Goal: Task Accomplishment & Management: Manage account settings

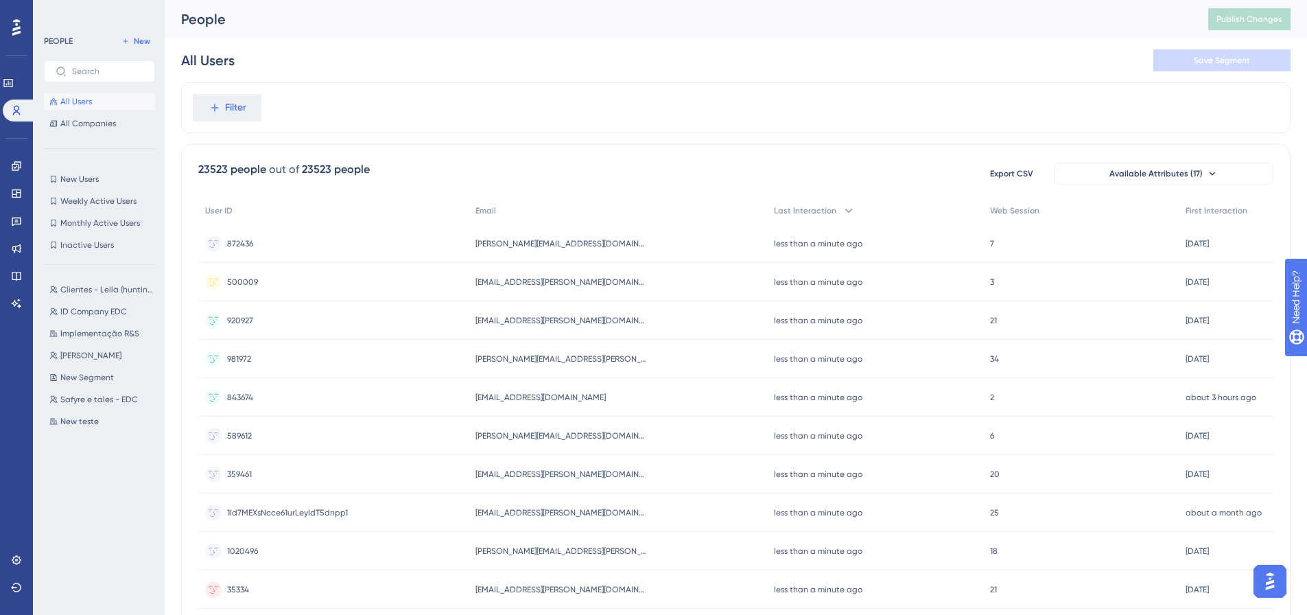
click at [12, 30] on div at bounding box center [16, 27] width 22 height 22
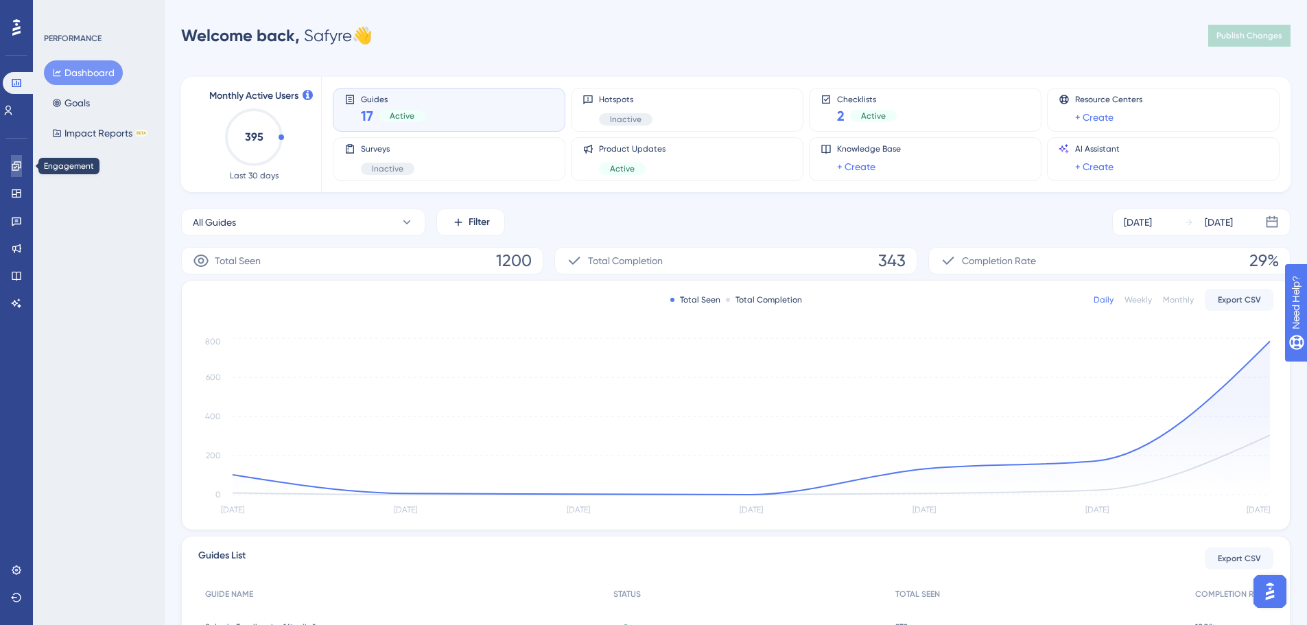
click at [22, 168] on link at bounding box center [16, 166] width 11 height 22
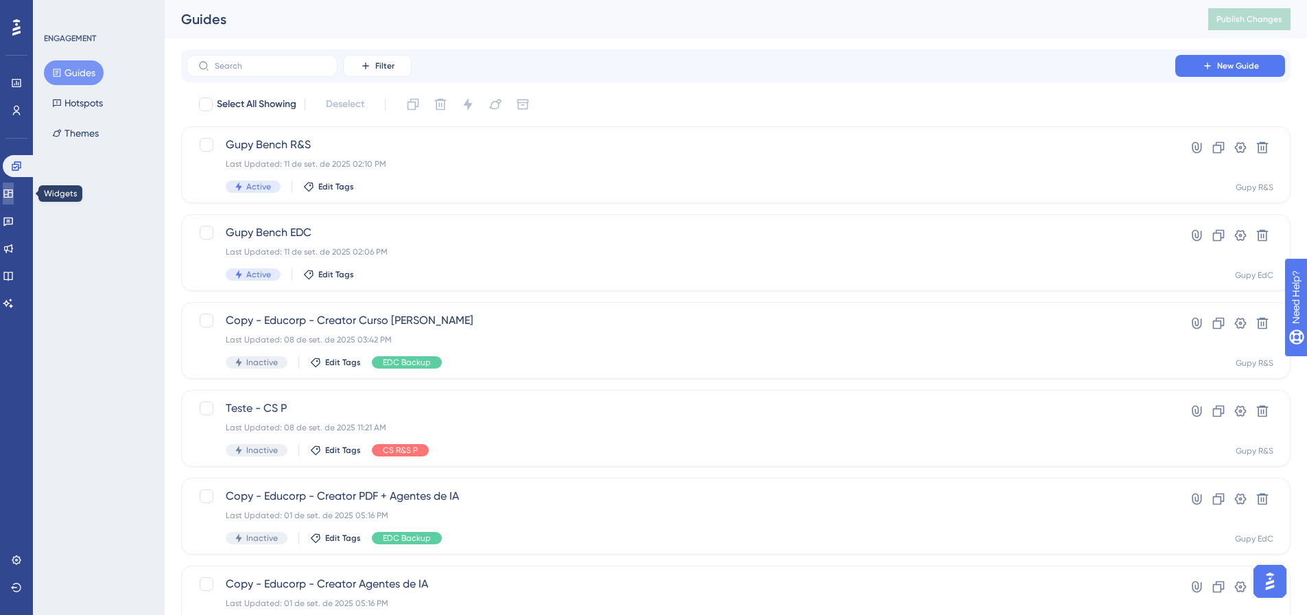
click at [14, 186] on link at bounding box center [8, 194] width 11 height 22
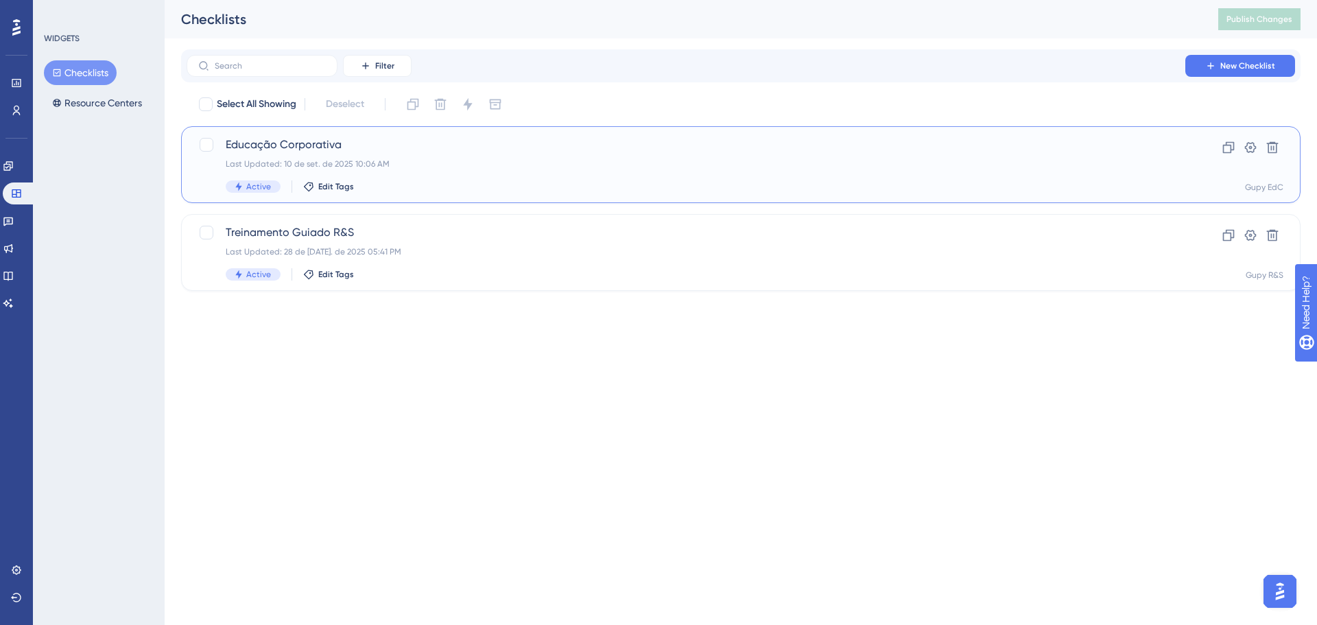
click at [541, 149] on span "Educação Corporativa" at bounding box center [686, 145] width 921 height 16
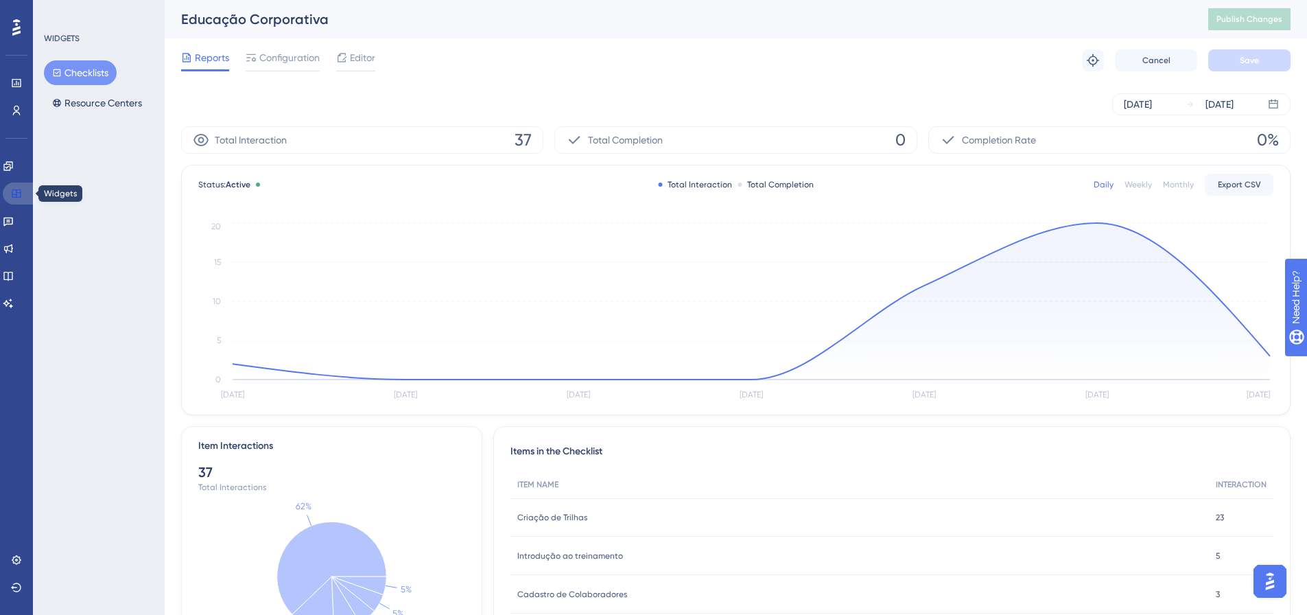
click at [18, 194] on icon at bounding box center [16, 193] width 11 height 11
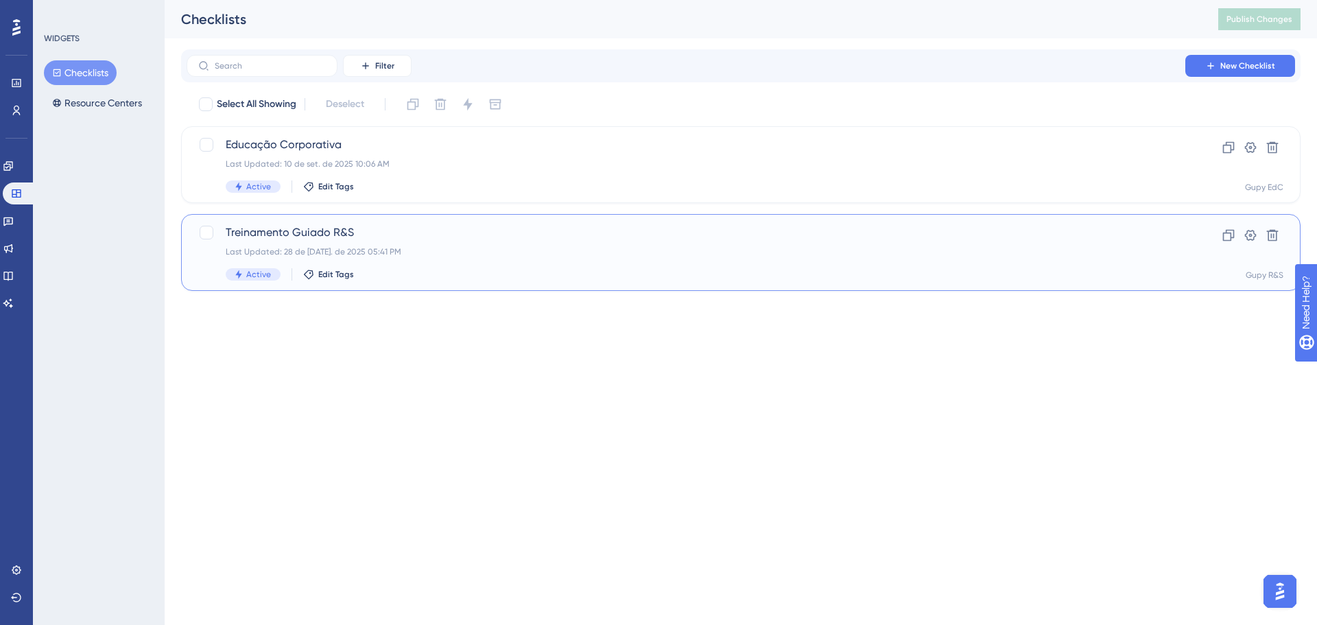
click at [867, 233] on span "Treinamento Guiado R&S" at bounding box center [686, 232] width 921 height 16
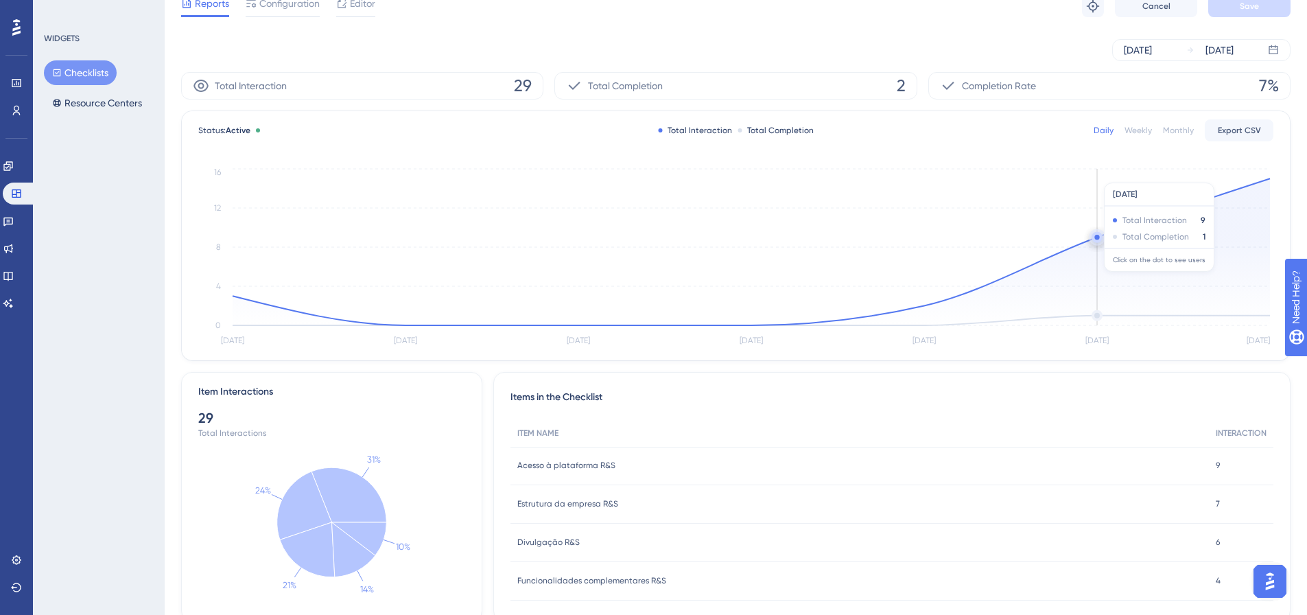
scroll to position [31, 0]
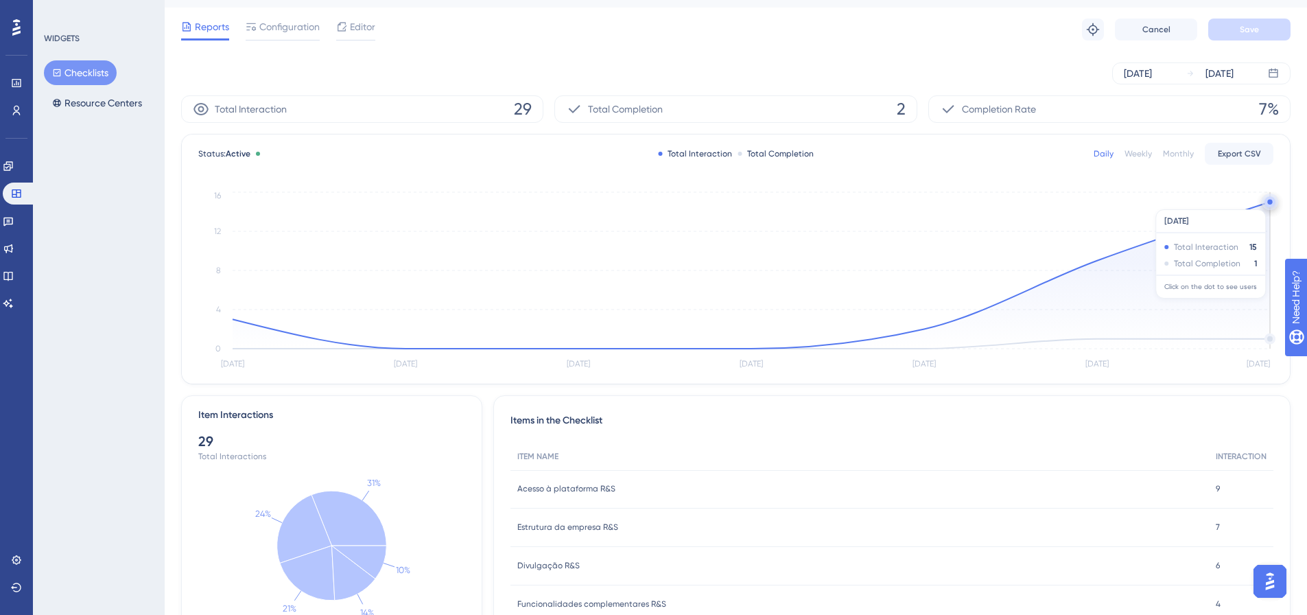
click at [878, 202] on circle at bounding box center [1269, 202] width 5 height 5
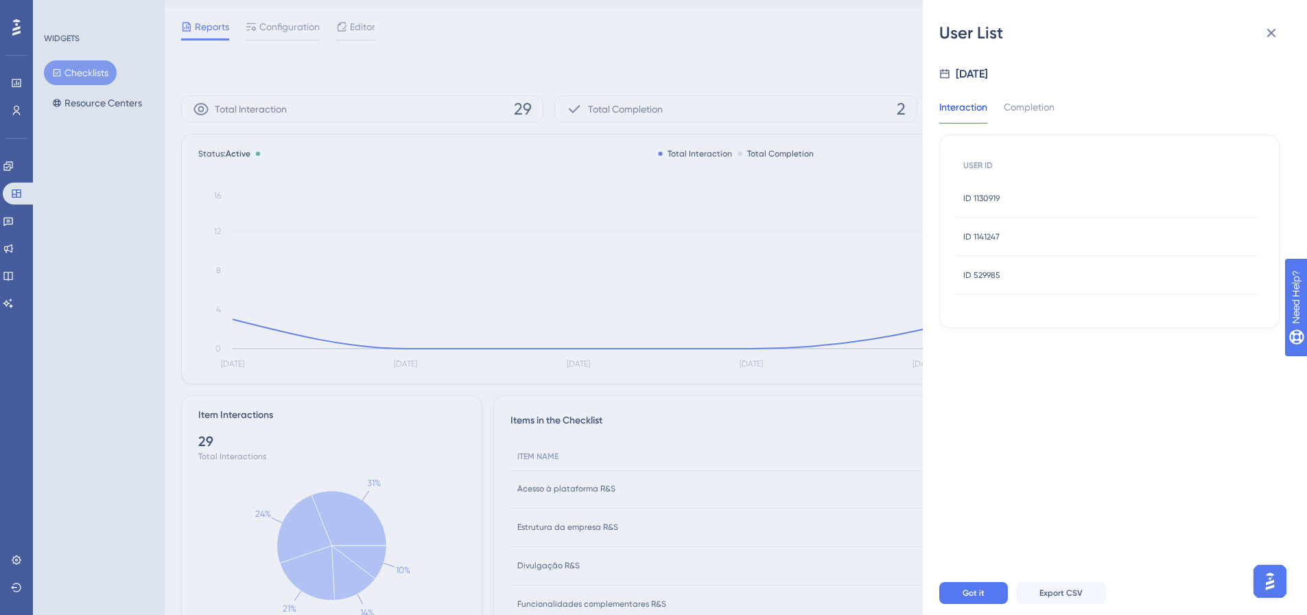
click at [878, 198] on div "ID 1130919 ID 1130919" at bounding box center [1106, 198] width 301 height 38
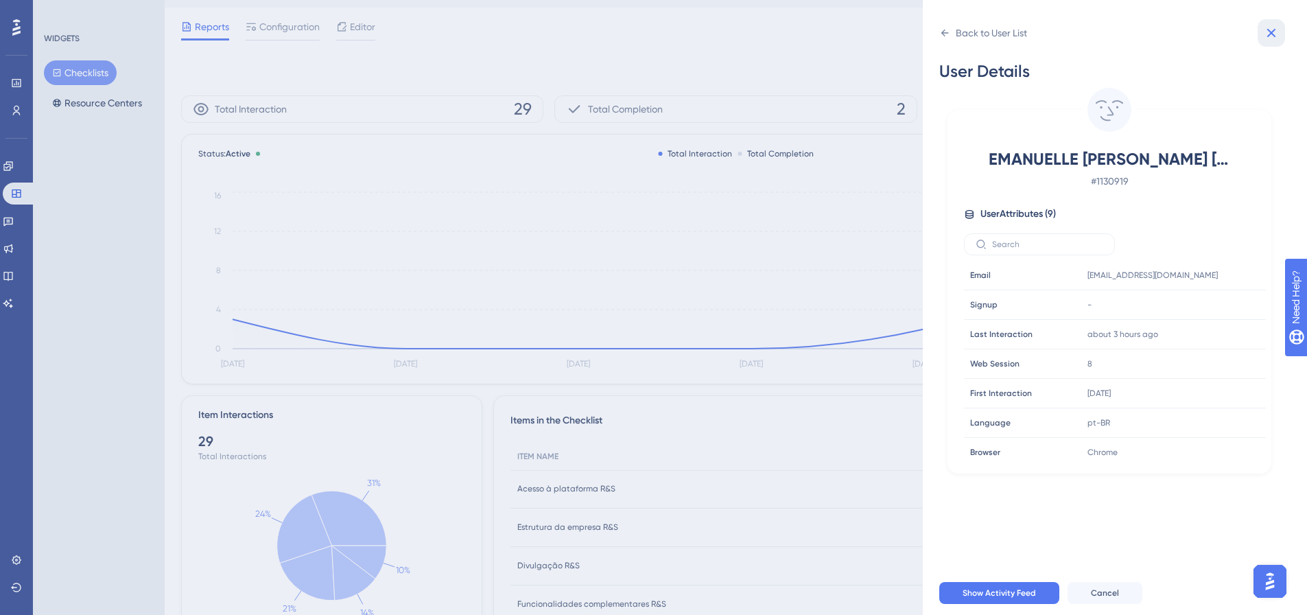
click at [878, 34] on icon at bounding box center [1271, 33] width 9 height 9
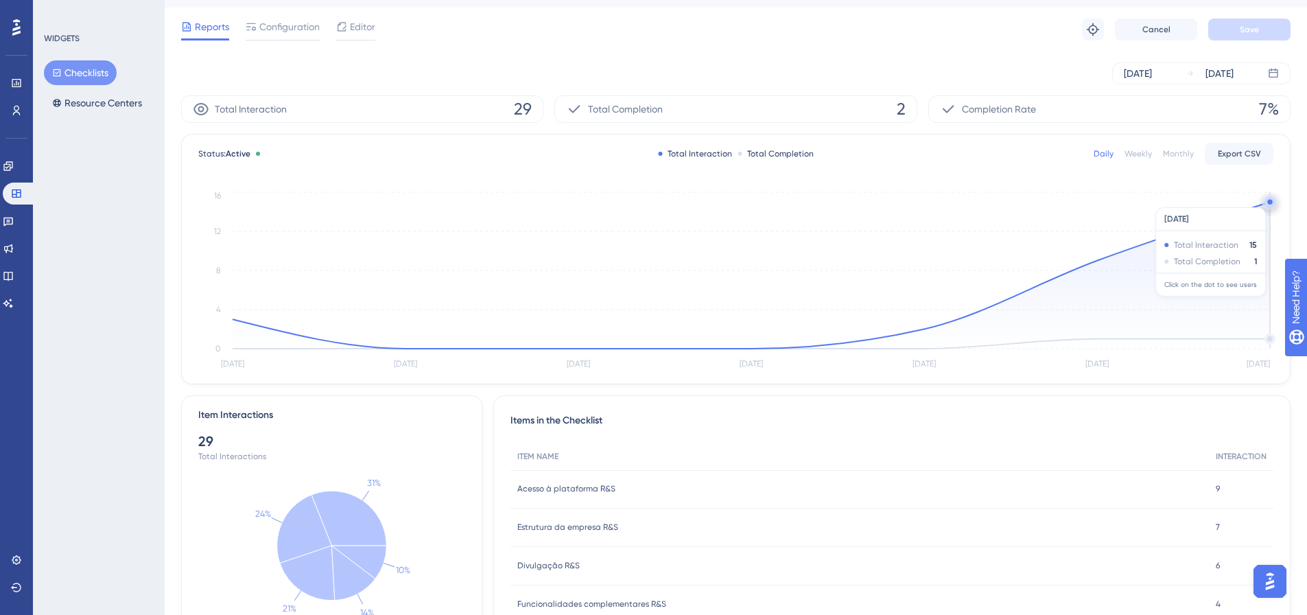
click at [878, 200] on circle at bounding box center [1269, 202] width 5 height 5
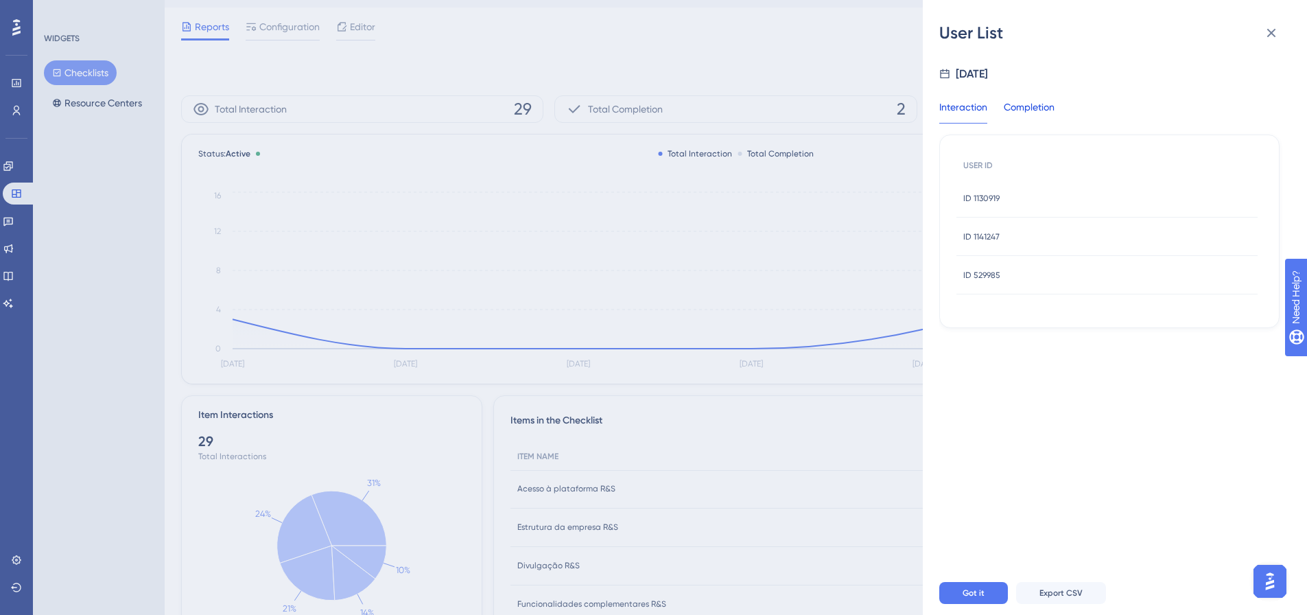
click at [878, 102] on div "Completion" at bounding box center [1029, 111] width 51 height 25
click at [878, 196] on div "ID 1130919 ID 1130919" at bounding box center [1106, 198] width 301 height 38
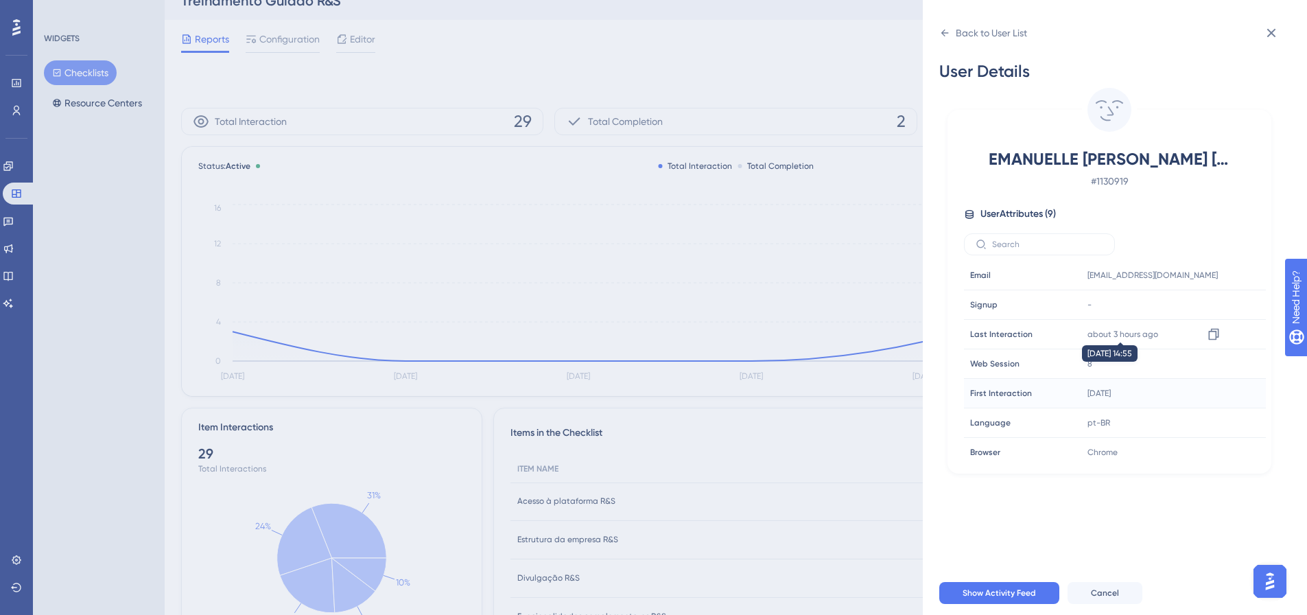
scroll to position [0, 0]
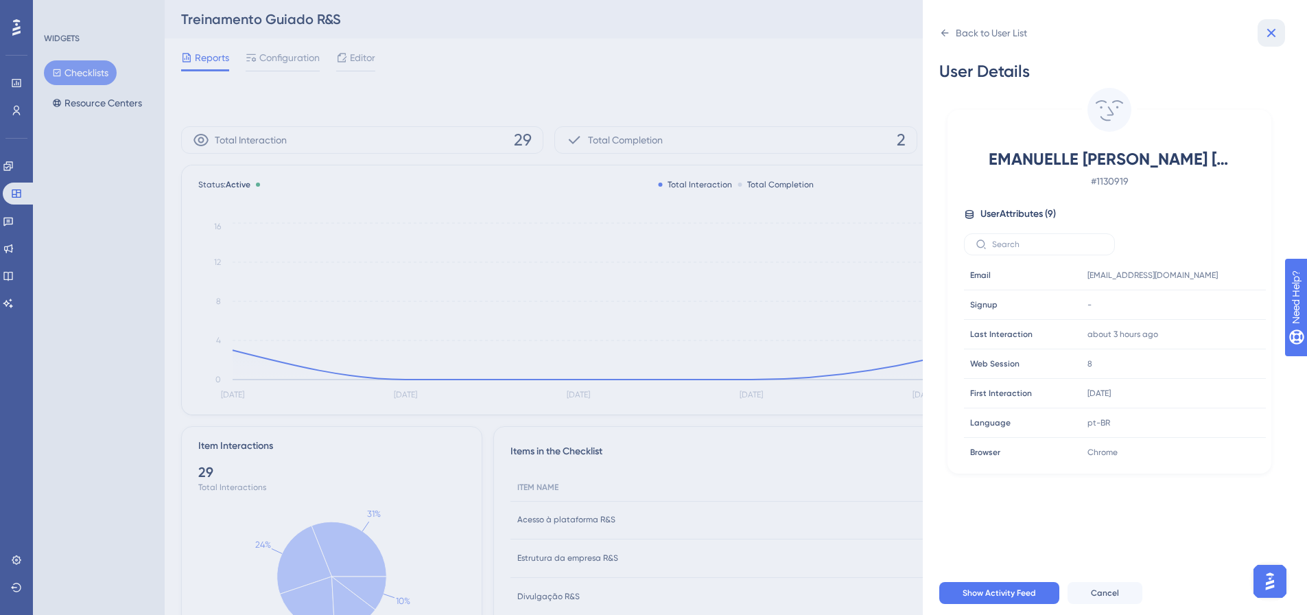
click at [878, 39] on icon at bounding box center [1271, 33] width 16 height 16
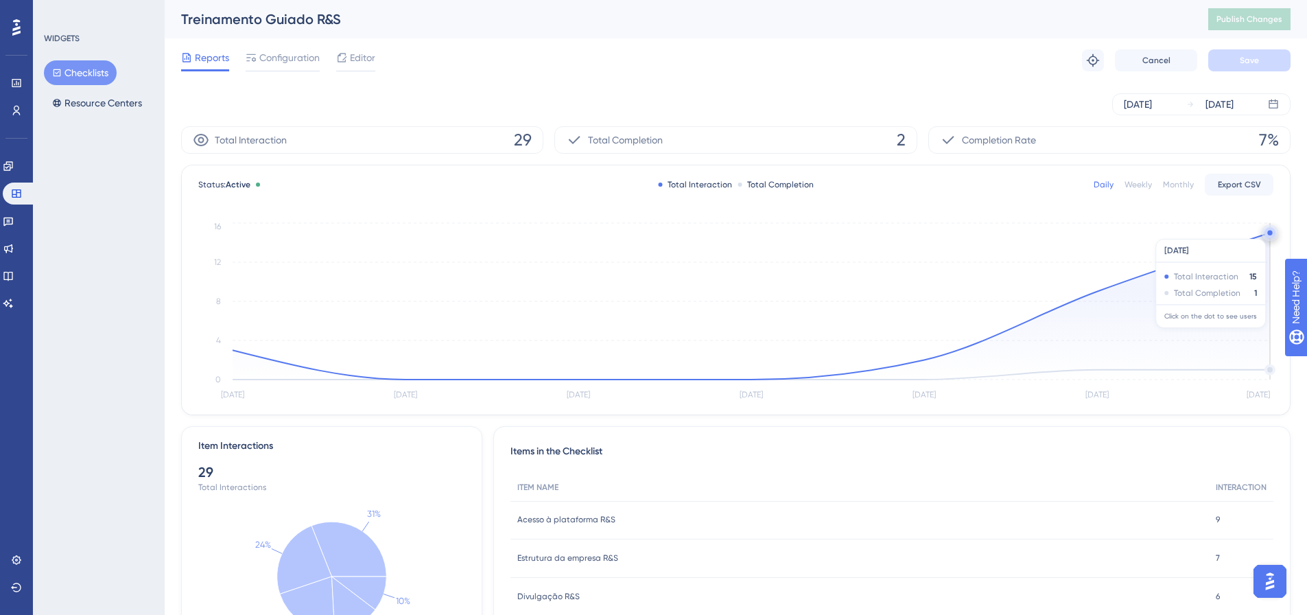
click at [878, 232] on circle at bounding box center [1270, 232] width 11 height 11
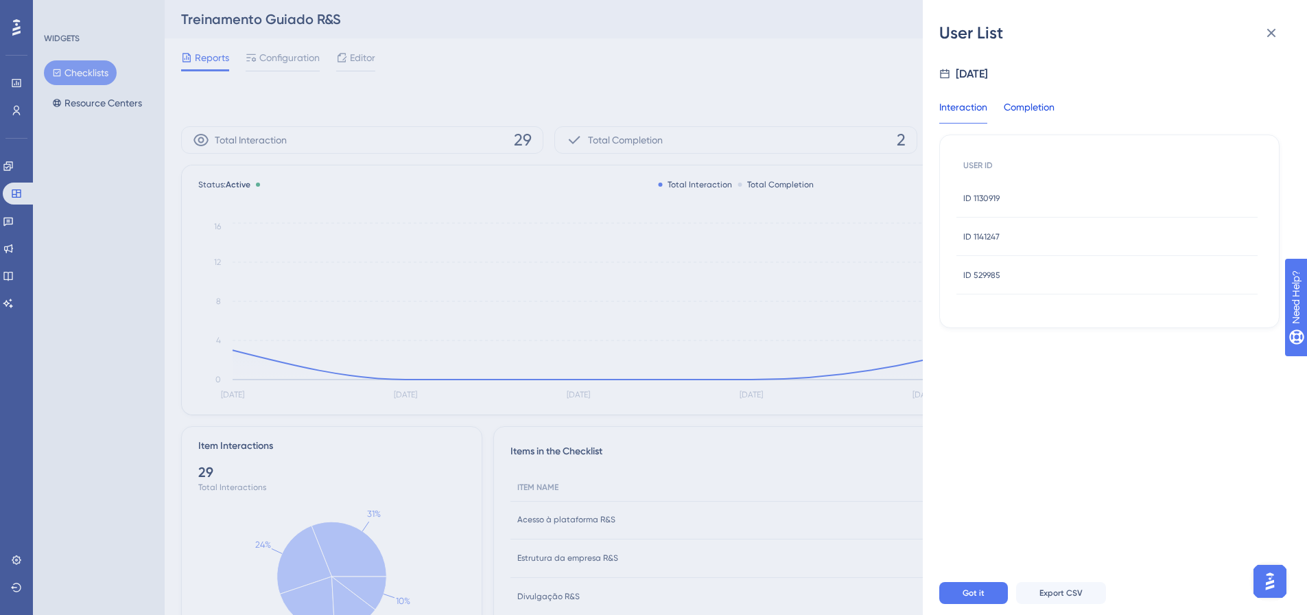
click at [878, 104] on div "Completion" at bounding box center [1029, 111] width 51 height 25
click at [878, 26] on div "User List" at bounding box center [1114, 33] width 351 height 22
click at [878, 34] on icon at bounding box center [1271, 33] width 16 height 16
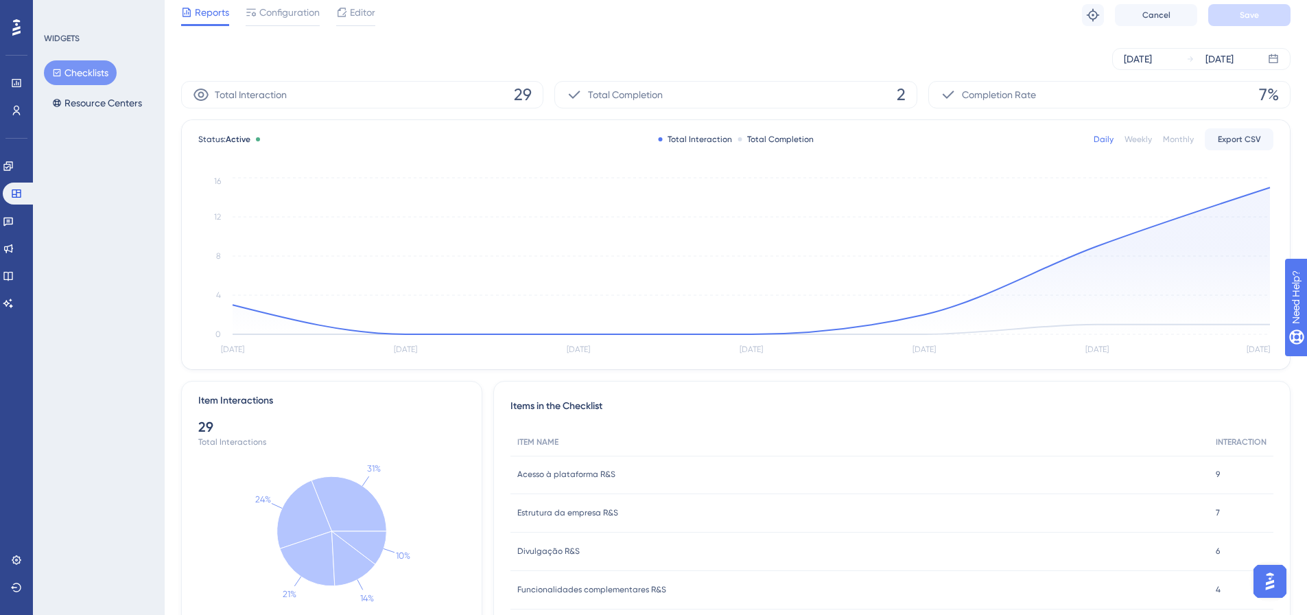
scroll to position [69, 0]
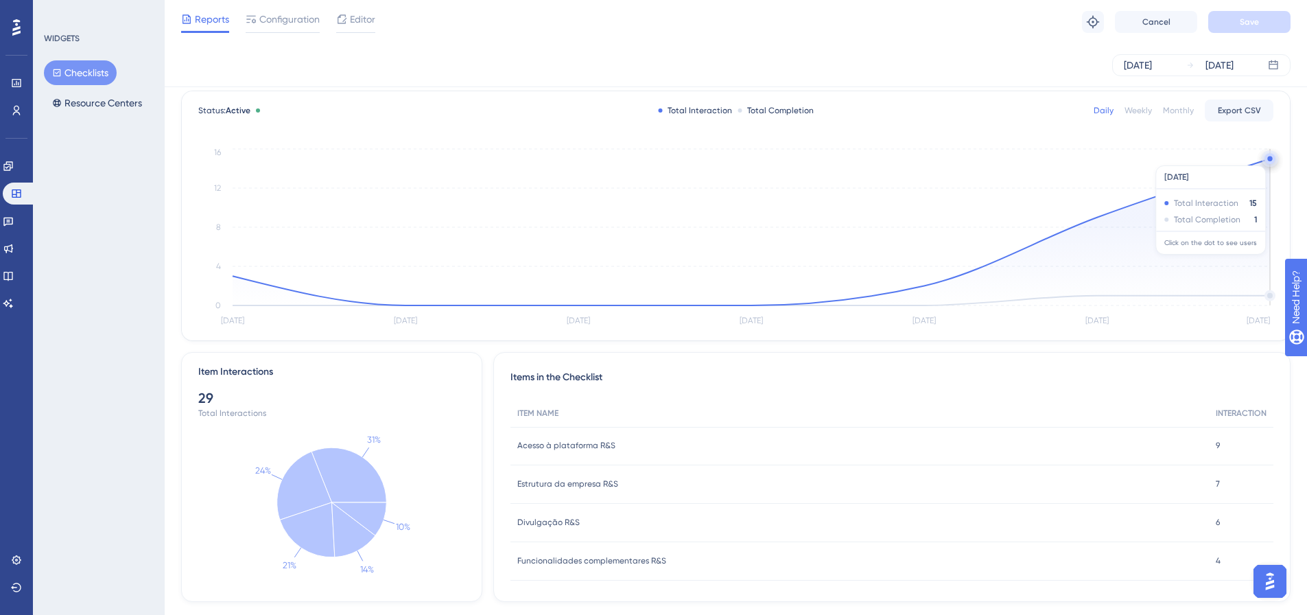
click at [878, 158] on circle at bounding box center [1270, 158] width 11 height 11
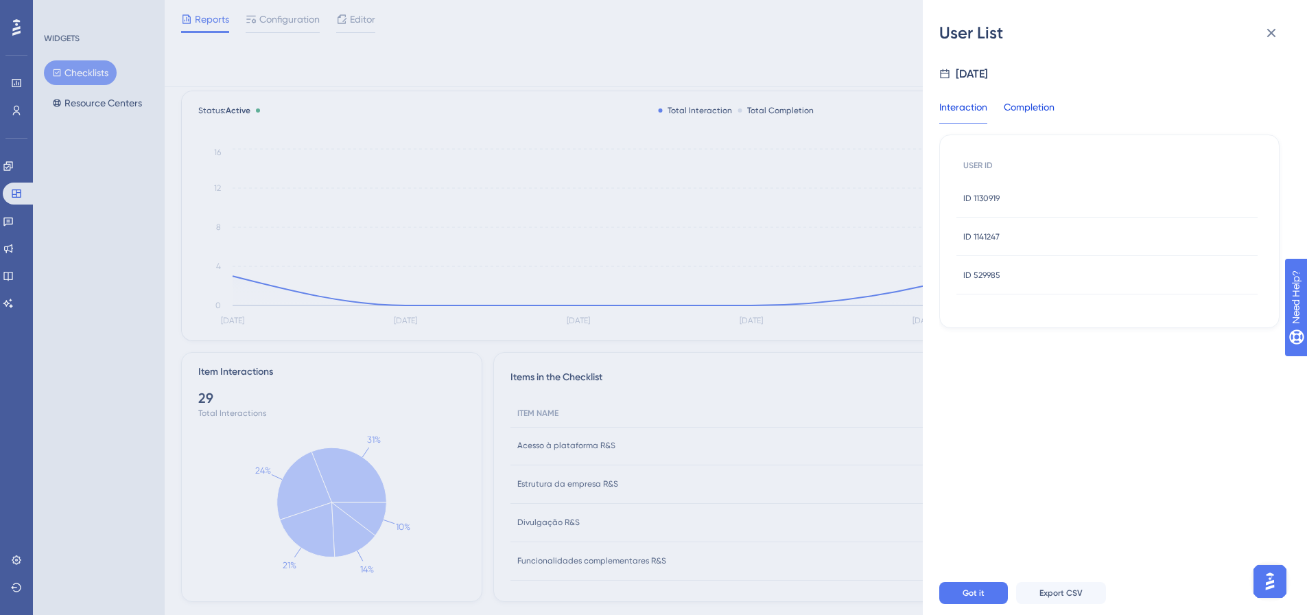
click at [878, 110] on div "Completion" at bounding box center [1029, 111] width 51 height 25
click at [878, 198] on div "ID 1130919 ID 1130919" at bounding box center [1106, 198] width 301 height 38
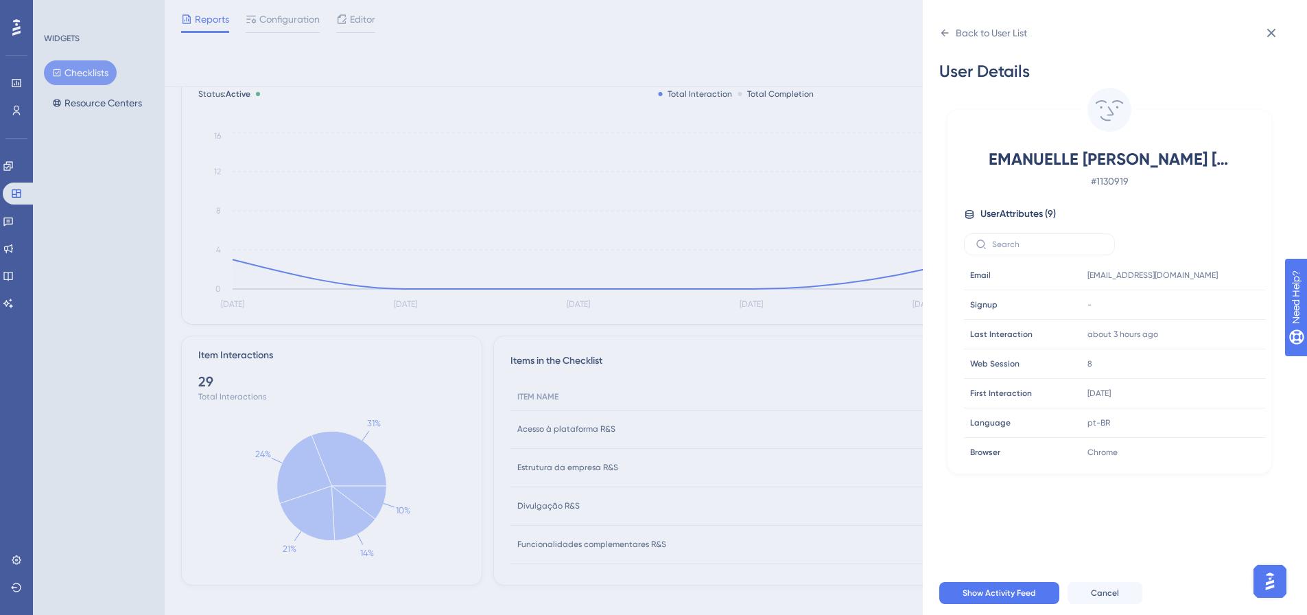
scroll to position [99, 0]
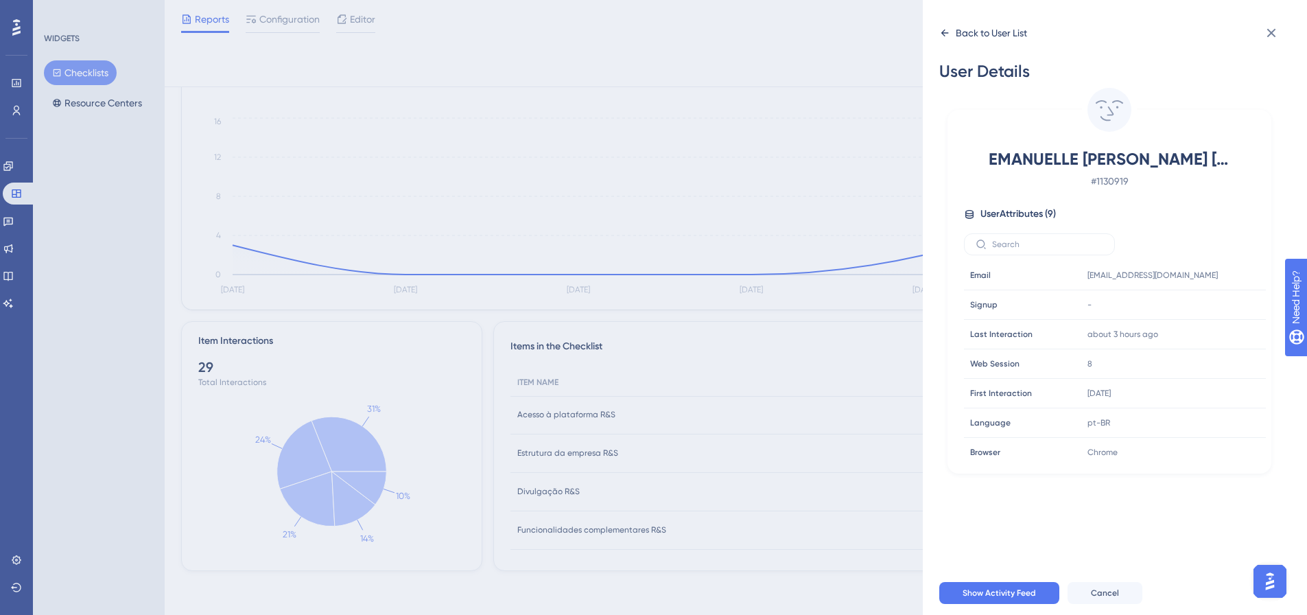
click at [878, 30] on div "Back to User List" at bounding box center [991, 33] width 71 height 16
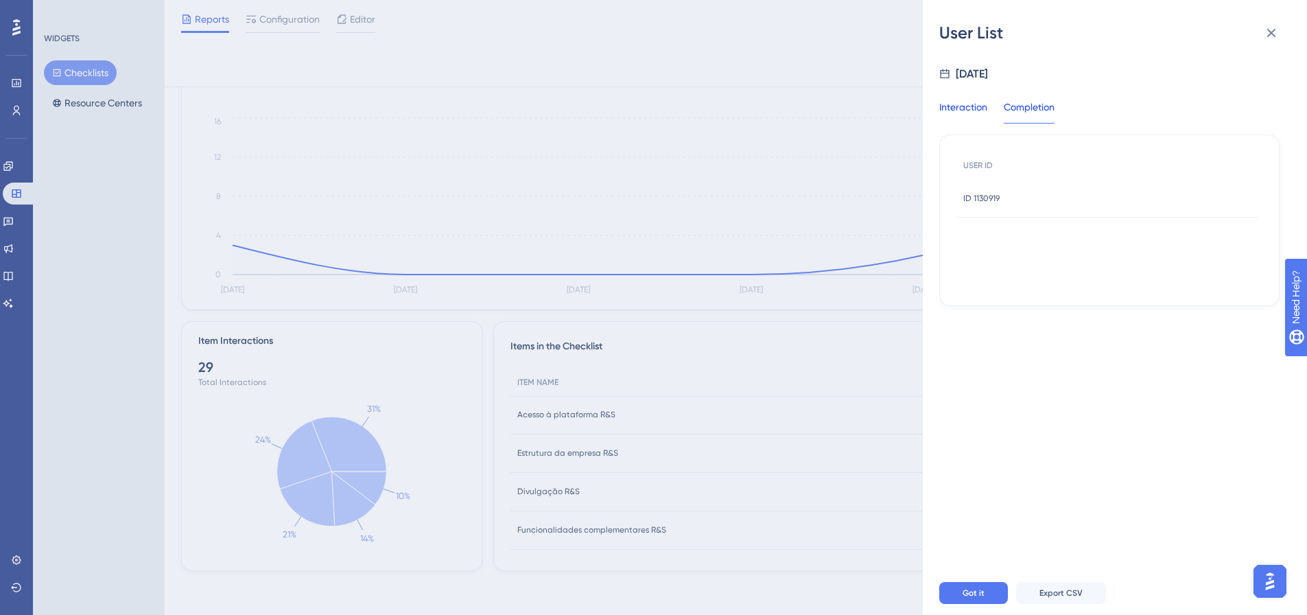
click at [878, 104] on div "Interaction" at bounding box center [963, 111] width 48 height 25
click at [878, 226] on div "ID 1141247 ID 1141247" at bounding box center [981, 236] width 36 height 38
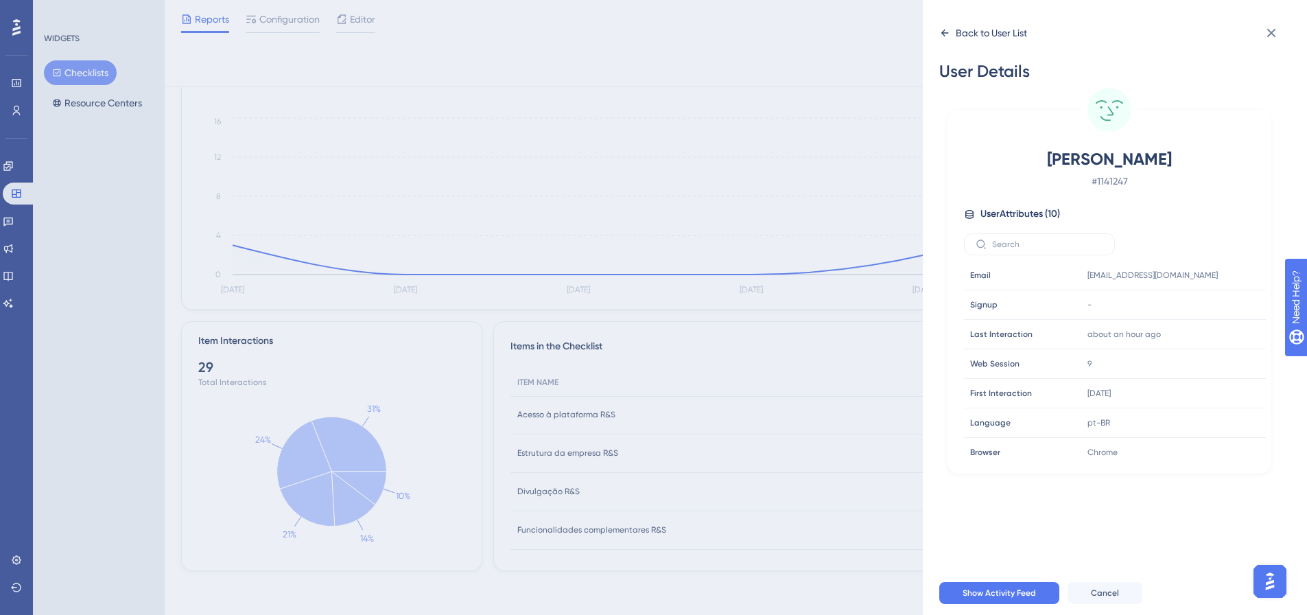
click at [878, 38] on icon at bounding box center [944, 32] width 11 height 11
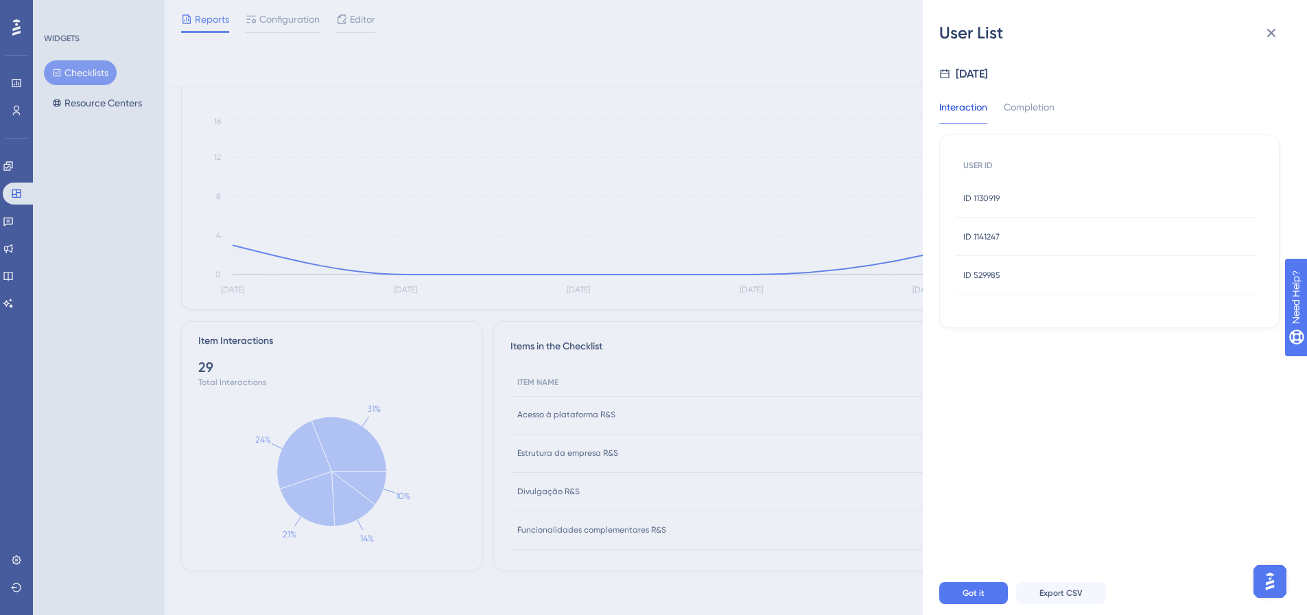
click at [878, 268] on div "ID 529985 ID 529985" at bounding box center [1106, 275] width 301 height 38
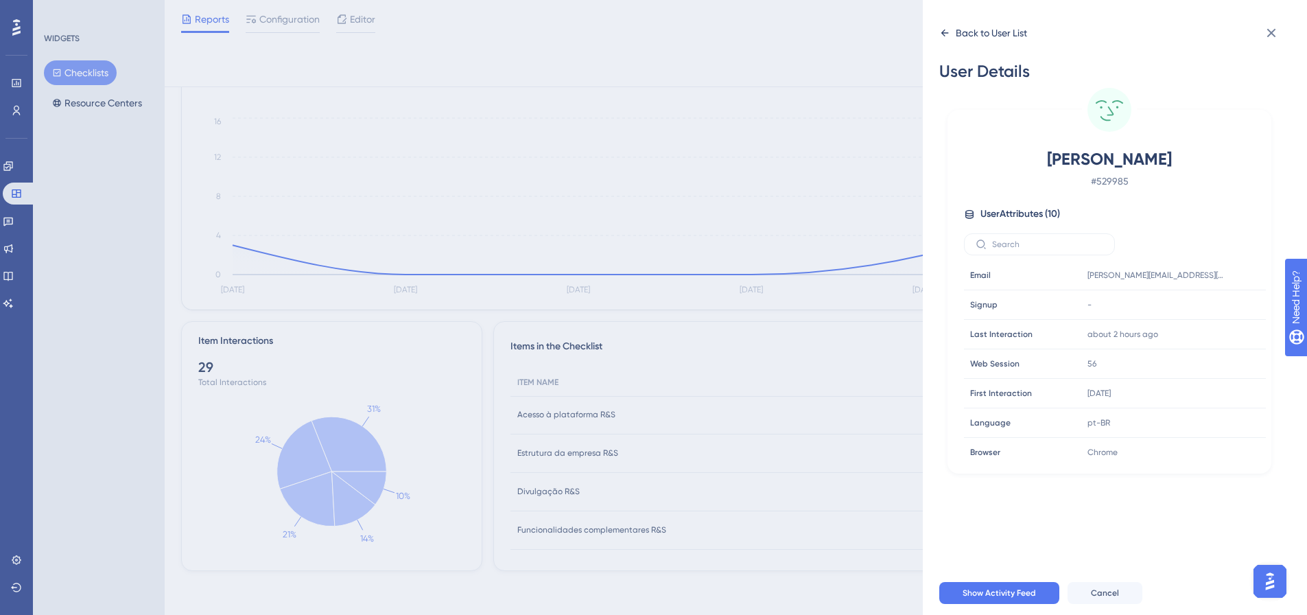
click at [878, 32] on icon at bounding box center [944, 32] width 11 height 11
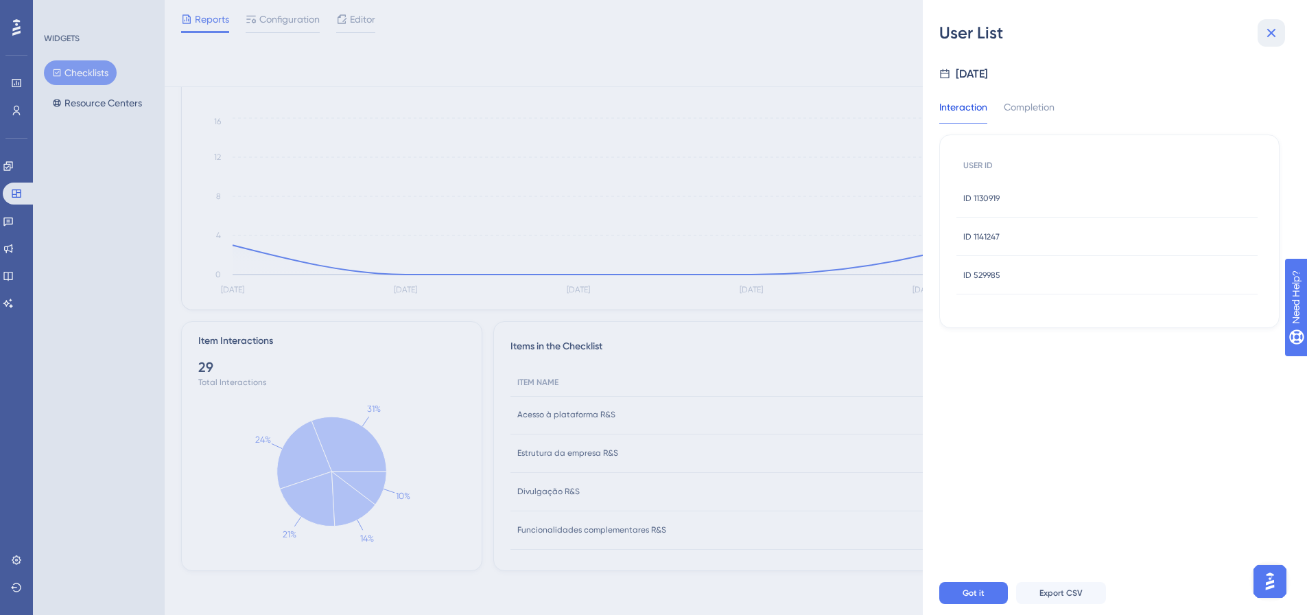
click at [878, 40] on button at bounding box center [1271, 32] width 27 height 27
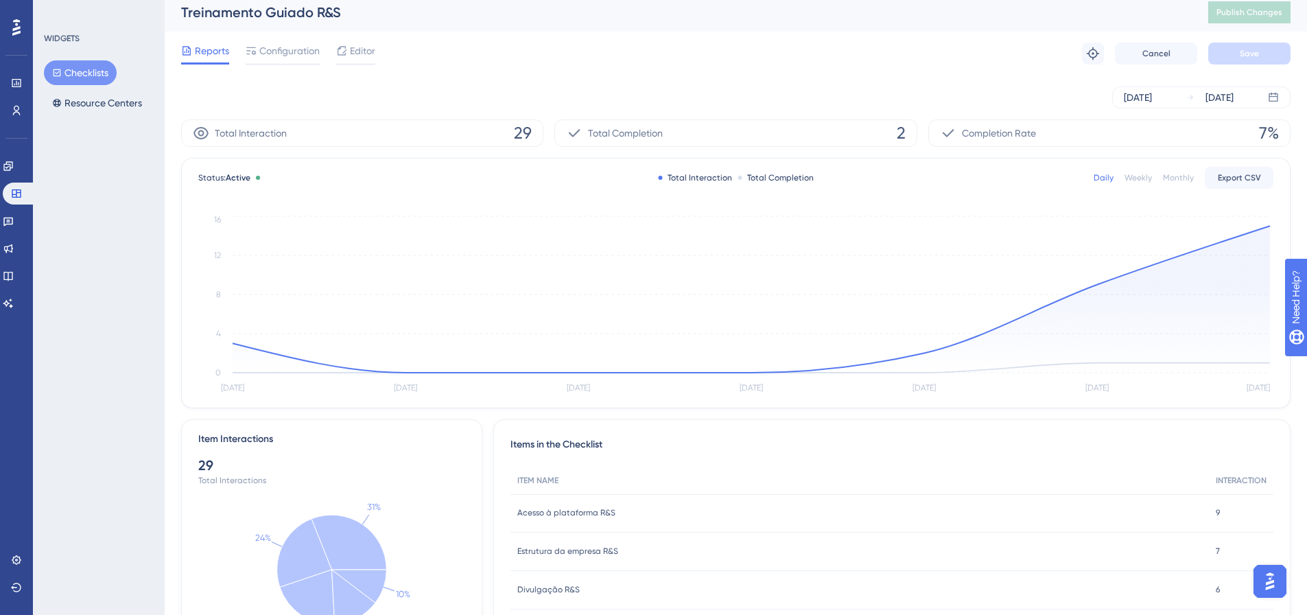
scroll to position [0, 0]
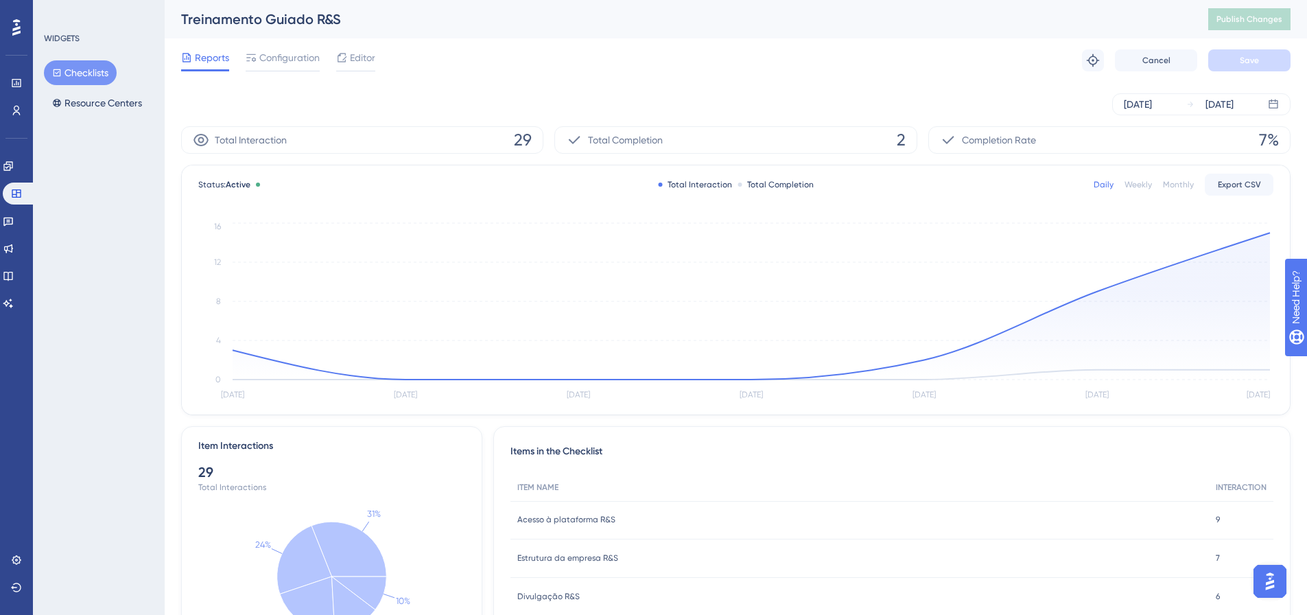
click at [113, 72] on button "Checklists" at bounding box center [80, 72] width 73 height 25
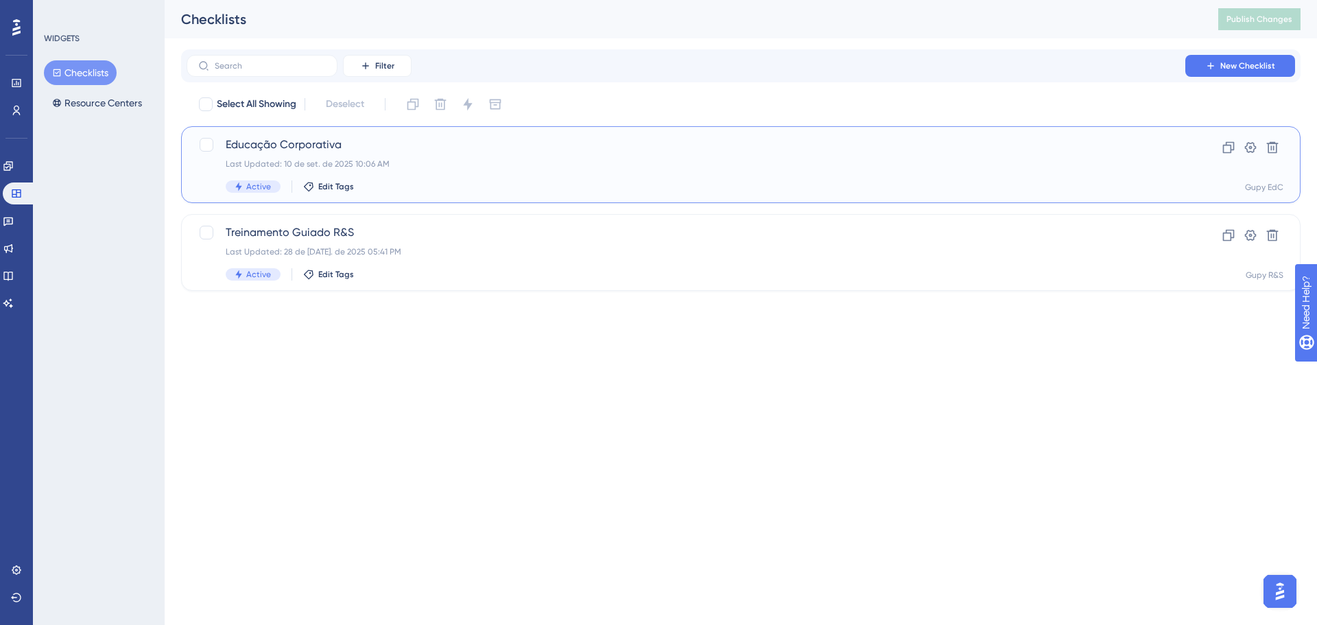
click at [478, 167] on div "Last Updated: 10 de set. de 2025 10:06 AM" at bounding box center [686, 163] width 921 height 11
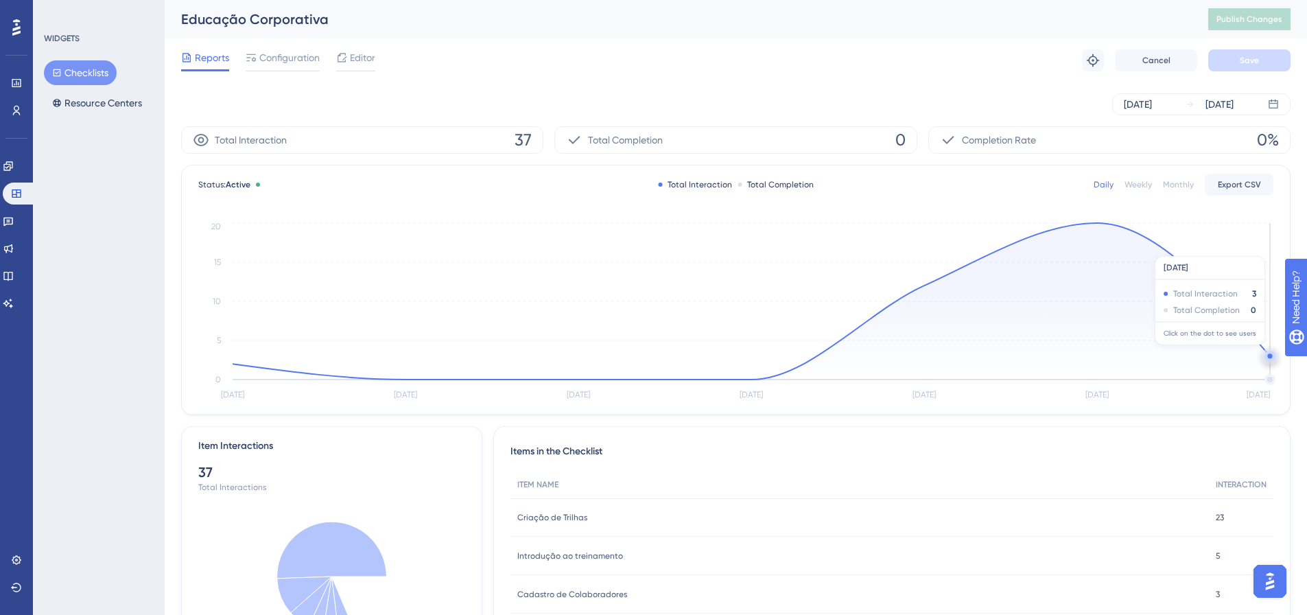
click at [878, 352] on circle at bounding box center [1270, 356] width 11 height 11
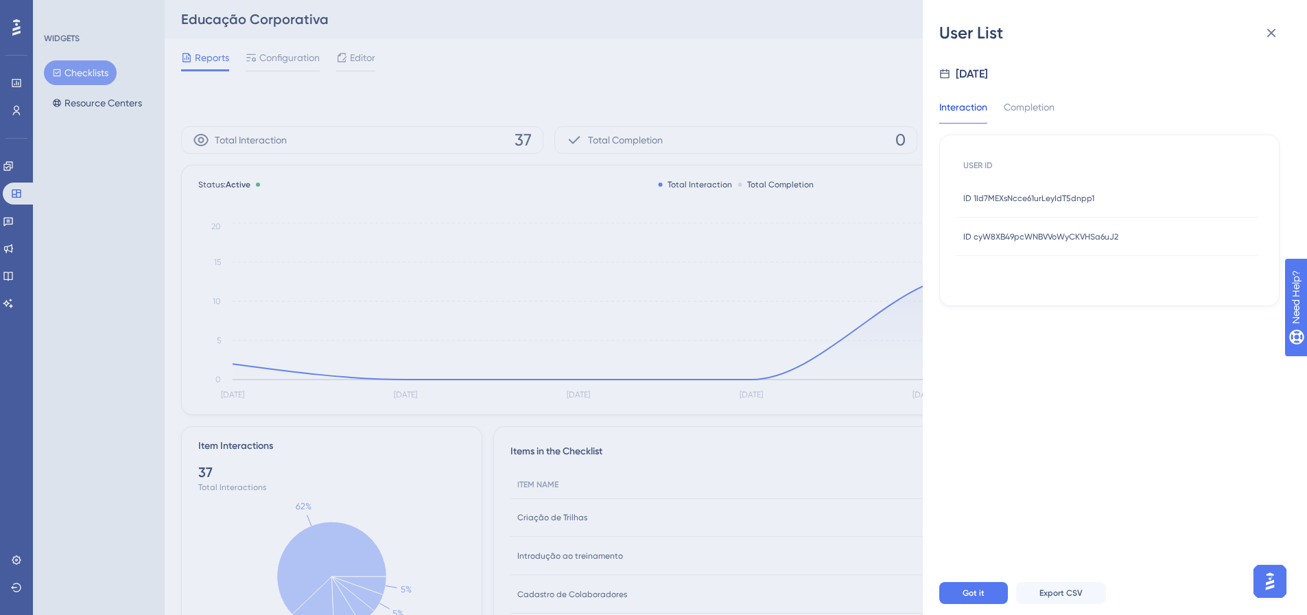
click at [878, 207] on div "ID 1Id7MEXsNcce61urLeyIdT5dnpp1 ID 1Id7MEXsNcce61urLeyIdT5dnpp1" at bounding box center [1028, 198] width 131 height 38
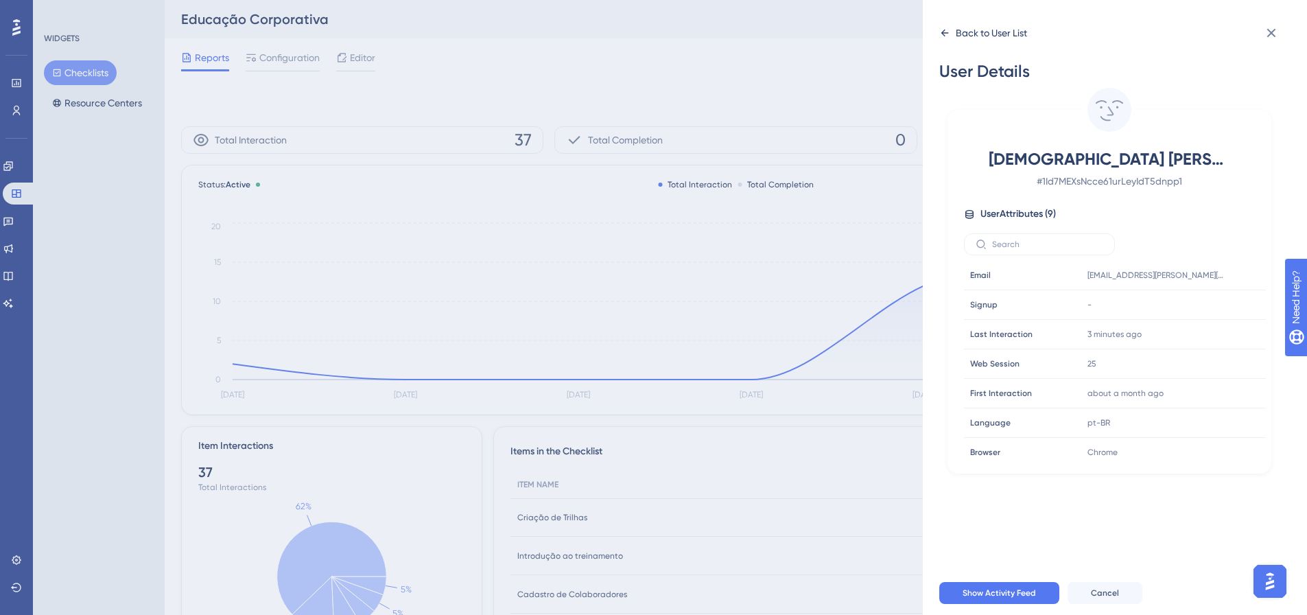
click at [878, 38] on div "Back to User List" at bounding box center [983, 33] width 88 height 22
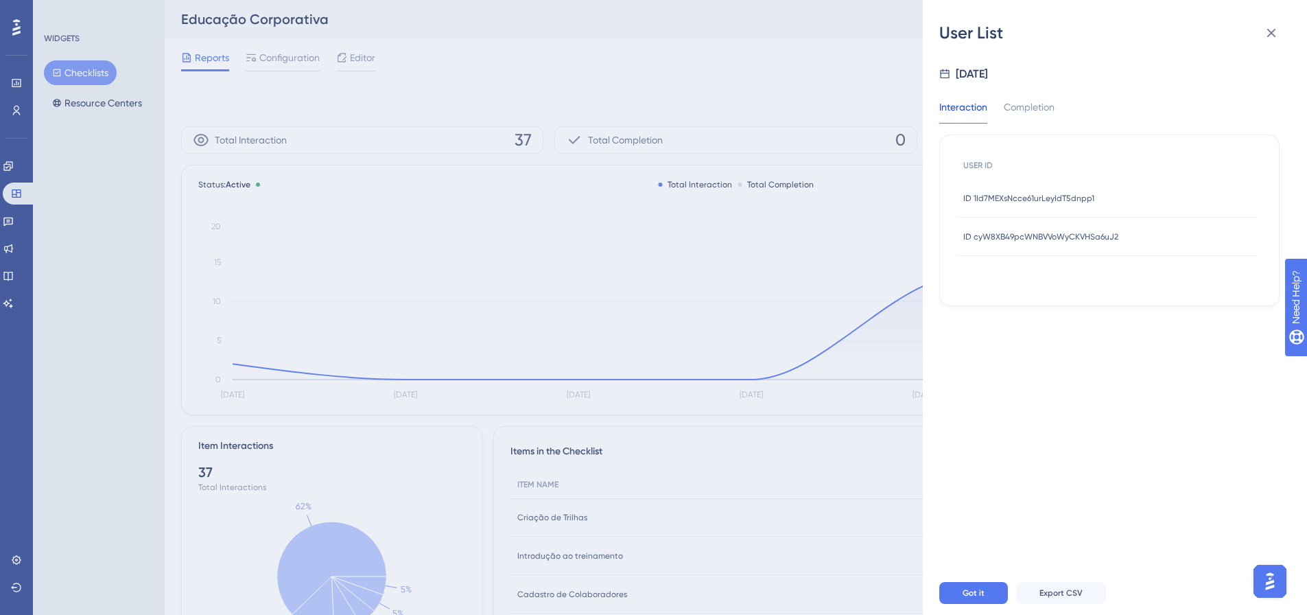
click at [878, 230] on div "ID cyW8XB49pcWNBVVoWyCKVHSa6uJ2 ID cyW8XB49pcWNBVVoWyCKVHSa6uJ2" at bounding box center [1040, 236] width 155 height 38
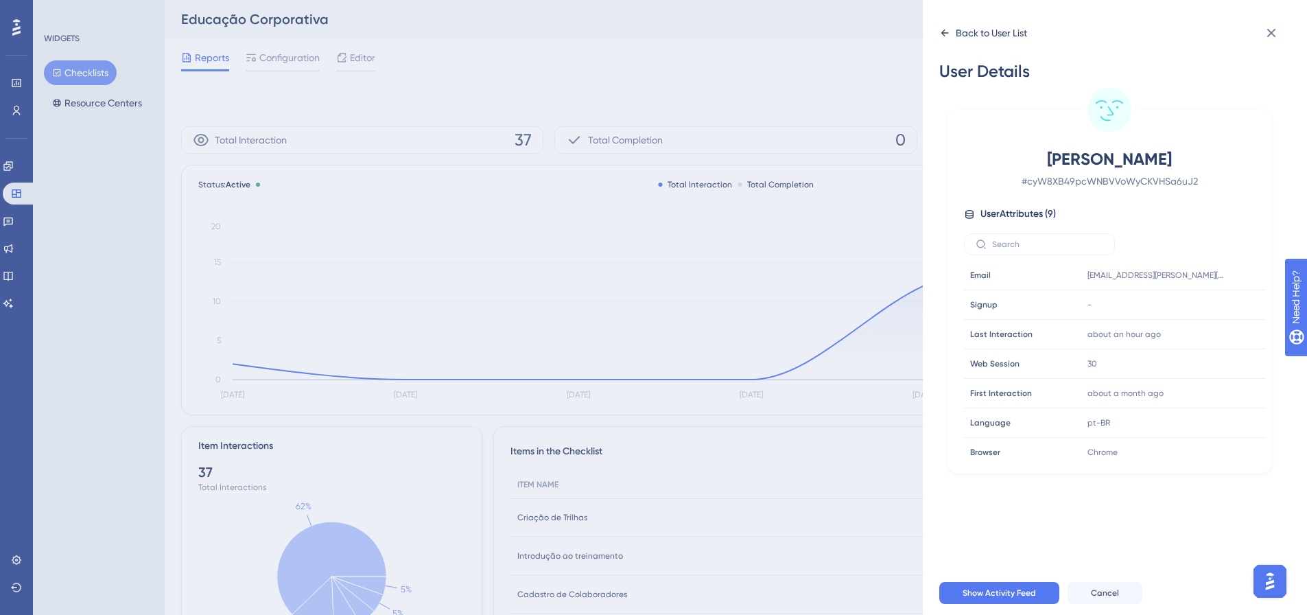
click at [878, 37] on icon at bounding box center [944, 32] width 11 height 11
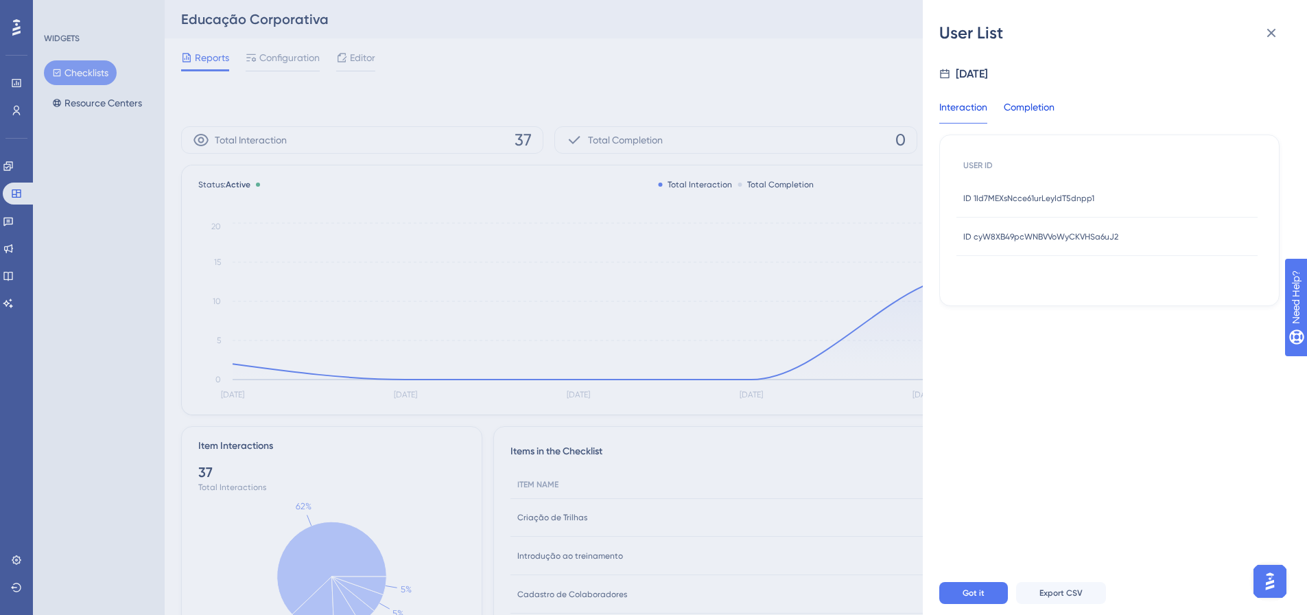
click at [878, 101] on div "Completion" at bounding box center [1029, 111] width 51 height 25
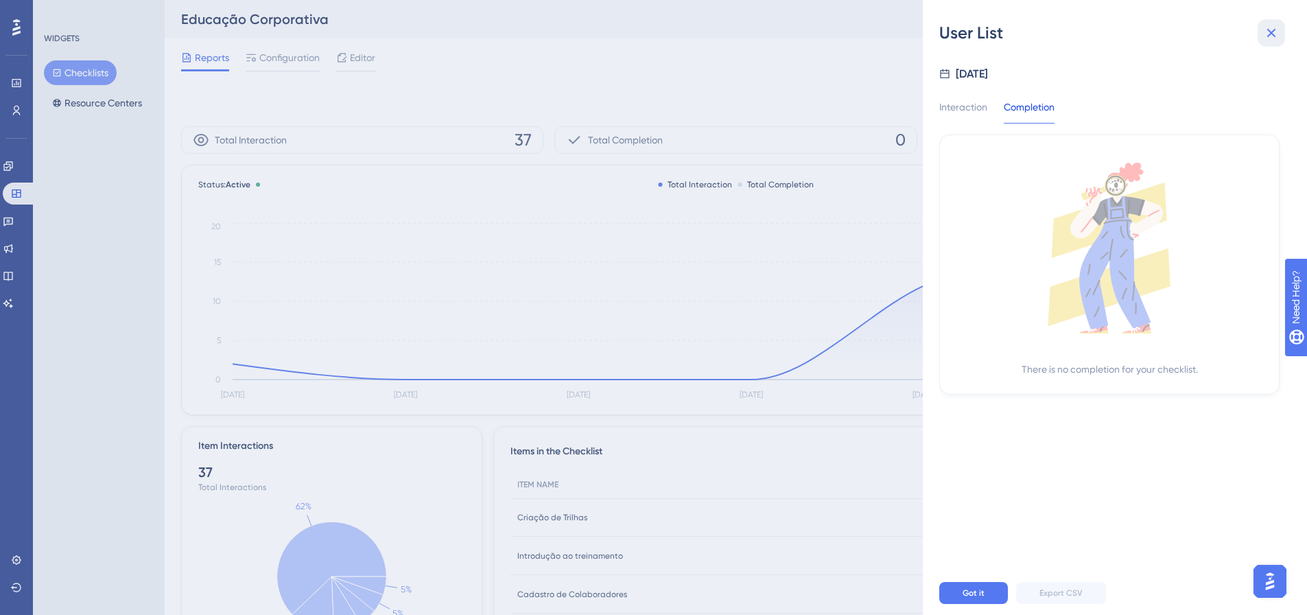
click at [878, 36] on icon at bounding box center [1271, 33] width 16 height 16
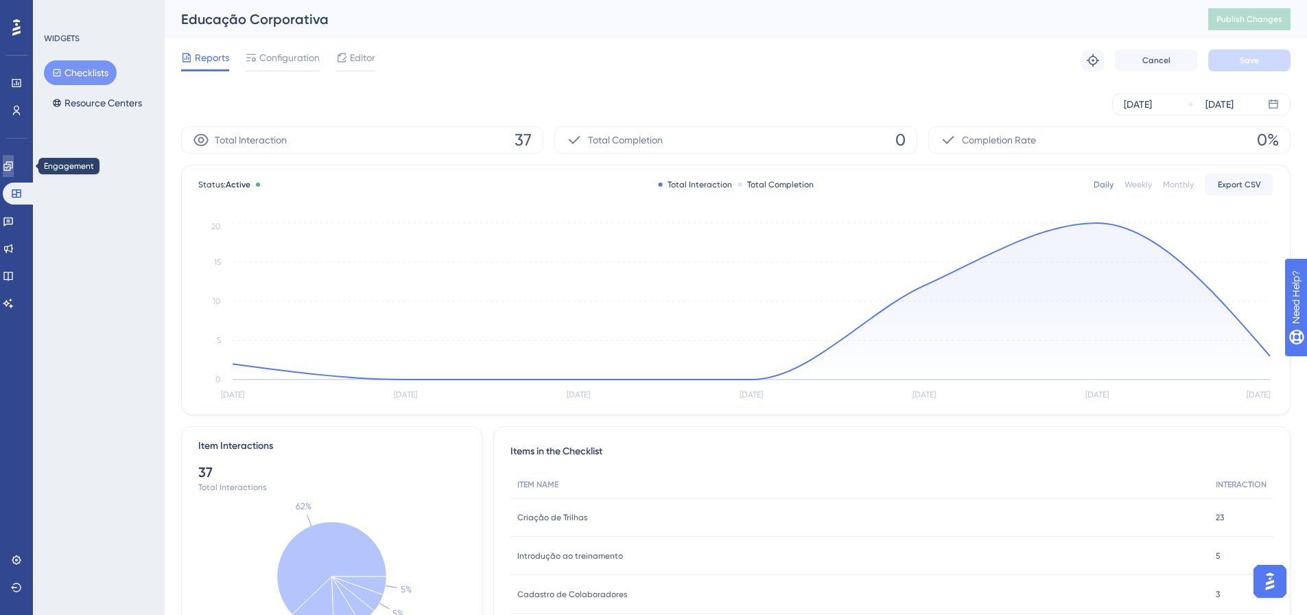
click at [14, 174] on link at bounding box center [8, 166] width 11 height 22
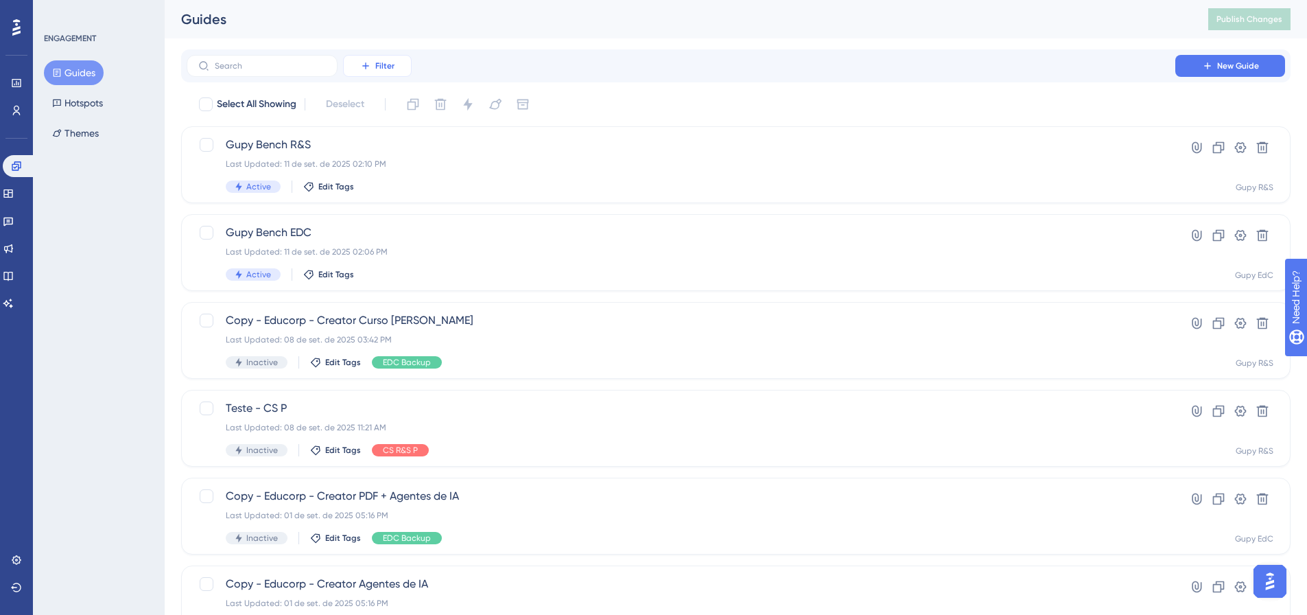
click at [349, 63] on button "Filter" at bounding box center [377, 66] width 69 height 22
click at [374, 107] on span "Tags" at bounding box center [373, 105] width 21 height 16
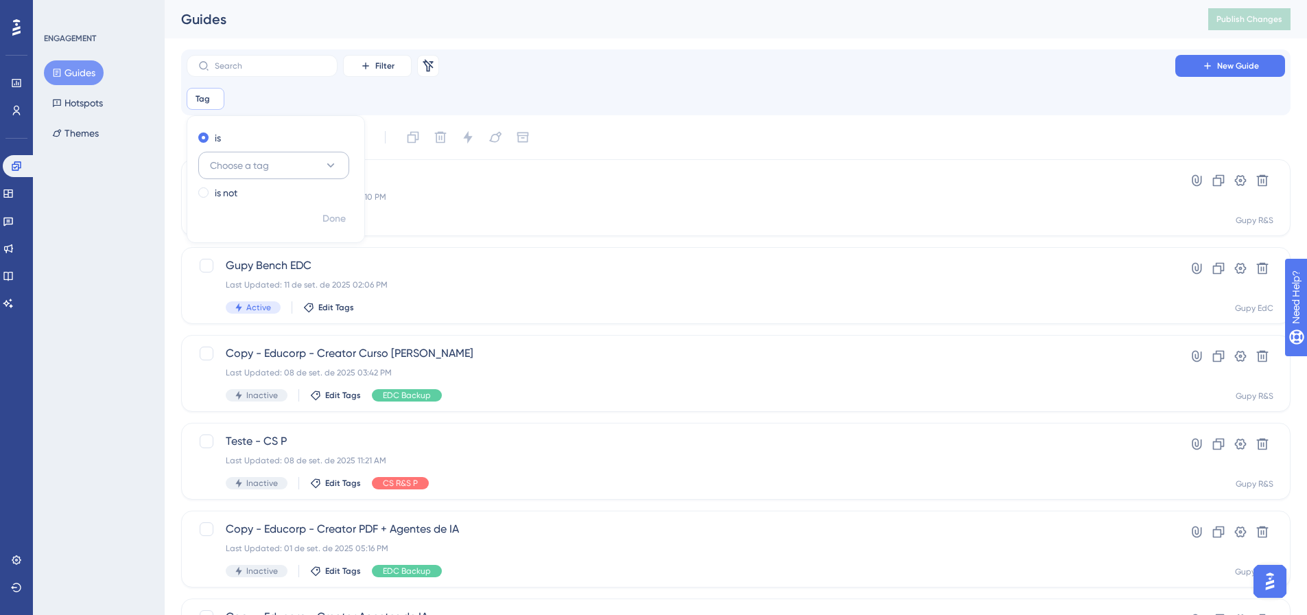
click at [261, 175] on button "Choose a tag" at bounding box center [273, 165] width 151 height 27
click at [274, 284] on div "EDC EDC" at bounding box center [273, 276] width 111 height 27
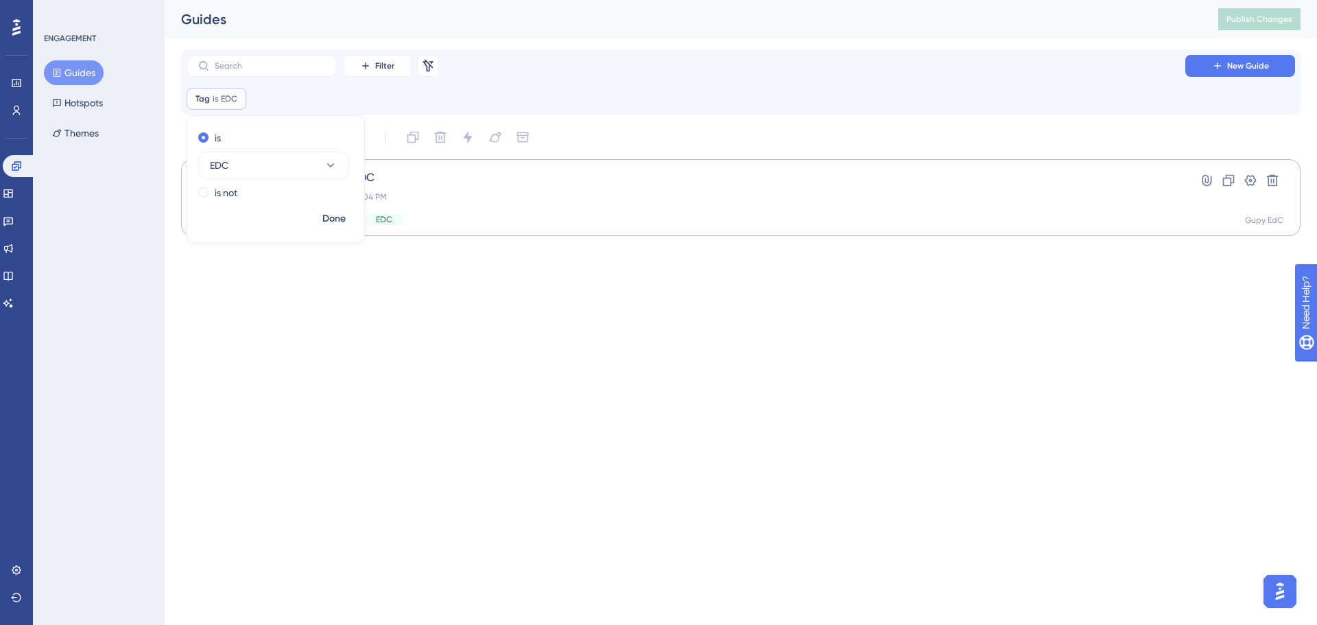
click at [345, 227] on button "Done" at bounding box center [334, 219] width 38 height 25
click at [209, 95] on span "Tag" at bounding box center [203, 98] width 14 height 11
click at [239, 105] on div at bounding box center [236, 99] width 8 height 13
click at [236, 103] on div at bounding box center [236, 99] width 8 height 13
click at [254, 165] on button "EDC" at bounding box center [273, 165] width 151 height 27
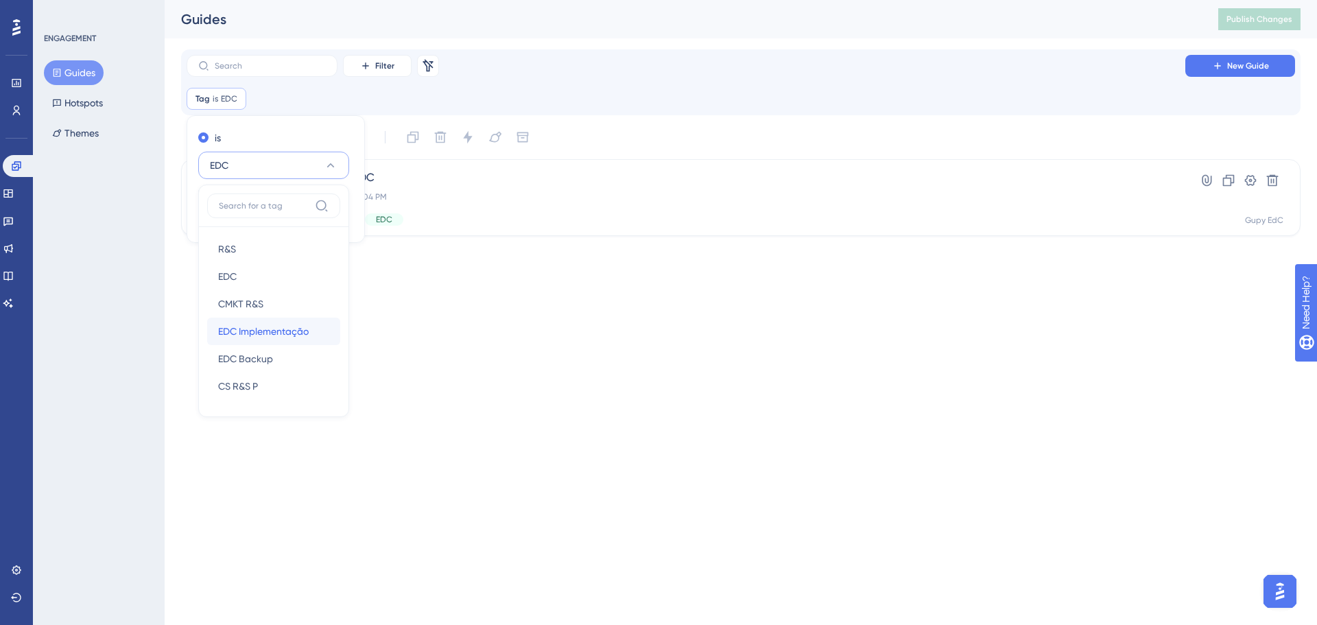
click at [270, 331] on span "EDC Implementação" at bounding box center [263, 331] width 91 height 16
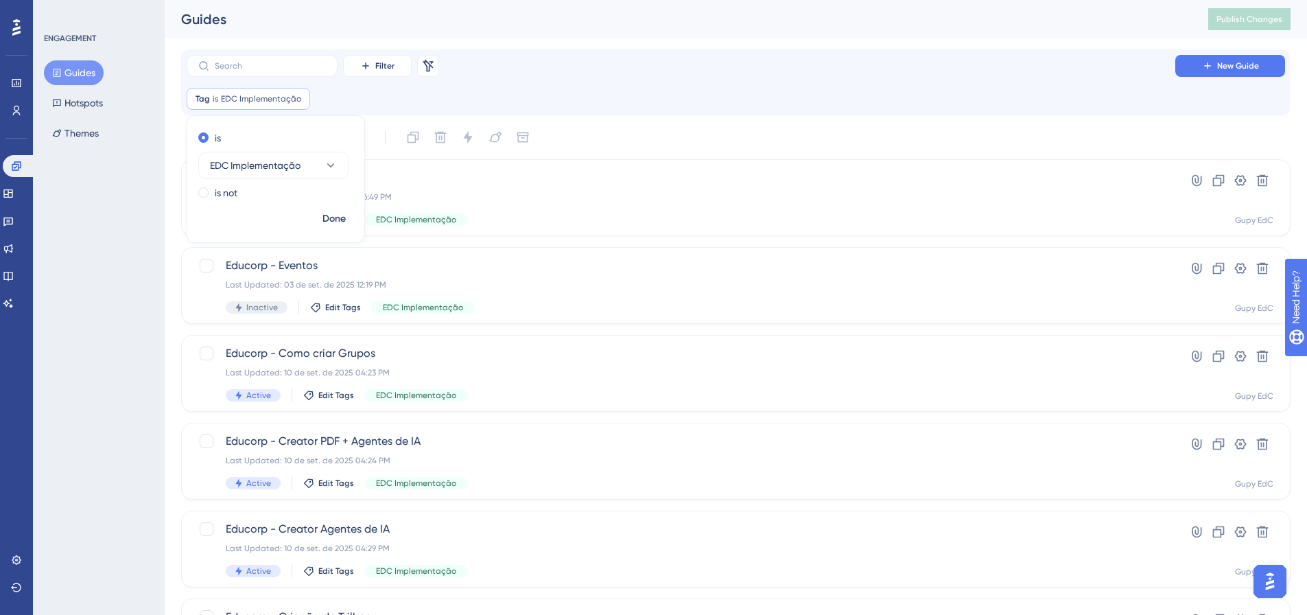
click at [651, 64] on div "Filter Remove Filters New Guide" at bounding box center [736, 66] width 1098 height 22
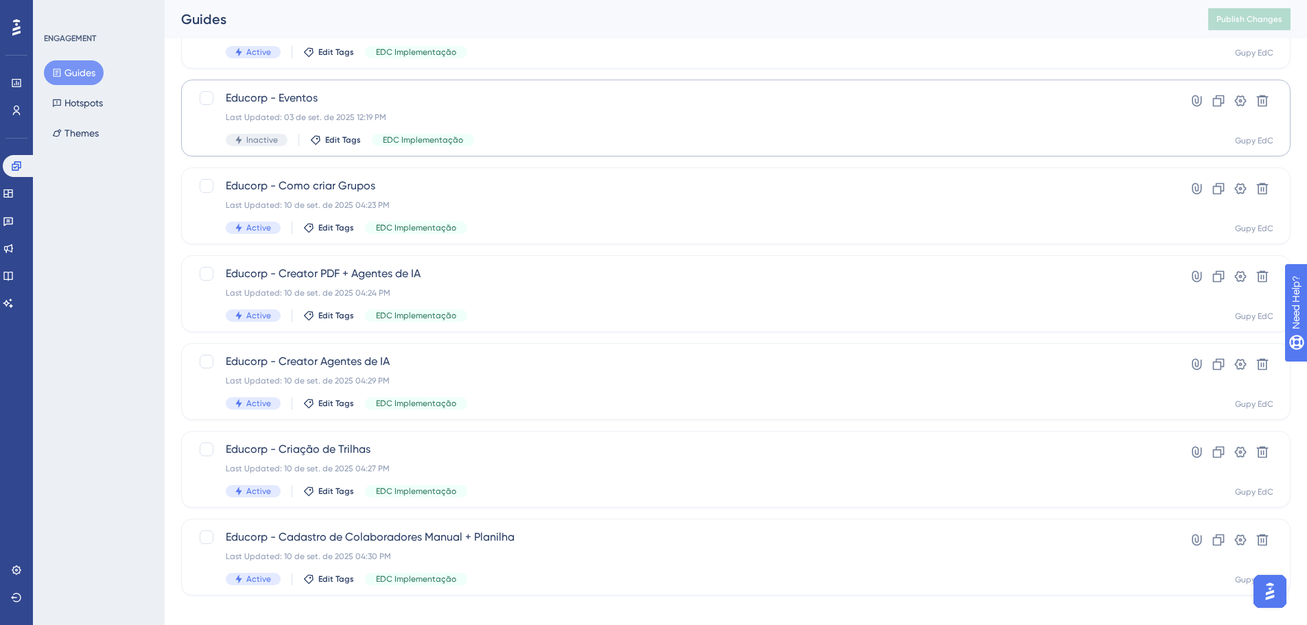
scroll to position [182, 0]
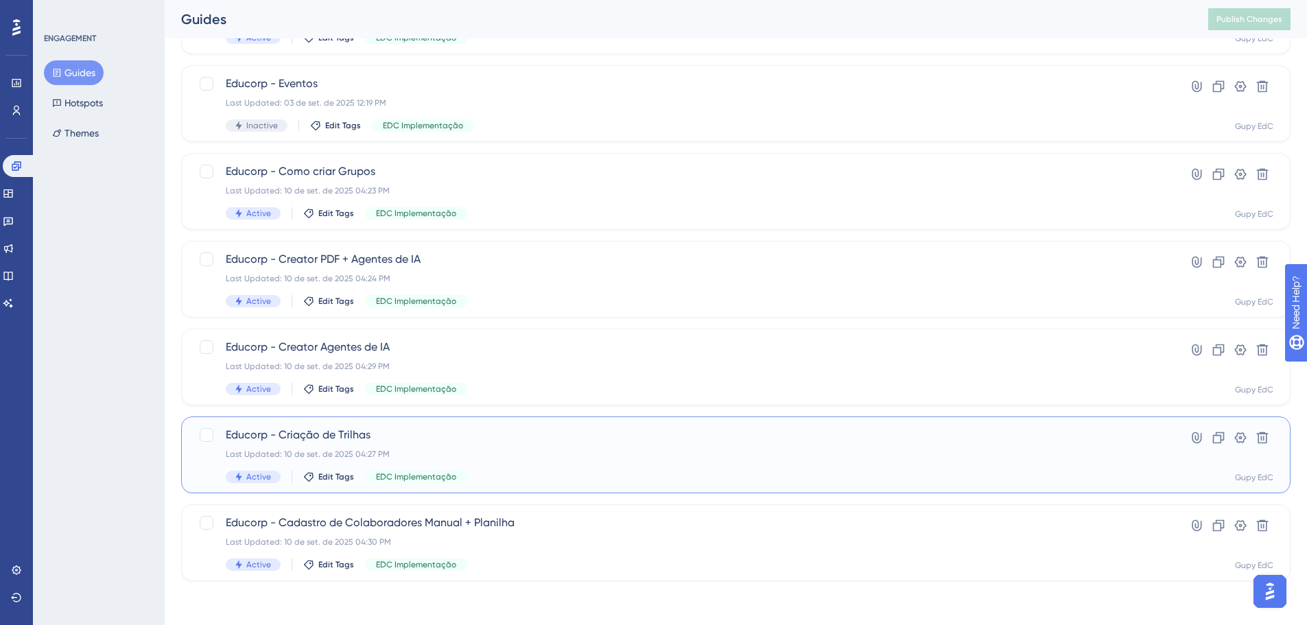
click at [530, 377] on span "Educorp - Criação de Trilhas" at bounding box center [681, 435] width 910 height 16
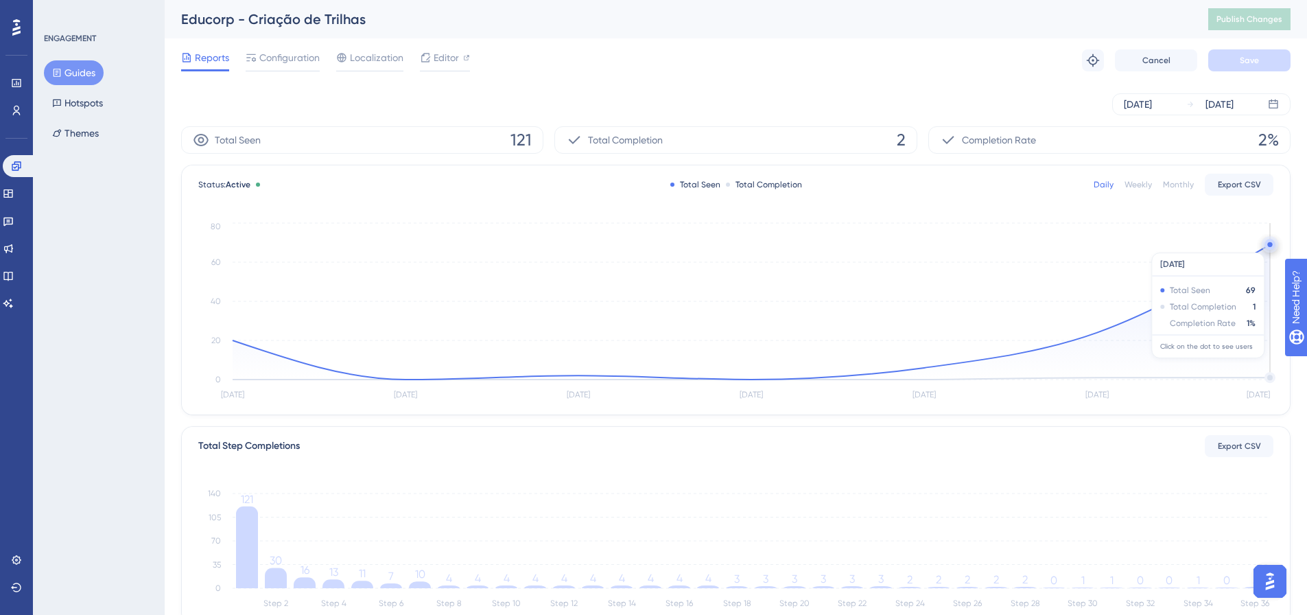
click at [878, 245] on circle at bounding box center [1269, 244] width 5 height 5
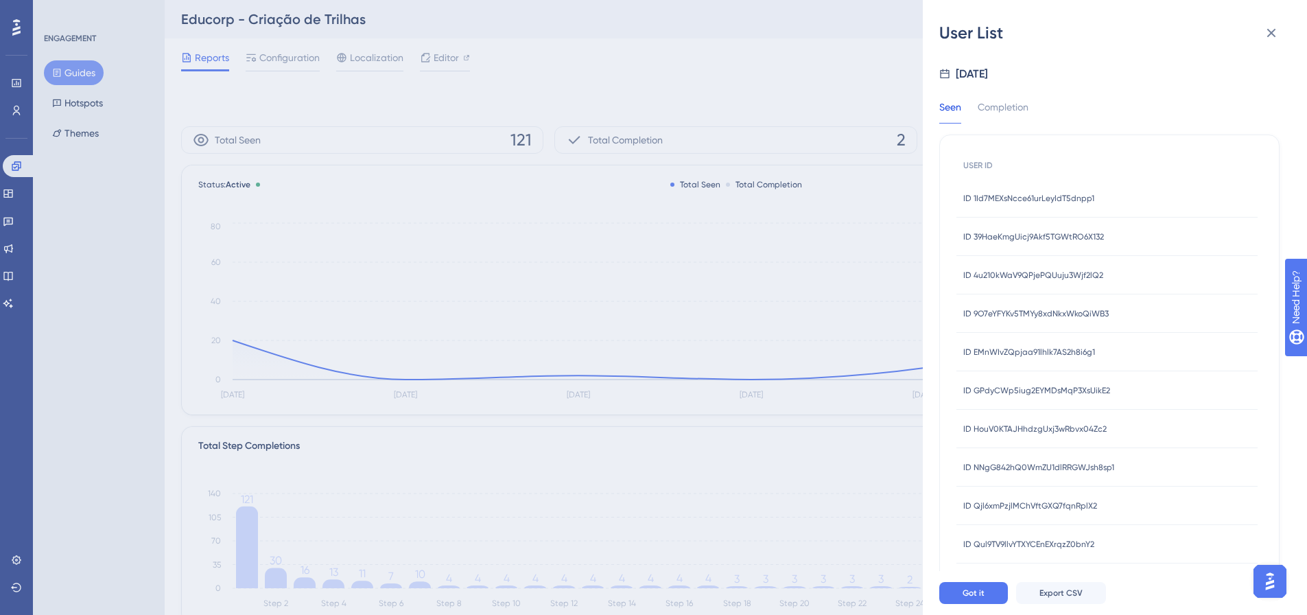
click at [878, 104] on div "Seen Completion" at bounding box center [992, 111] width 106 height 25
click at [878, 103] on div "Completion" at bounding box center [1003, 111] width 51 height 25
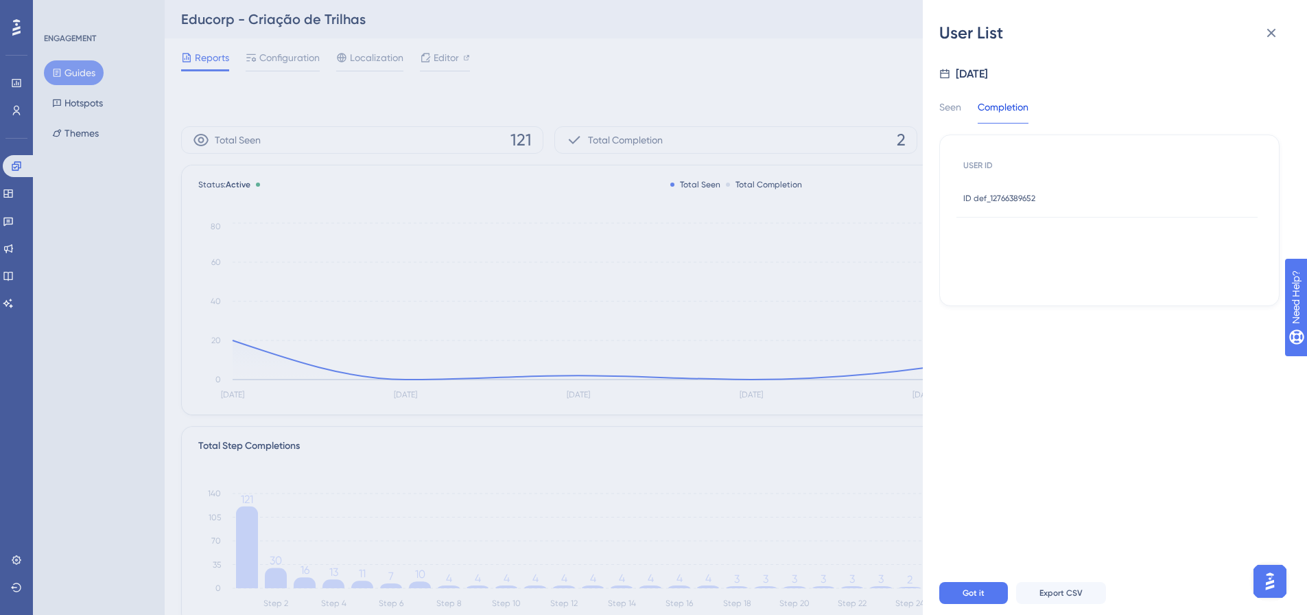
click at [878, 201] on span "ID def_12766389652" at bounding box center [999, 198] width 72 height 11
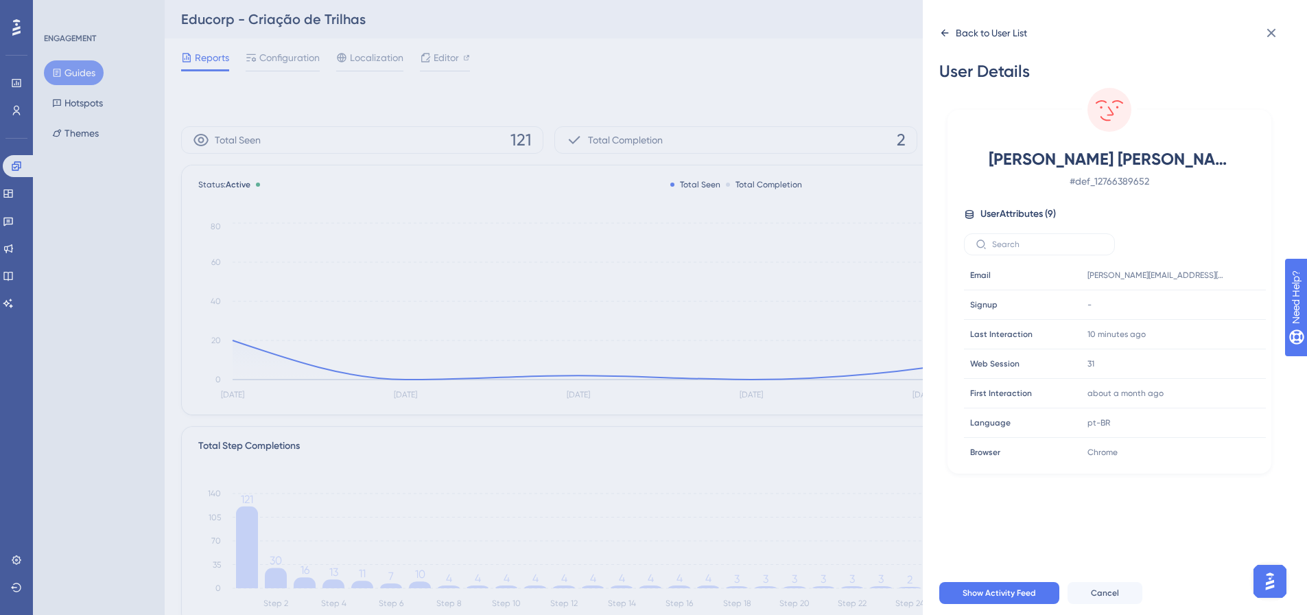
click at [878, 32] on icon at bounding box center [944, 32] width 11 height 11
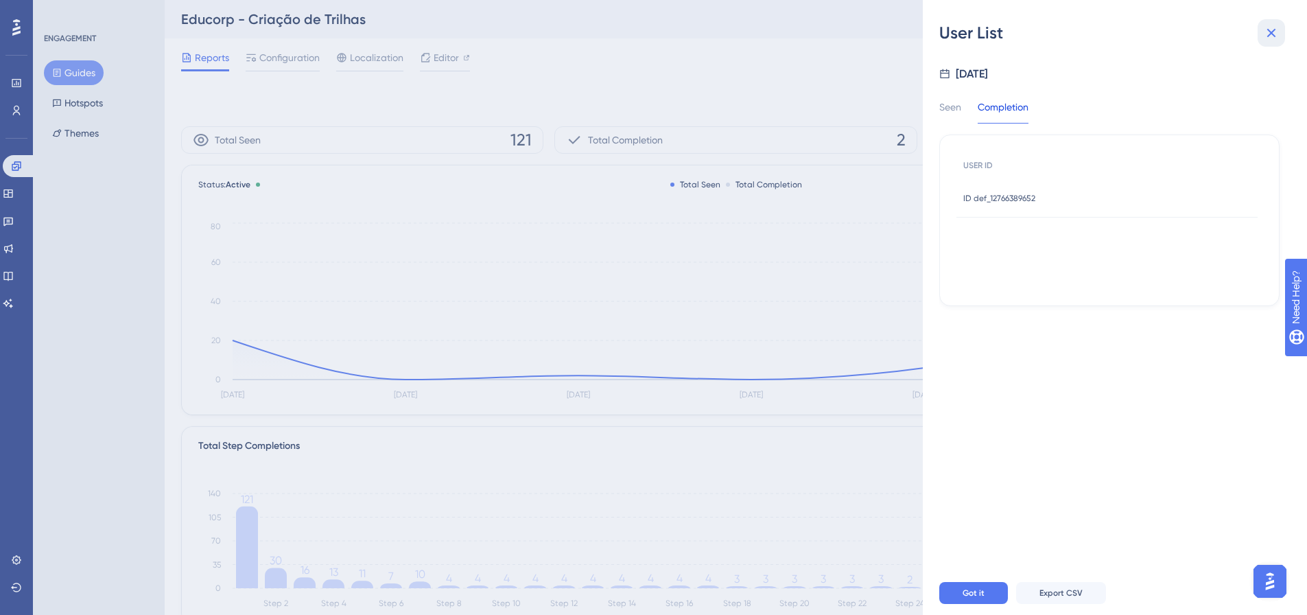
click at [878, 27] on icon at bounding box center [1271, 33] width 16 height 16
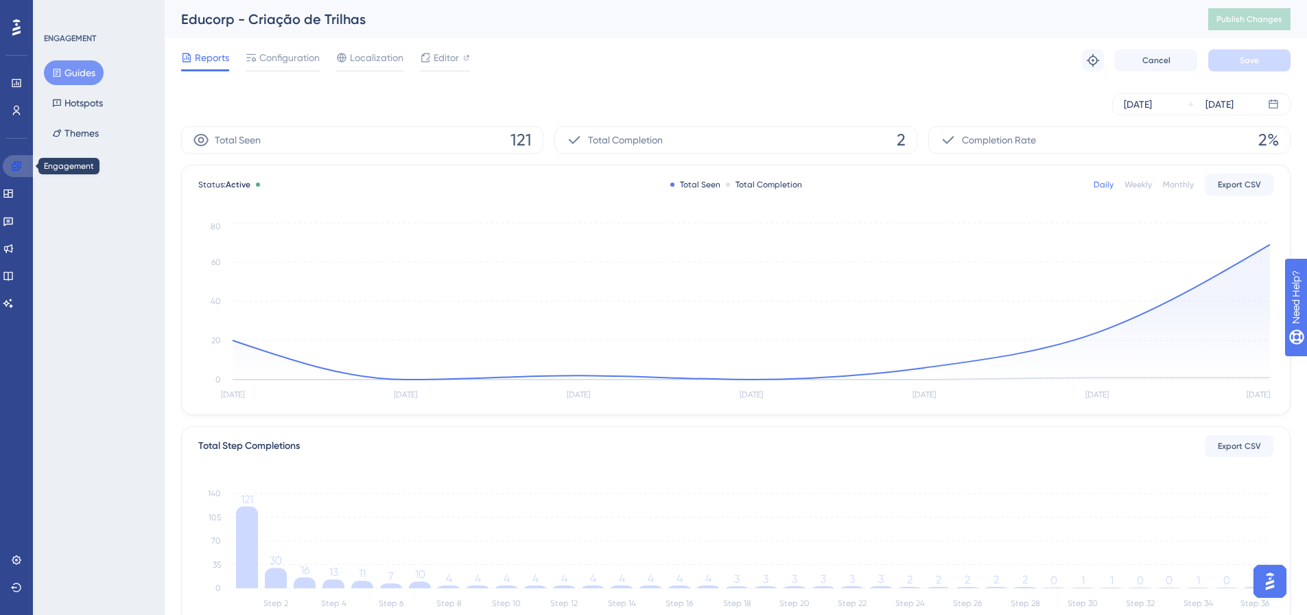
click at [19, 171] on link at bounding box center [19, 166] width 33 height 22
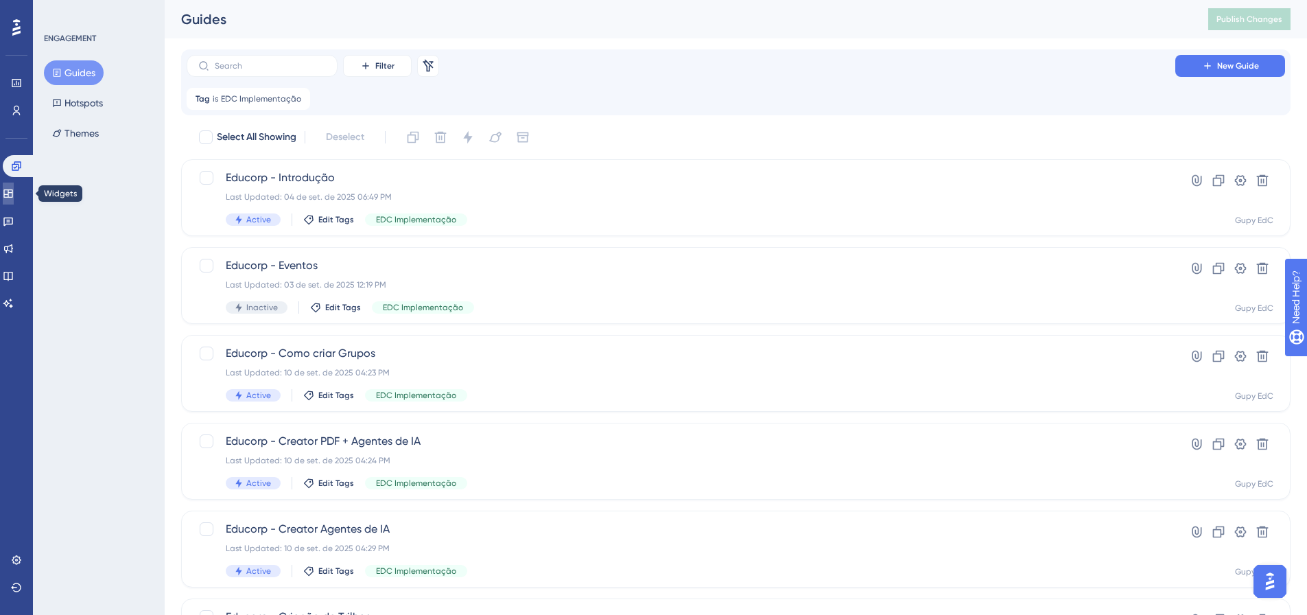
click at [10, 191] on link at bounding box center [8, 194] width 11 height 22
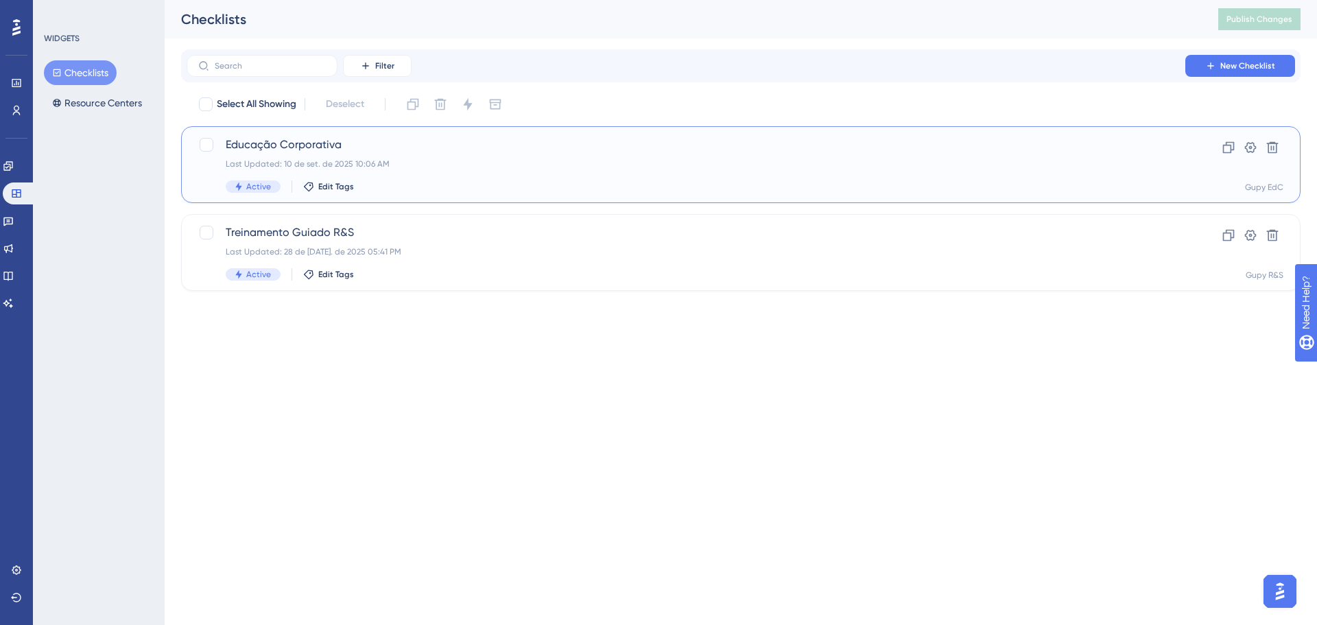
click at [469, 158] on div "Last Updated: 10 de set. de 2025 10:06 AM" at bounding box center [686, 163] width 921 height 11
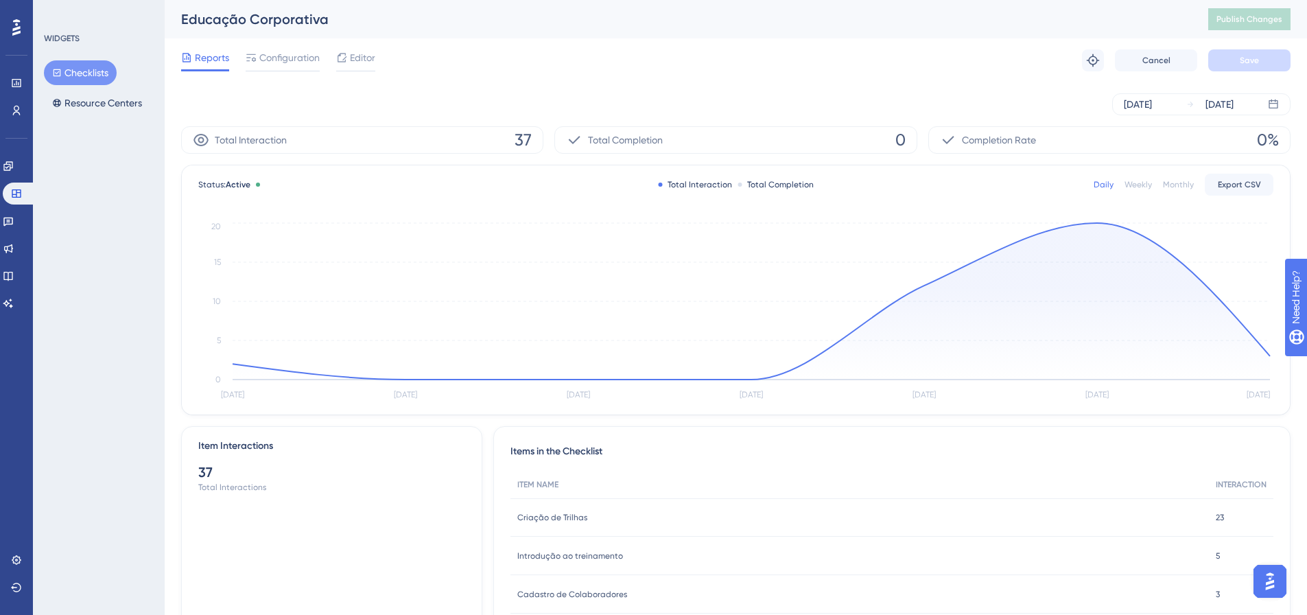
click at [361, 61] on span "Editor" at bounding box center [362, 57] width 25 height 16
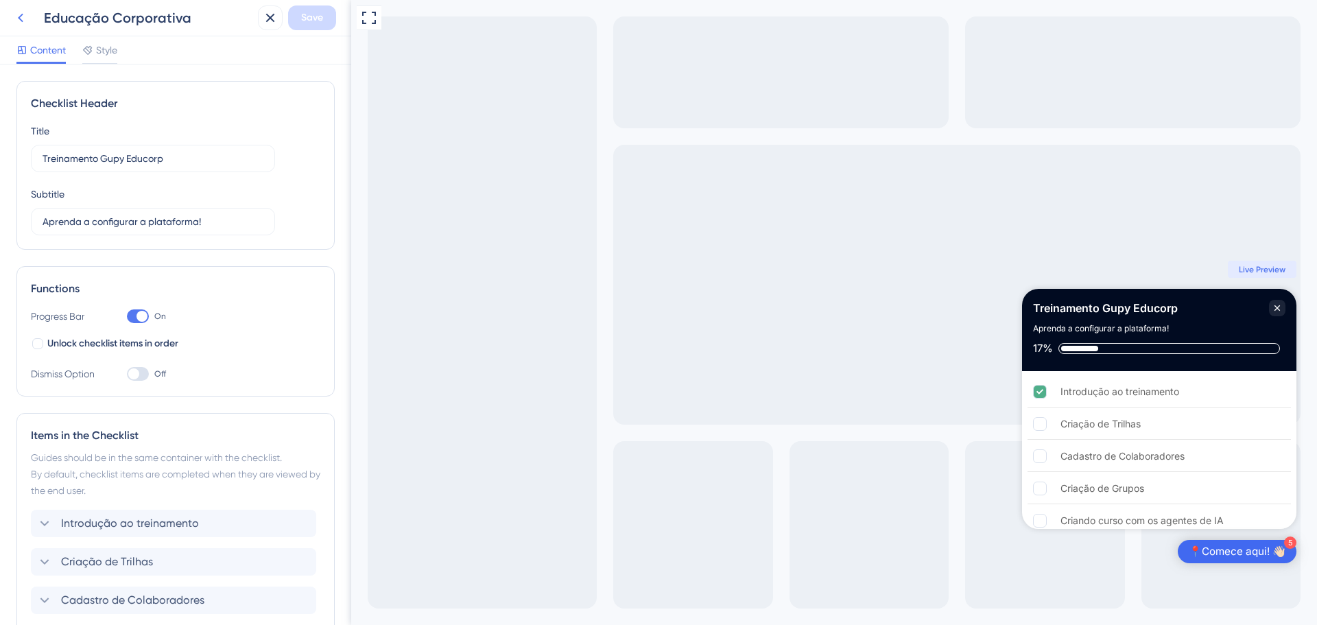
click at [23, 8] on button at bounding box center [20, 17] width 25 height 25
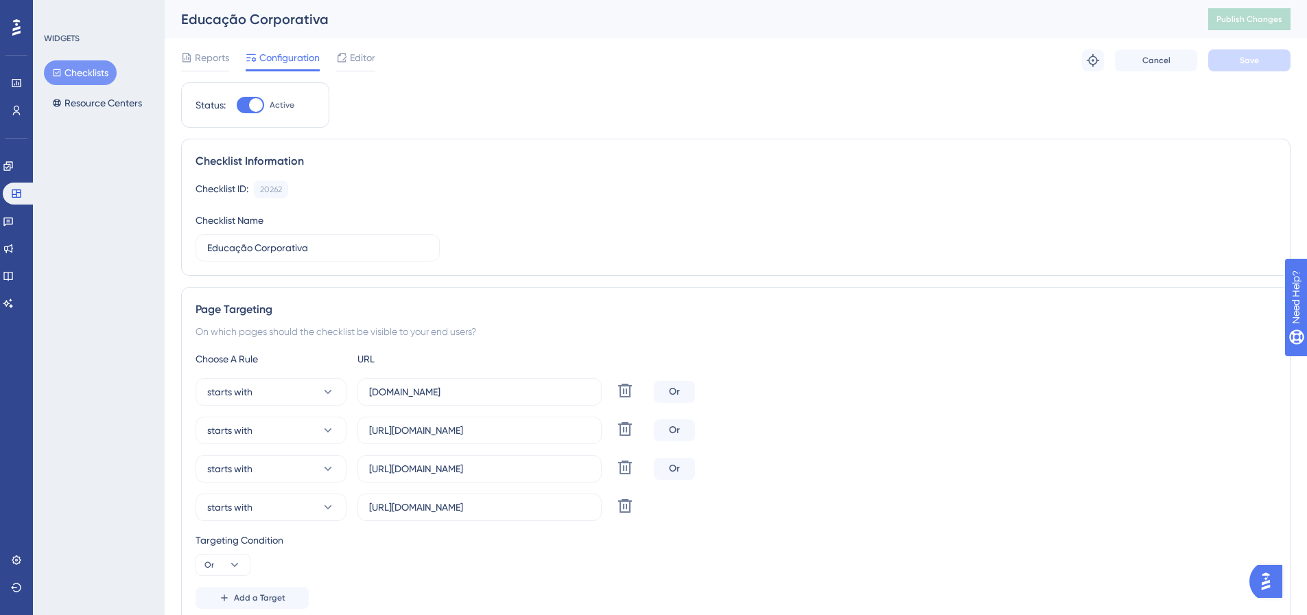
click at [113, 79] on button "Checklists" at bounding box center [80, 72] width 73 height 25
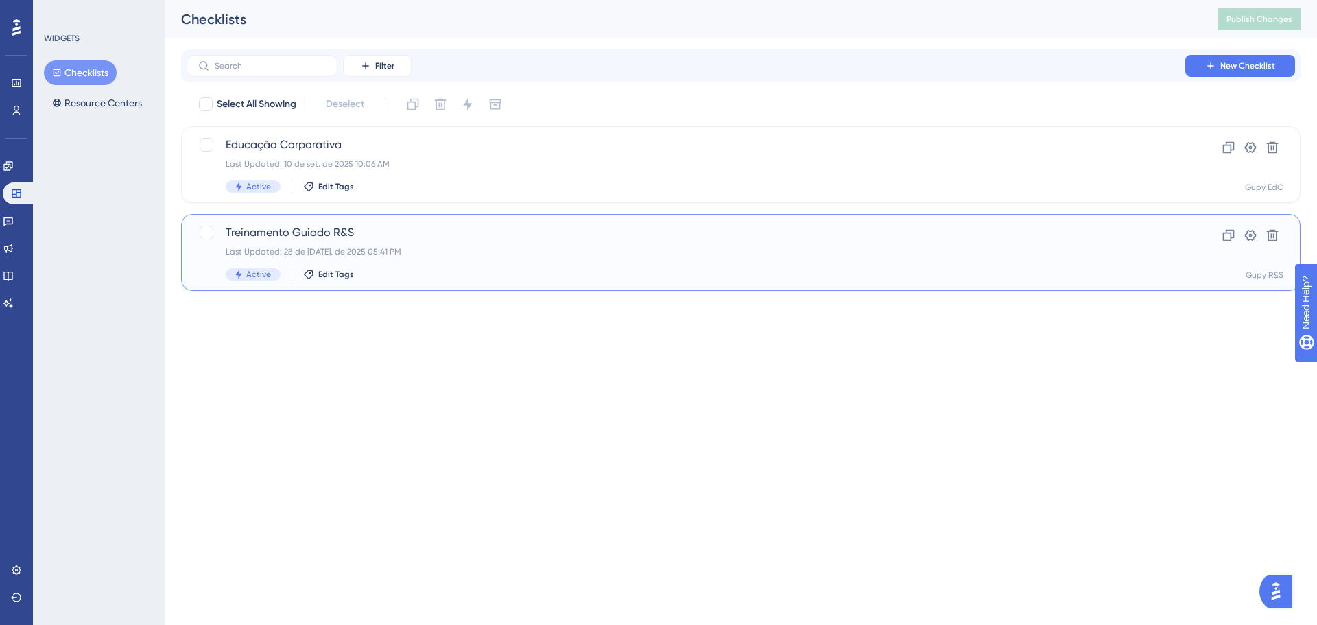
click at [451, 246] on div "Last Updated: 28 de [DATE]. de 2025 05:41 PM" at bounding box center [686, 251] width 921 height 11
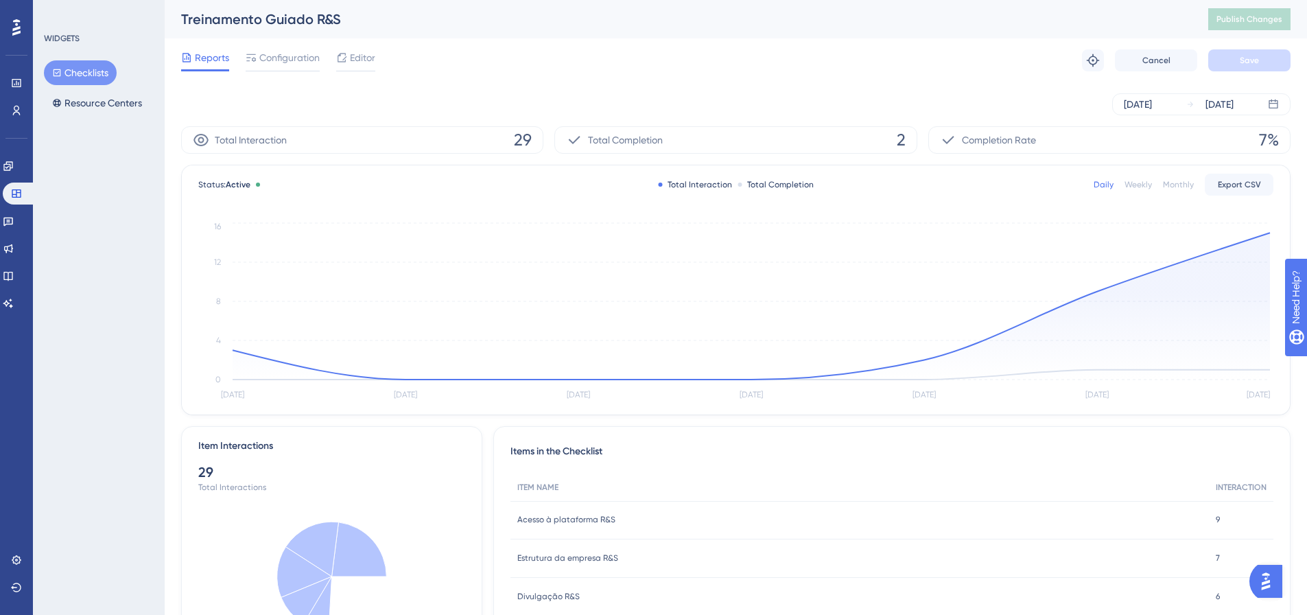
click at [354, 54] on span "Editor" at bounding box center [362, 57] width 25 height 16
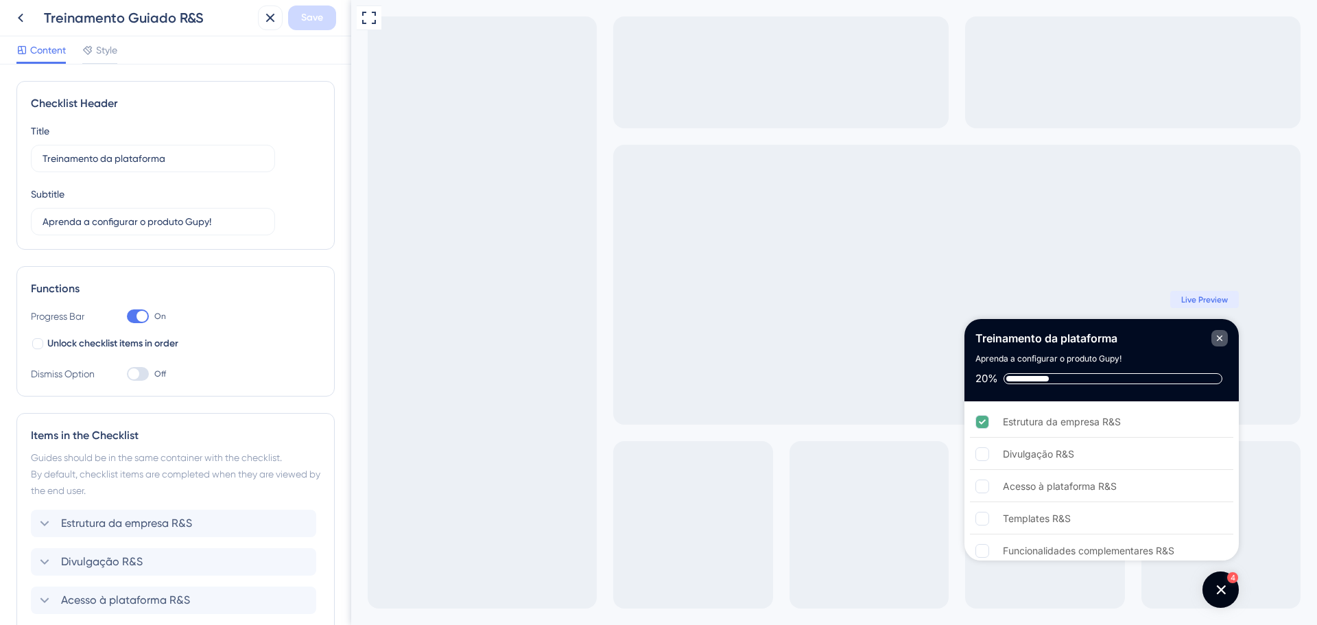
click at [878, 337] on icon "Close Checklist" at bounding box center [1219, 338] width 11 height 11
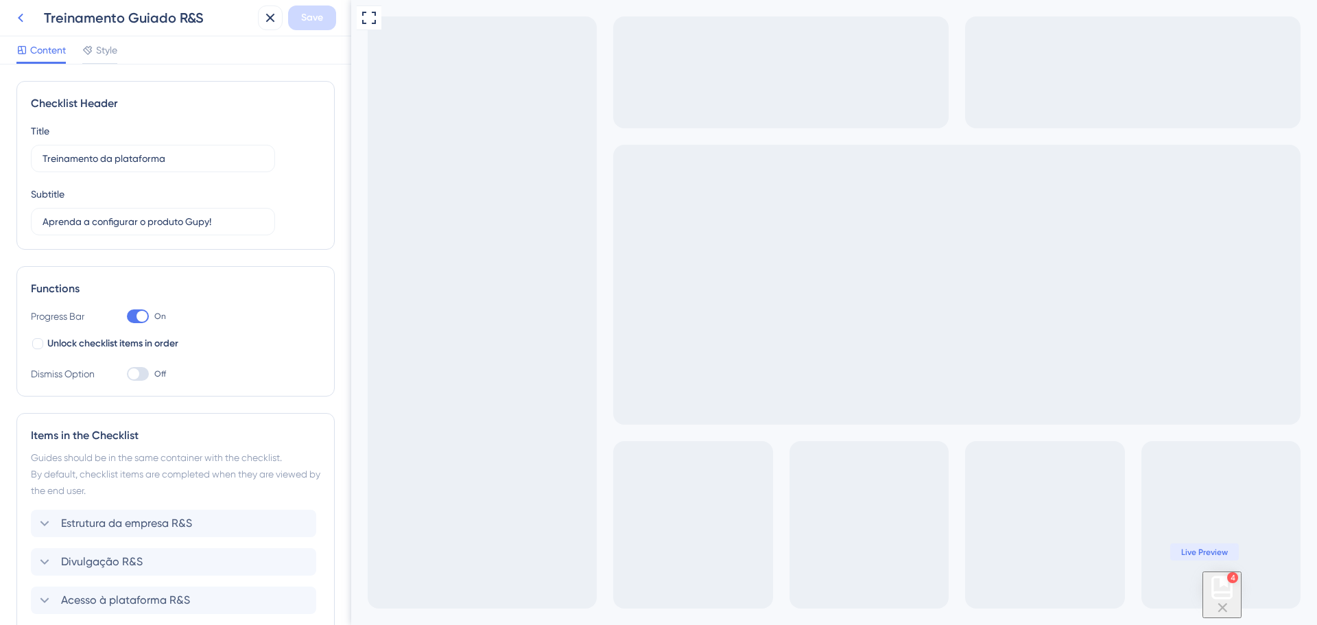
click at [27, 24] on icon at bounding box center [20, 18] width 16 height 16
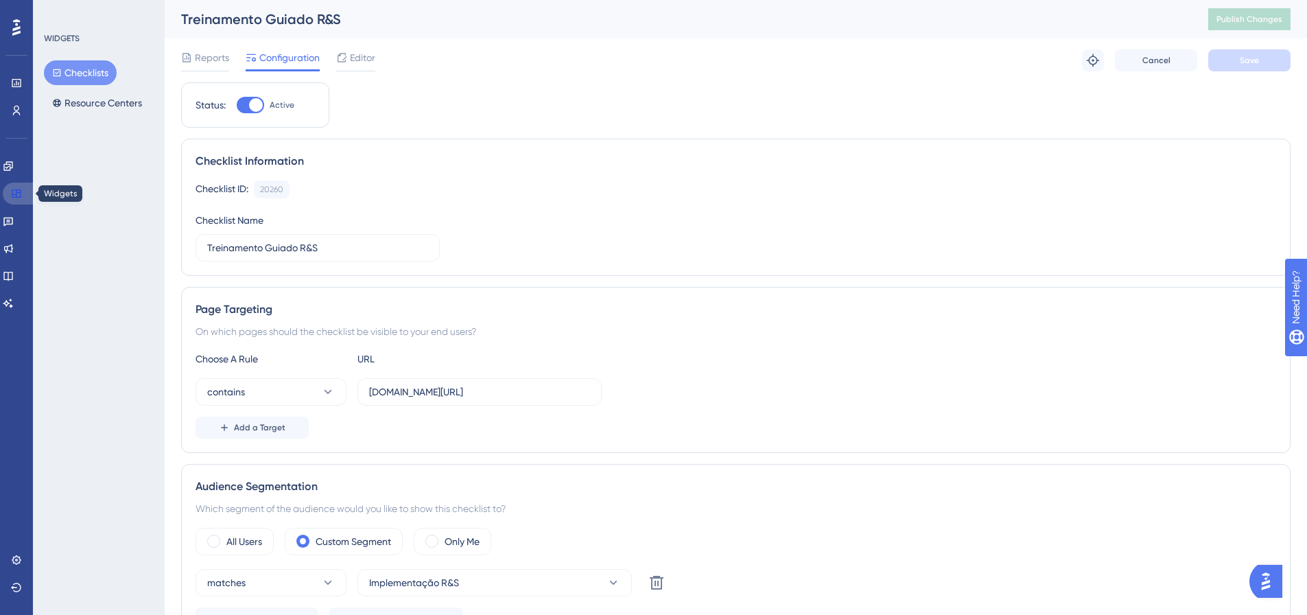
click at [8, 200] on link at bounding box center [19, 194] width 33 height 22
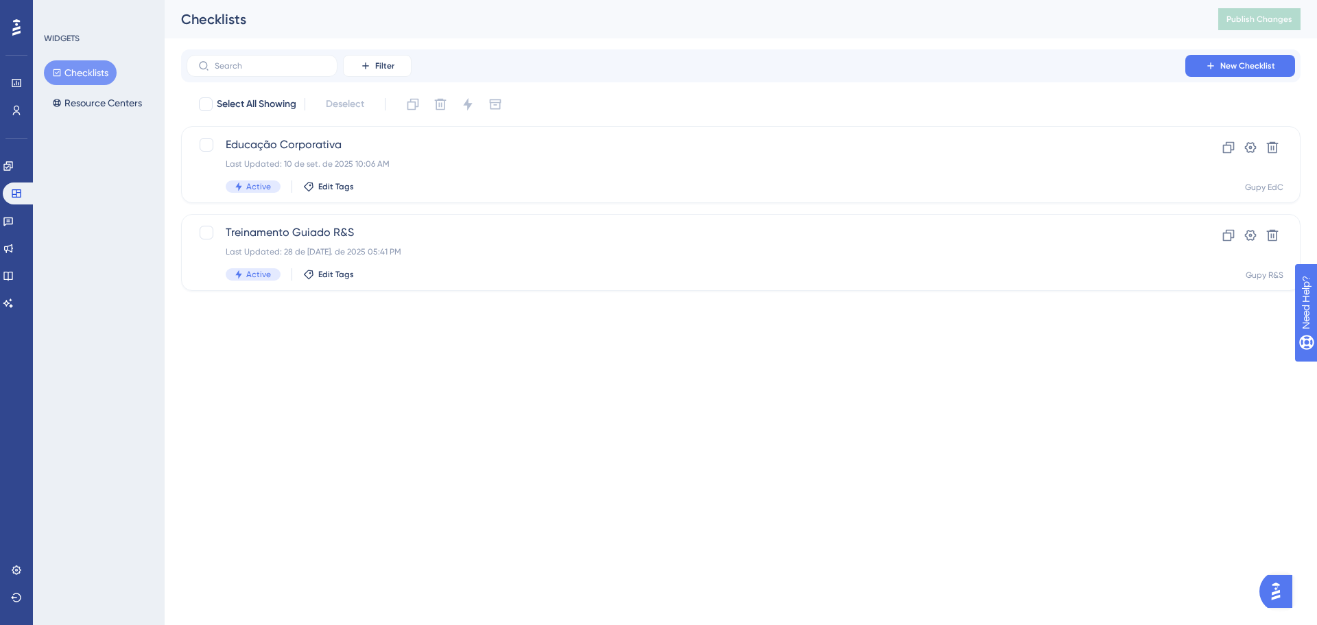
click at [64, 68] on button "Checklists" at bounding box center [80, 72] width 73 height 25
click at [14, 167] on link at bounding box center [8, 166] width 11 height 22
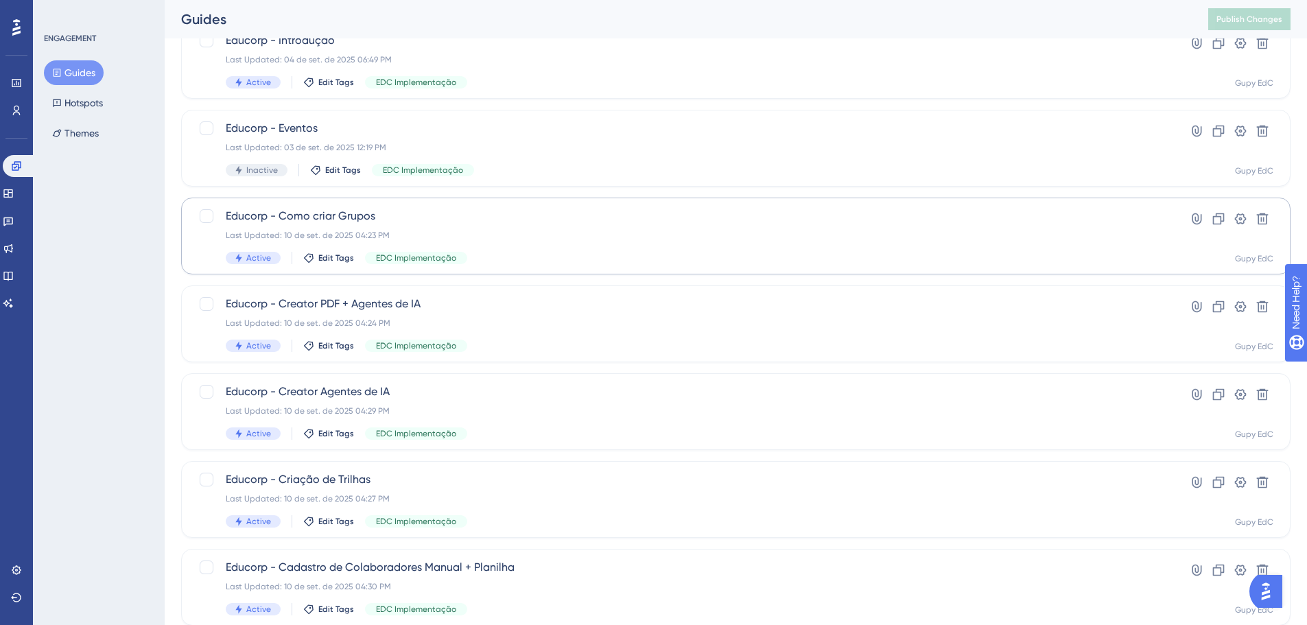
scroll to position [182, 0]
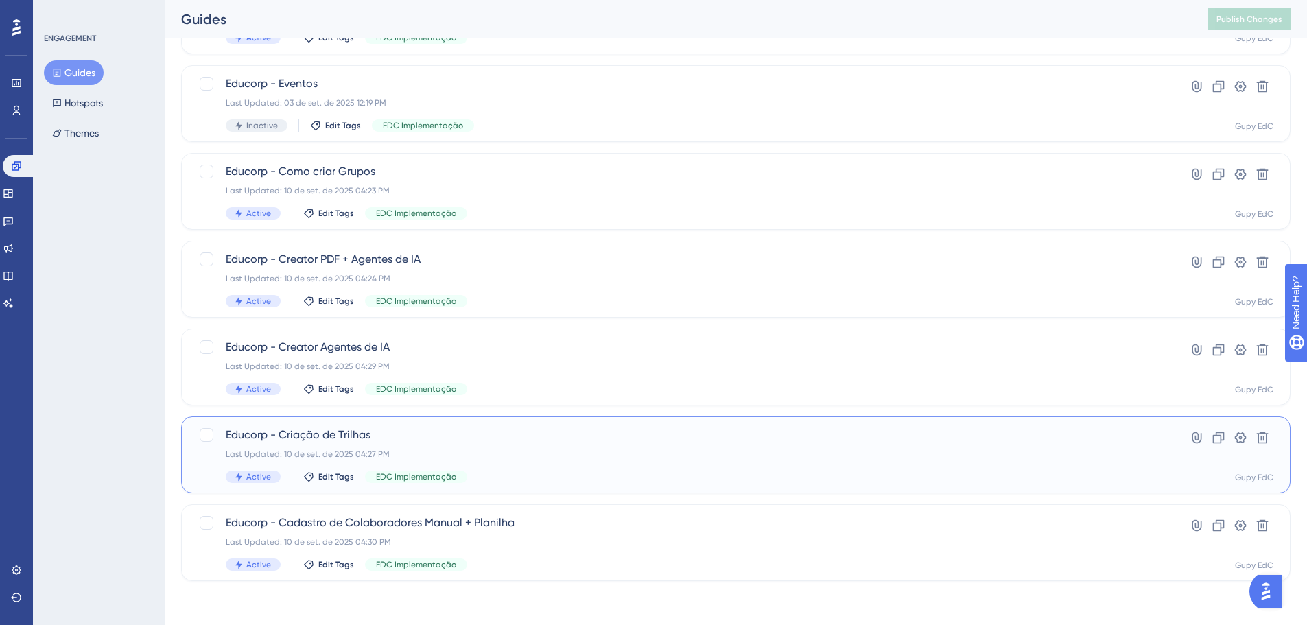
click at [455, 377] on div "Last Updated: 10 de set. de 2025 04:27 PM" at bounding box center [681, 454] width 910 height 11
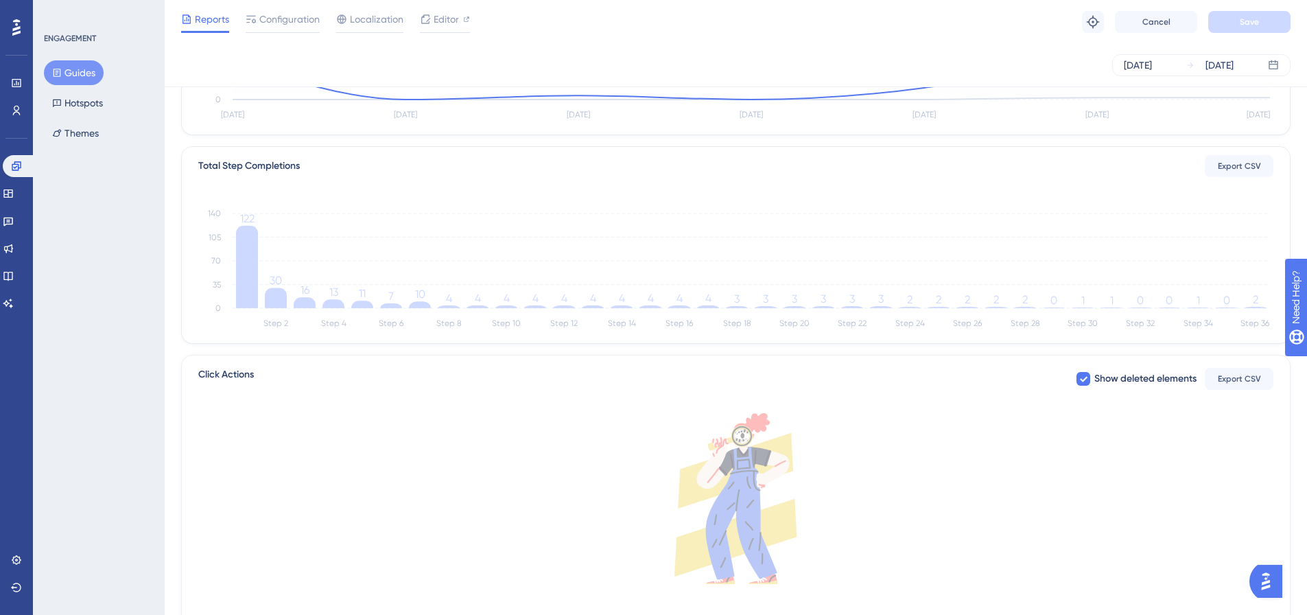
scroll to position [137, 0]
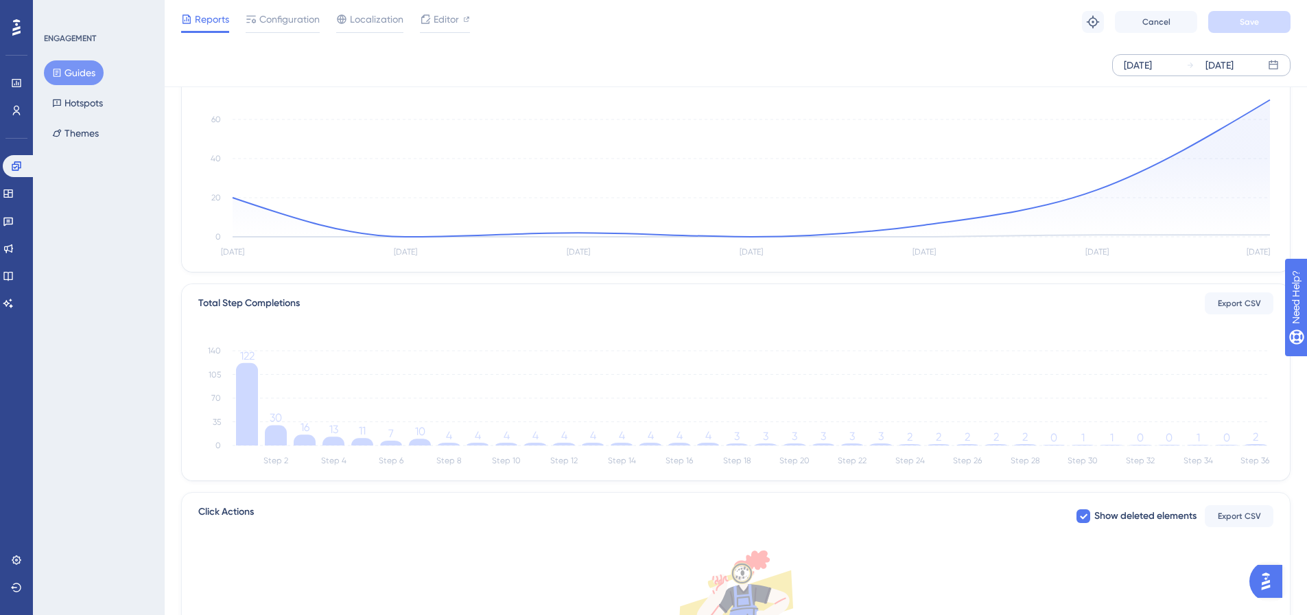
click at [878, 68] on div "[DATE]" at bounding box center [1220, 65] width 28 height 16
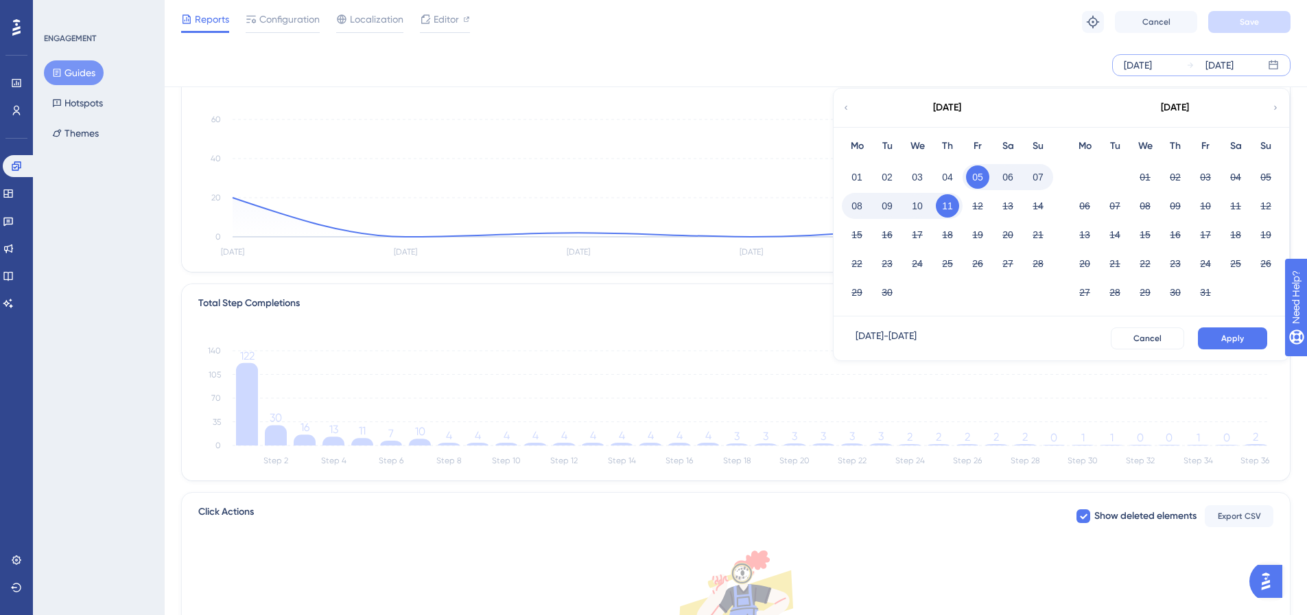
click at [878, 207] on button "10" at bounding box center [917, 205] width 23 height 23
click at [878, 337] on span "Cancel" at bounding box center [1147, 338] width 28 height 11
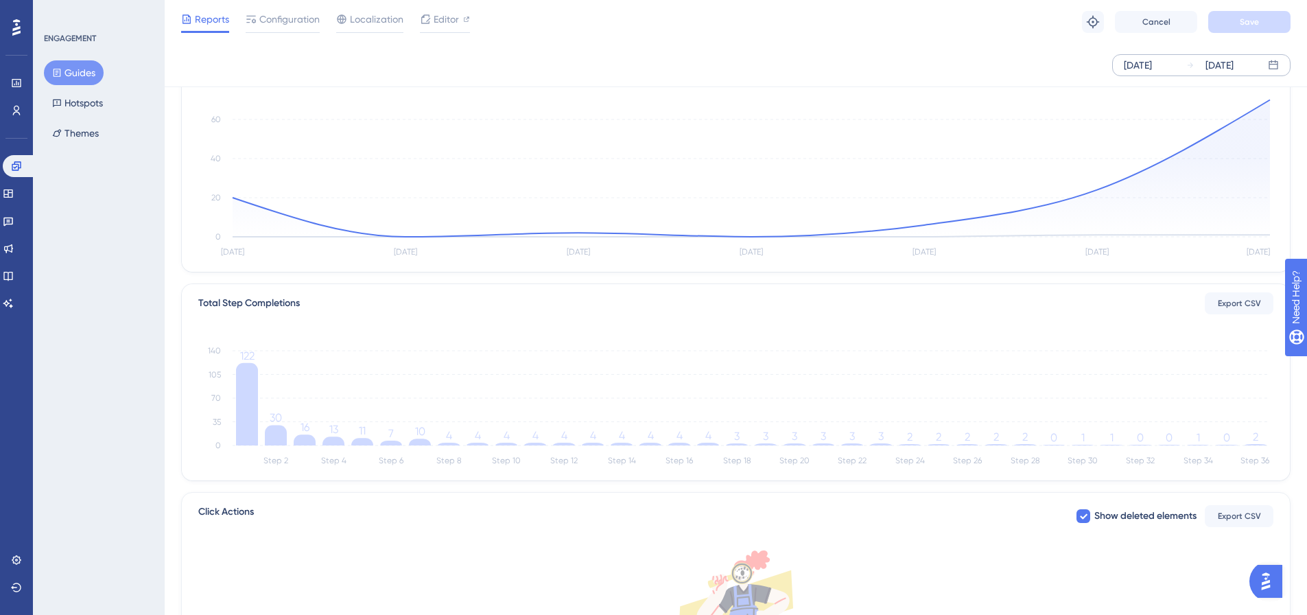
click at [878, 58] on div "[DATE]" at bounding box center [1220, 65] width 28 height 16
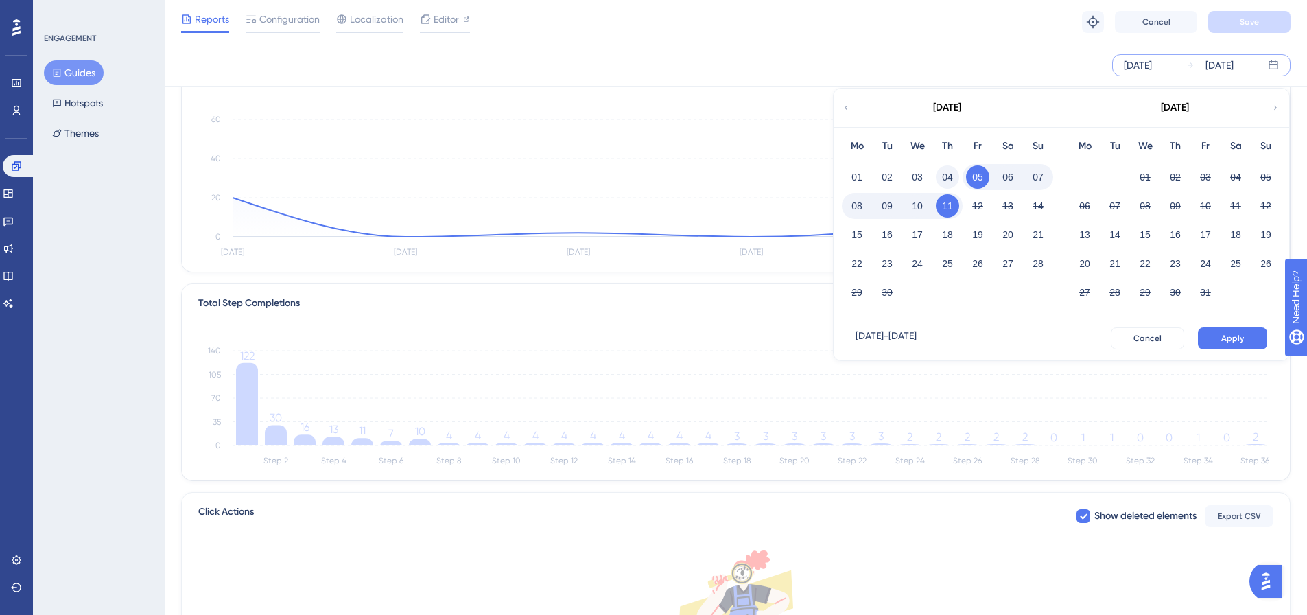
click at [878, 182] on button "04" at bounding box center [947, 176] width 23 height 23
click at [878, 205] on button "10" at bounding box center [917, 205] width 23 height 23
click at [878, 329] on button "Apply" at bounding box center [1232, 338] width 69 height 22
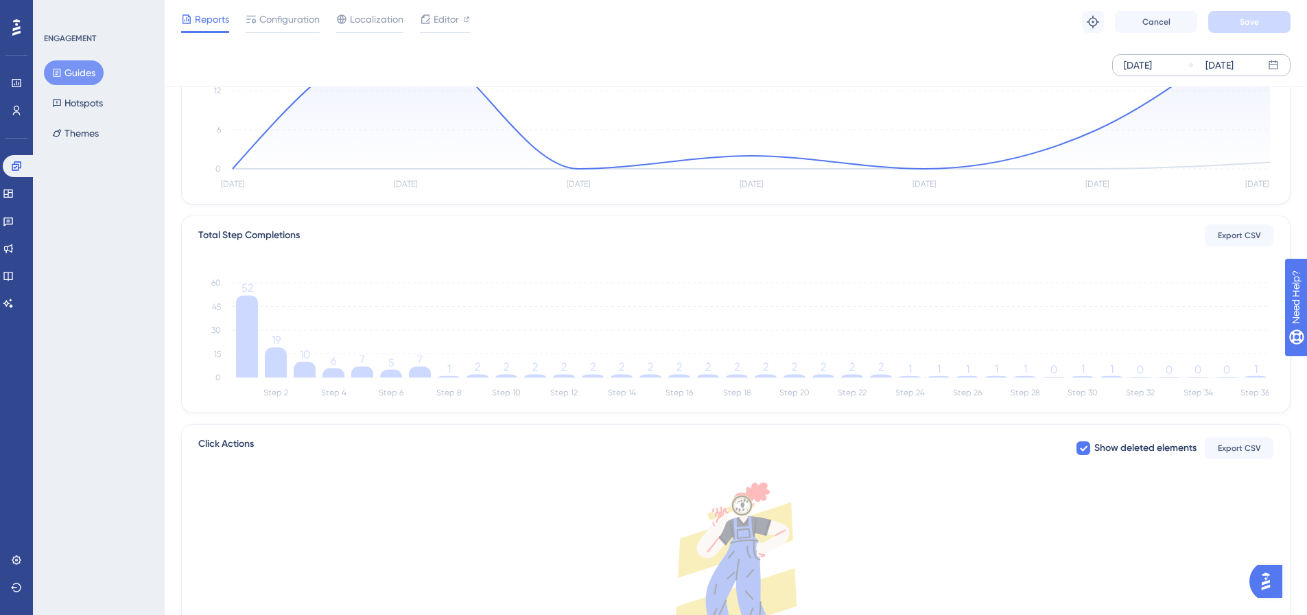
scroll to position [206, 0]
click at [517, 375] on icon "Step 2 Step 4 Step 6 Step 8 Step 10 Step 12 Step 14 Step 16 Step 18 Step 20 Ste…" at bounding box center [735, 335] width 1075 height 131
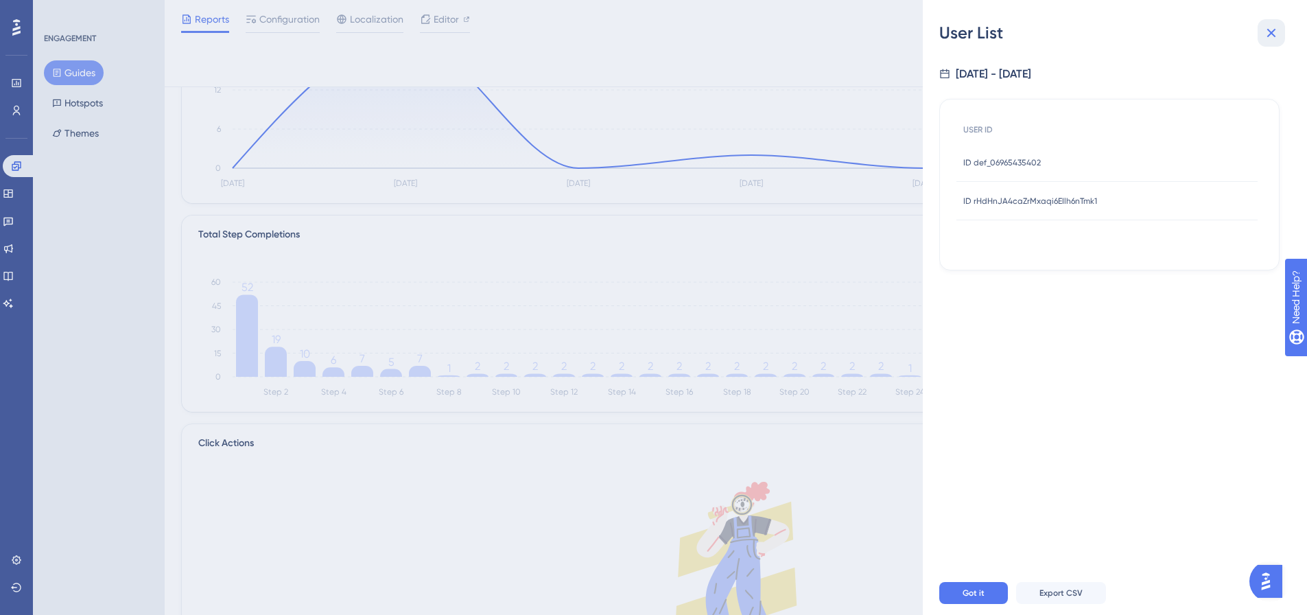
drag, startPoint x: 1271, startPoint y: 36, endPoint x: 1264, endPoint y: 46, distance: 12.4
click at [878, 34] on icon at bounding box center [1271, 33] width 16 height 16
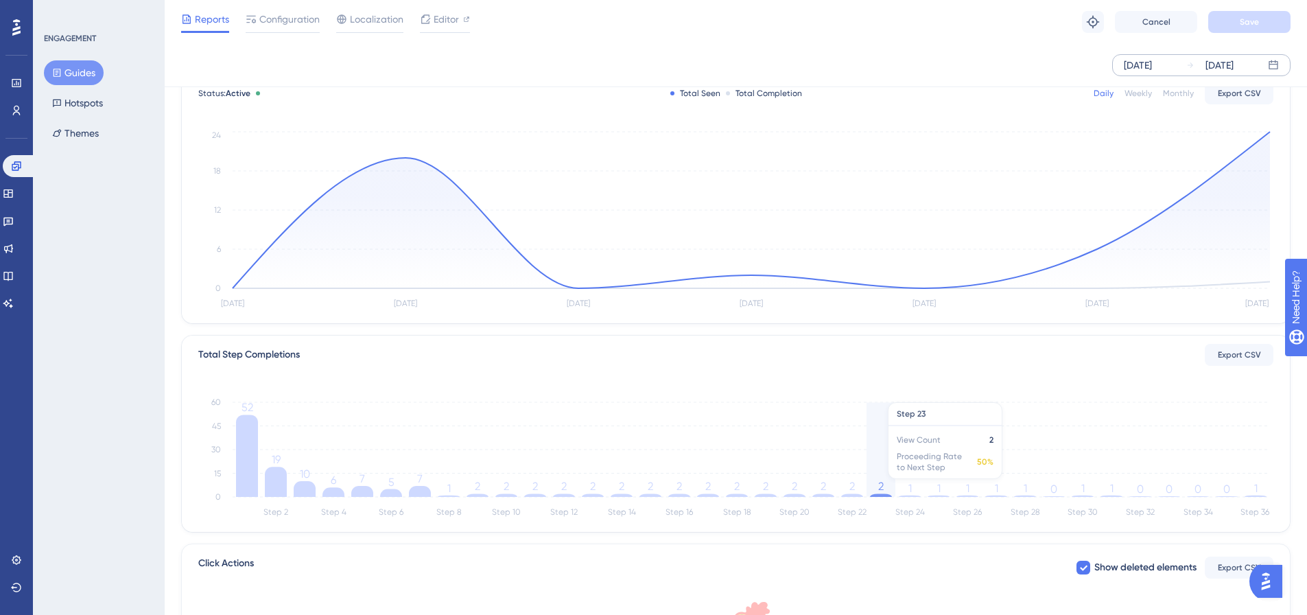
scroll to position [0, 0]
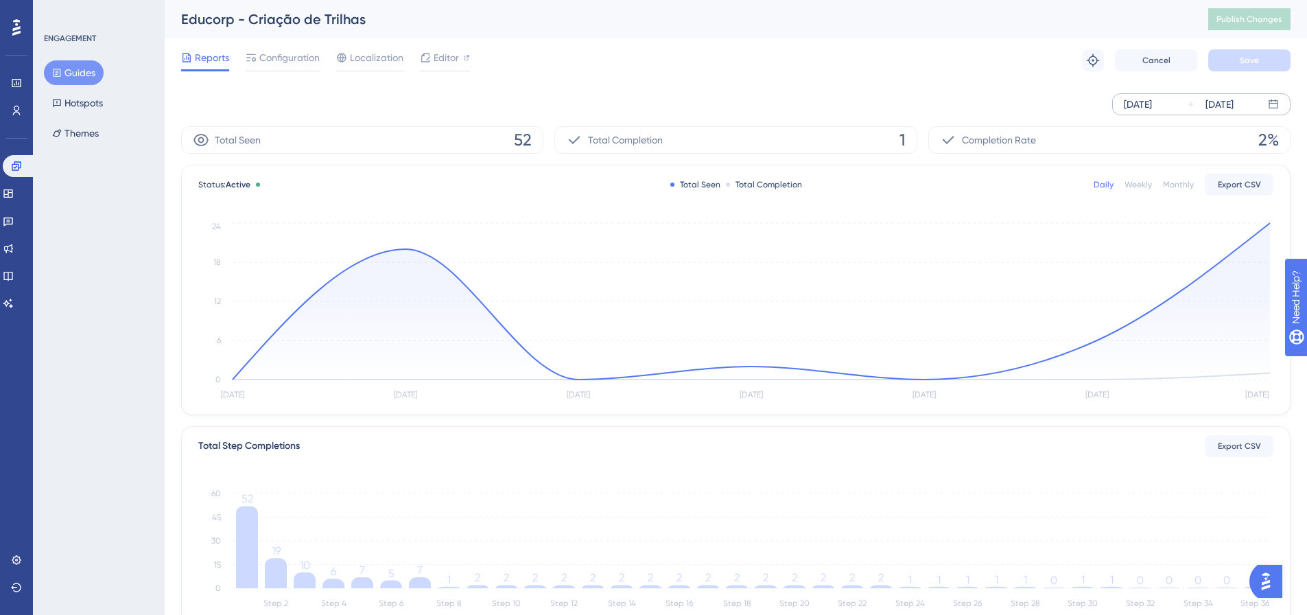
click at [878, 97] on div "[DATE]" at bounding box center [1220, 104] width 28 height 16
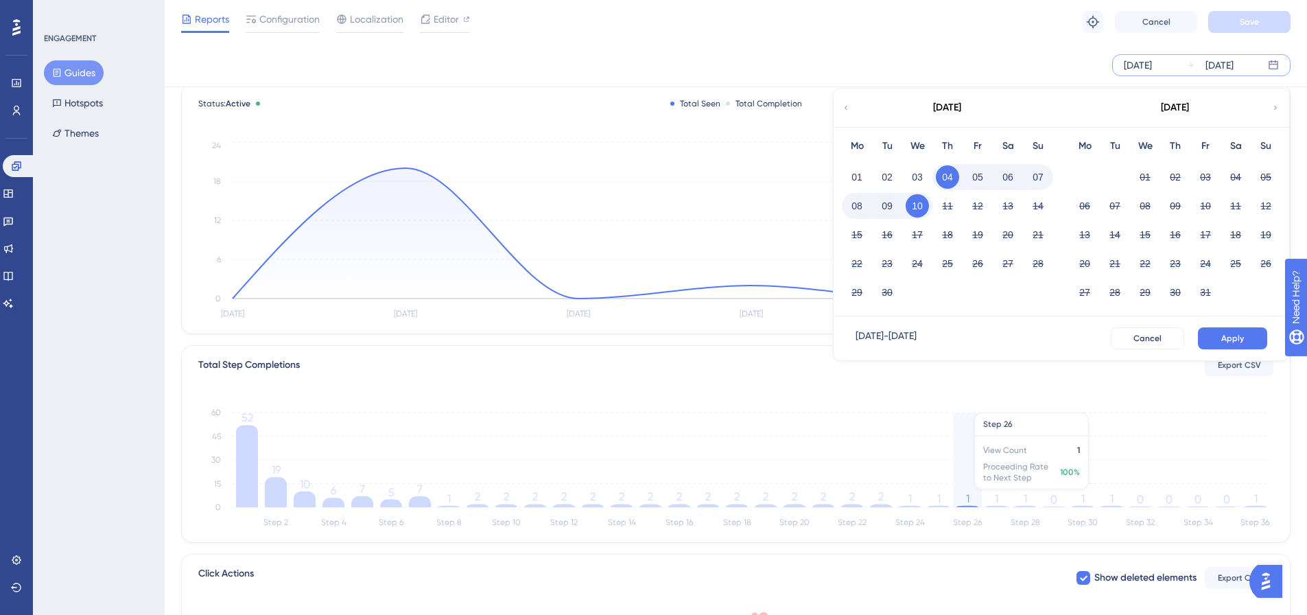
scroll to position [137, 0]
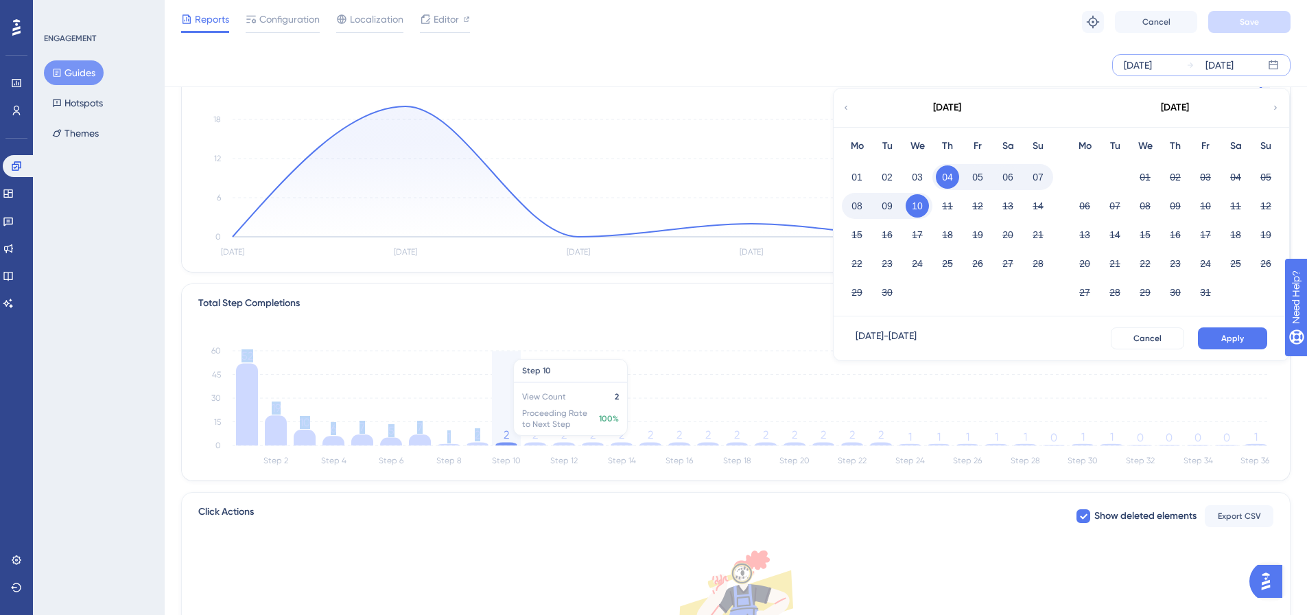
click at [505, 377] on icon "Step 2 Step 4 Step 6 Step 8 Step 10 Step 12 Step 14 Step 16 Step 18 Step 20 Ste…" at bounding box center [735, 403] width 1075 height 131
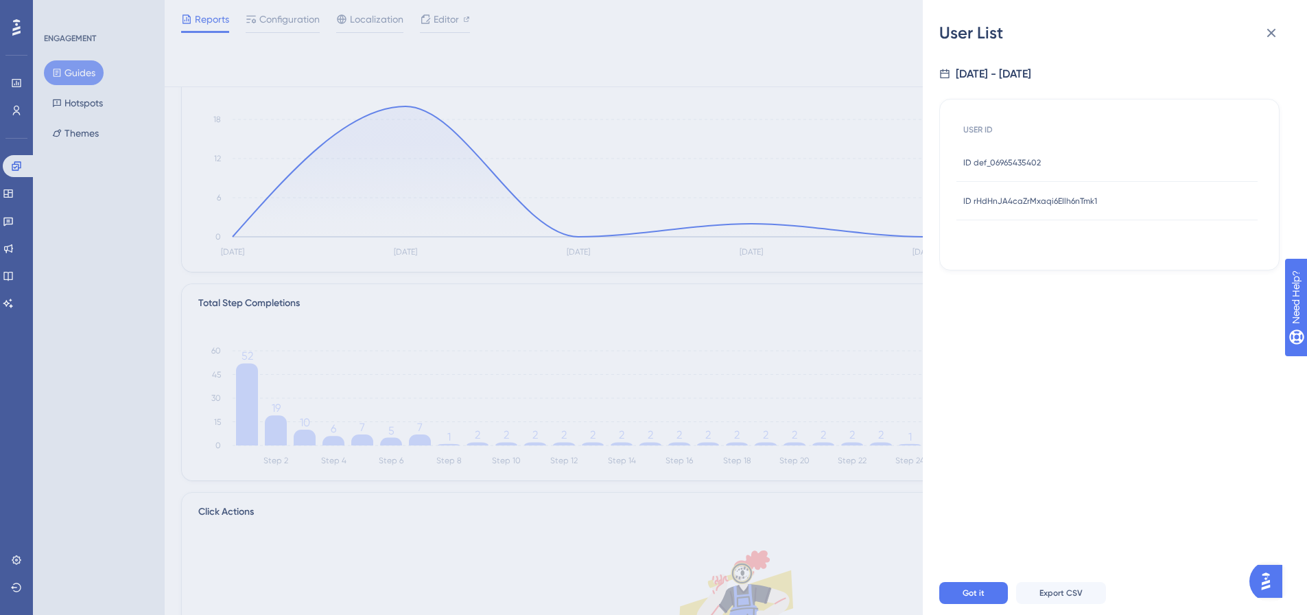
click at [878, 161] on span "ID def_06965435402" at bounding box center [1002, 162] width 78 height 11
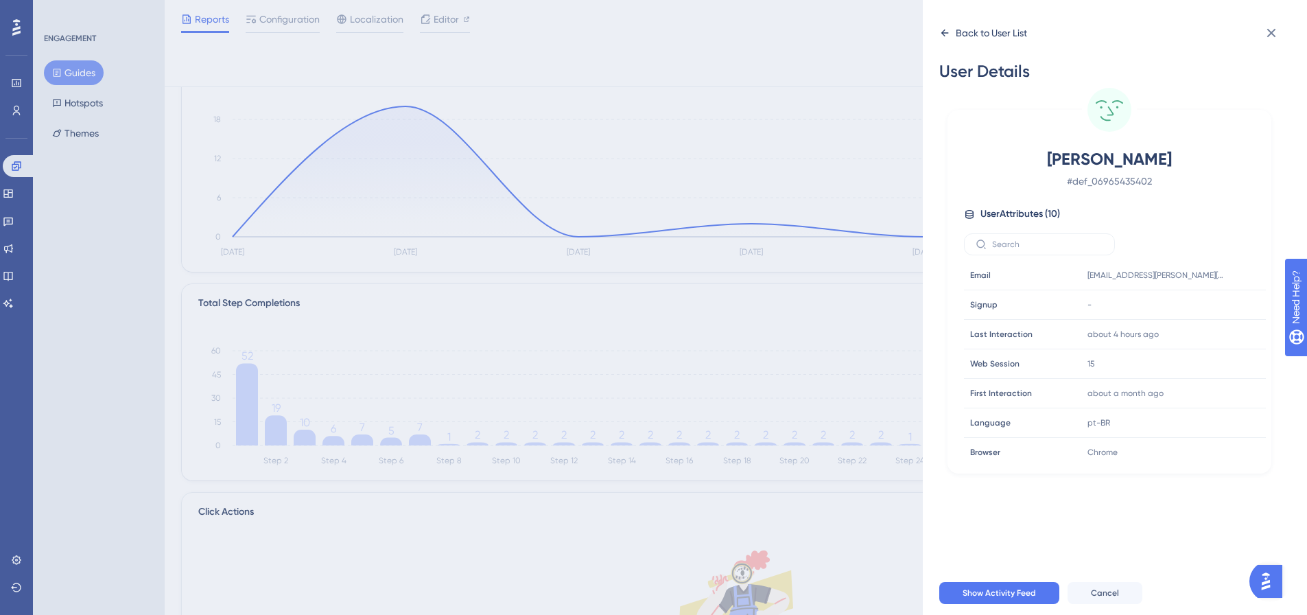
click at [878, 32] on icon at bounding box center [944, 32] width 11 height 11
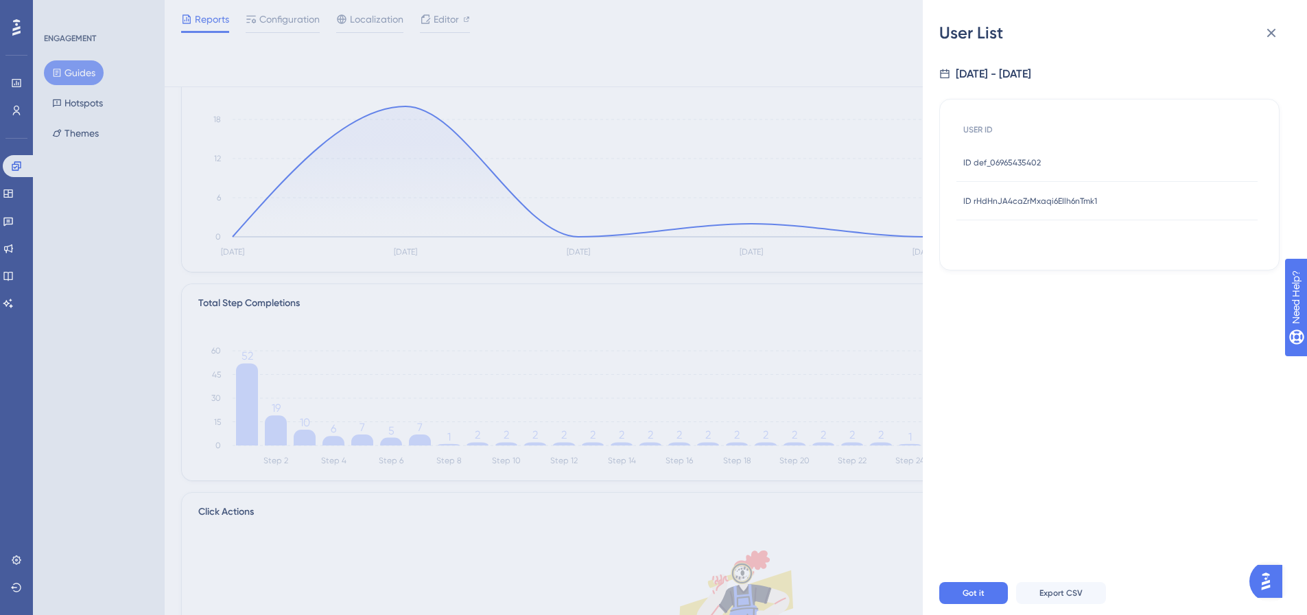
click at [878, 198] on span "ID rHdHnJA4caZrMxaqi6EIlh6nTmk1" at bounding box center [1030, 201] width 134 height 11
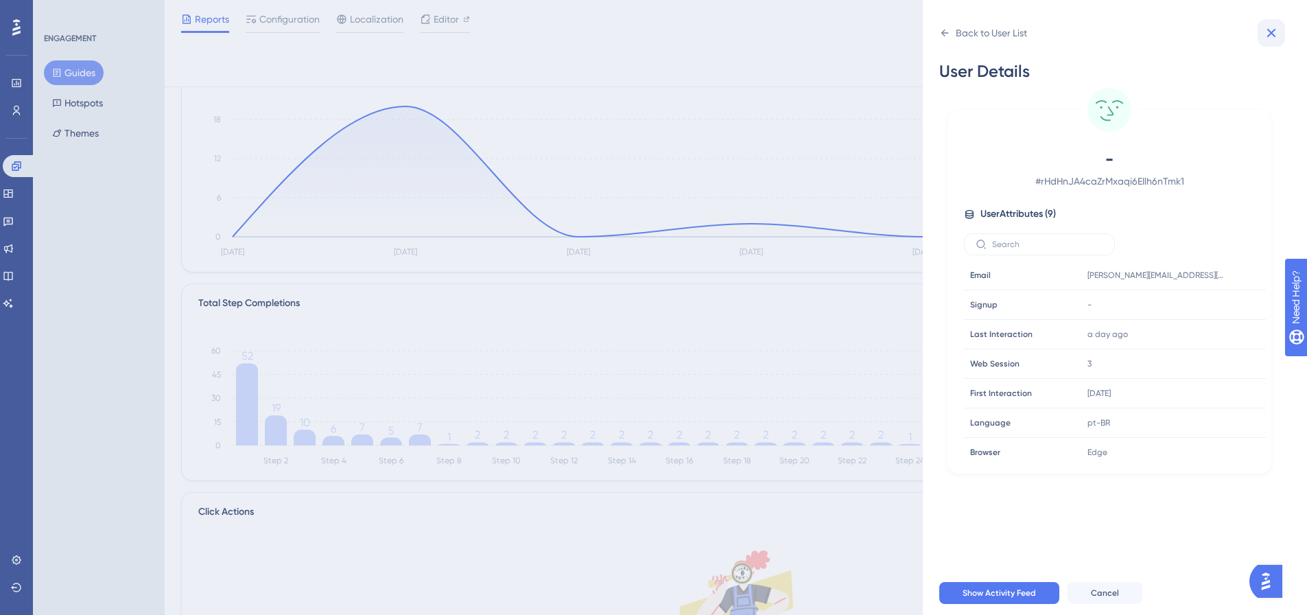
click at [878, 38] on icon at bounding box center [1271, 33] width 16 height 16
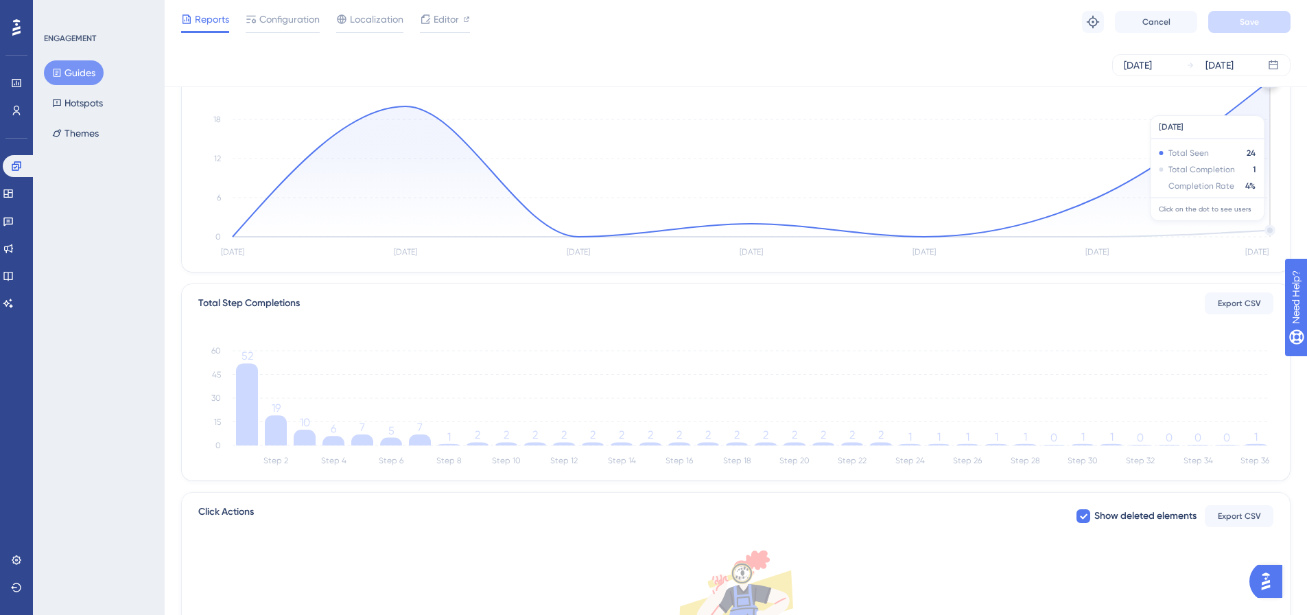
scroll to position [0, 0]
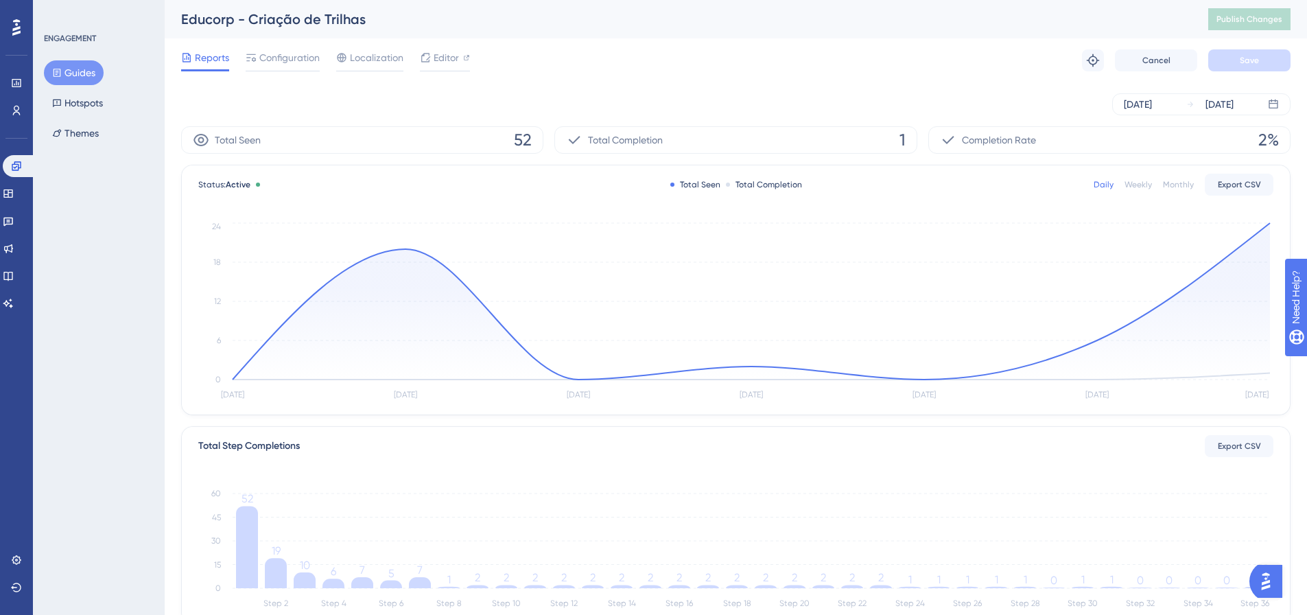
click at [878, 102] on div "Performance Users Engagement Widgets Feedback Product Updates Knowledge Base AI…" at bounding box center [736, 470] width 1142 height 941
click at [878, 101] on div "[DATE] [DATE]" at bounding box center [1201, 104] width 178 height 22
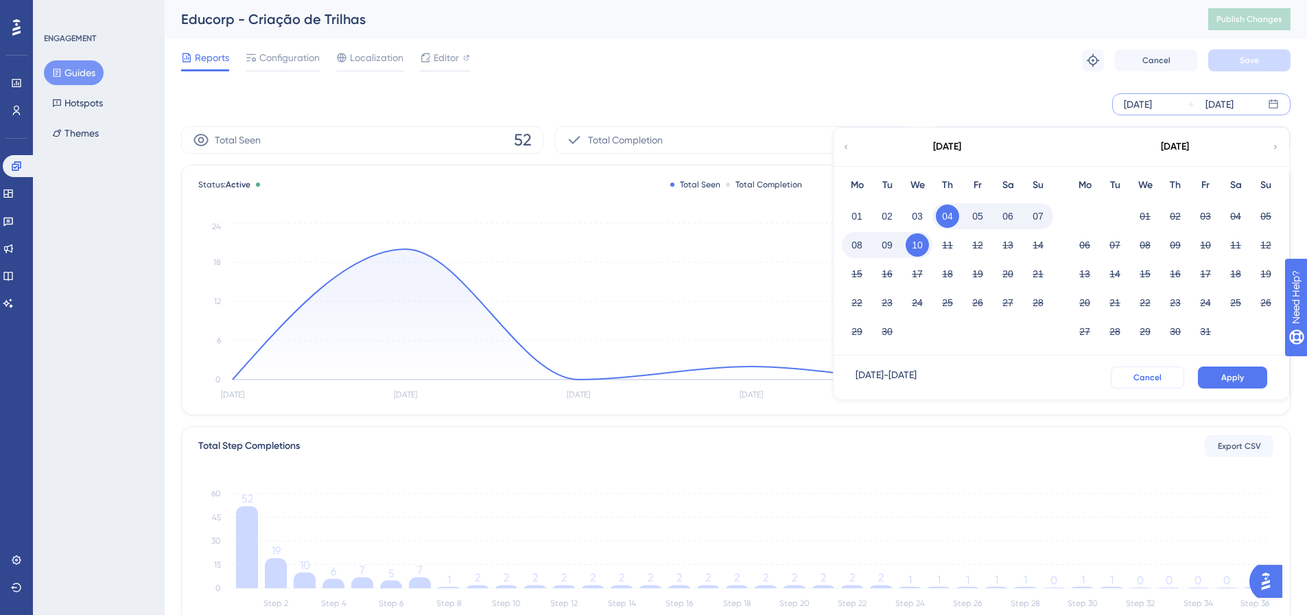
click at [878, 370] on button "Cancel" at bounding box center [1147, 377] width 73 height 22
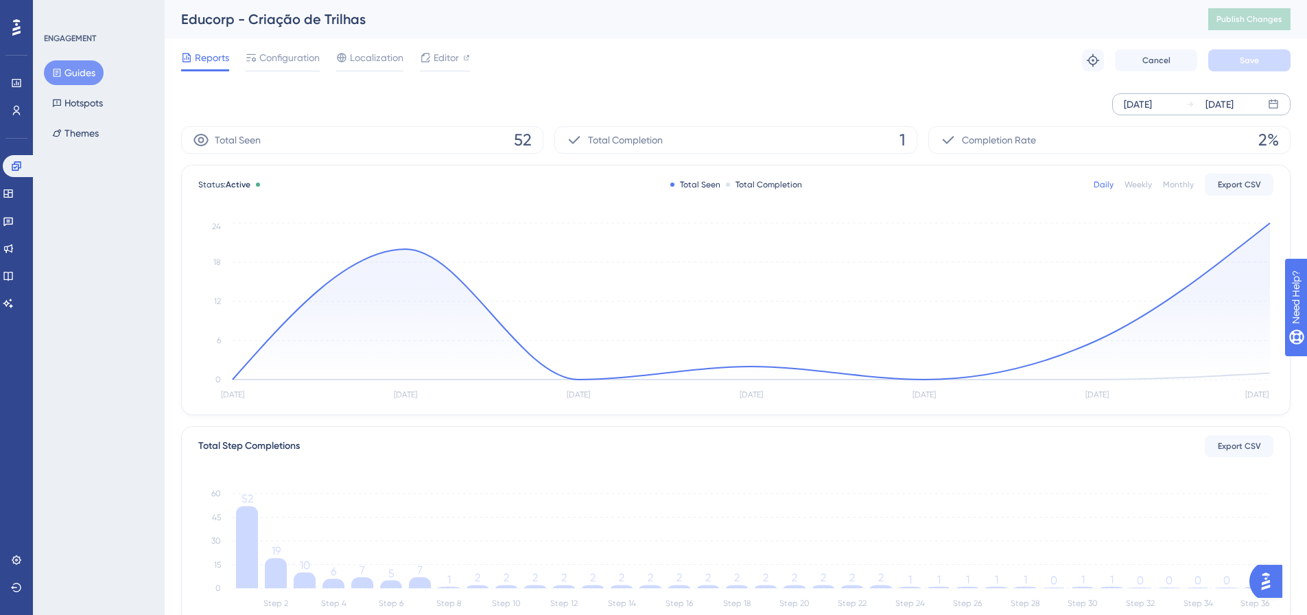
click at [878, 107] on div "[DATE]" at bounding box center [1220, 104] width 28 height 16
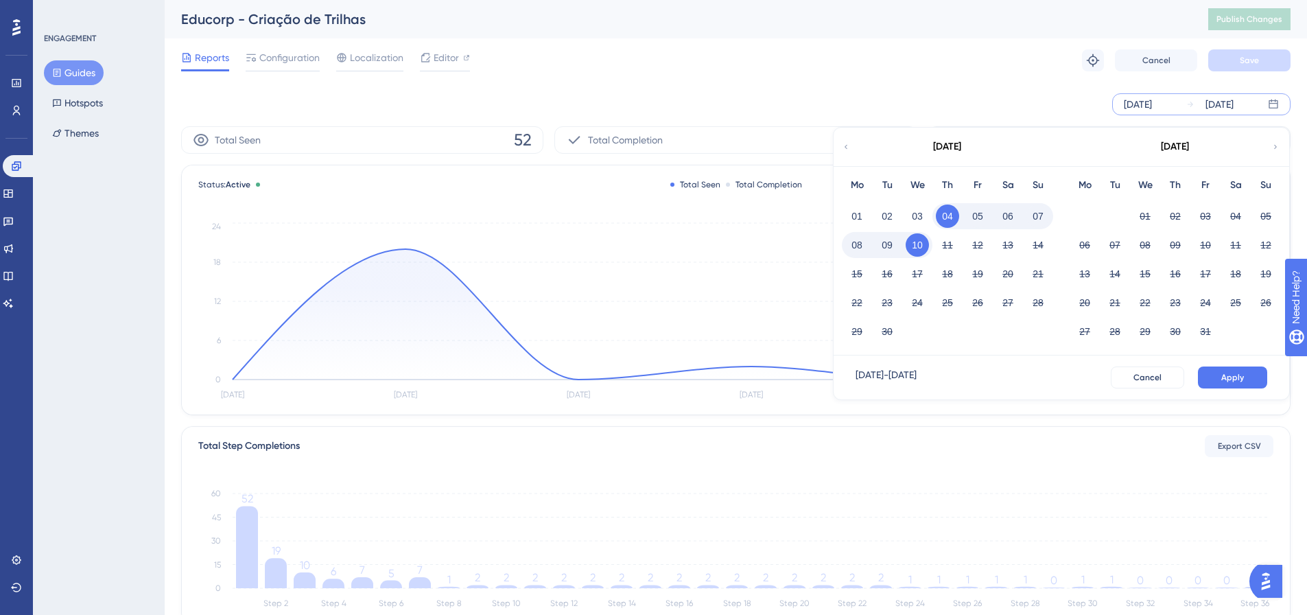
click at [878, 104] on div "[DATE]" at bounding box center [1220, 104] width 28 height 16
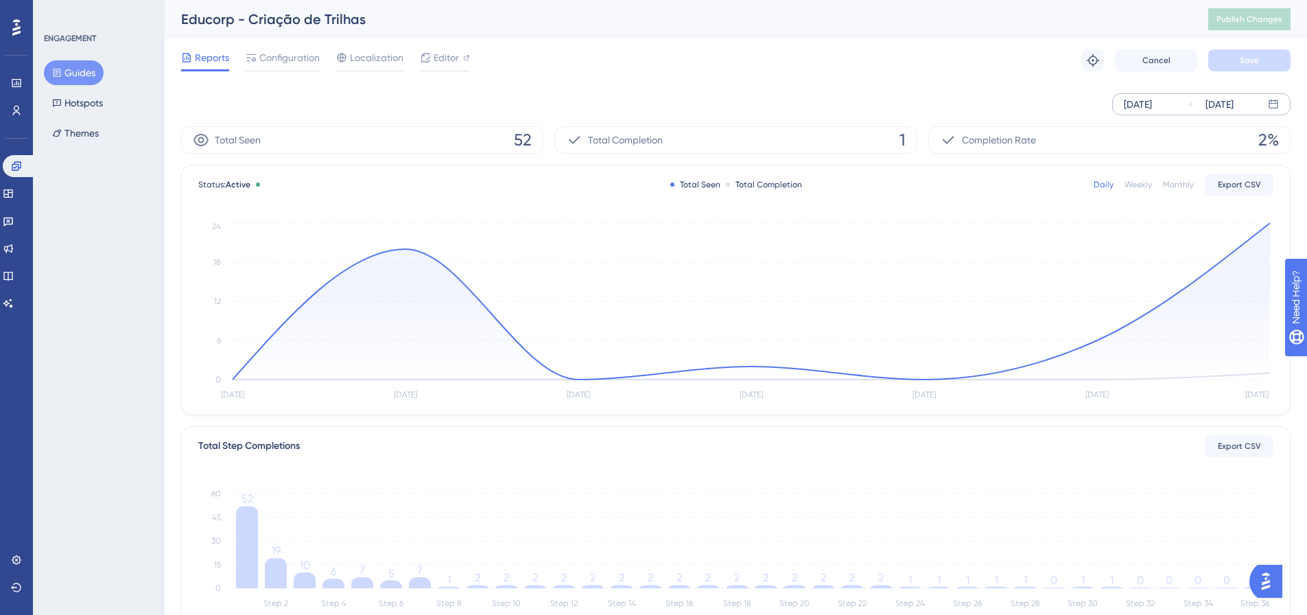
click at [878, 104] on div "[DATE]" at bounding box center [1220, 104] width 28 height 16
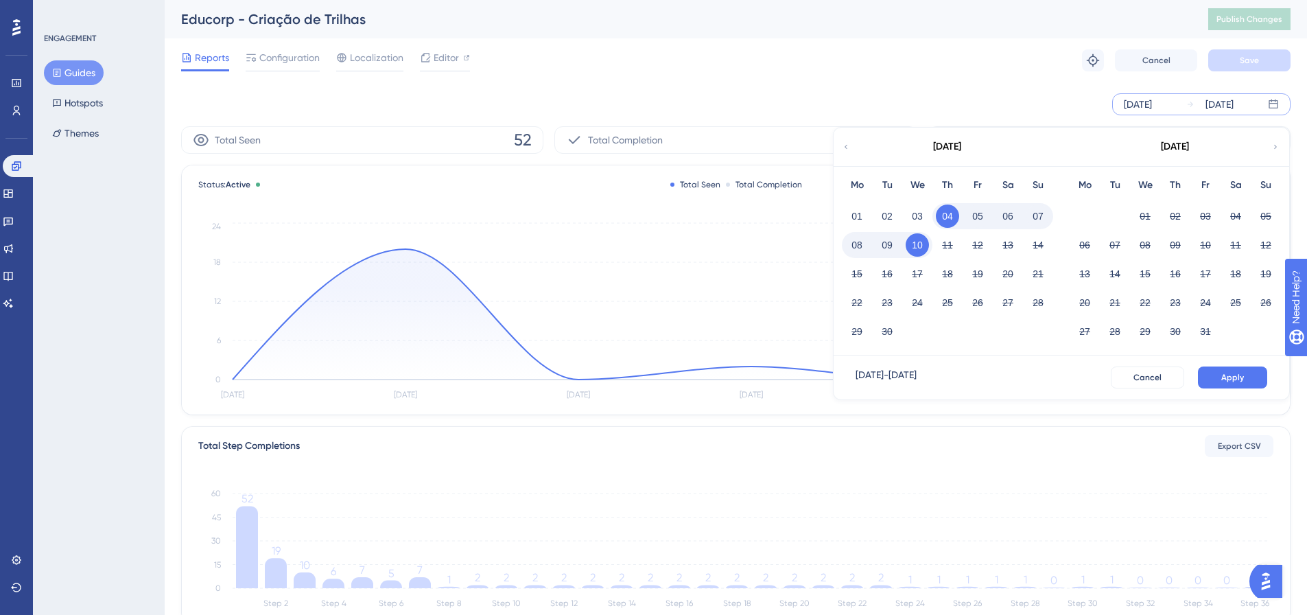
click at [878, 245] on div "11" at bounding box center [947, 245] width 30 height 26
click at [878, 211] on button "05" at bounding box center [977, 215] width 23 height 23
click at [878, 245] on button "11" at bounding box center [947, 244] width 23 height 23
click at [878, 375] on button "Apply" at bounding box center [1232, 377] width 69 height 22
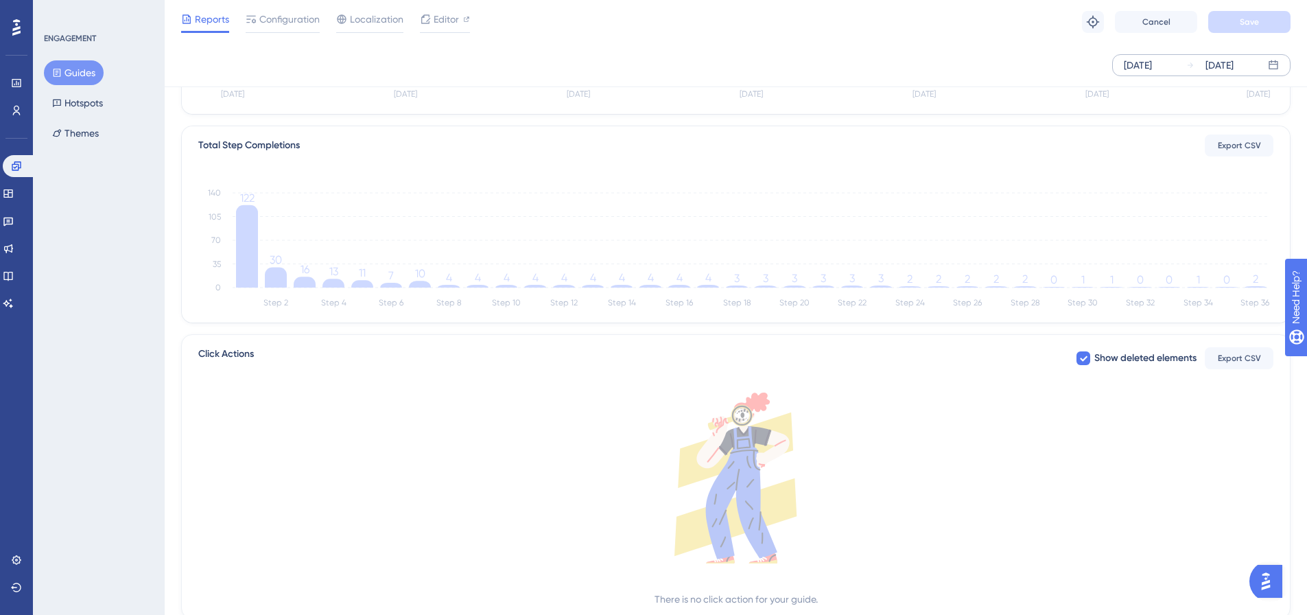
scroll to position [274, 0]
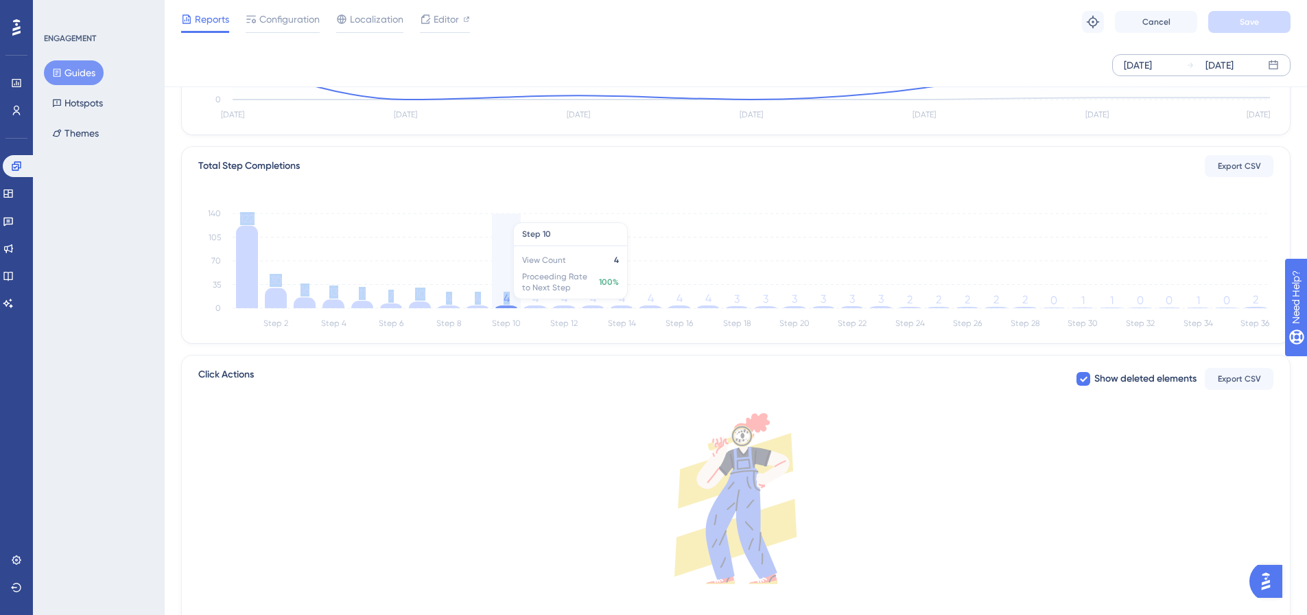
click at [513, 305] on icon "Step 2 Step 4 Step 6 Step 8 Step 10 Step 12 Step 14 Step 16 Step 18 Step 20 Ste…" at bounding box center [735, 266] width 1075 height 131
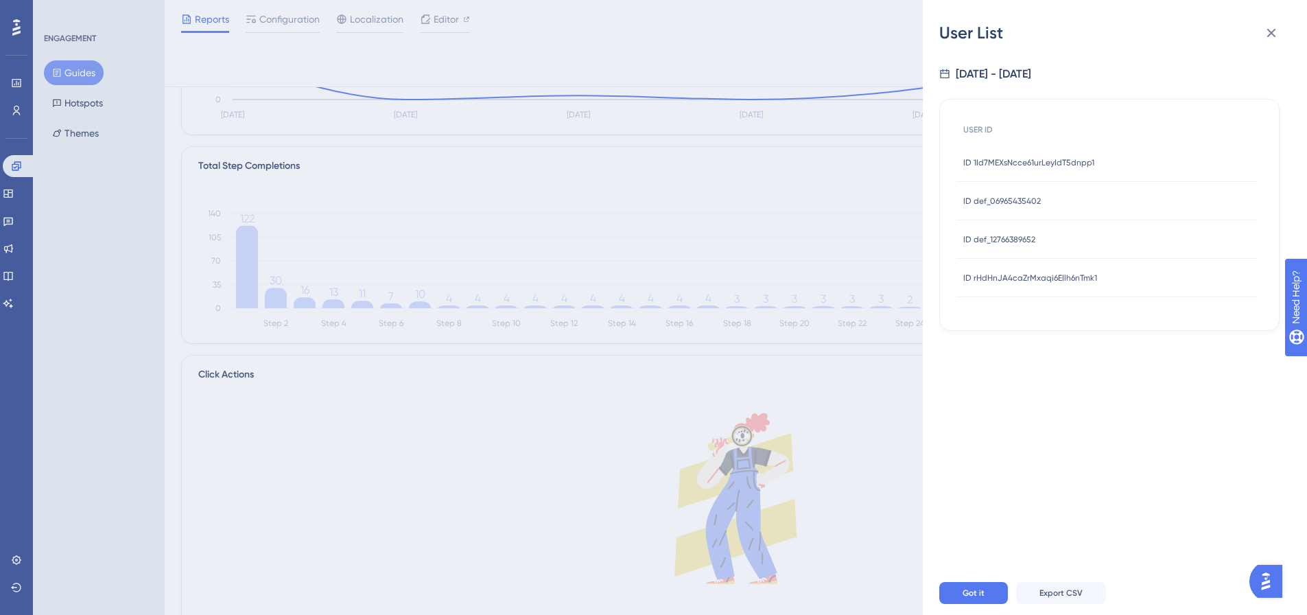
click at [878, 165] on span "ID 1Id7MEXsNcce61urLeyIdT5dnpp1" at bounding box center [1028, 162] width 131 height 11
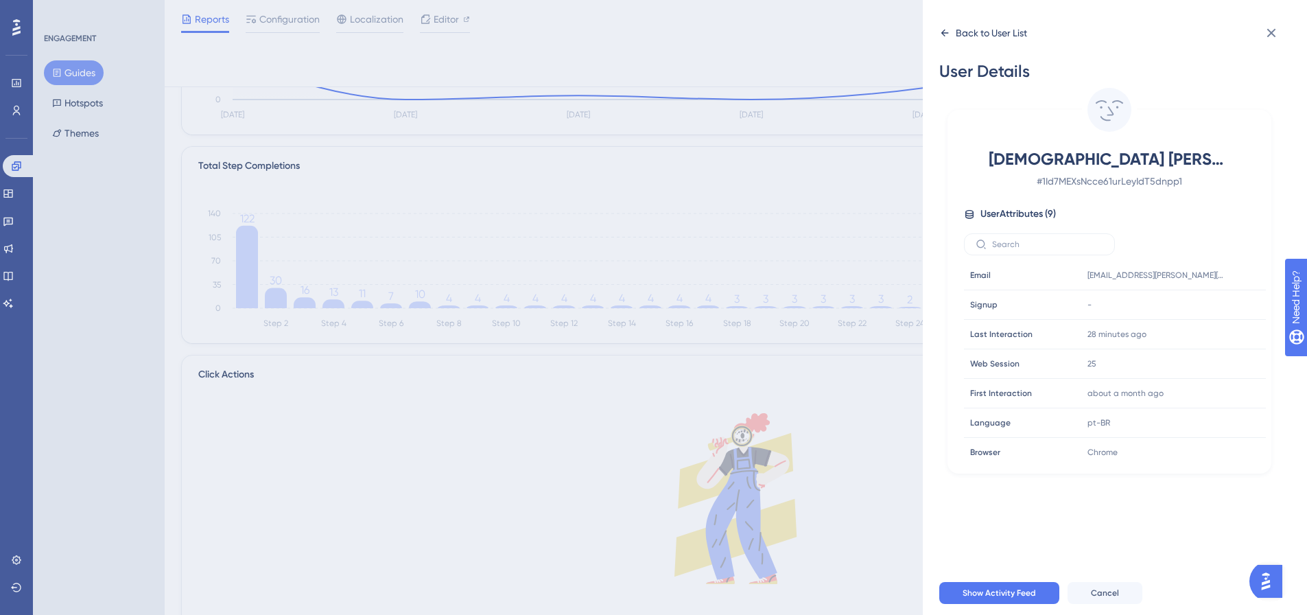
click at [878, 36] on icon at bounding box center [944, 32] width 11 height 11
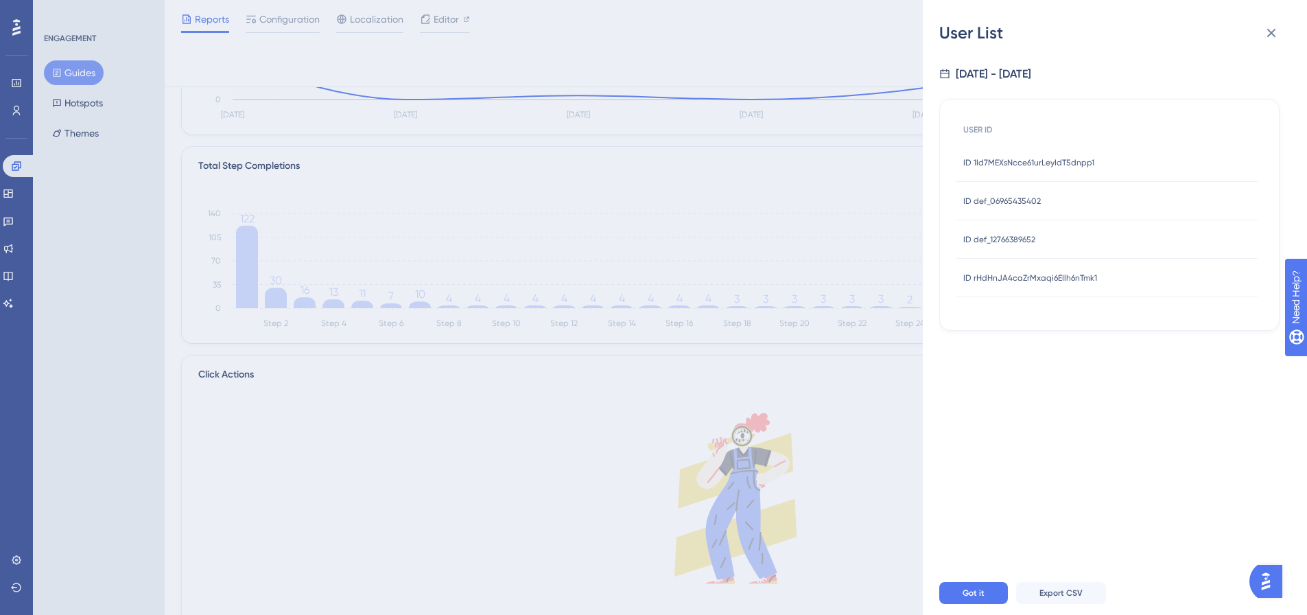
click at [878, 200] on span "ID def_06965435402" at bounding box center [1002, 201] width 78 height 11
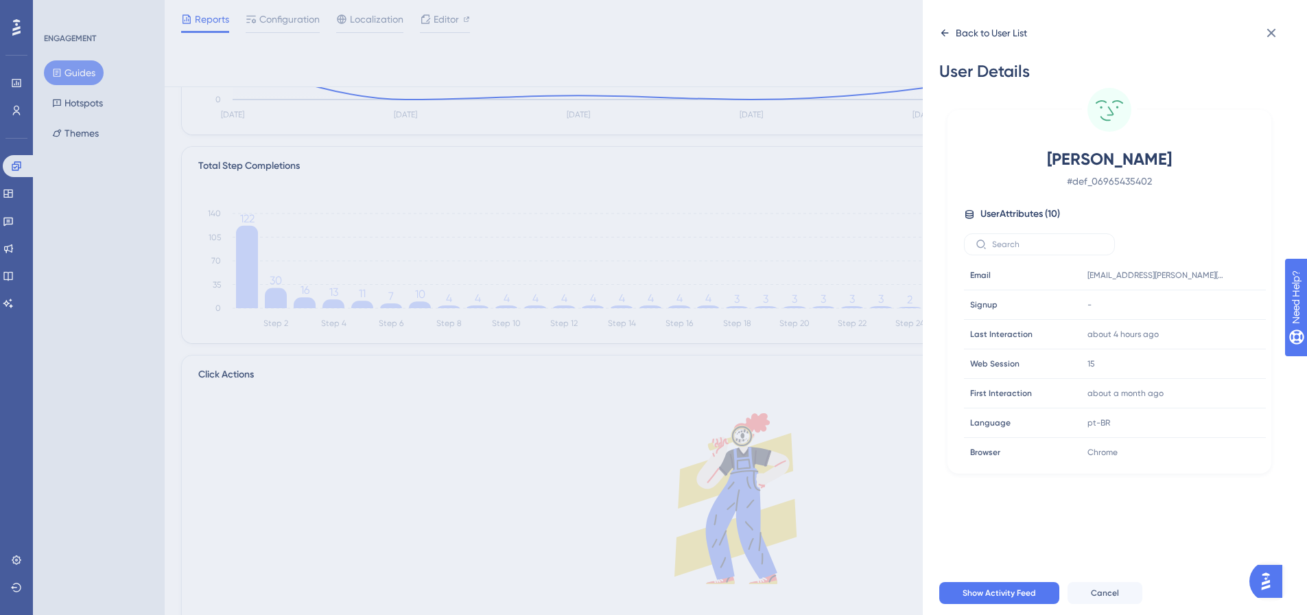
click at [878, 31] on div "Back to User List" at bounding box center [983, 33] width 88 height 22
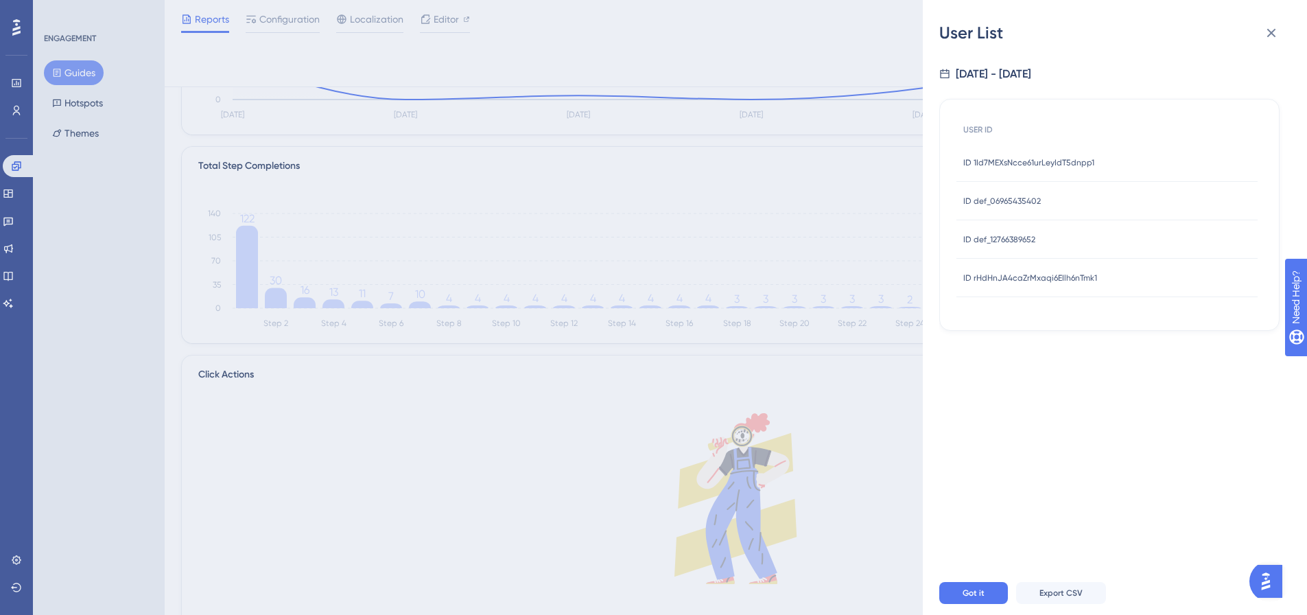
click at [878, 234] on span "ID def_12766389652" at bounding box center [999, 239] width 72 height 11
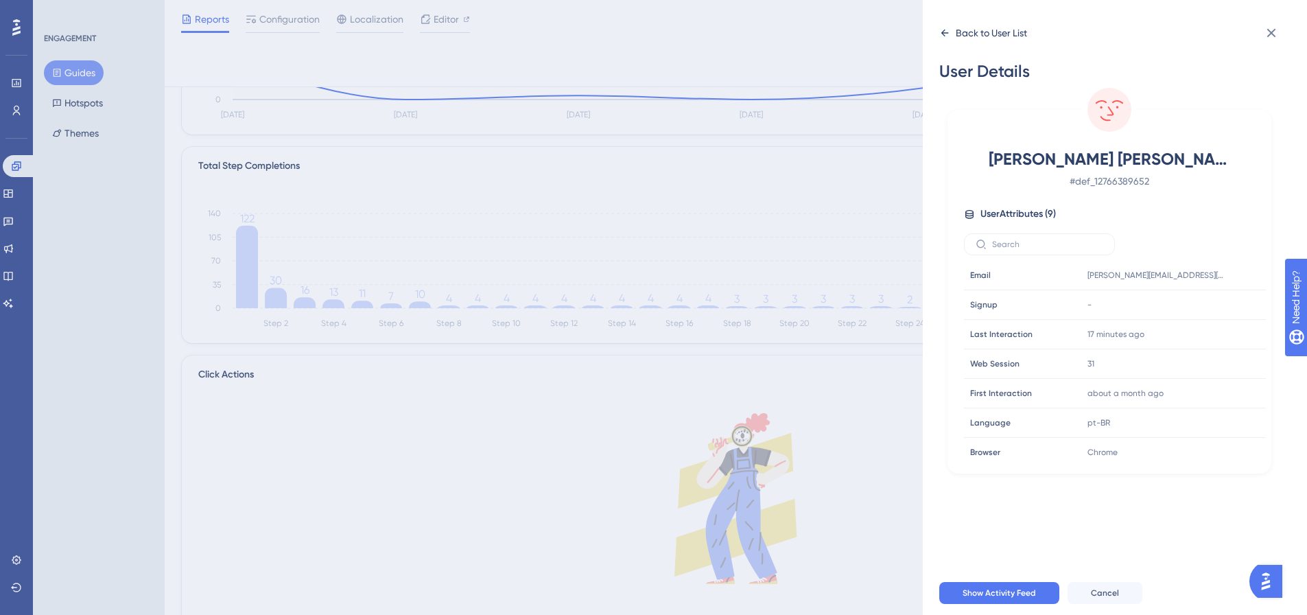
click at [878, 36] on icon at bounding box center [944, 32] width 11 height 11
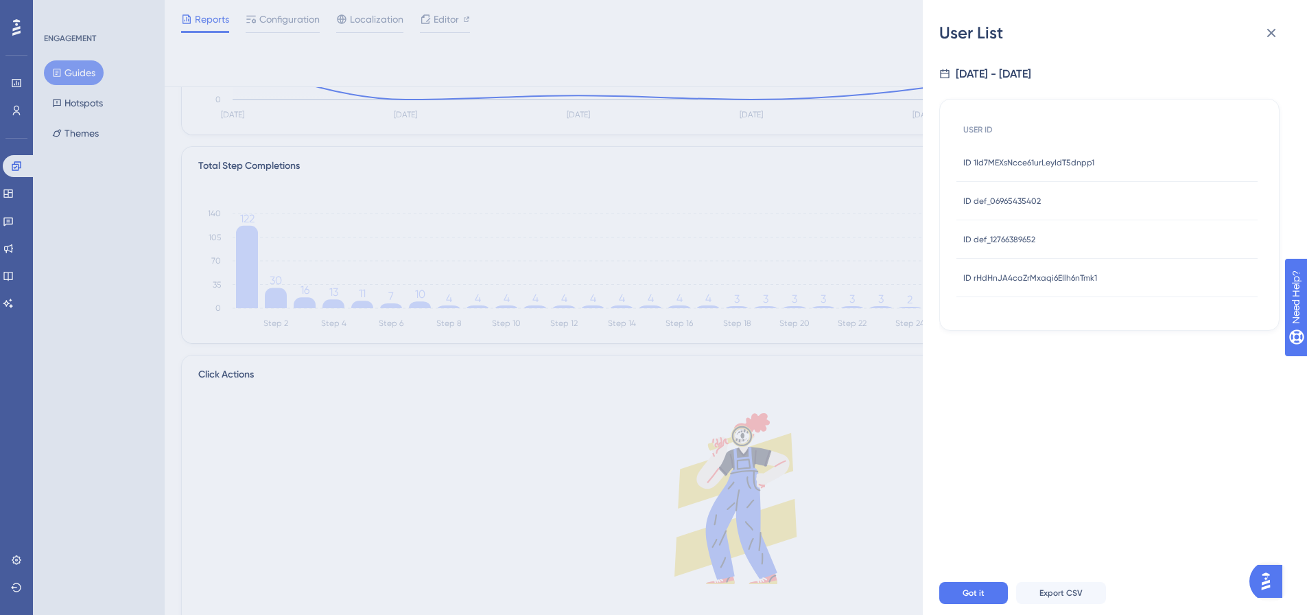
click at [878, 268] on div "ID rHdHnJA4caZrMxaqi6EIlh6nTmk1 ID rHdHnJA4caZrMxaqi6EIlh6nTmk1" at bounding box center [1030, 278] width 134 height 38
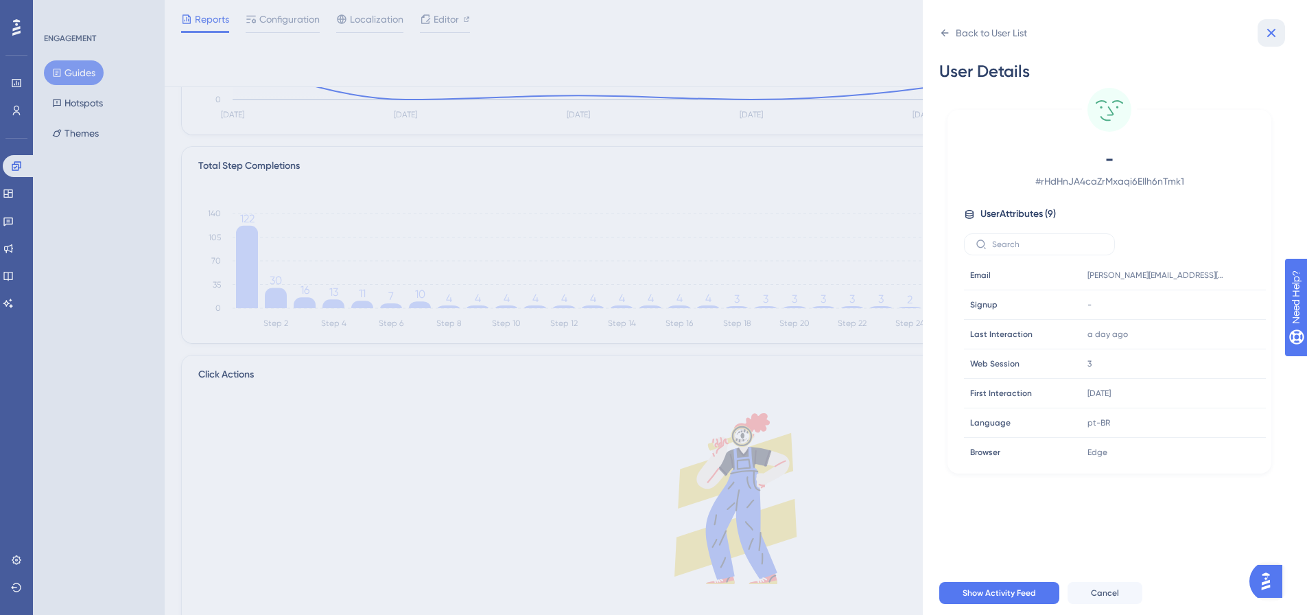
click at [878, 42] on button at bounding box center [1271, 32] width 27 height 27
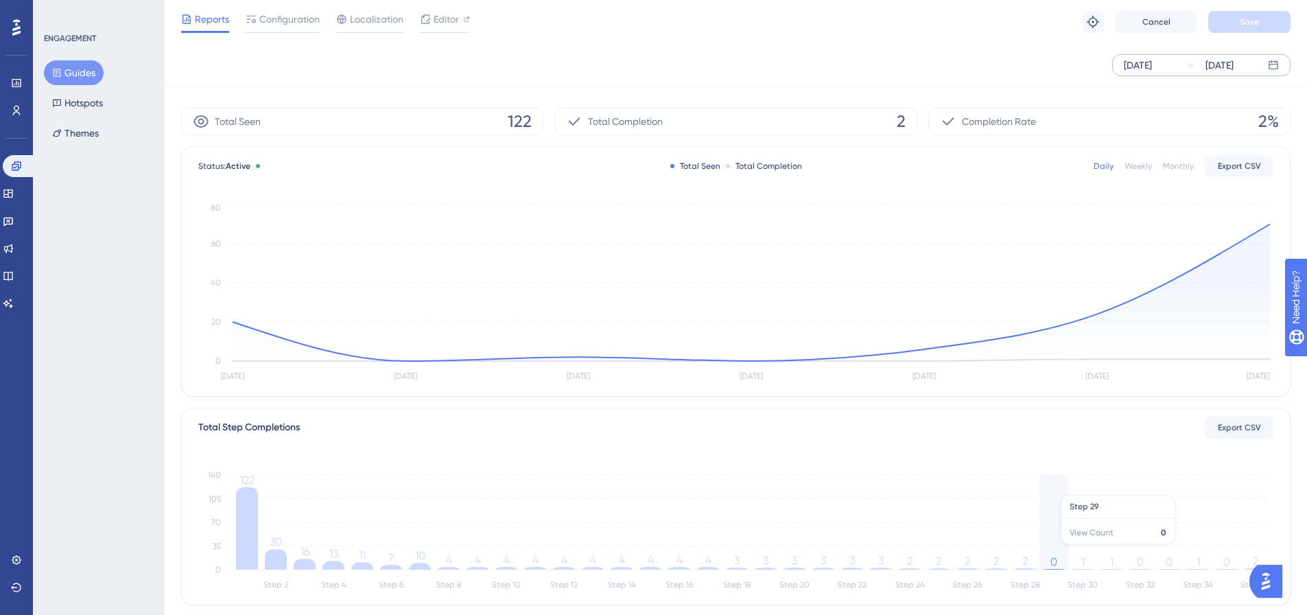
scroll to position [0, 0]
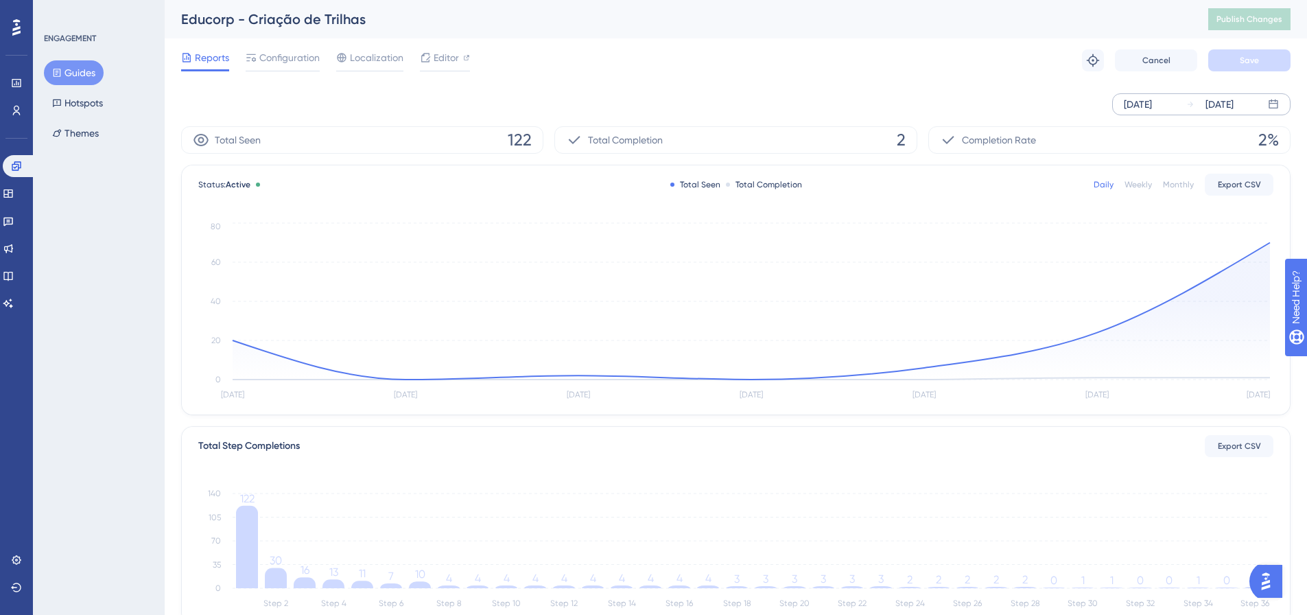
click at [69, 67] on button "Guides" at bounding box center [74, 72] width 60 height 25
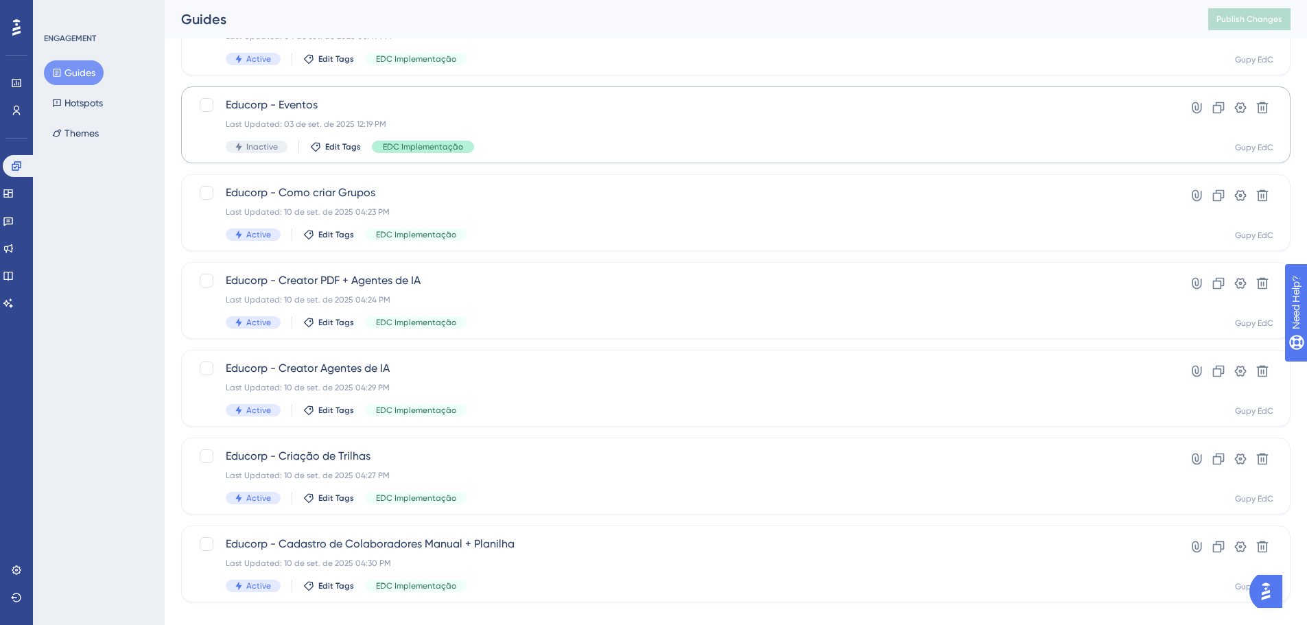
scroll to position [182, 0]
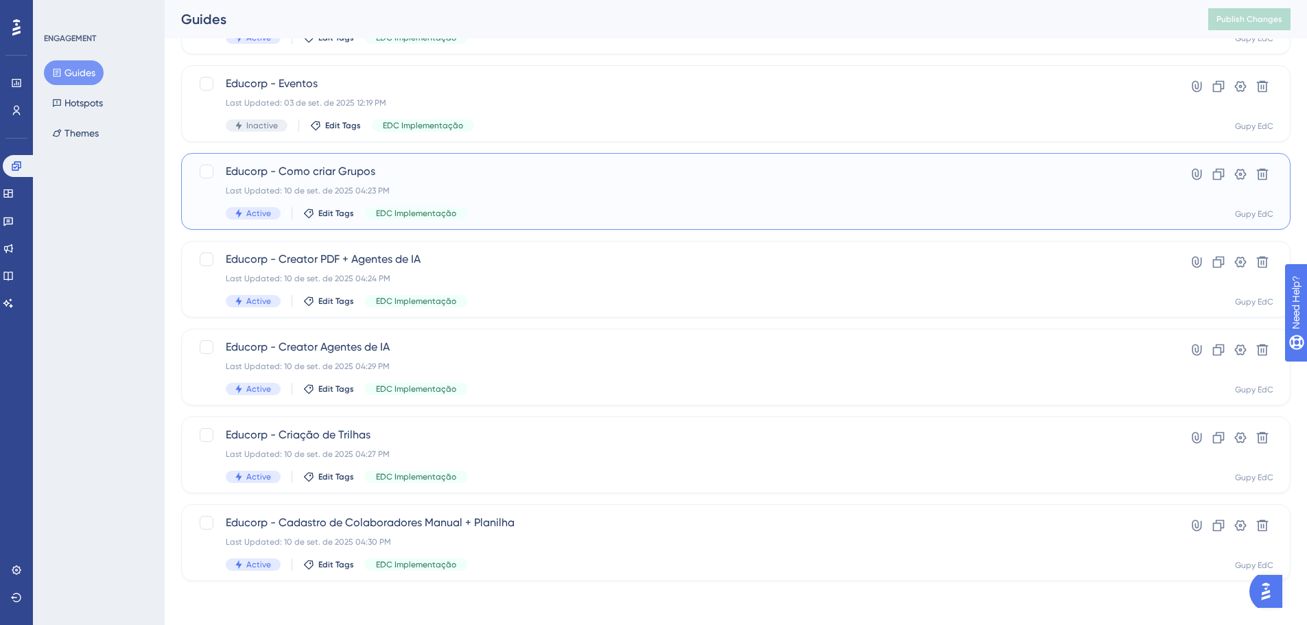
click at [497, 201] on div "Educorp - Como criar Grupos Last Updated: 10 de set. de 2025 04:23 PM Active Ed…" at bounding box center [681, 191] width 910 height 56
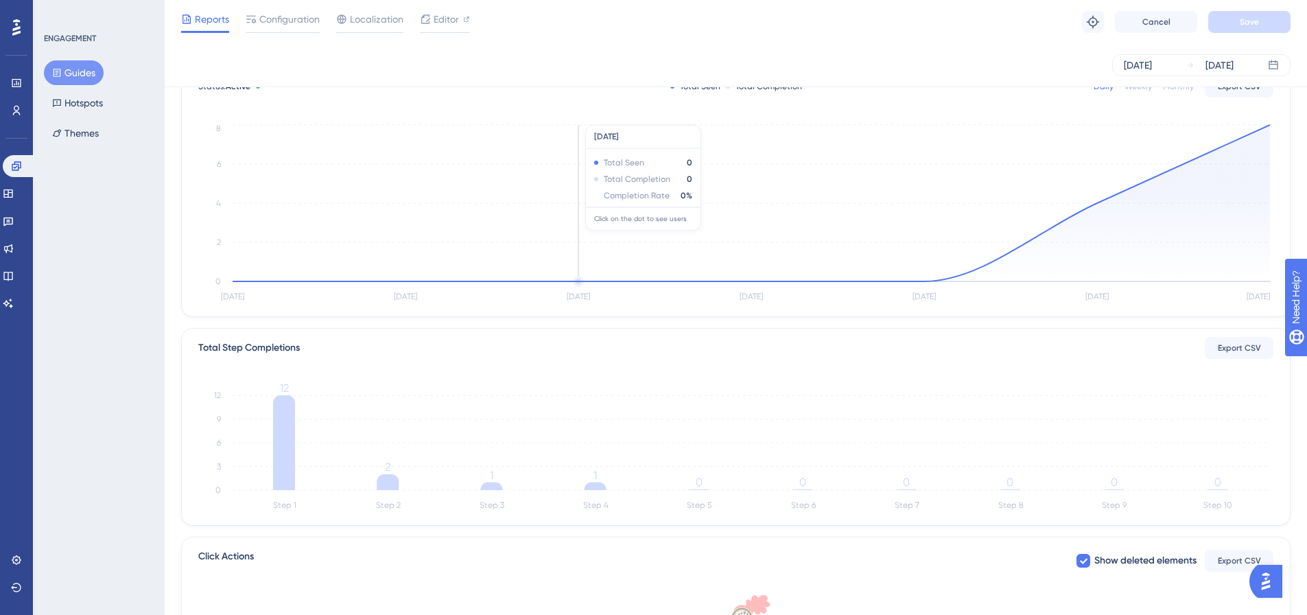
scroll to position [69, 0]
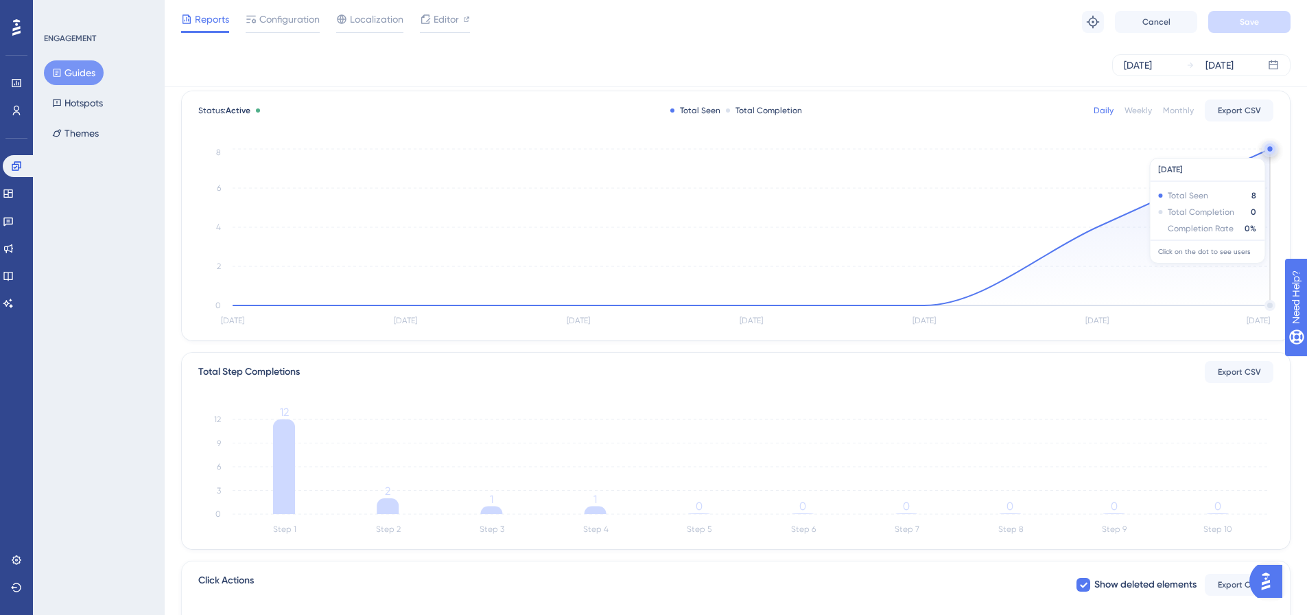
click at [878, 150] on circle at bounding box center [1270, 148] width 11 height 11
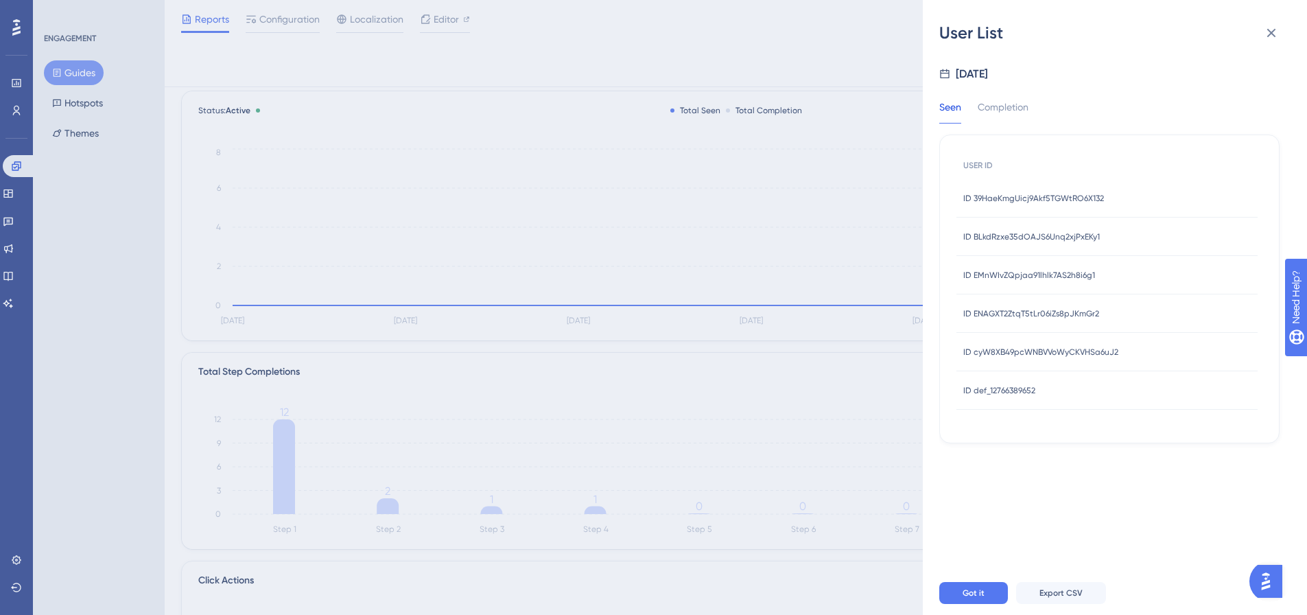
click at [878, 204] on div "ID 39HaeKmgUicj9Akf5TGWtRO6X132 ID 39HaeKmgUicj9Akf5TGWtRO6X132" at bounding box center [1106, 198] width 301 height 38
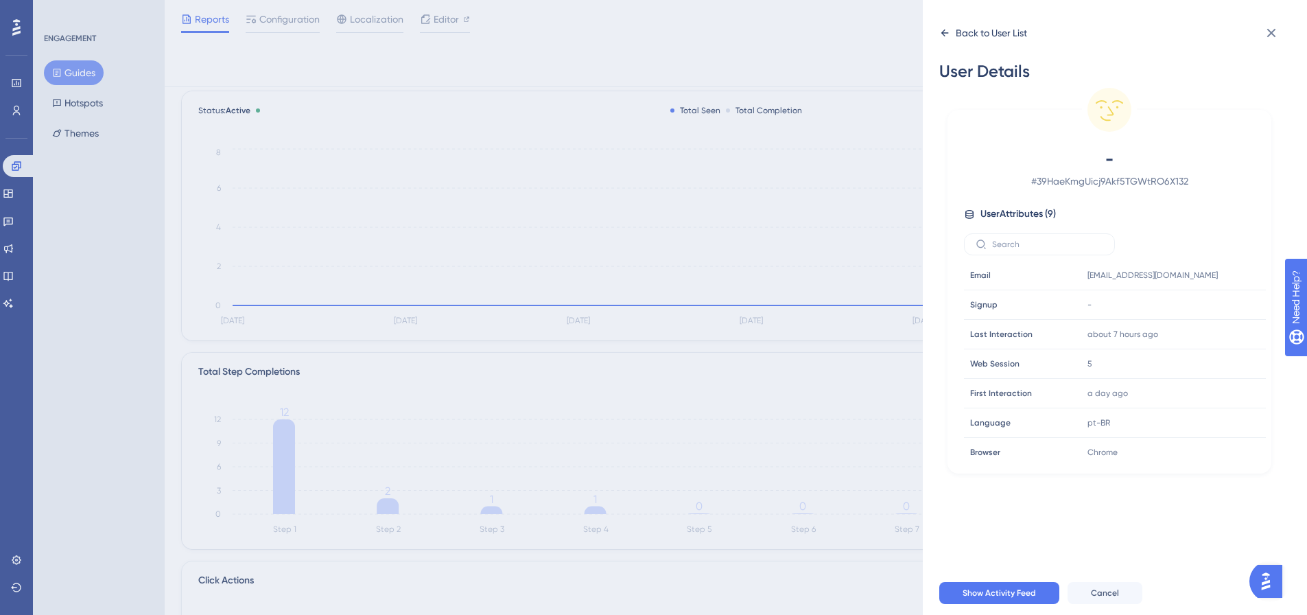
click at [878, 32] on icon at bounding box center [944, 32] width 11 height 11
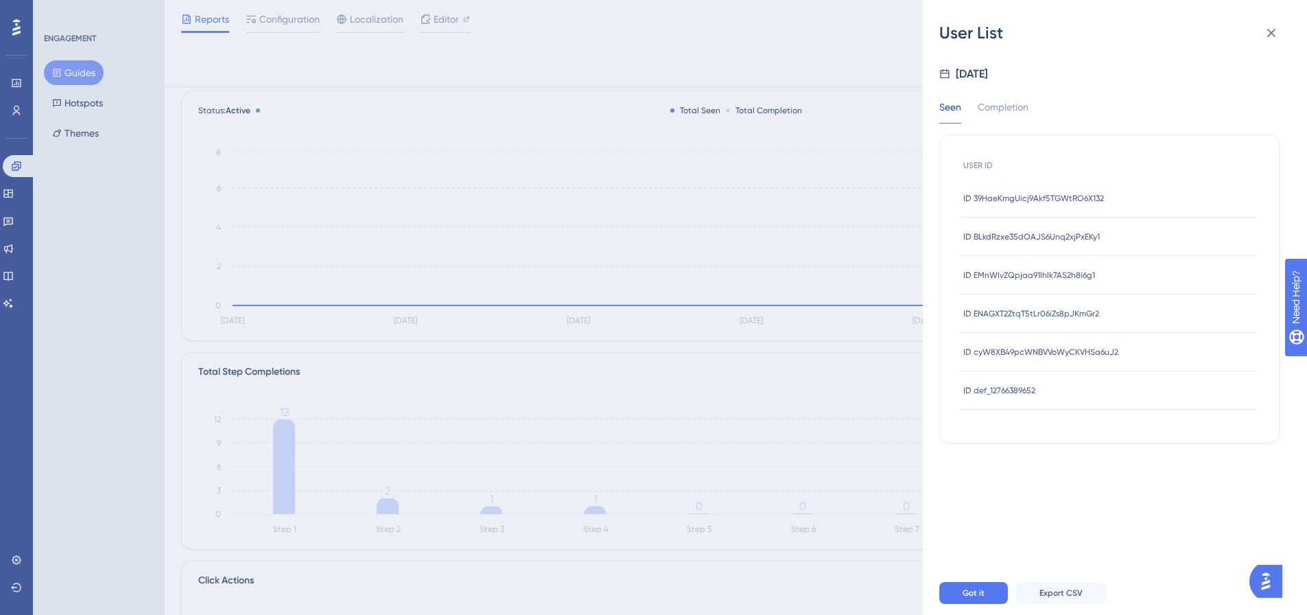
click at [878, 240] on span "ID BLkdRzxe35dOAJS6Unq2xjPxEKy1" at bounding box center [1031, 236] width 137 height 11
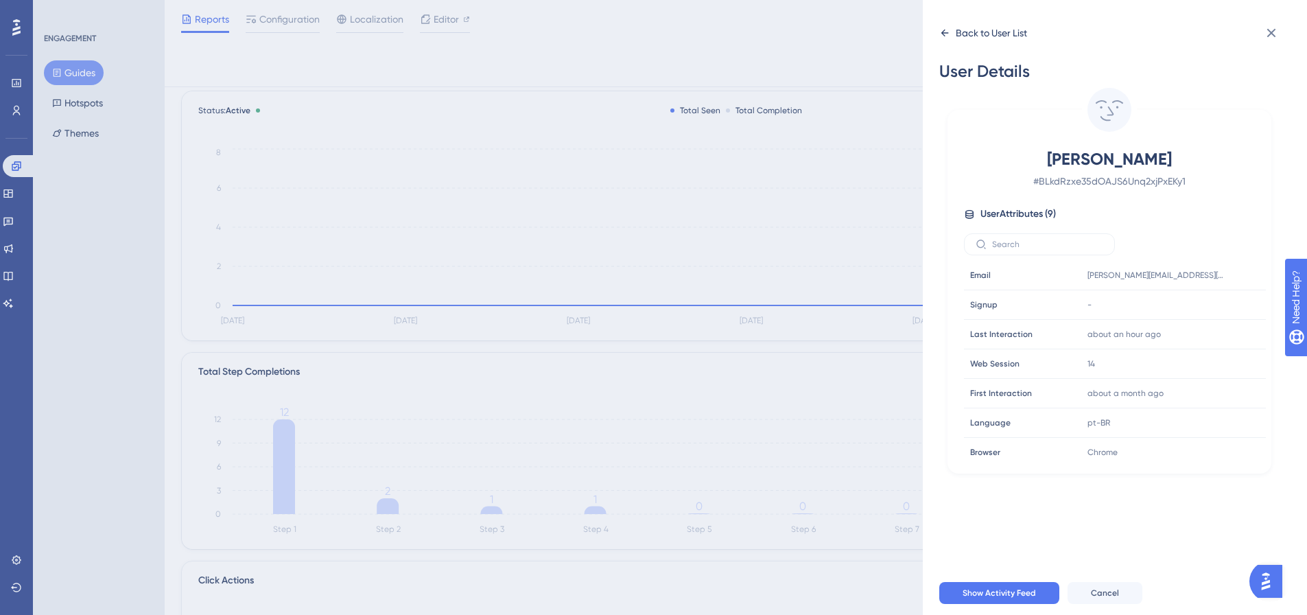
click at [878, 30] on icon at bounding box center [944, 32] width 11 height 11
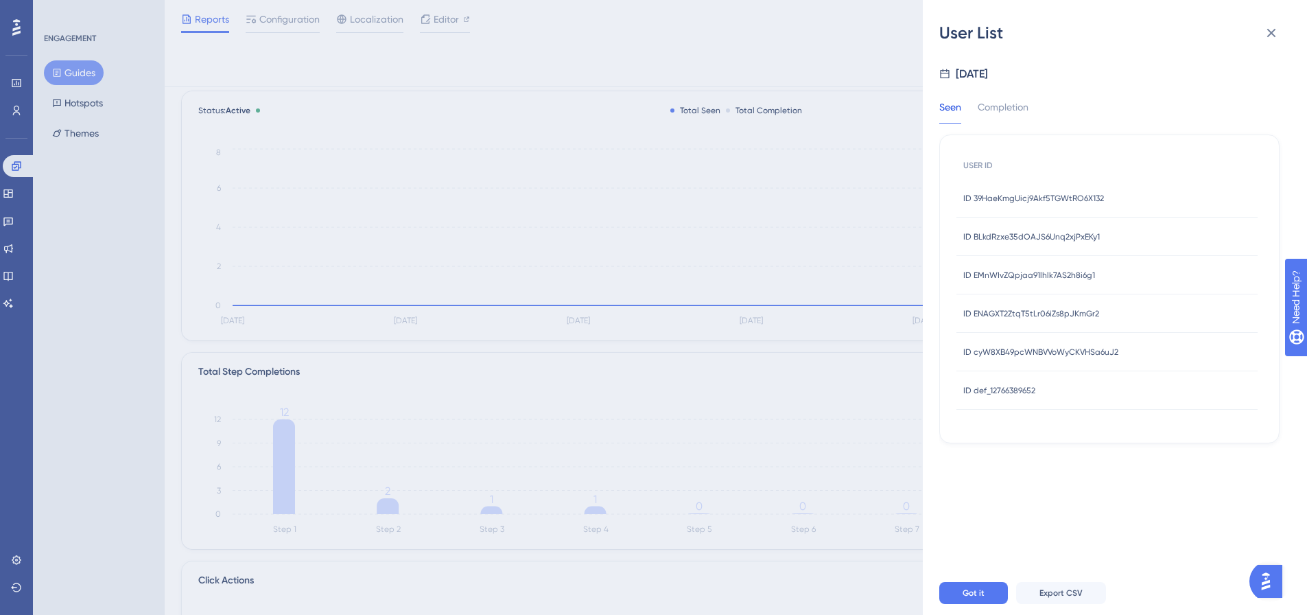
click at [878, 266] on div "ID EMnWIvZQpjaa91lhlk7AS2h8i6g1 ID EMnWIvZQpjaa91lhlk7AS2h8i6g1" at bounding box center [1029, 275] width 132 height 38
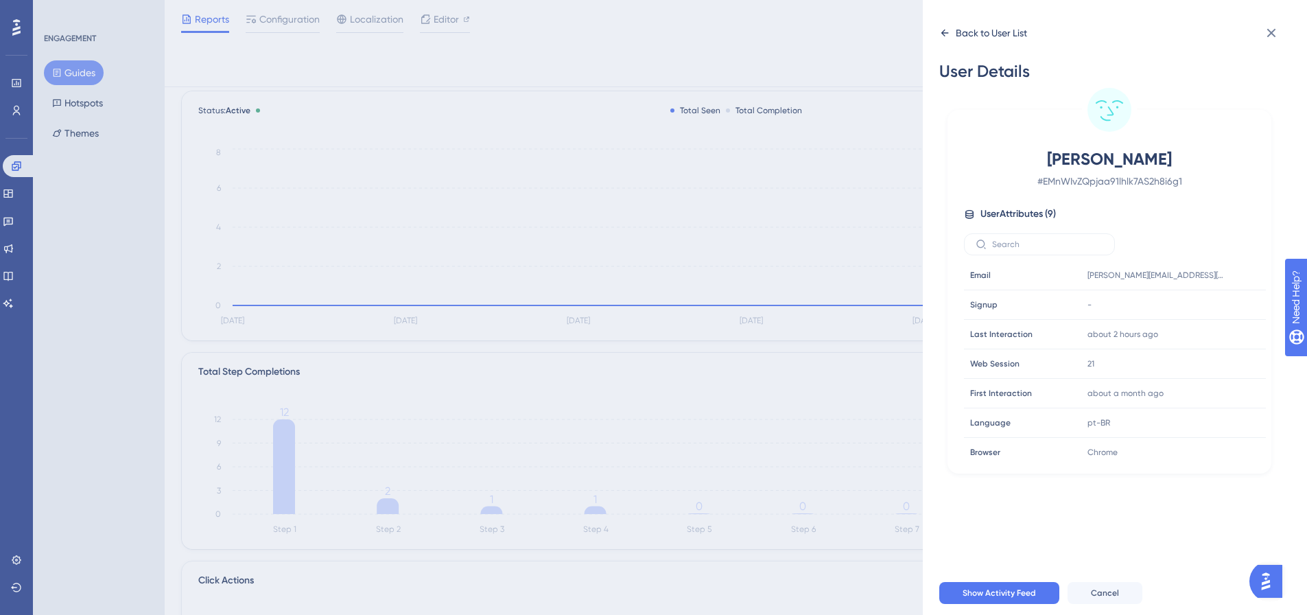
click at [878, 33] on div "Back to User List" at bounding box center [983, 33] width 88 height 22
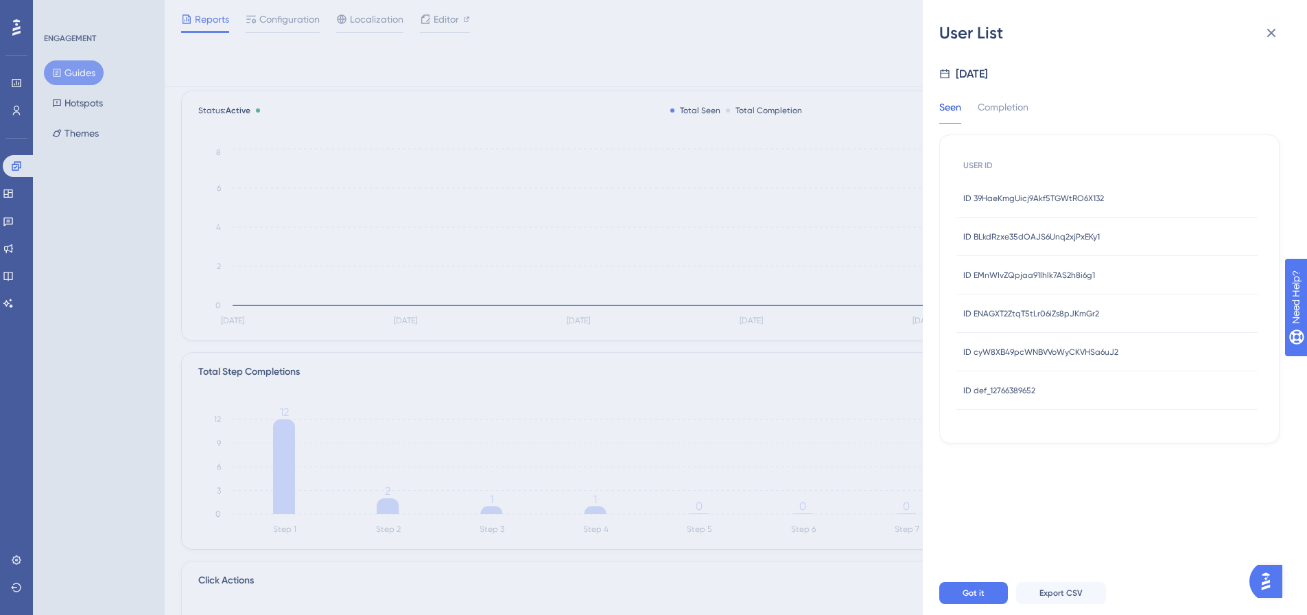
click at [878, 308] on span "ID ENAGXT2ZtqT5tLr06iZs8pJKmGr2" at bounding box center [1031, 313] width 136 height 11
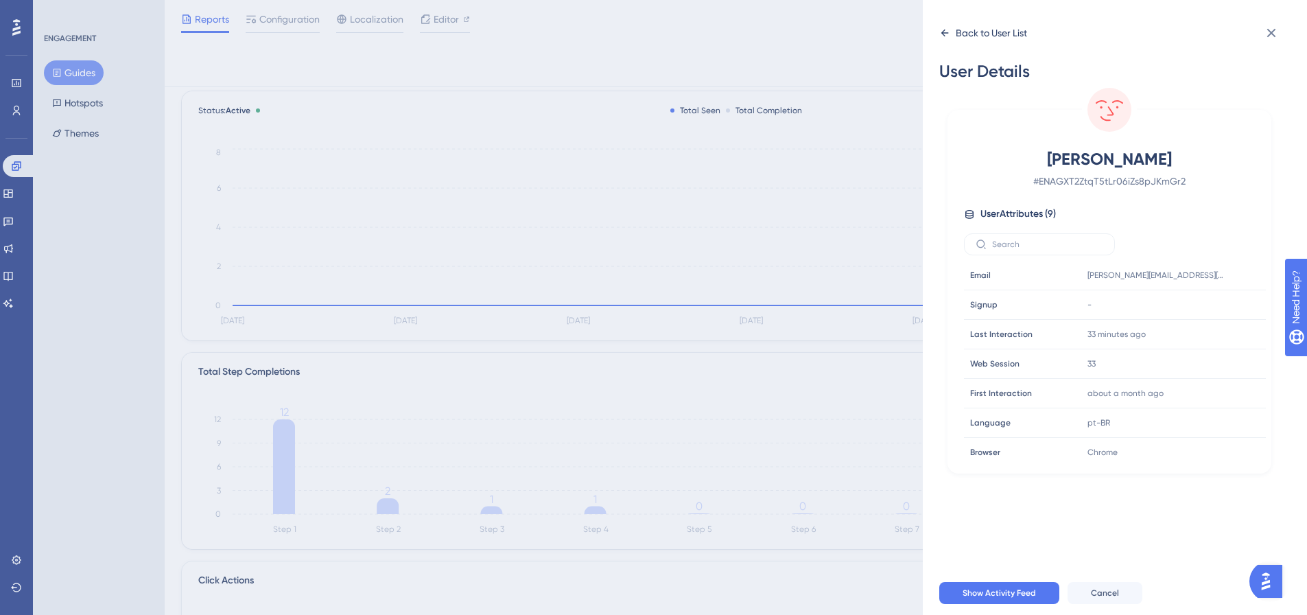
click at [878, 34] on icon at bounding box center [945, 33] width 8 height 7
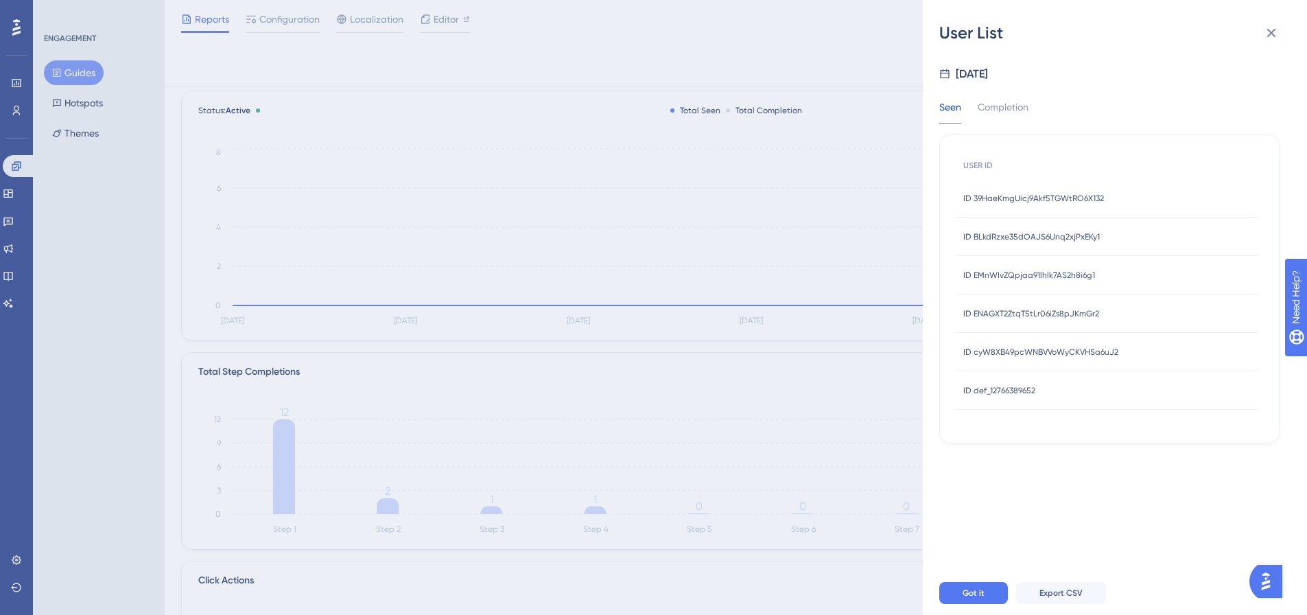
click at [878, 372] on div "ID def_12766389652 ID def_12766389652" at bounding box center [999, 390] width 72 height 38
click at [878, 349] on span "ID cyW8XB49pcWNBVVoWyCKVHSa6uJ2" at bounding box center [1040, 351] width 155 height 11
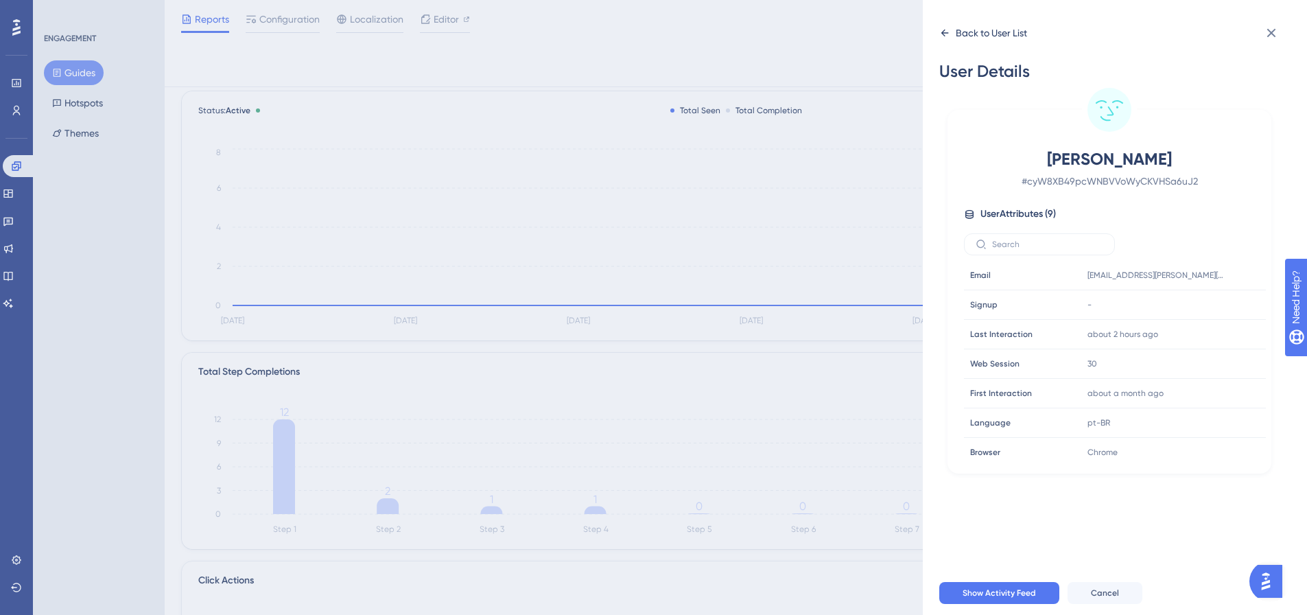
click at [878, 27] on div "Back to User List" at bounding box center [983, 33] width 88 height 22
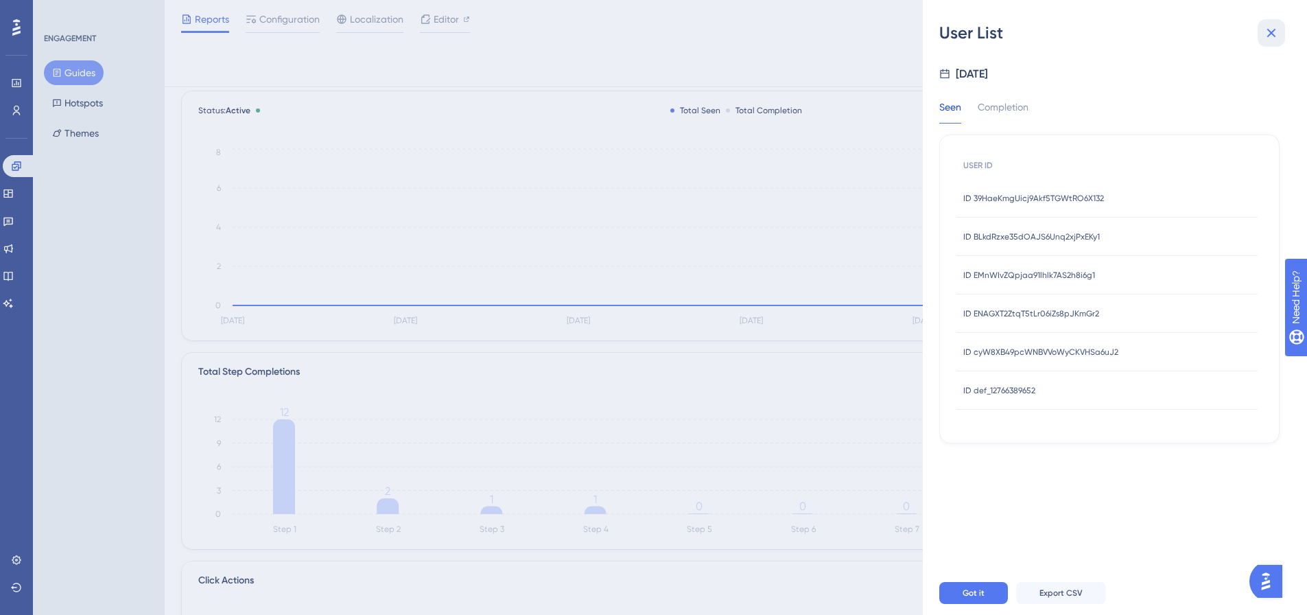
click at [878, 34] on icon at bounding box center [1271, 33] width 16 height 16
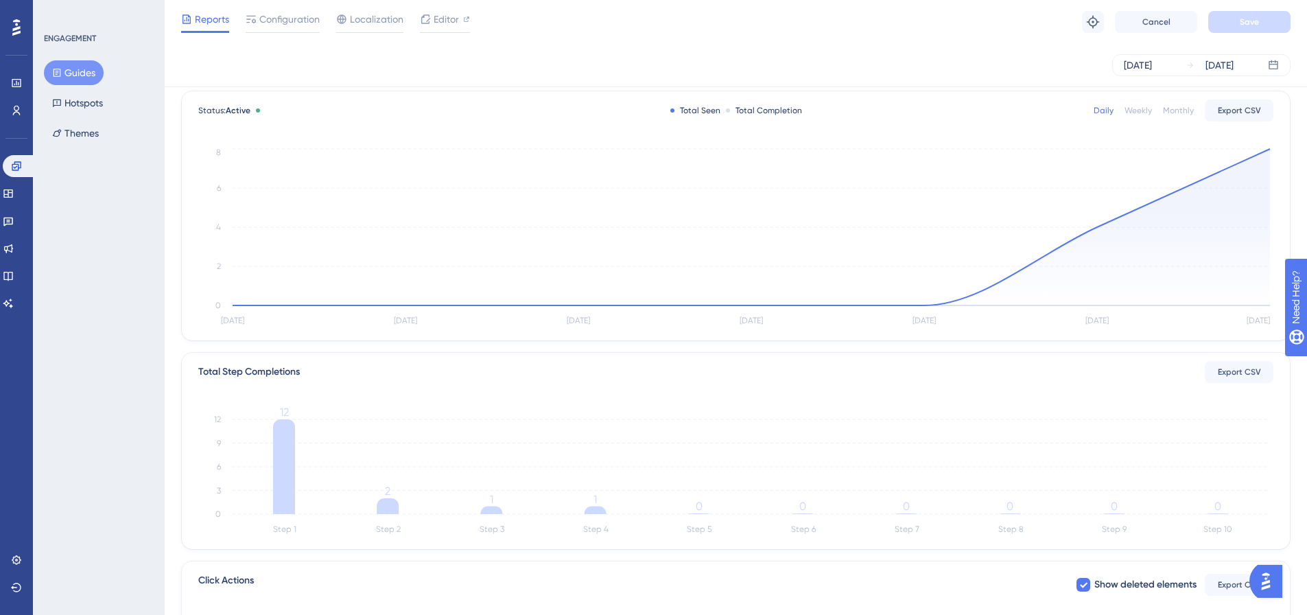
click at [73, 71] on button "Guides" at bounding box center [74, 72] width 60 height 25
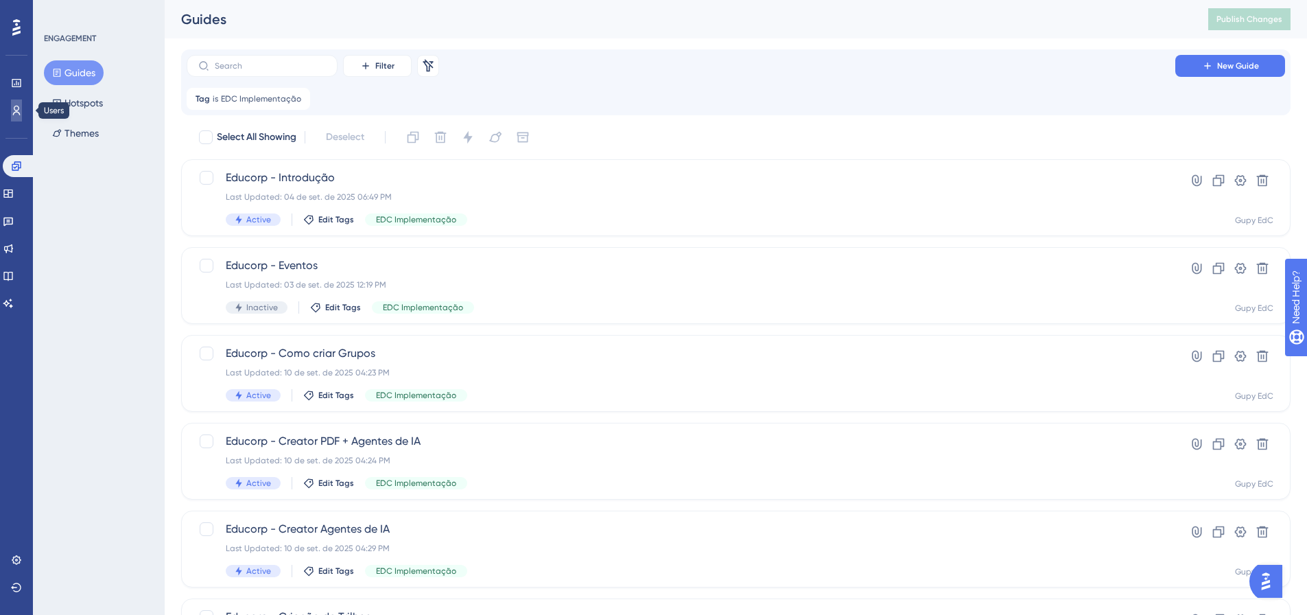
click at [14, 111] on icon at bounding box center [16, 110] width 11 height 11
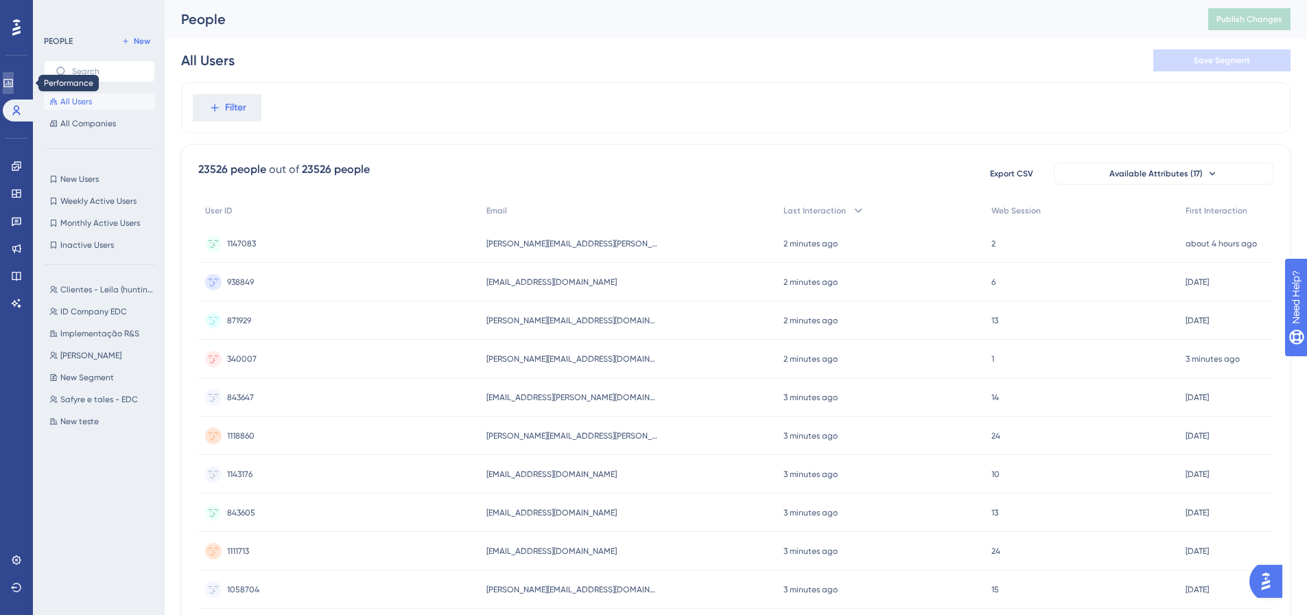
click at [14, 89] on link at bounding box center [8, 83] width 11 height 22
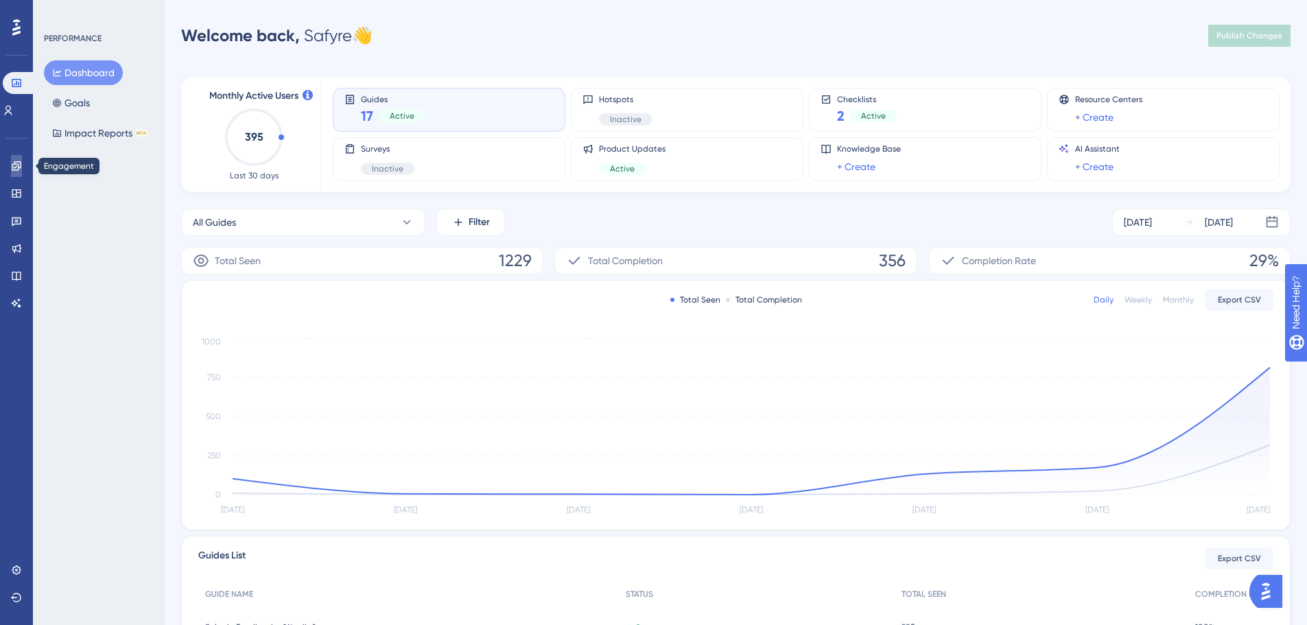
click at [20, 168] on icon at bounding box center [16, 165] width 9 height 9
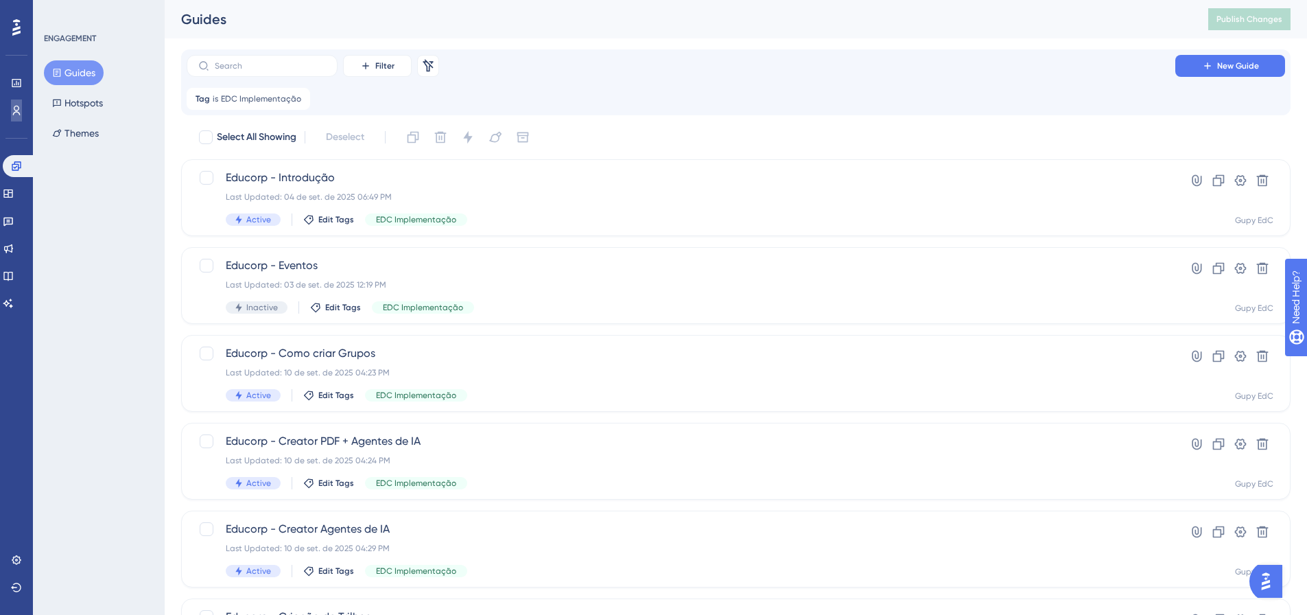
click at [17, 115] on icon at bounding box center [16, 110] width 11 height 11
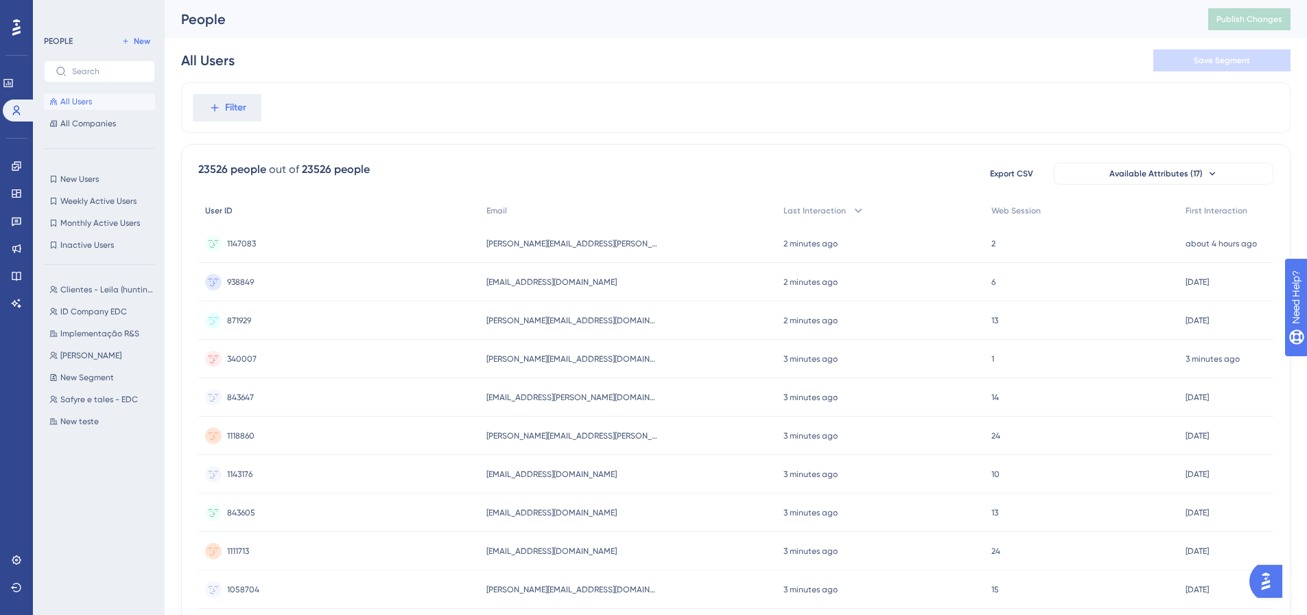
scroll to position [69, 0]
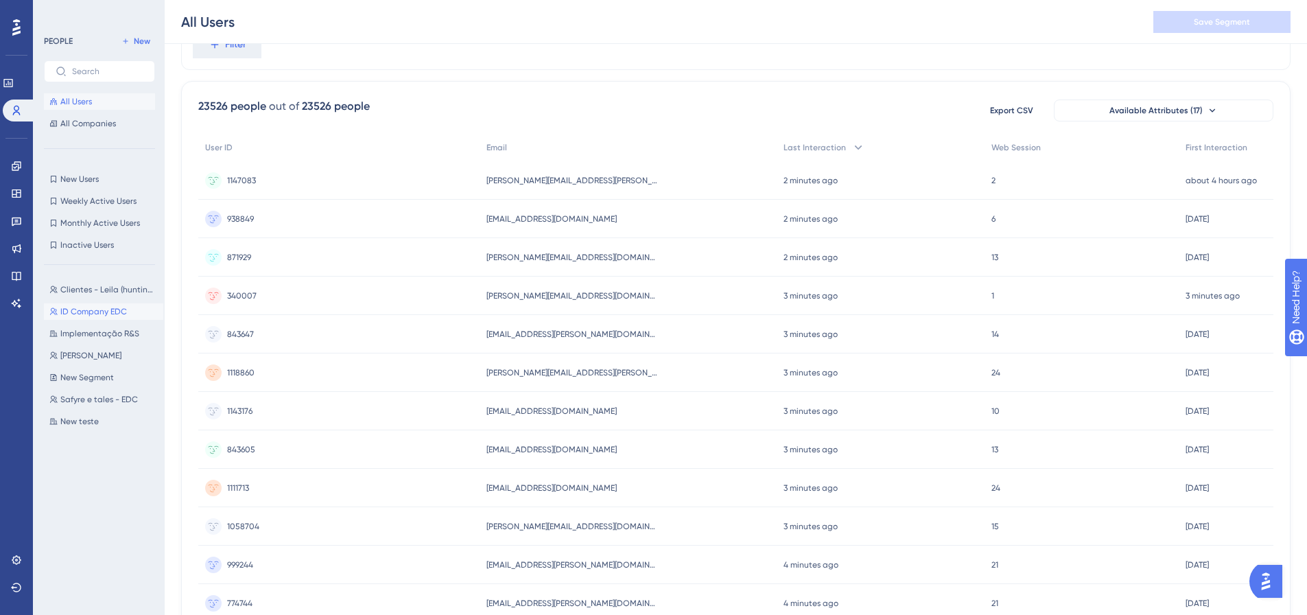
click at [105, 313] on span "ID Company EDC" at bounding box center [93, 311] width 67 height 11
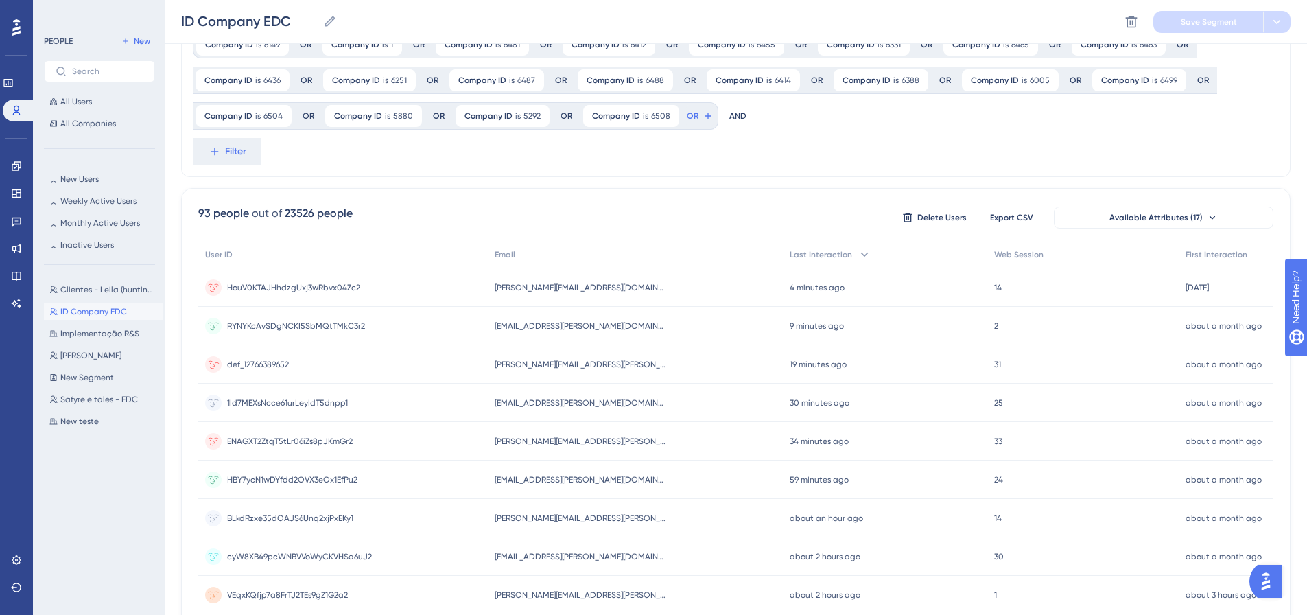
scroll to position [0, 0]
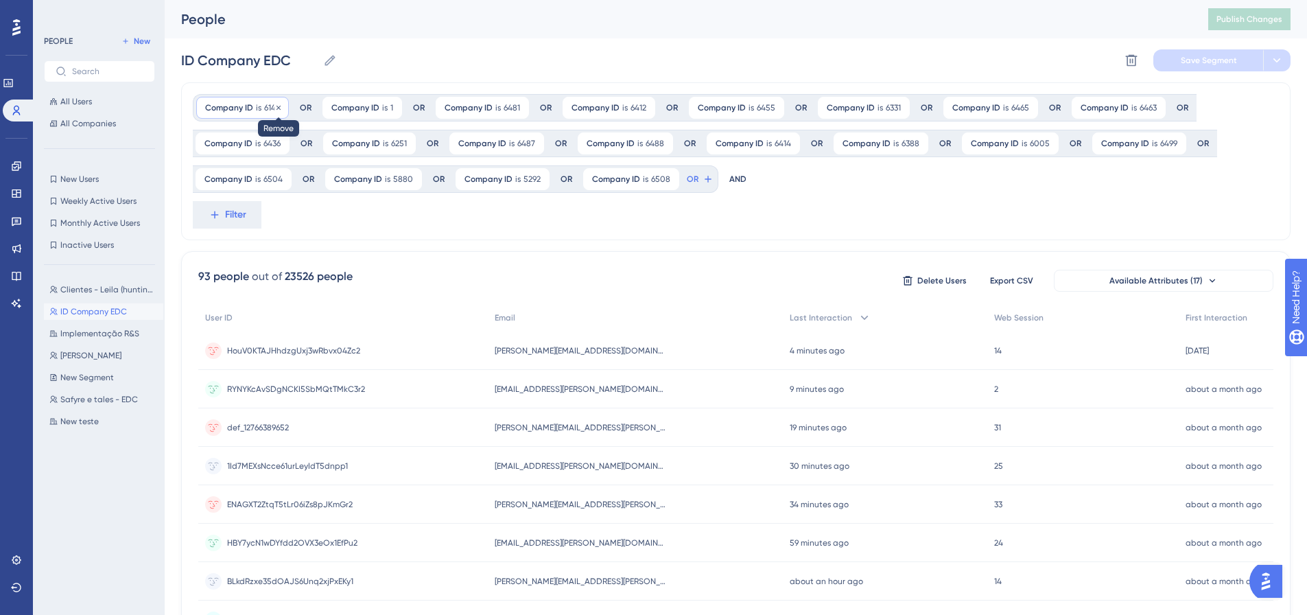
click at [278, 105] on icon at bounding box center [278, 108] width 8 height 8
click at [878, 59] on span "Save Segment" at bounding box center [1209, 60] width 56 height 11
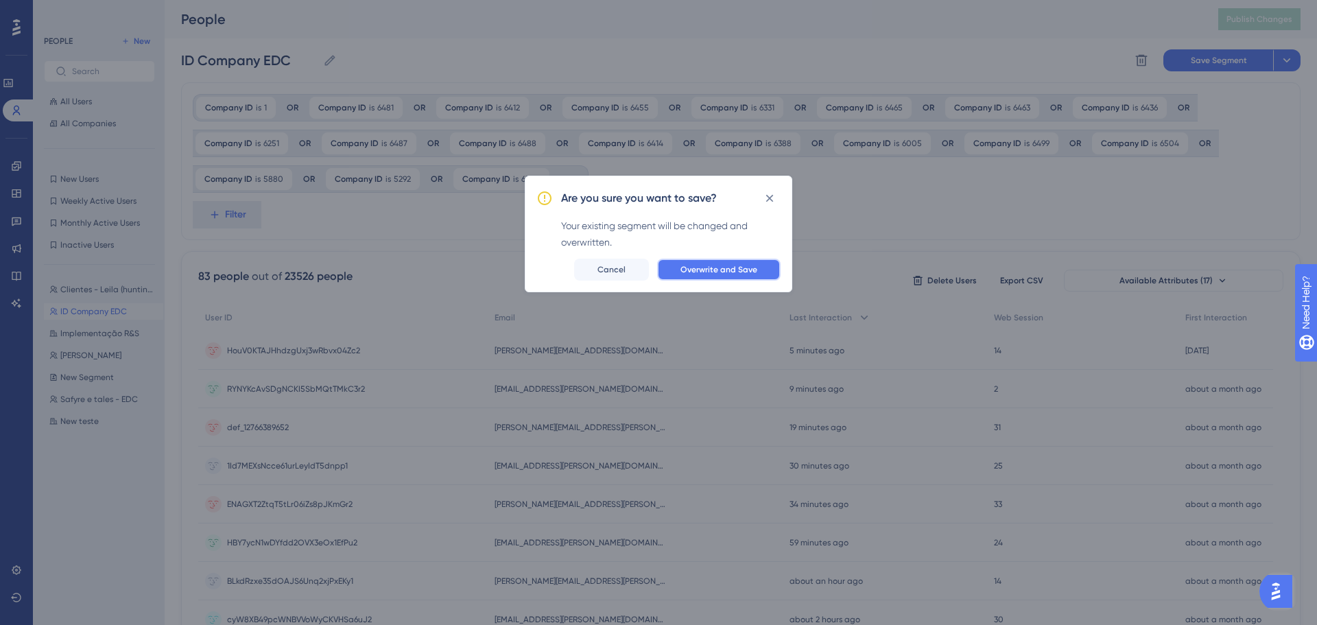
click at [764, 273] on button "Overwrite and Save" at bounding box center [719, 270] width 124 height 22
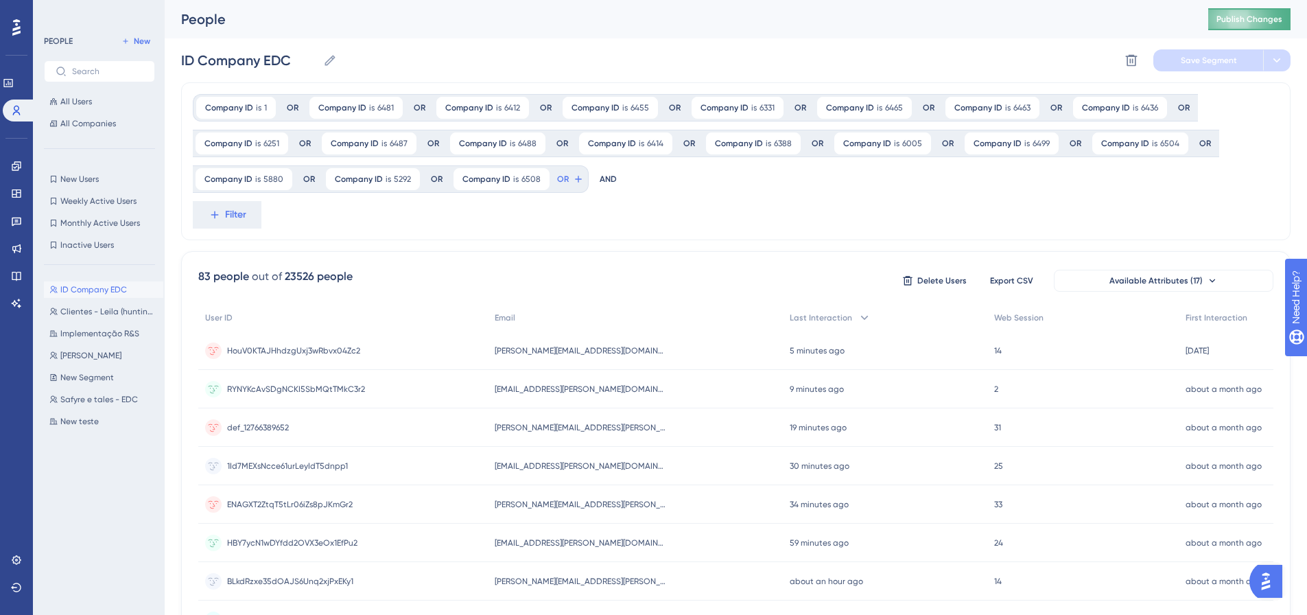
click at [878, 25] on button "Publish Changes" at bounding box center [1249, 19] width 82 height 22
click at [22, 33] on div at bounding box center [16, 27] width 22 height 22
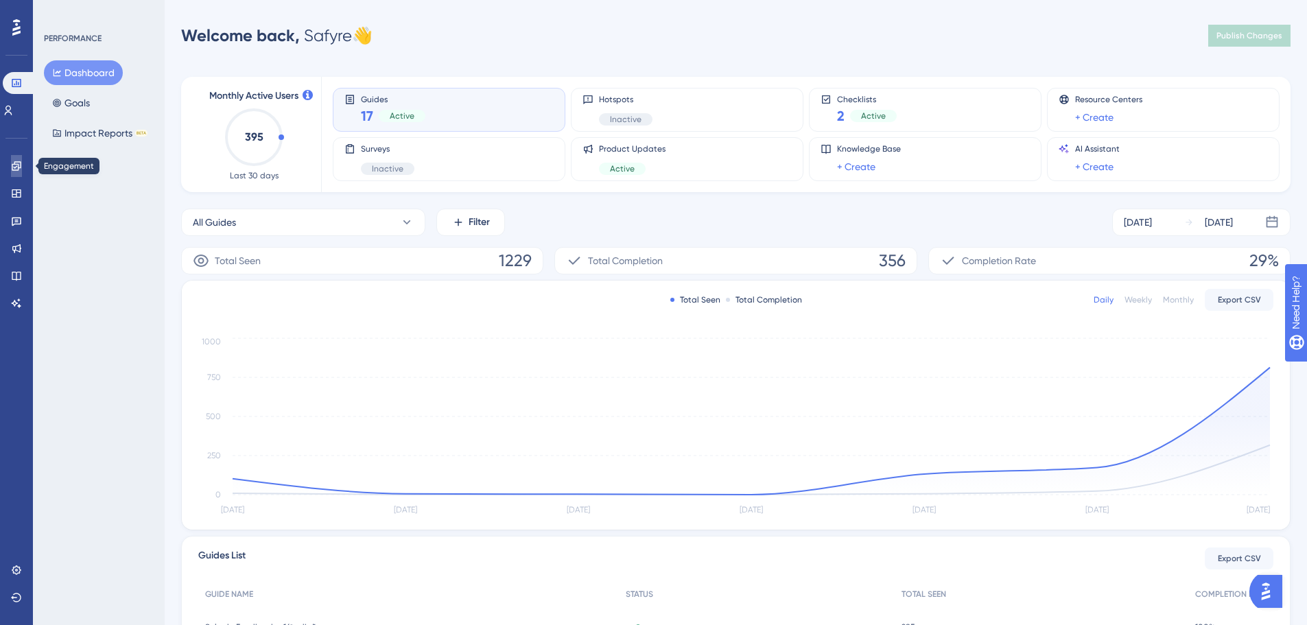
click at [11, 161] on link at bounding box center [16, 166] width 11 height 22
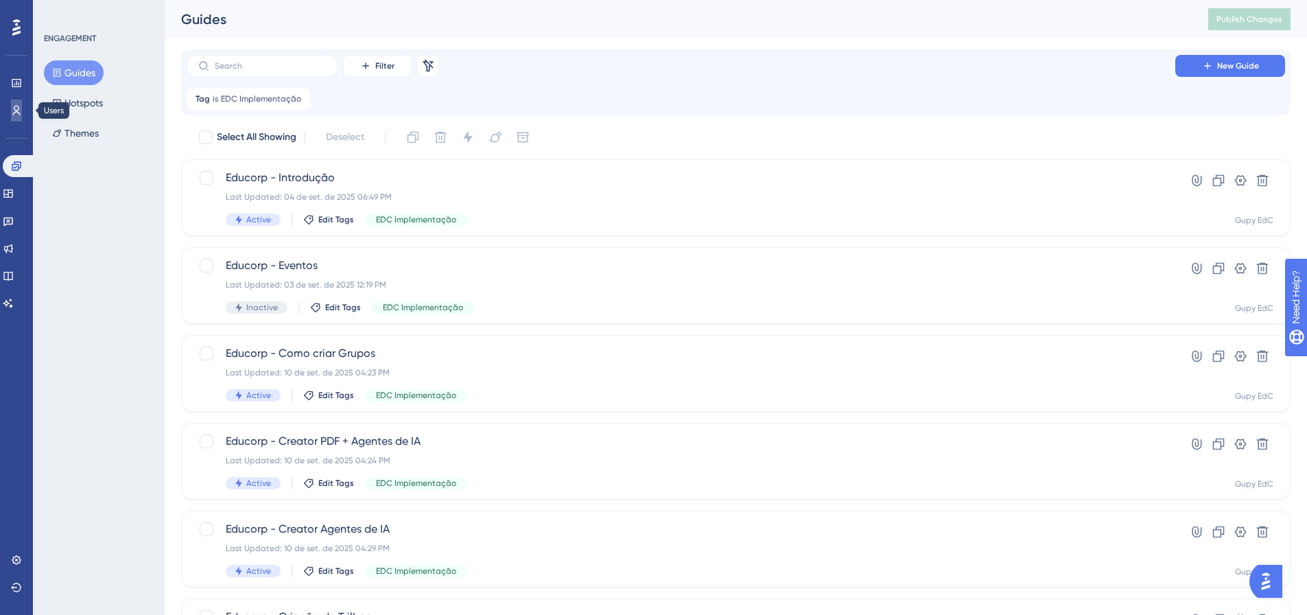
click at [22, 112] on link at bounding box center [16, 110] width 11 height 22
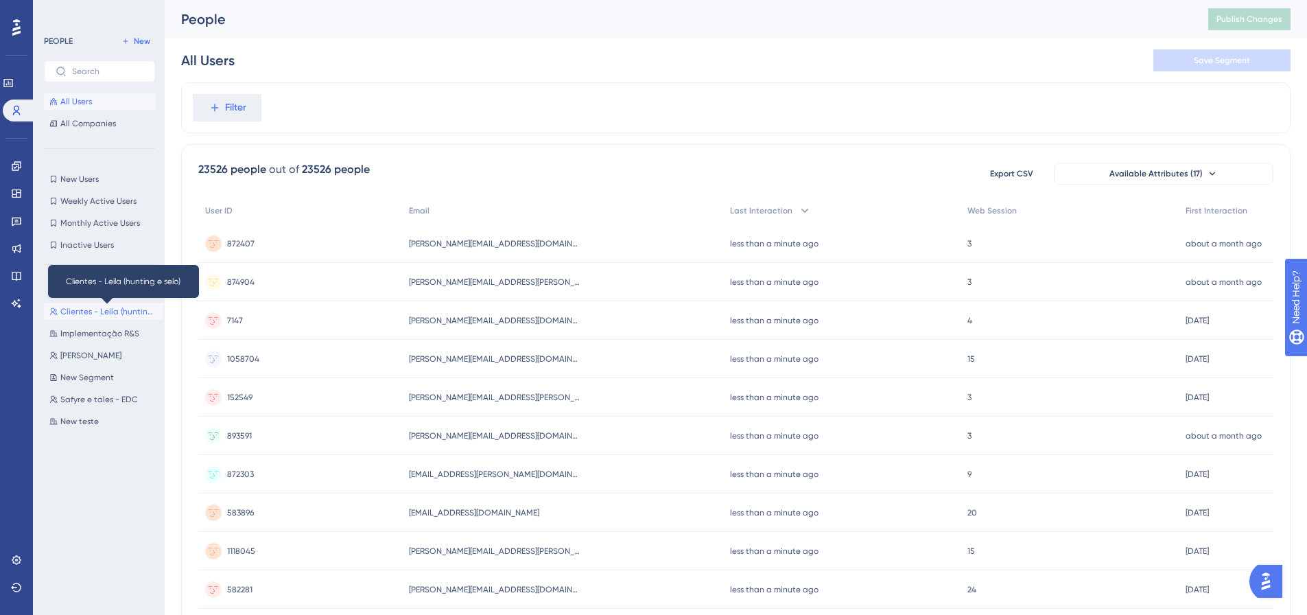
click at [96, 309] on span "Clientes - Leila (hunting e selo)" at bounding box center [108, 311] width 97 height 11
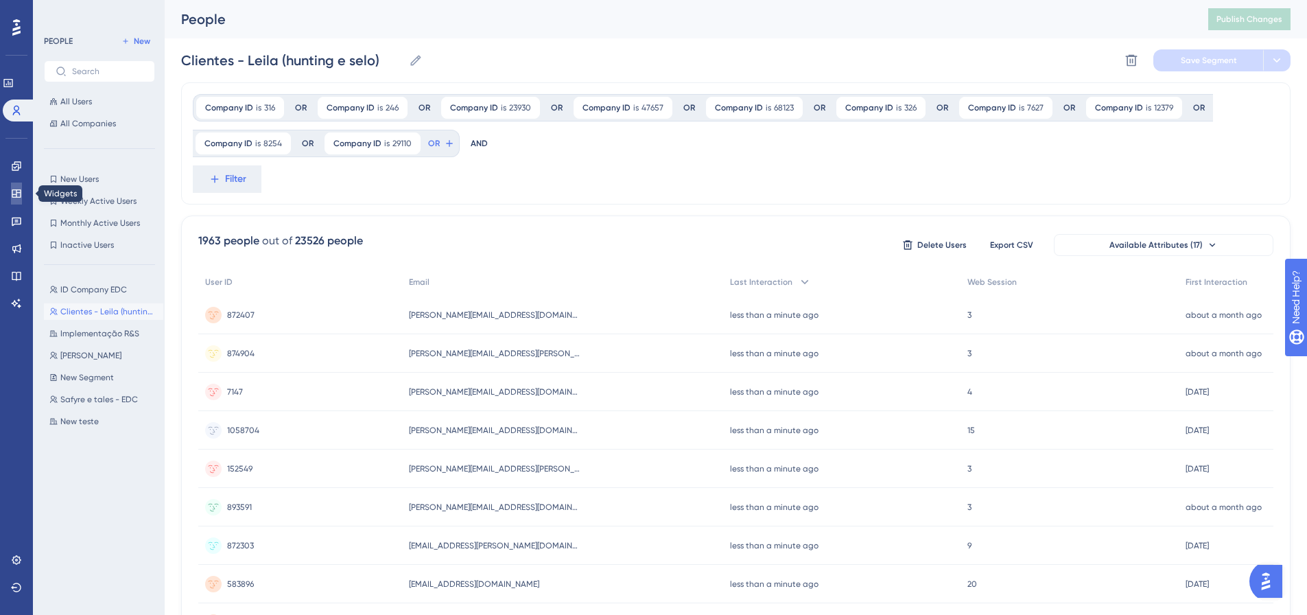
click at [16, 197] on icon at bounding box center [16, 193] width 9 height 8
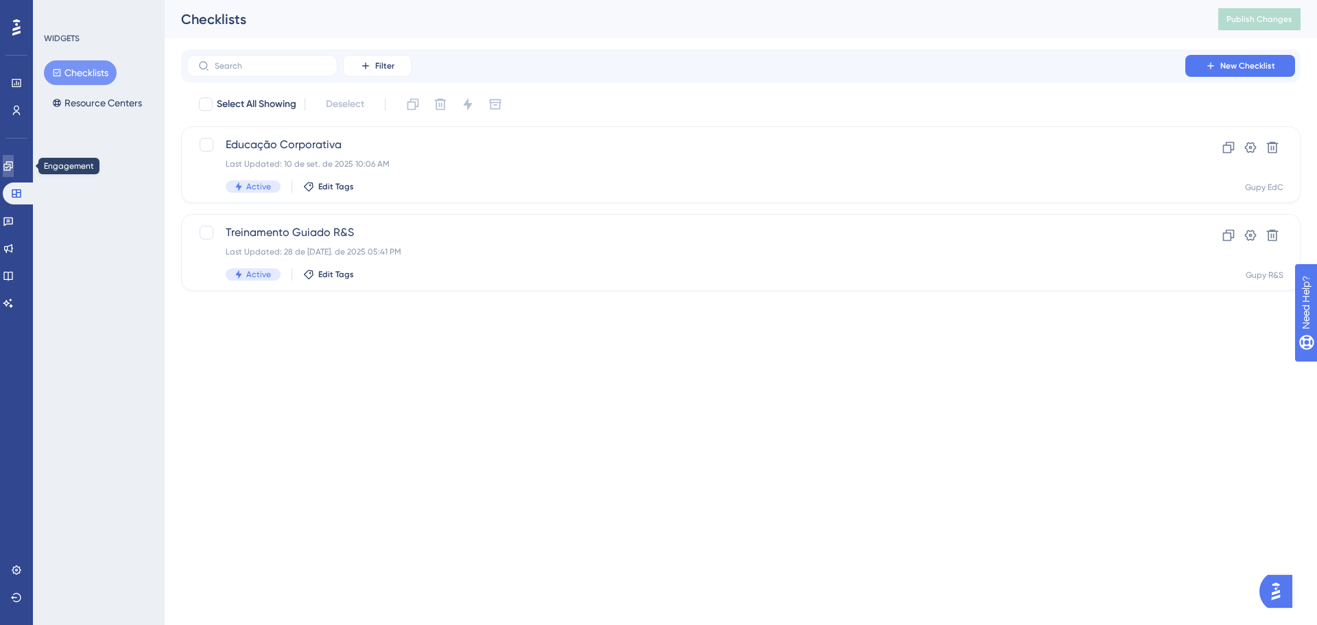
click at [14, 169] on link at bounding box center [8, 166] width 11 height 22
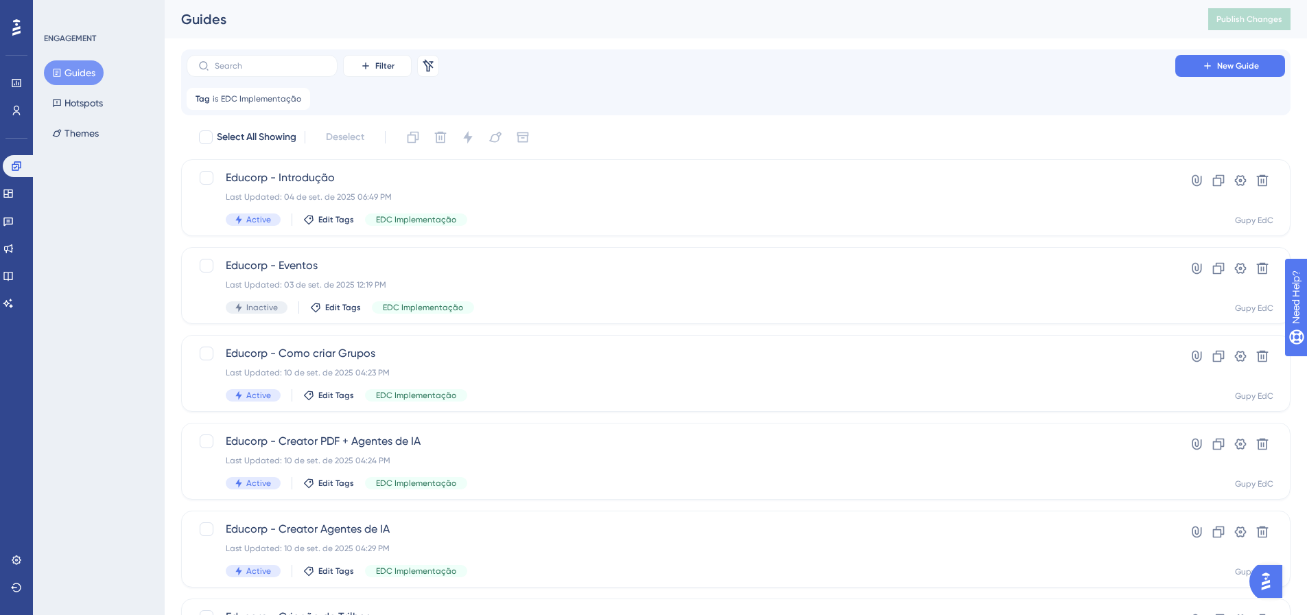
click at [84, 72] on button "Guides" at bounding box center [74, 72] width 60 height 25
click at [296, 98] on icon at bounding box center [300, 99] width 8 height 8
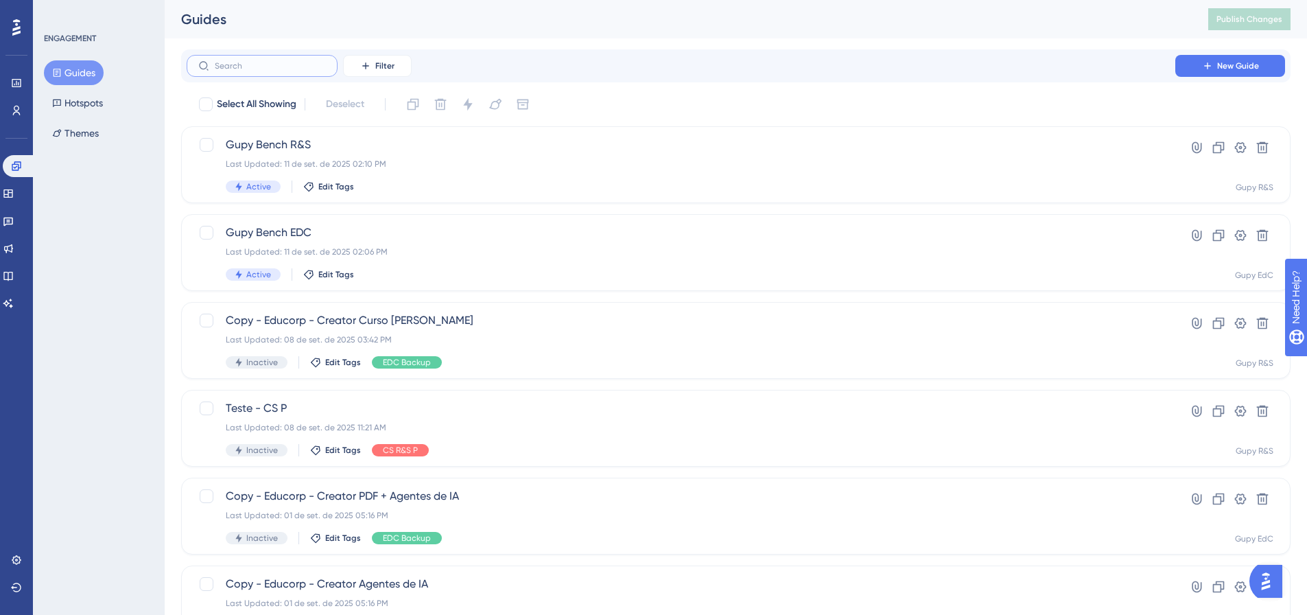
click at [257, 64] on input "text" at bounding box center [270, 66] width 111 height 10
click at [369, 59] on button "Filter" at bounding box center [377, 66] width 69 height 22
click at [390, 186] on span "Status" at bounding box center [377, 187] width 28 height 16
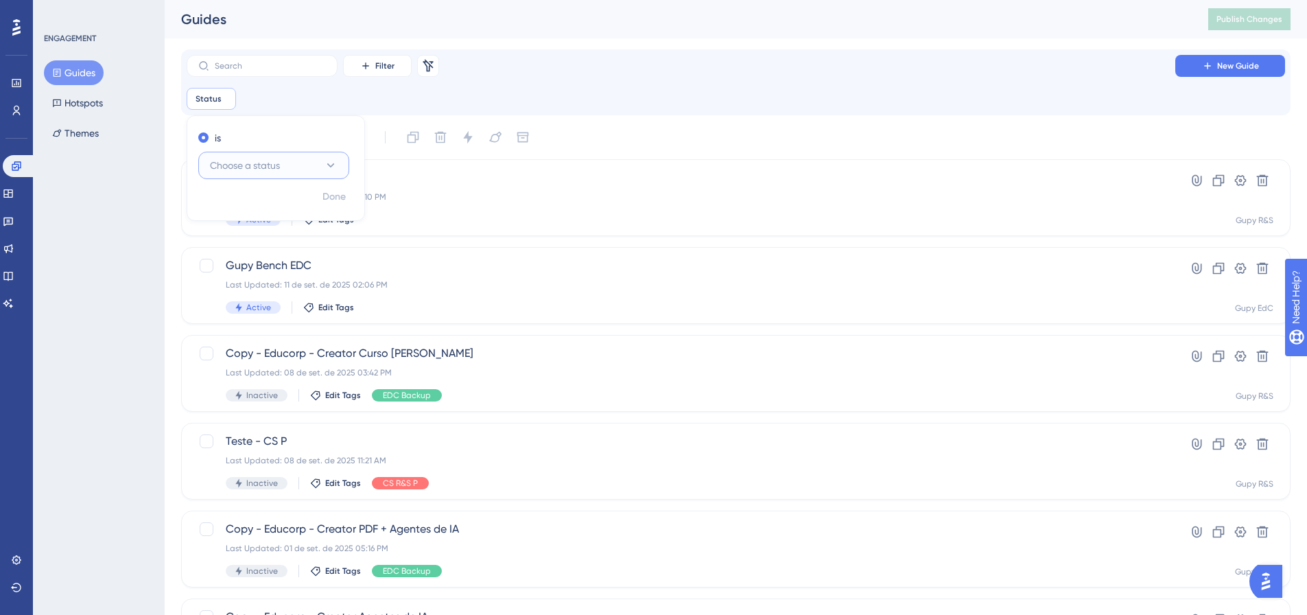
click at [228, 162] on span "Choose a status" at bounding box center [245, 165] width 70 height 16
click at [257, 207] on div "Active Active" at bounding box center [273, 206] width 111 height 27
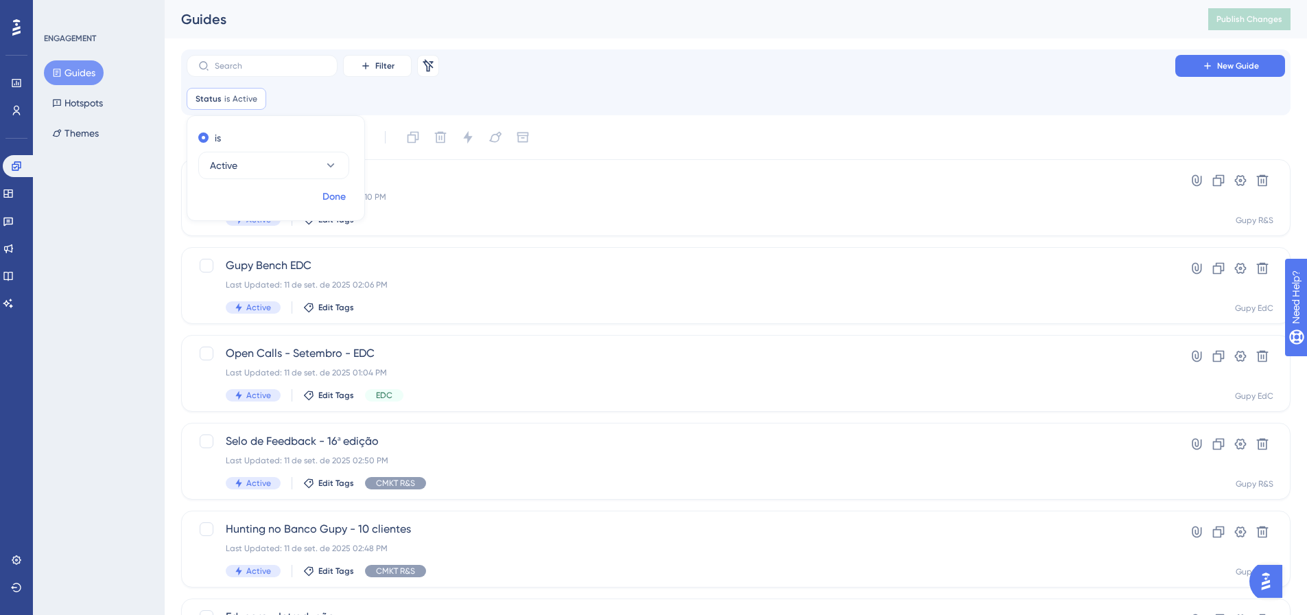
click at [325, 198] on span "Done" at bounding box center [333, 197] width 23 height 16
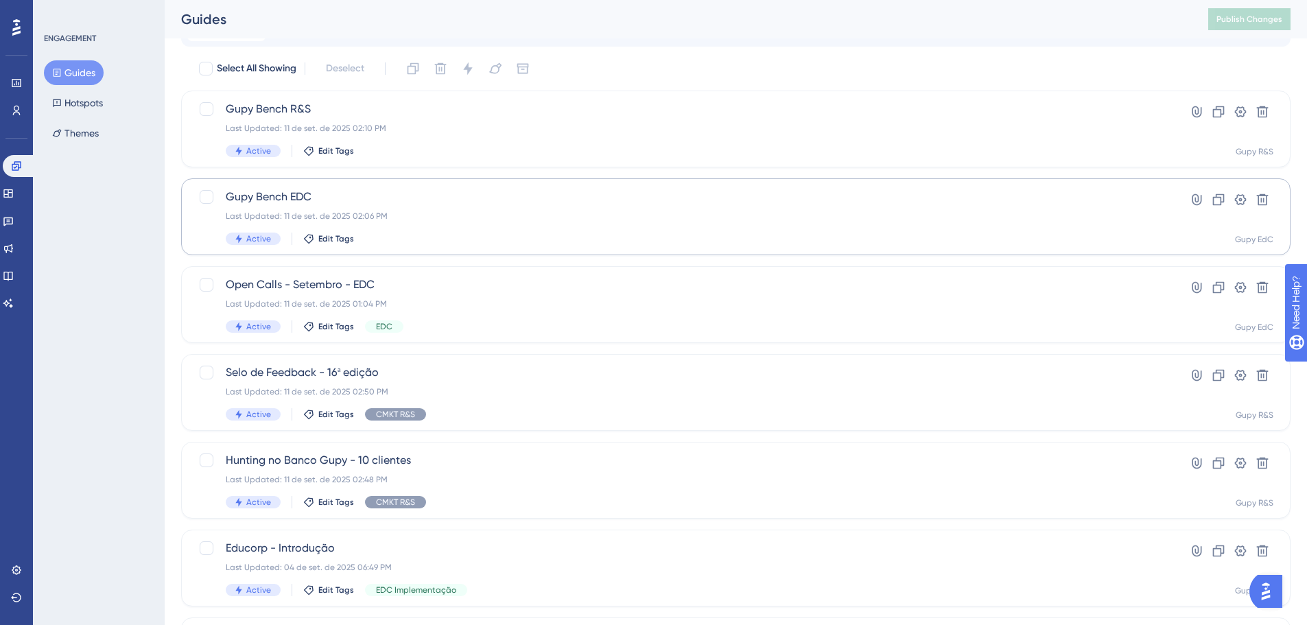
scroll to position [137, 0]
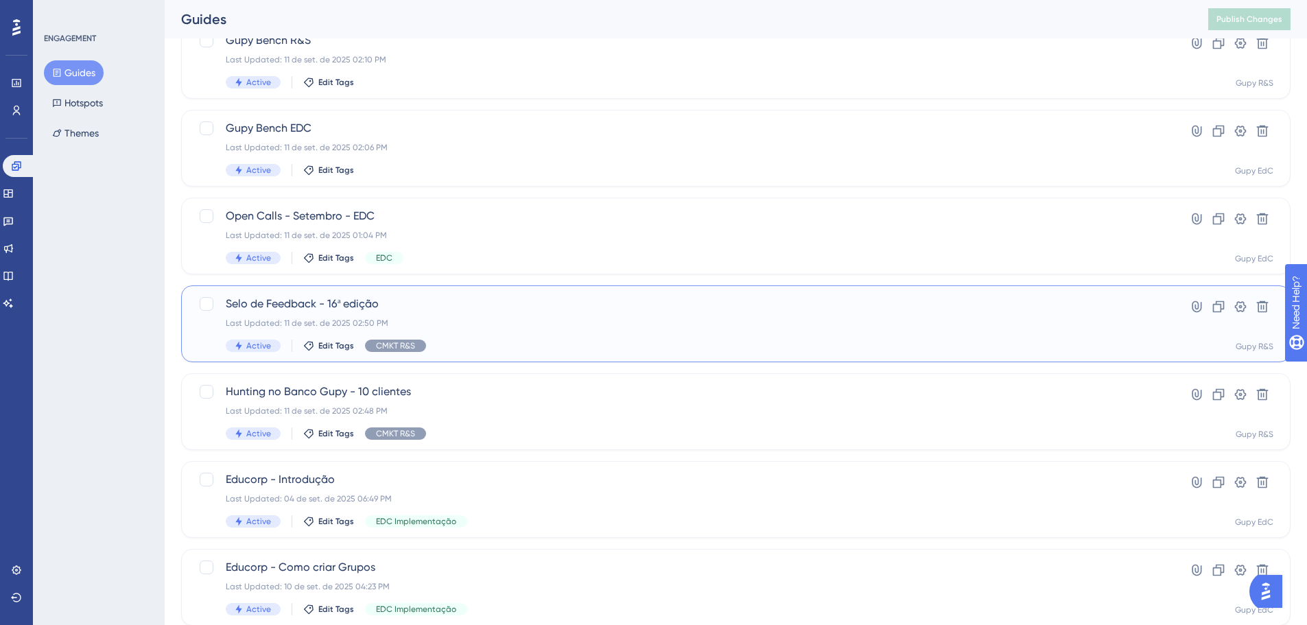
click at [521, 328] on div "Last Updated: 11 de set. de 2025 02:50 PM" at bounding box center [681, 323] width 910 height 11
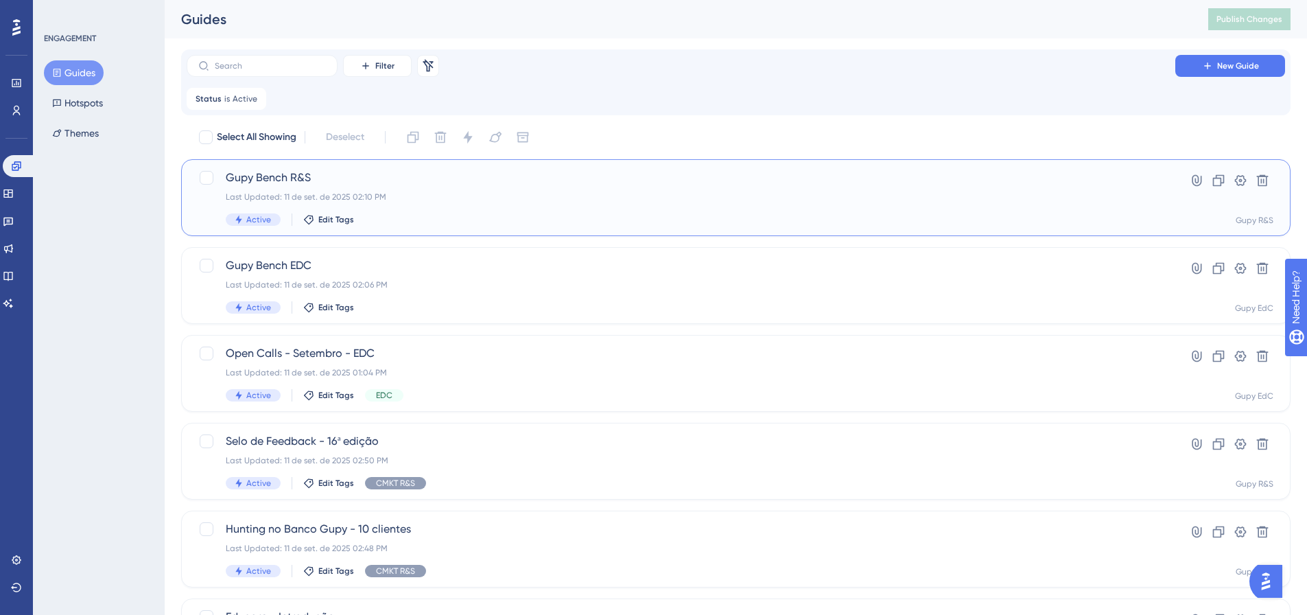
click at [416, 200] on div "Last Updated: 11 de set. de 2025 02:10 PM" at bounding box center [681, 196] width 910 height 11
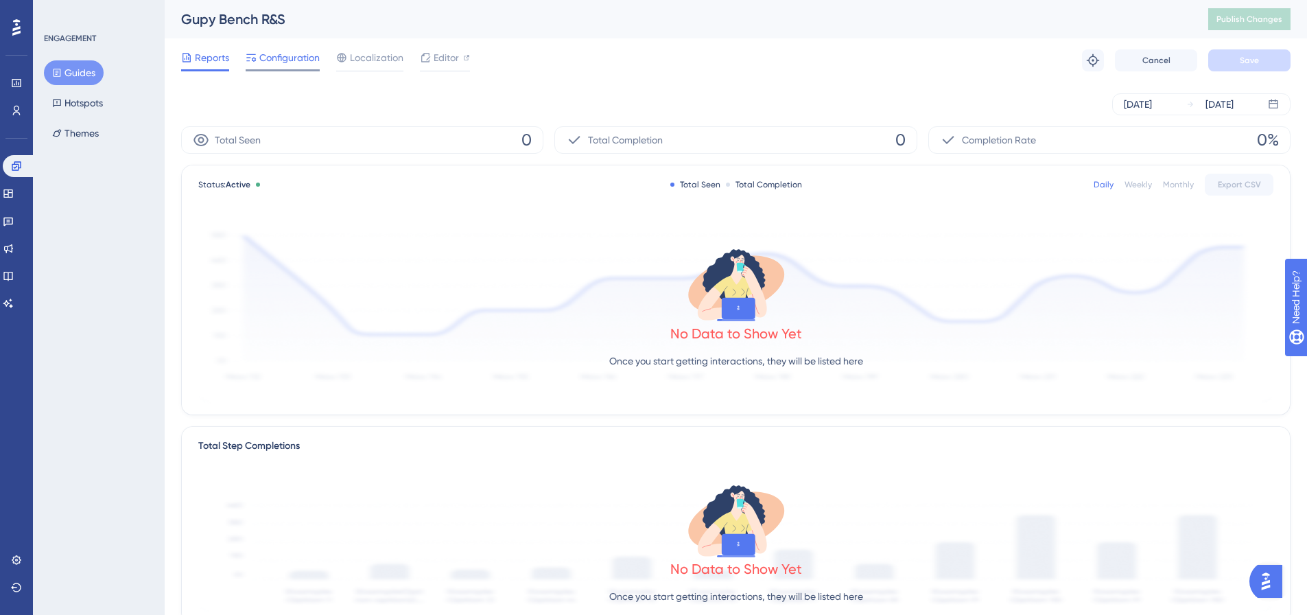
click at [285, 64] on span "Configuration" at bounding box center [289, 57] width 60 height 16
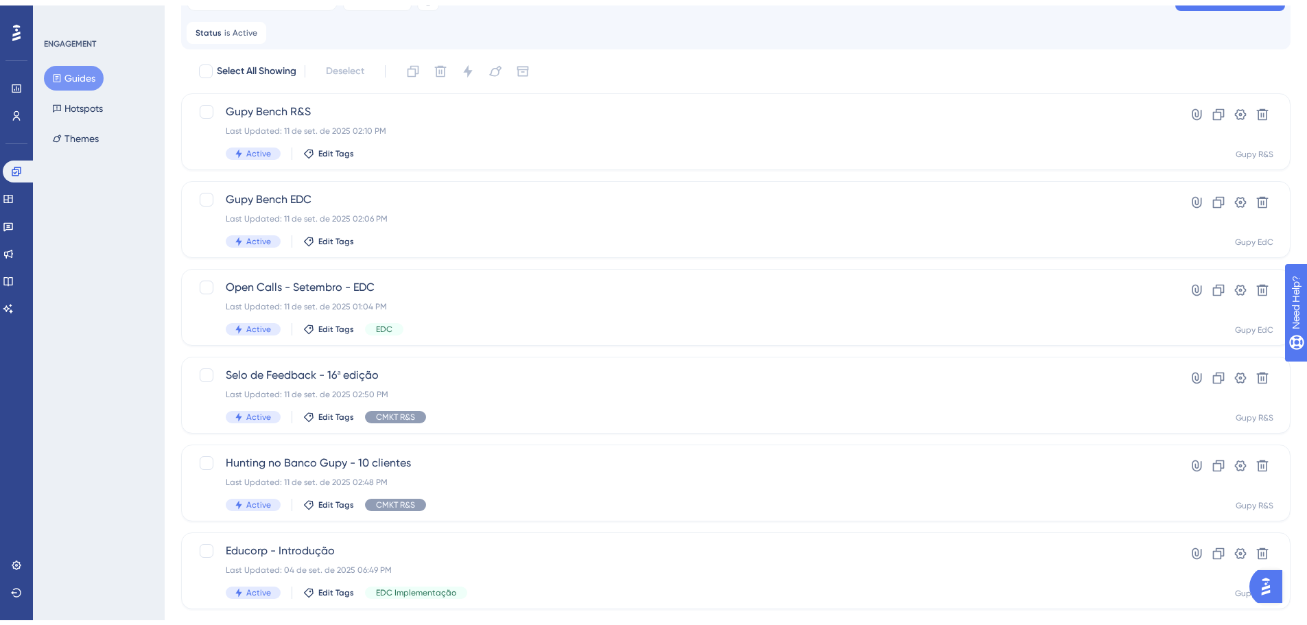
scroll to position [137, 0]
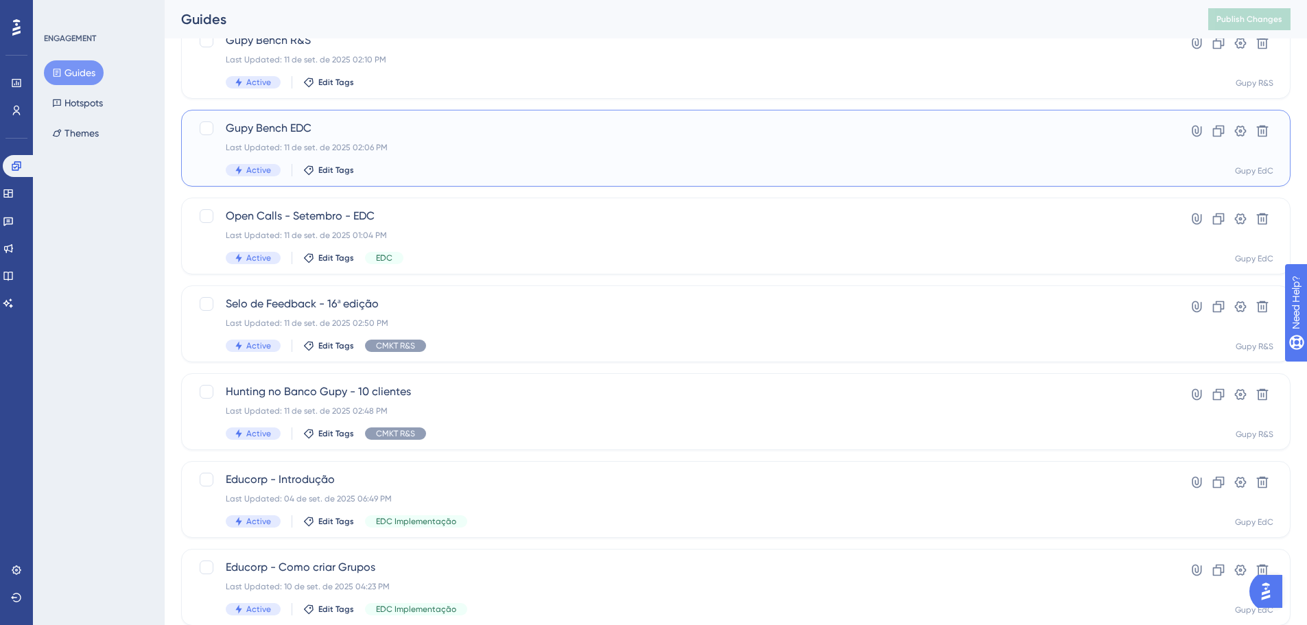
click at [392, 142] on div "Last Updated: 11 de set. de 2025 02:06 PM" at bounding box center [681, 147] width 910 height 11
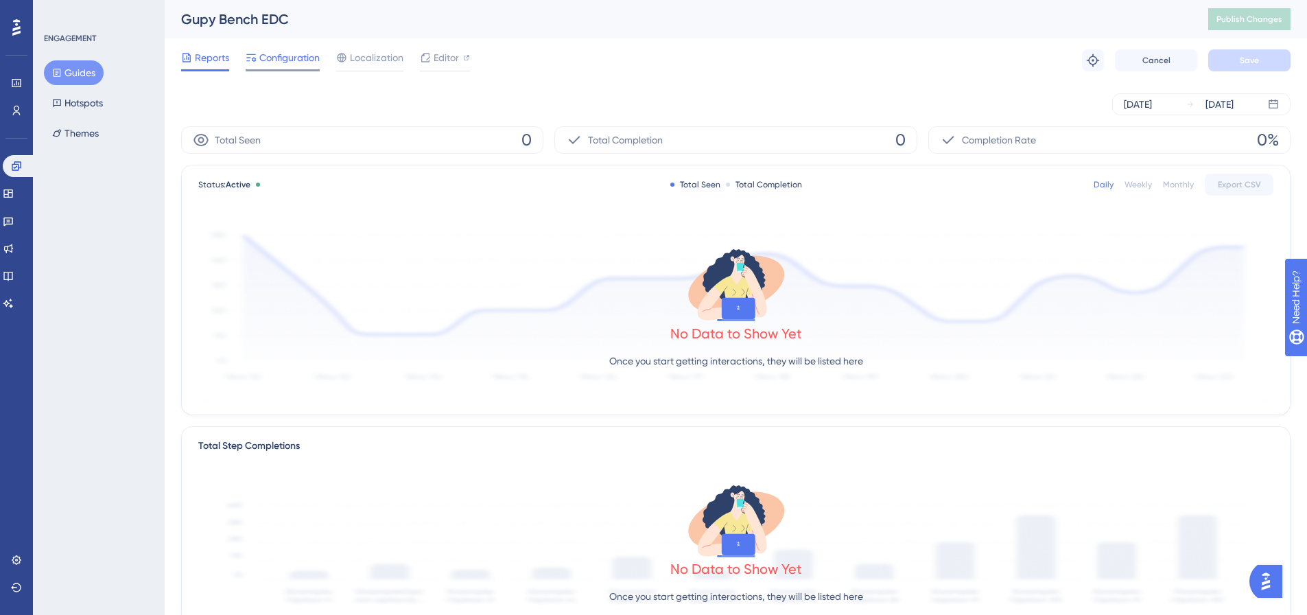
click at [292, 62] on span "Configuration" at bounding box center [289, 57] width 60 height 16
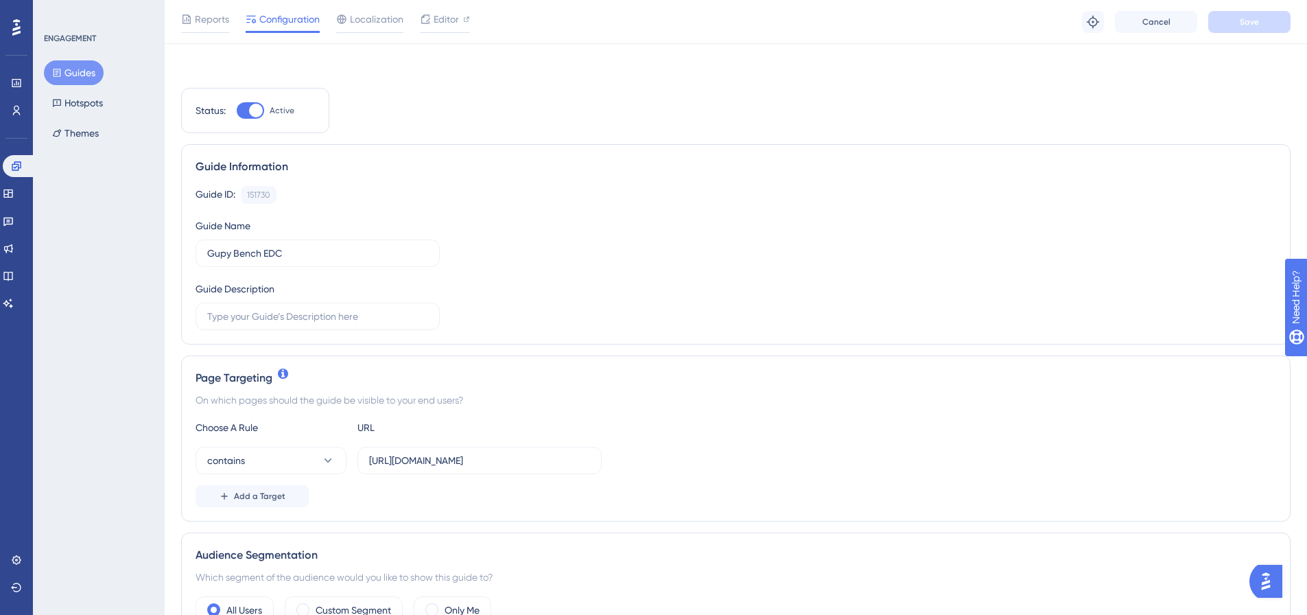
scroll to position [412, 0]
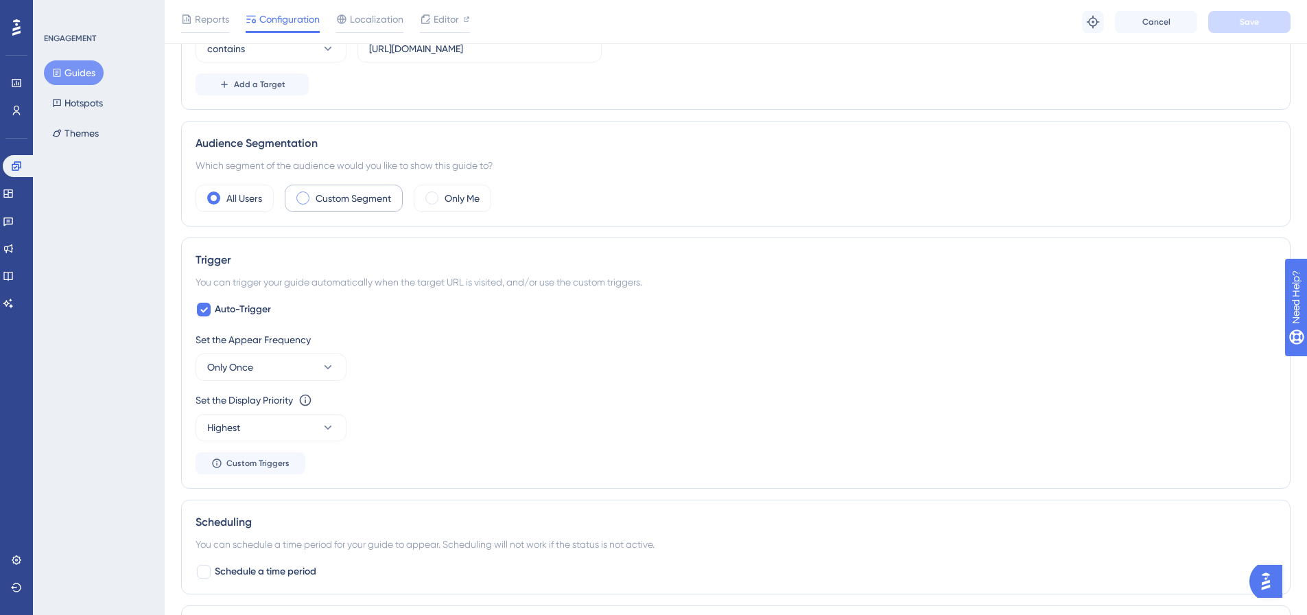
click at [362, 198] on label "Custom Segment" at bounding box center [353, 198] width 75 height 16
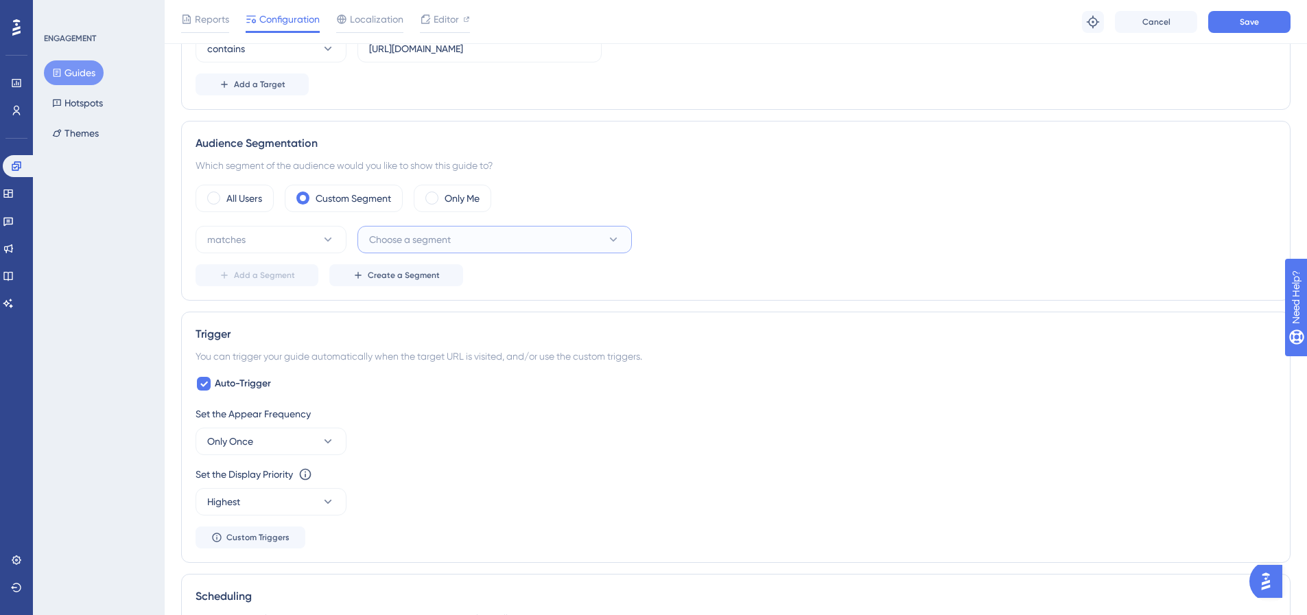
click at [407, 238] on span "Choose a segment" at bounding box center [410, 239] width 82 height 16
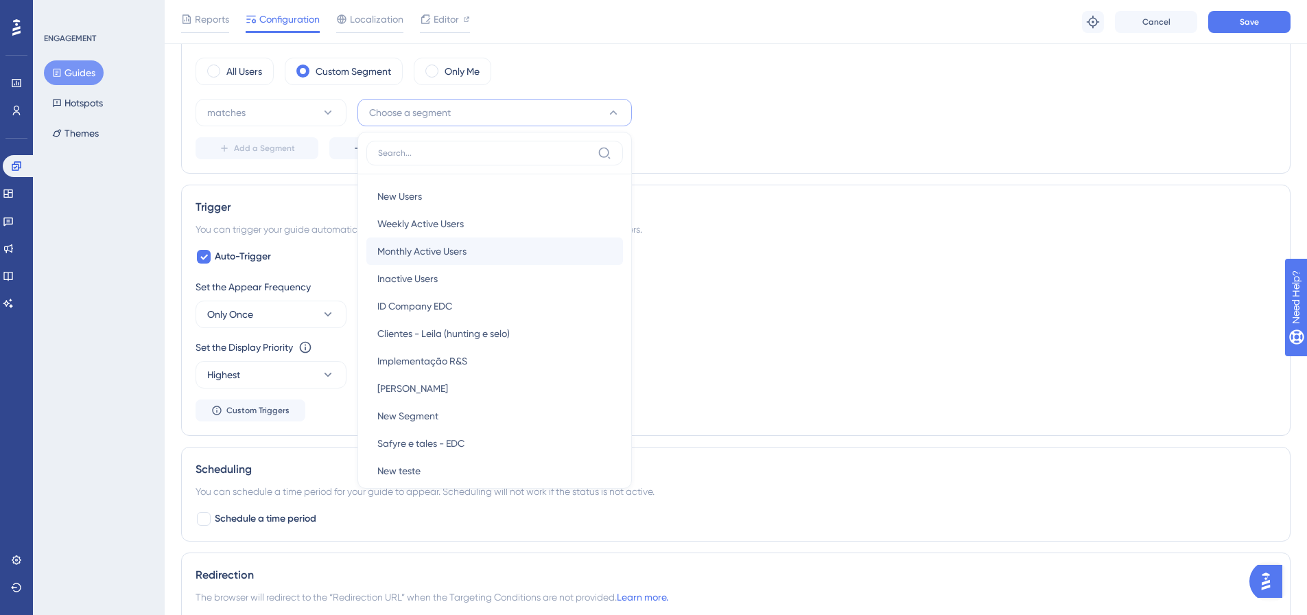
scroll to position [13, 0]
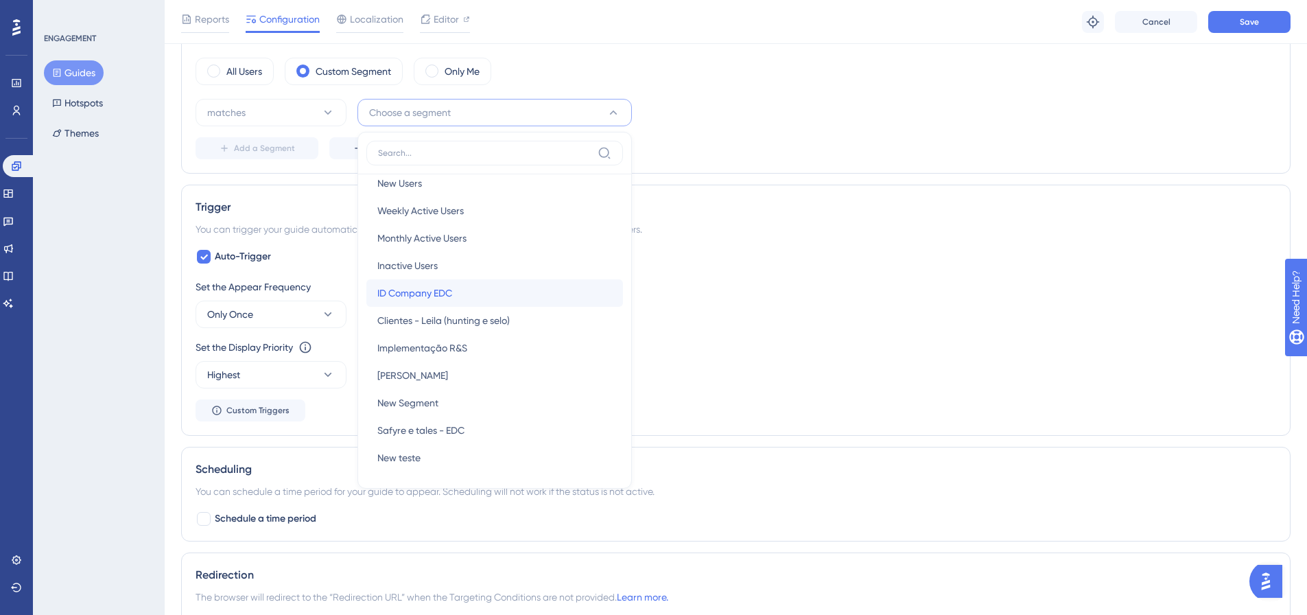
click at [506, 301] on div "ID Company EDC ID Company EDC" at bounding box center [494, 292] width 235 height 27
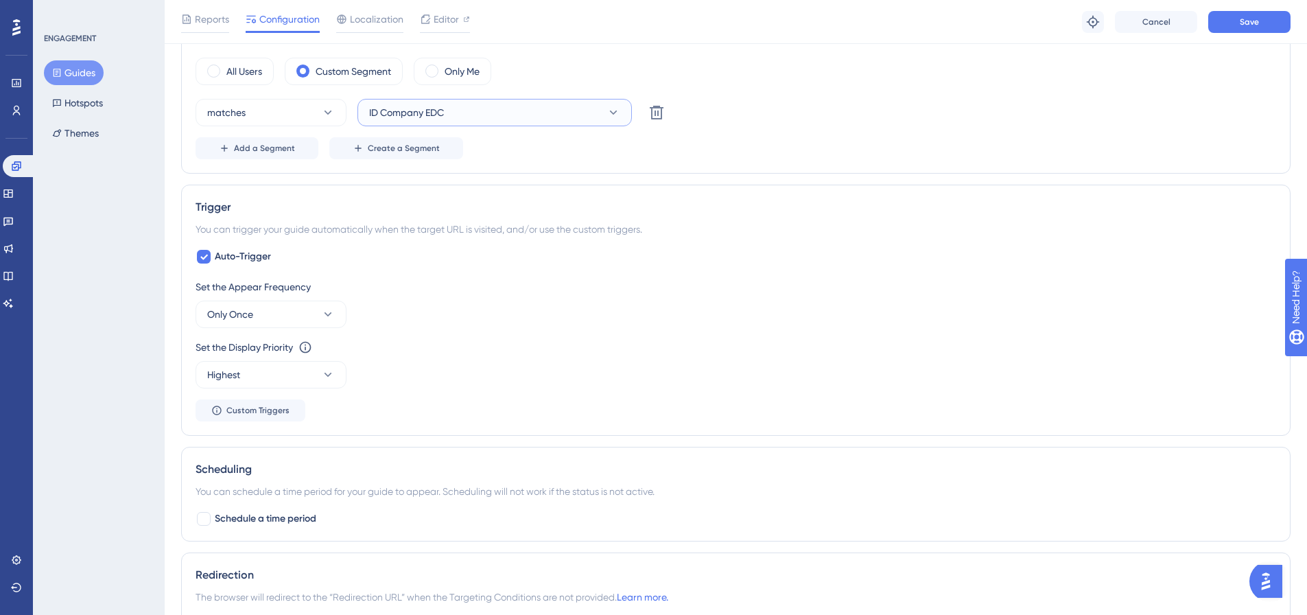
click at [502, 115] on button "ID Company EDC" at bounding box center [494, 112] width 274 height 27
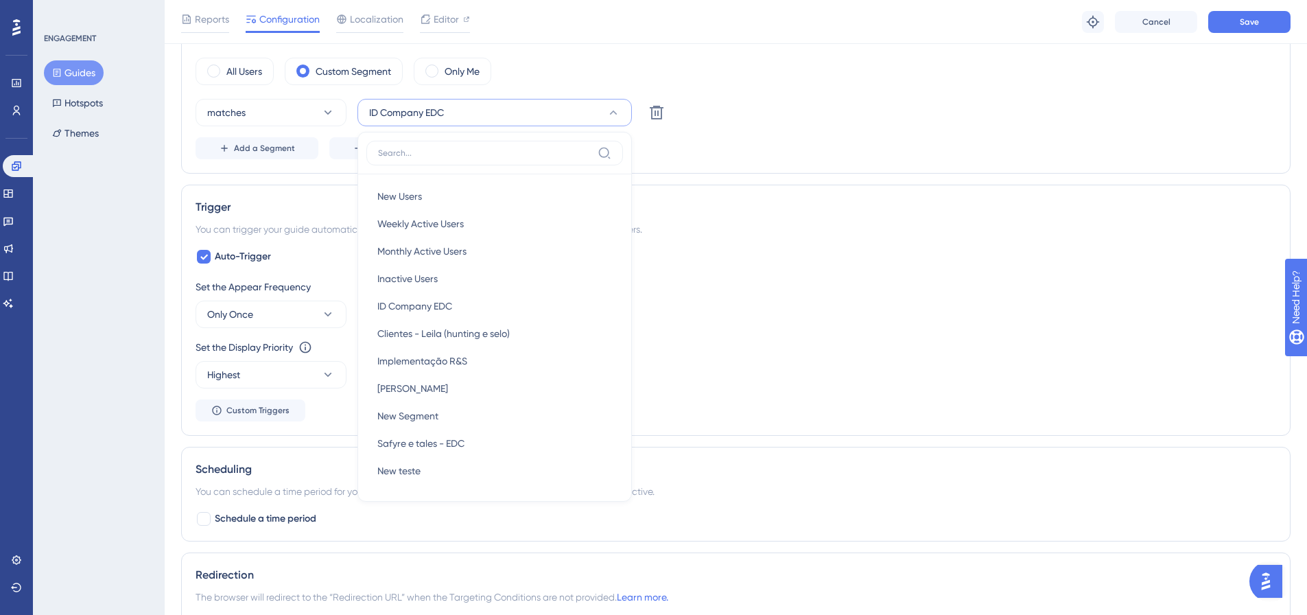
scroll to position [545, 0]
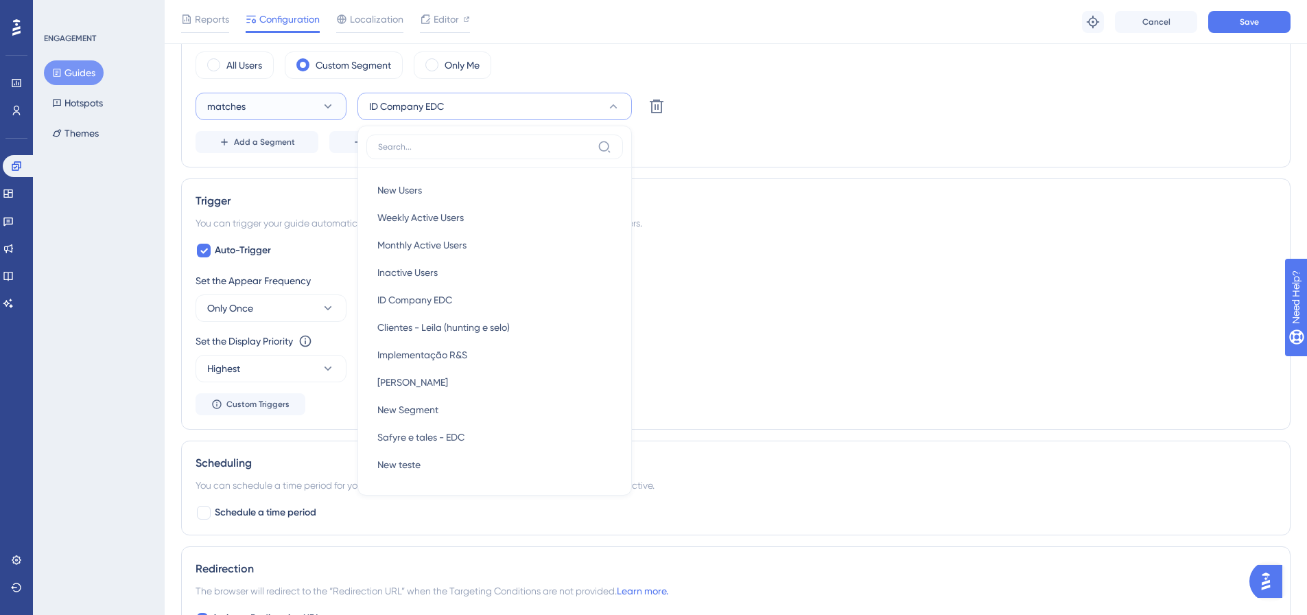
click at [257, 111] on button "matches" at bounding box center [271, 106] width 151 height 27
click at [272, 172] on span "doesn't match" at bounding box center [246, 175] width 62 height 16
click at [740, 114] on div "doesn't match ID Company EDC New Users New Users Weekly Active Users Weekly Act…" at bounding box center [736, 106] width 1081 height 27
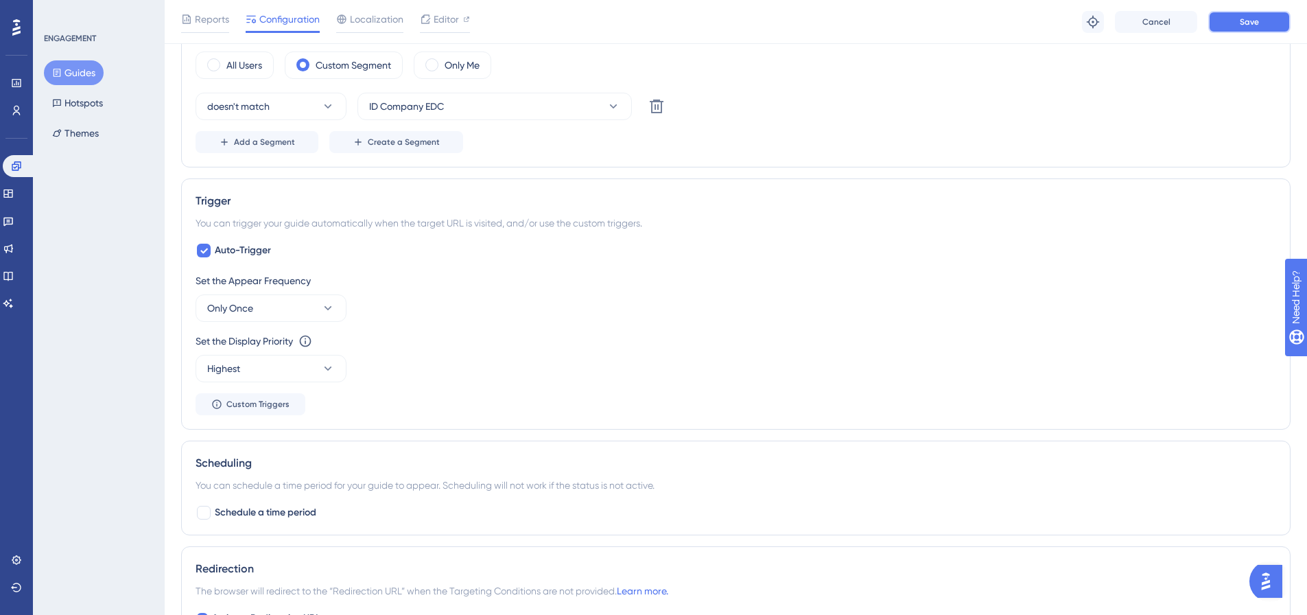
click at [878, 20] on button "Save" at bounding box center [1249, 22] width 82 height 22
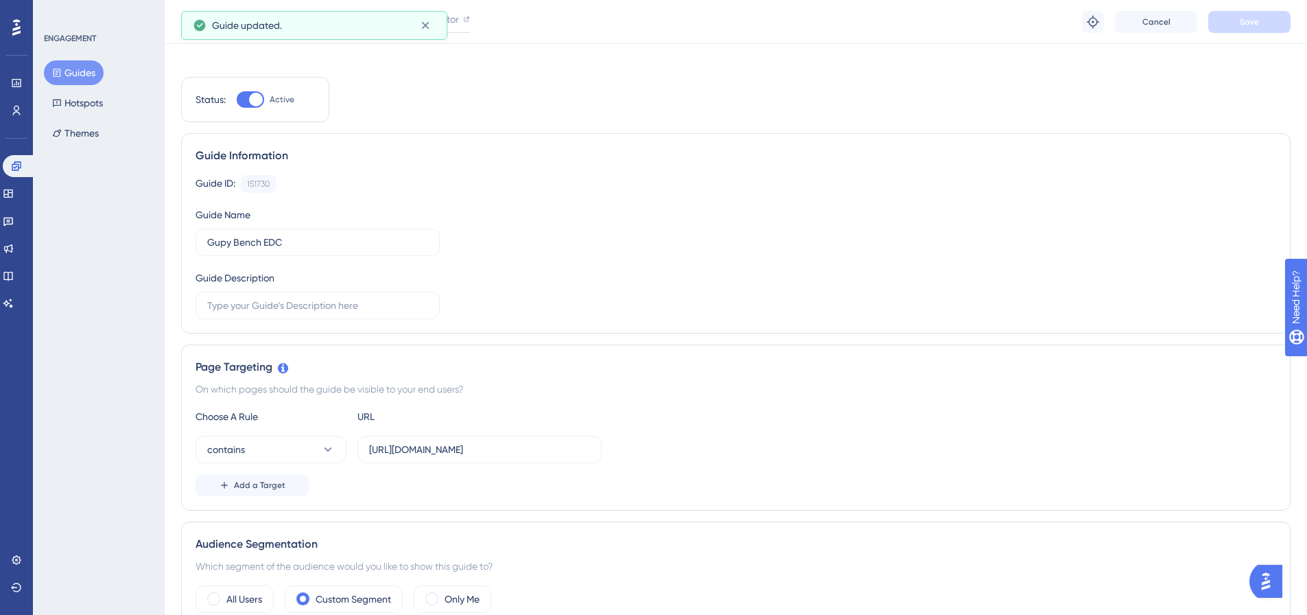
scroll to position [0, 0]
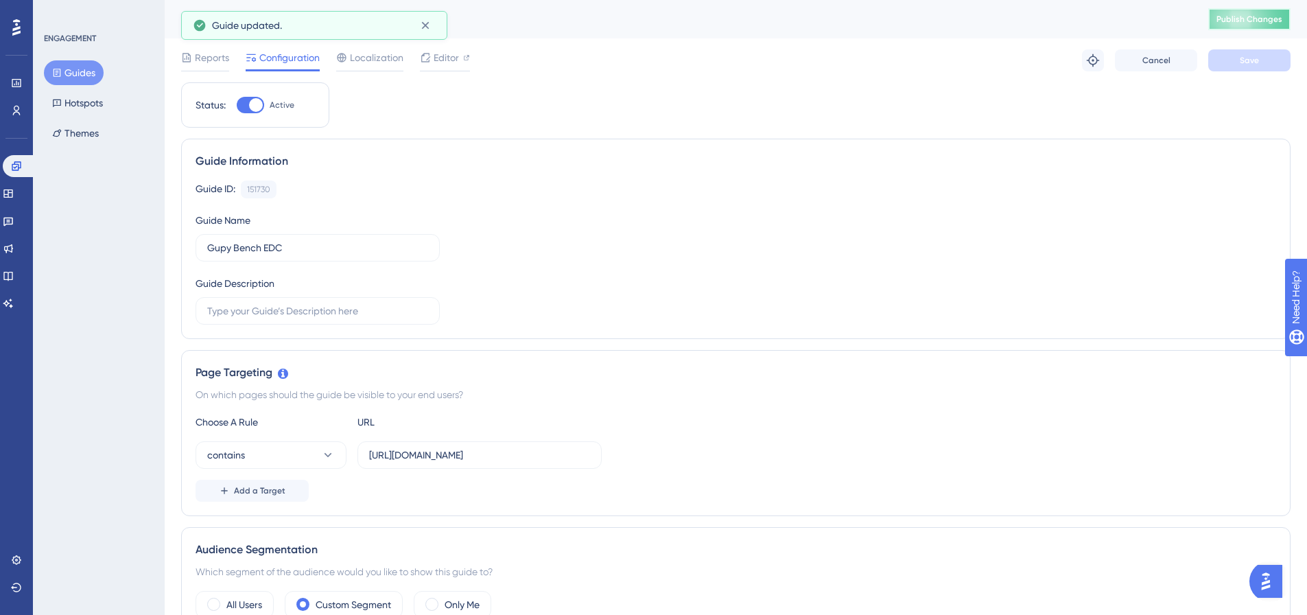
click at [878, 22] on span "Publish Changes" at bounding box center [1249, 19] width 66 height 11
click at [82, 67] on button "Guides" at bounding box center [74, 72] width 60 height 25
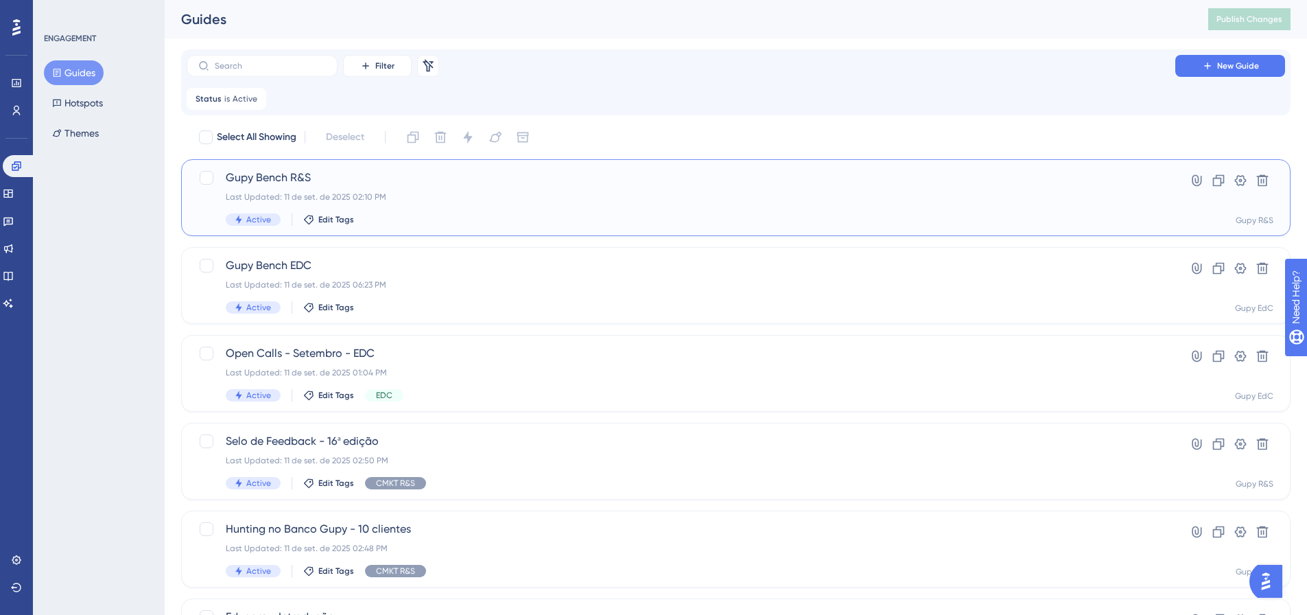
click at [456, 174] on span "Gupy Bench R&S" at bounding box center [681, 177] width 910 height 16
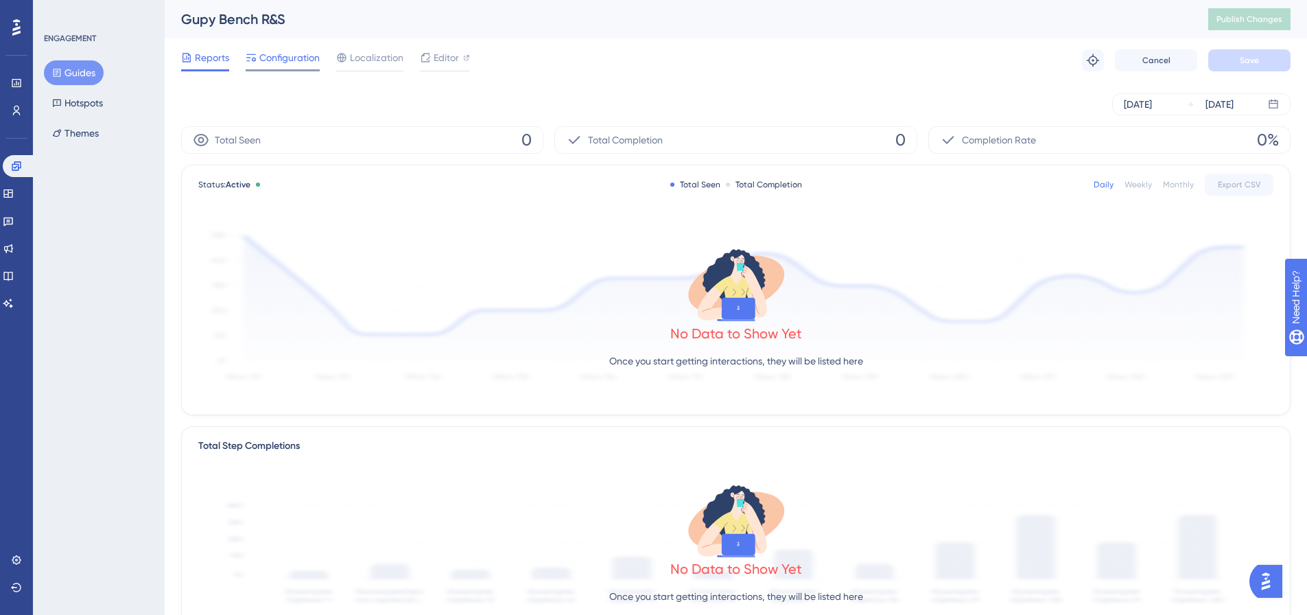
click at [303, 57] on span "Configuration" at bounding box center [289, 57] width 60 height 16
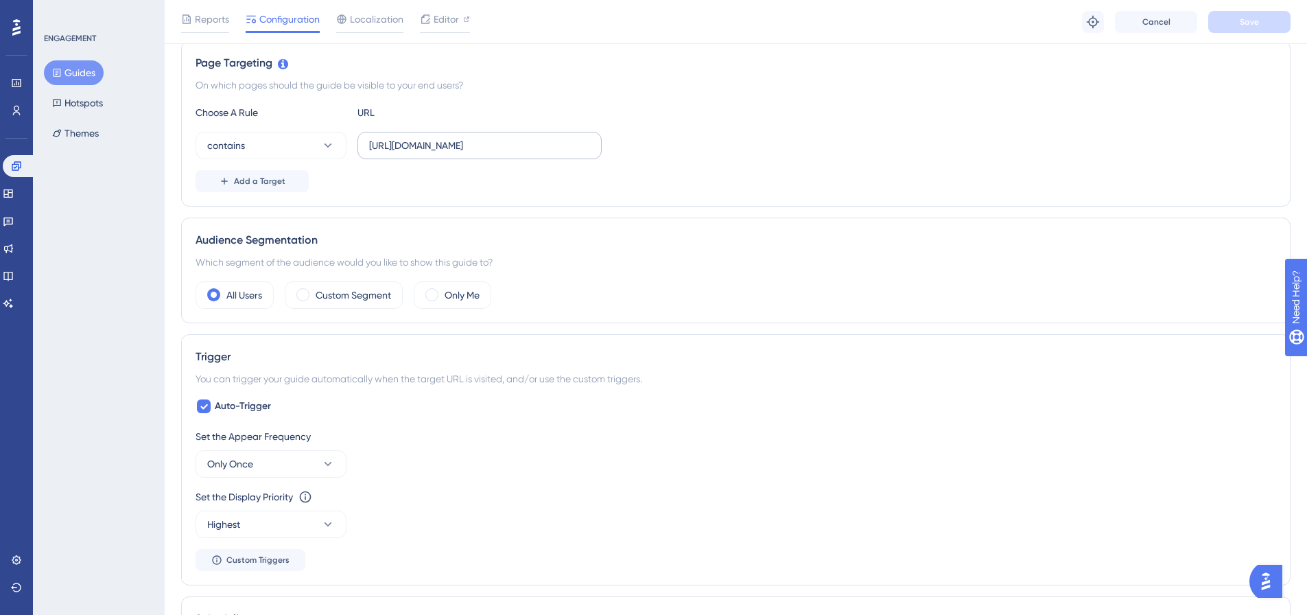
scroll to position [343, 0]
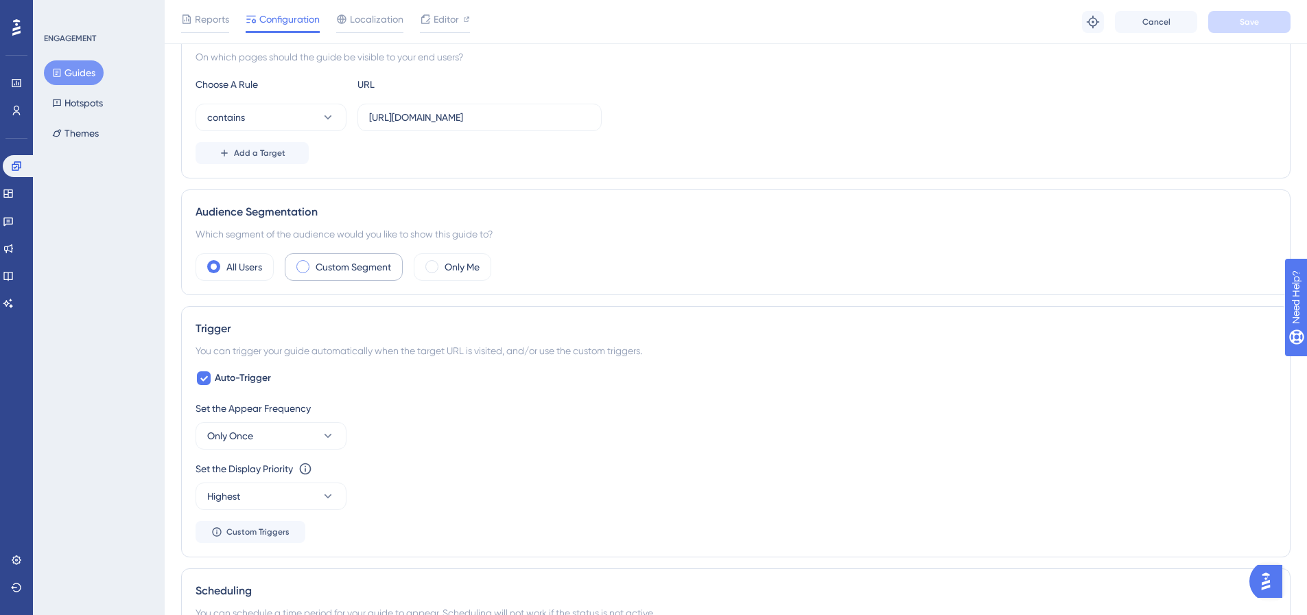
click at [335, 266] on label "Custom Segment" at bounding box center [353, 267] width 75 height 16
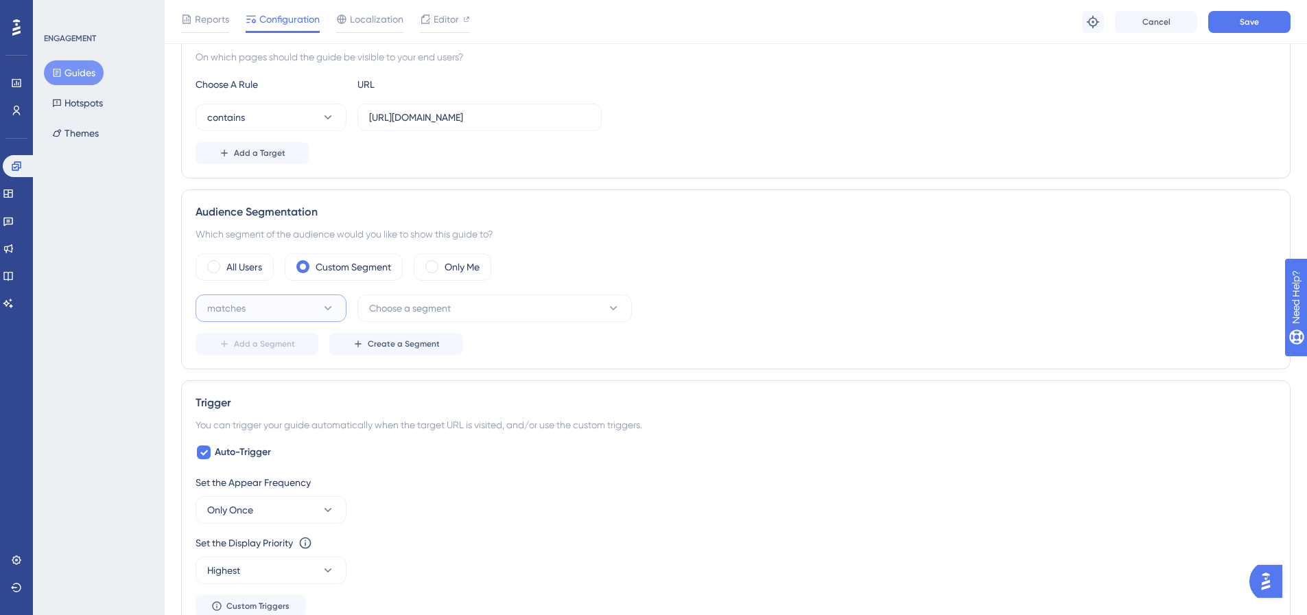
click at [278, 312] on button "matches" at bounding box center [271, 307] width 151 height 27
click at [280, 375] on div "doesn't match doesn't match" at bounding box center [270, 377] width 111 height 27
click at [444, 301] on span "Choose a segment" at bounding box center [410, 308] width 82 height 16
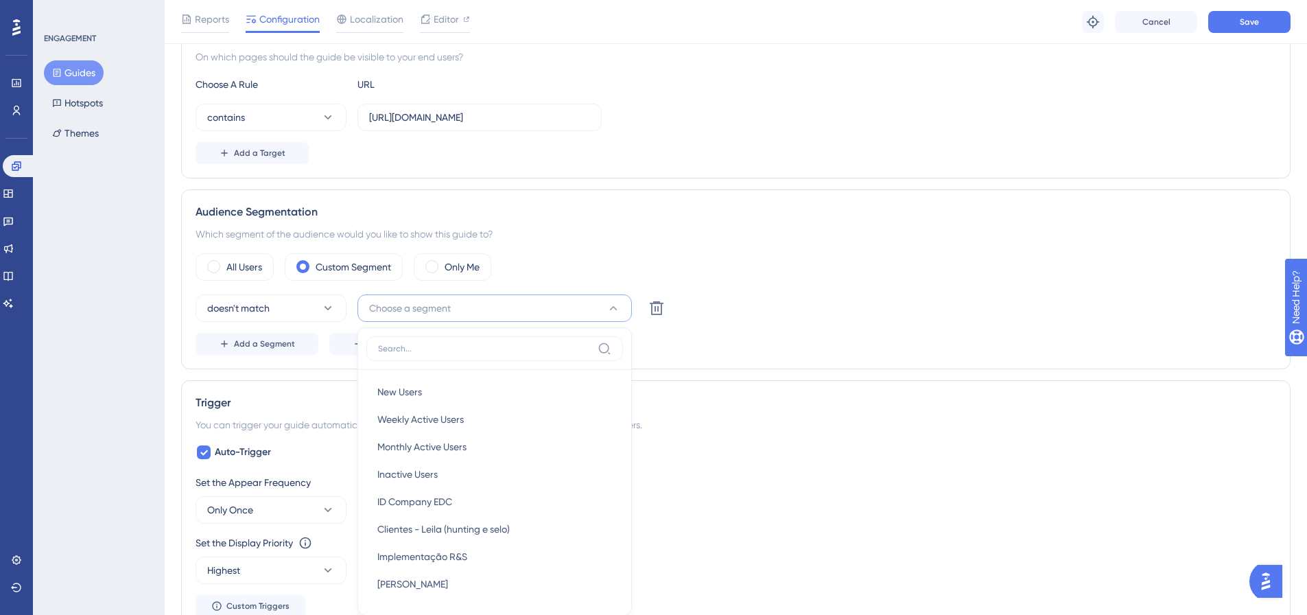
scroll to position [504, 0]
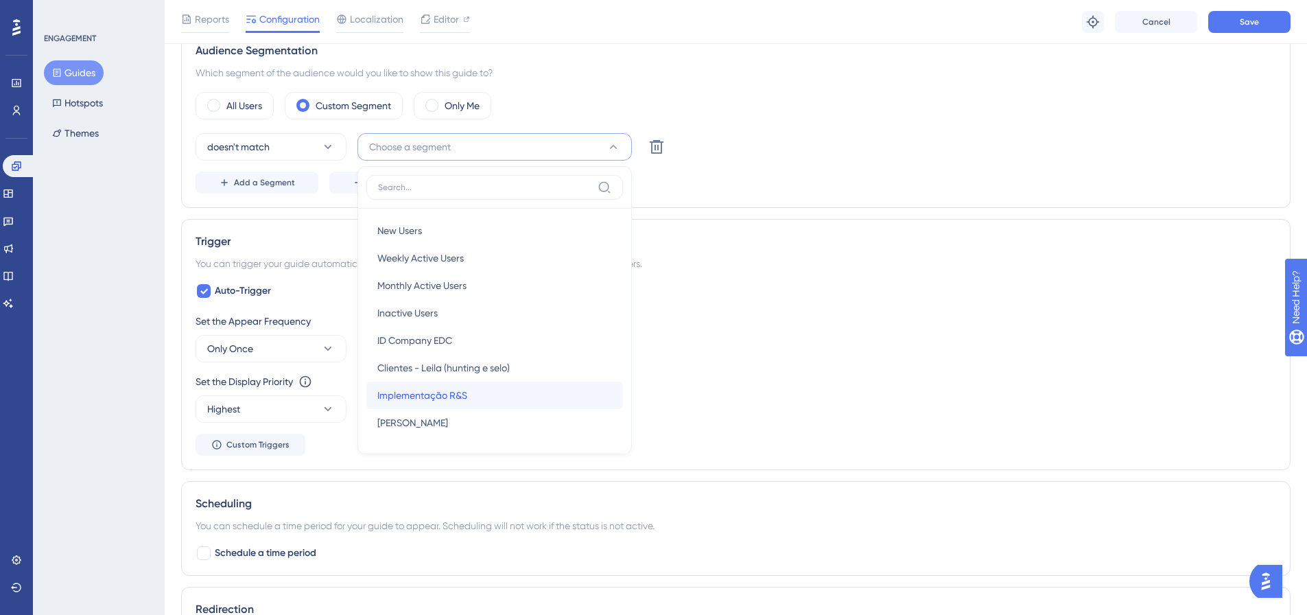
click at [478, 377] on div "Implementação R&S Implementação R&S" at bounding box center [494, 394] width 235 height 27
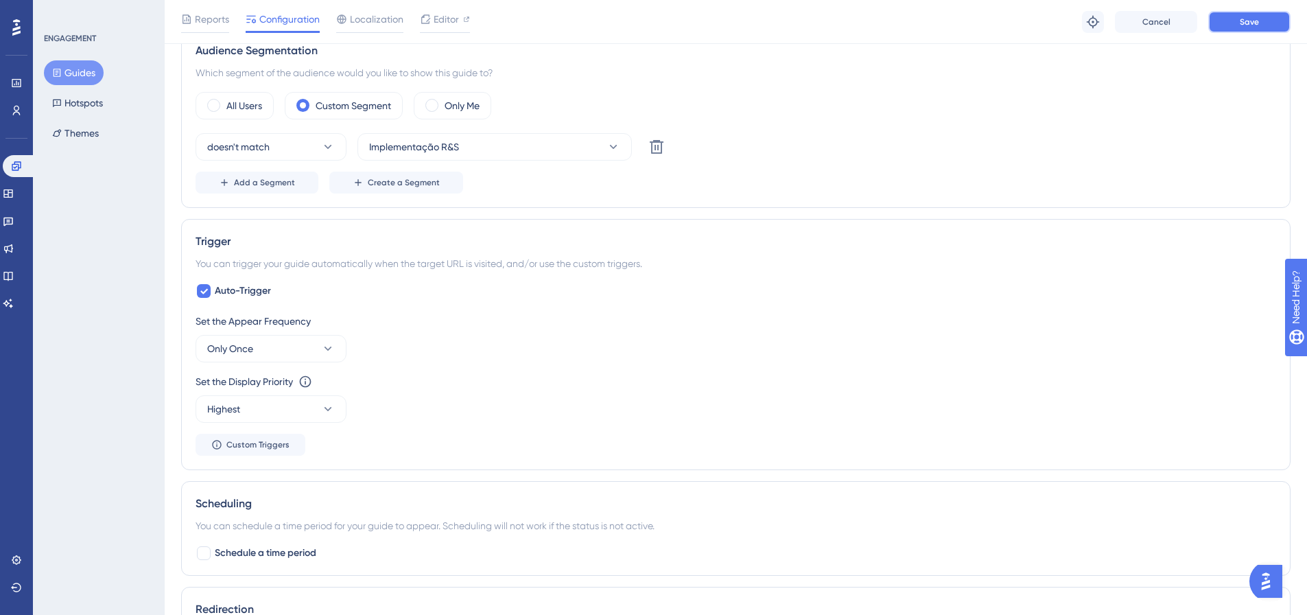
click at [878, 16] on button "Save" at bounding box center [1249, 22] width 82 height 22
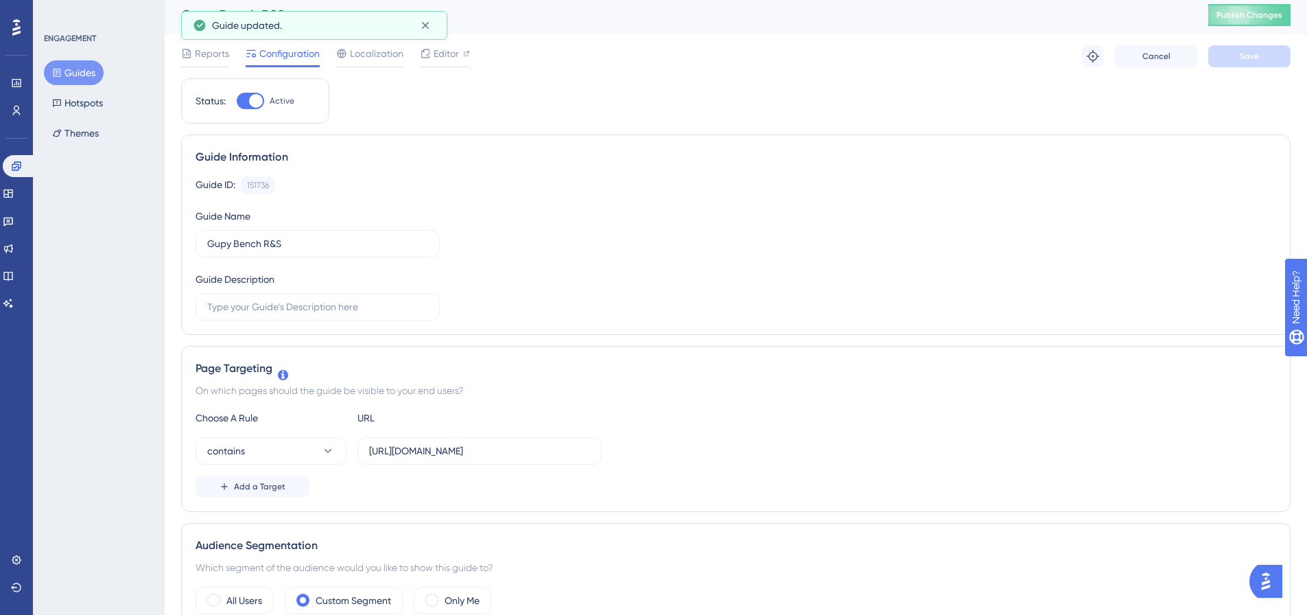
scroll to position [0, 0]
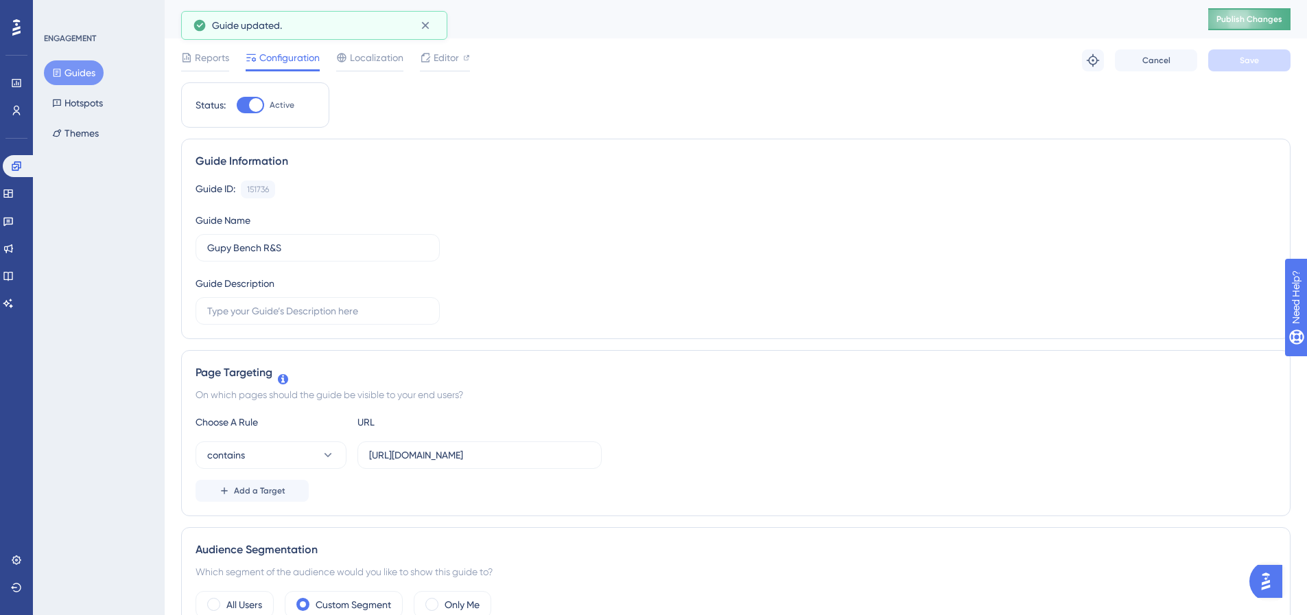
click at [878, 19] on span "Publish Changes" at bounding box center [1249, 19] width 66 height 11
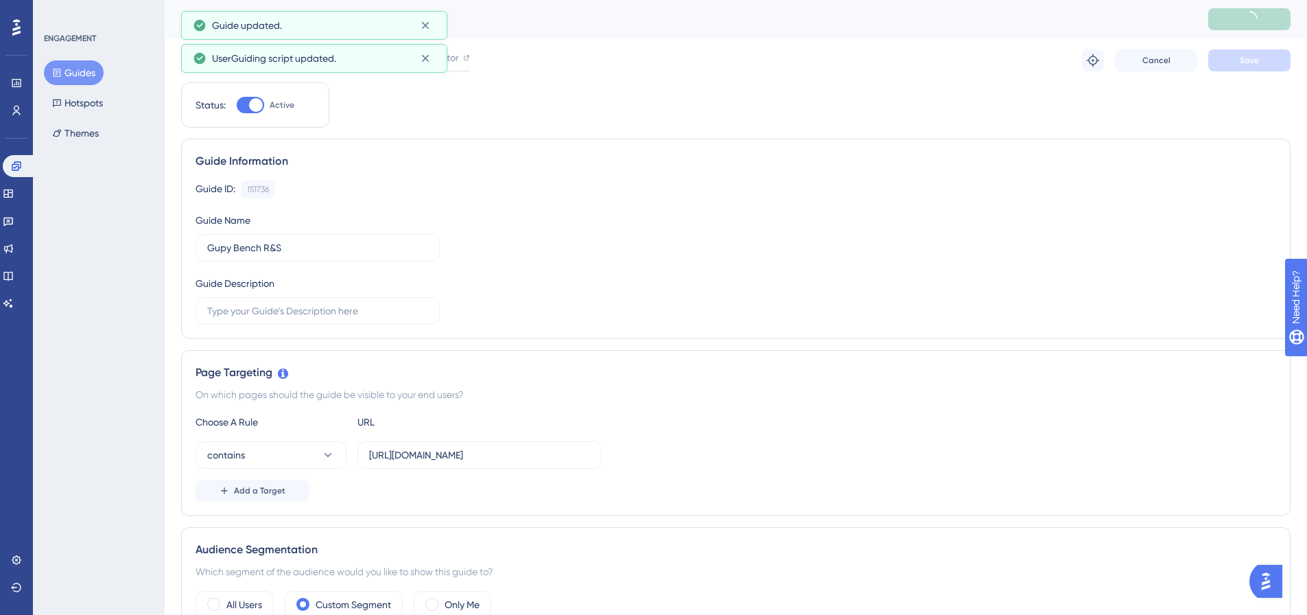
click at [84, 78] on button "Guides" at bounding box center [74, 72] width 60 height 25
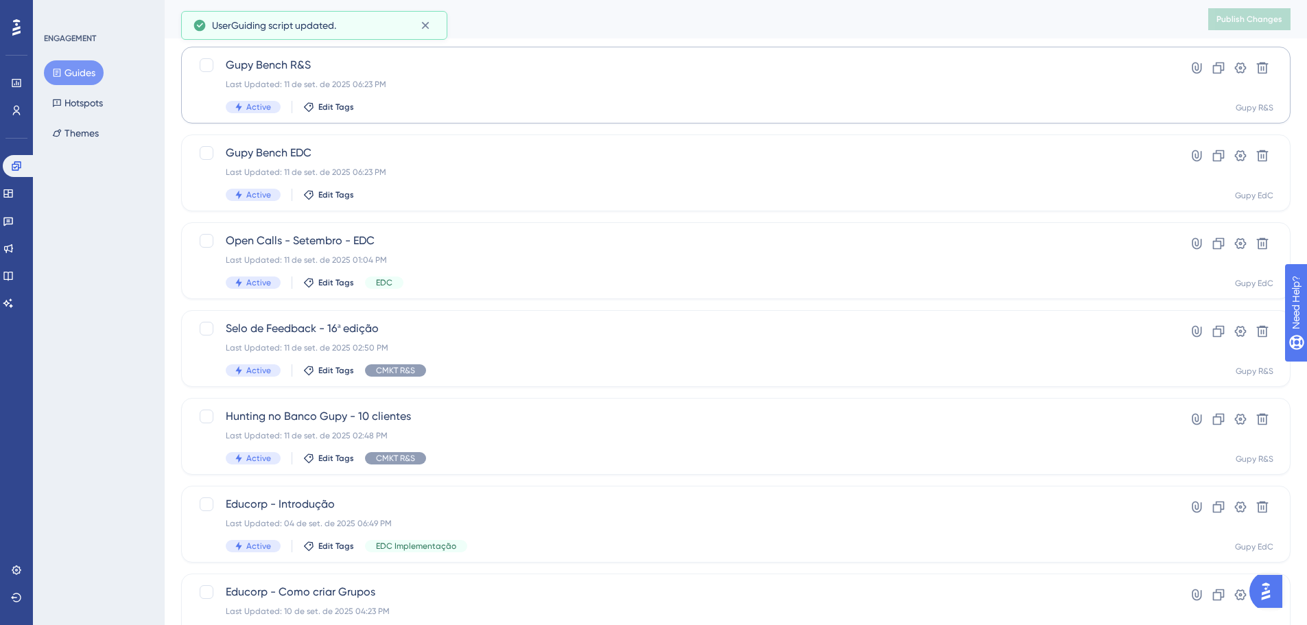
scroll to position [137, 0]
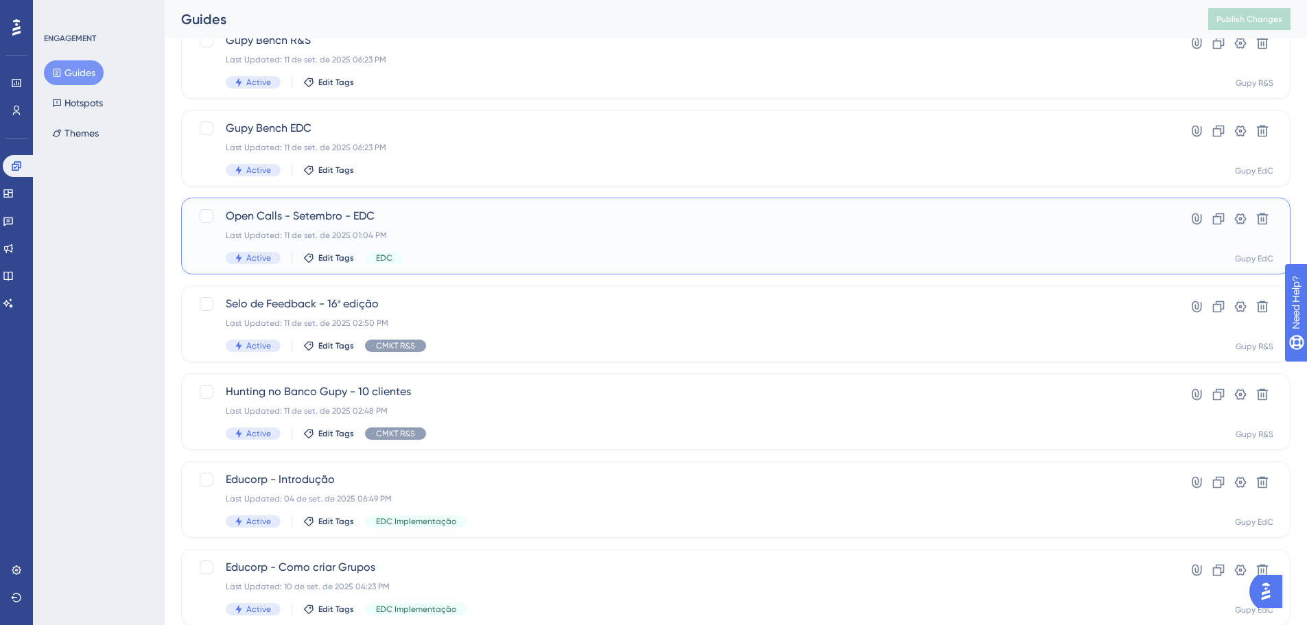
click at [494, 231] on div "Last Updated: 11 de set. de 2025 01:04 PM" at bounding box center [681, 235] width 910 height 11
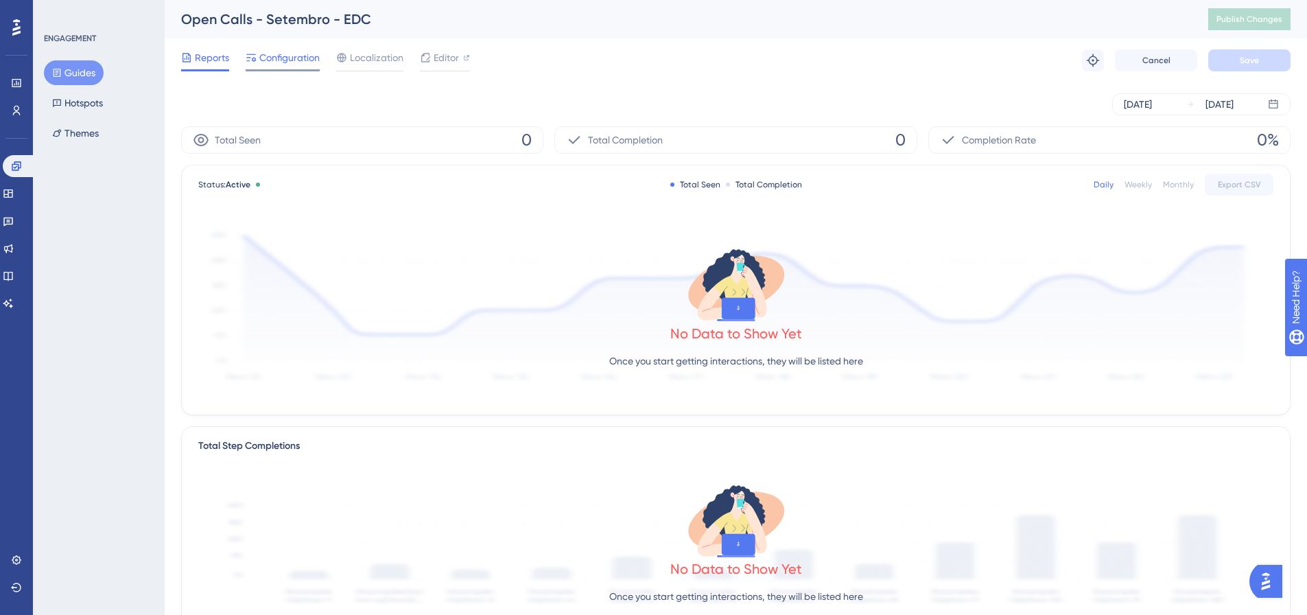
click at [301, 61] on span "Configuration" at bounding box center [289, 57] width 60 height 16
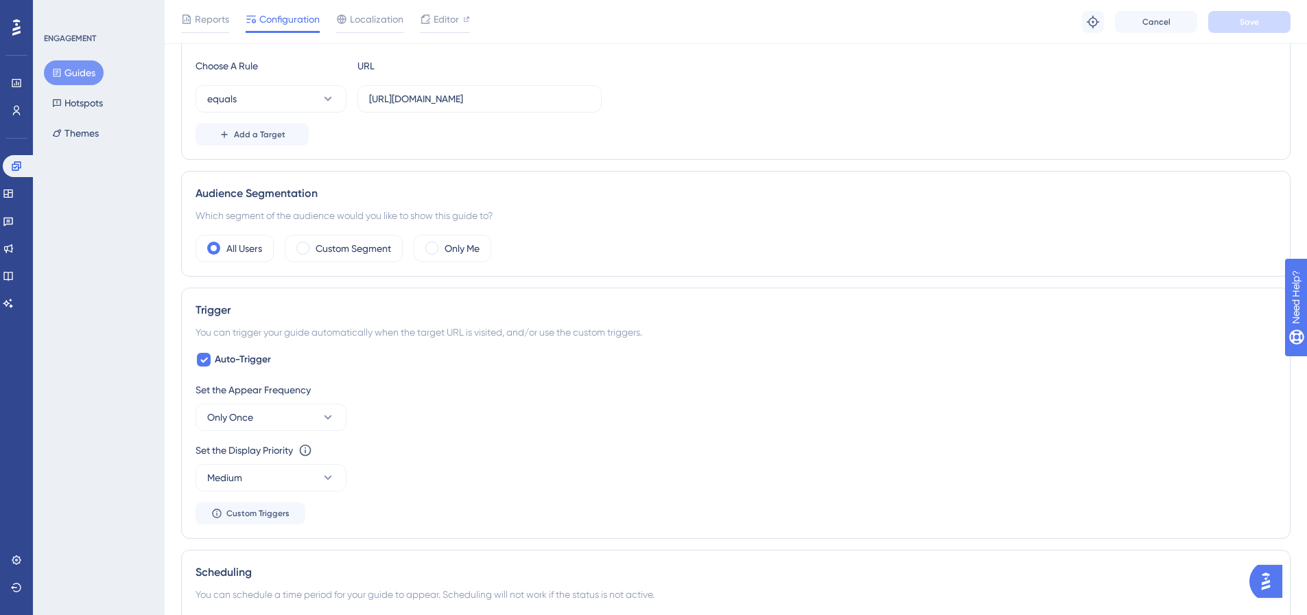
scroll to position [412, 0]
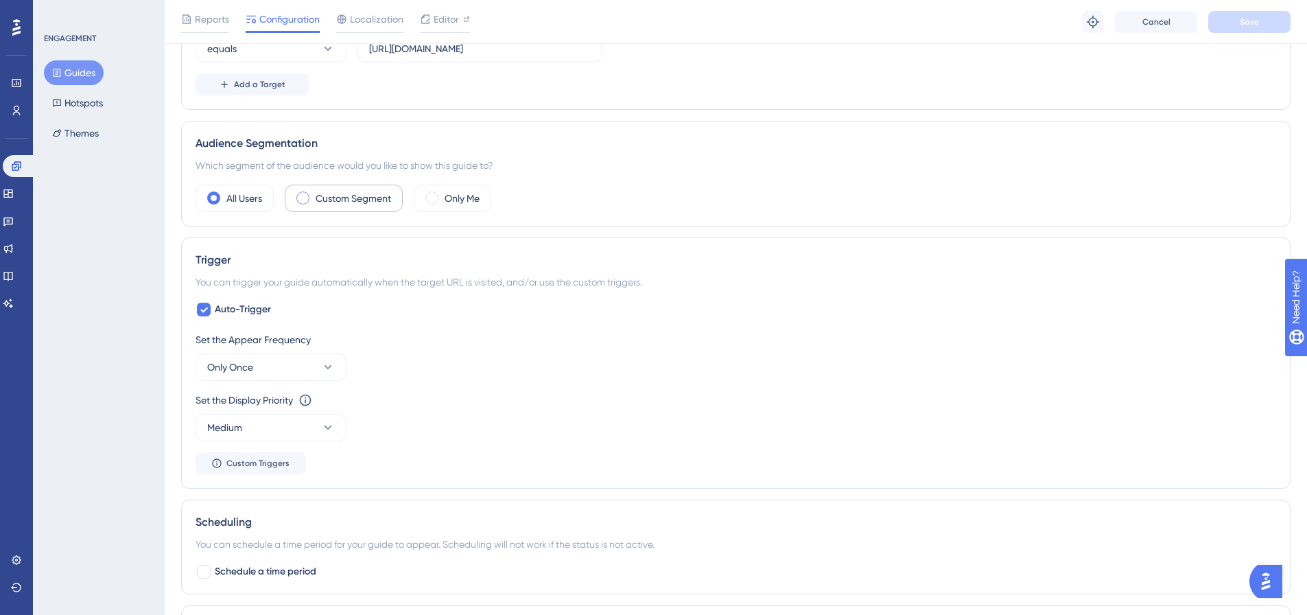
click at [372, 190] on label "Custom Segment" at bounding box center [353, 198] width 75 height 16
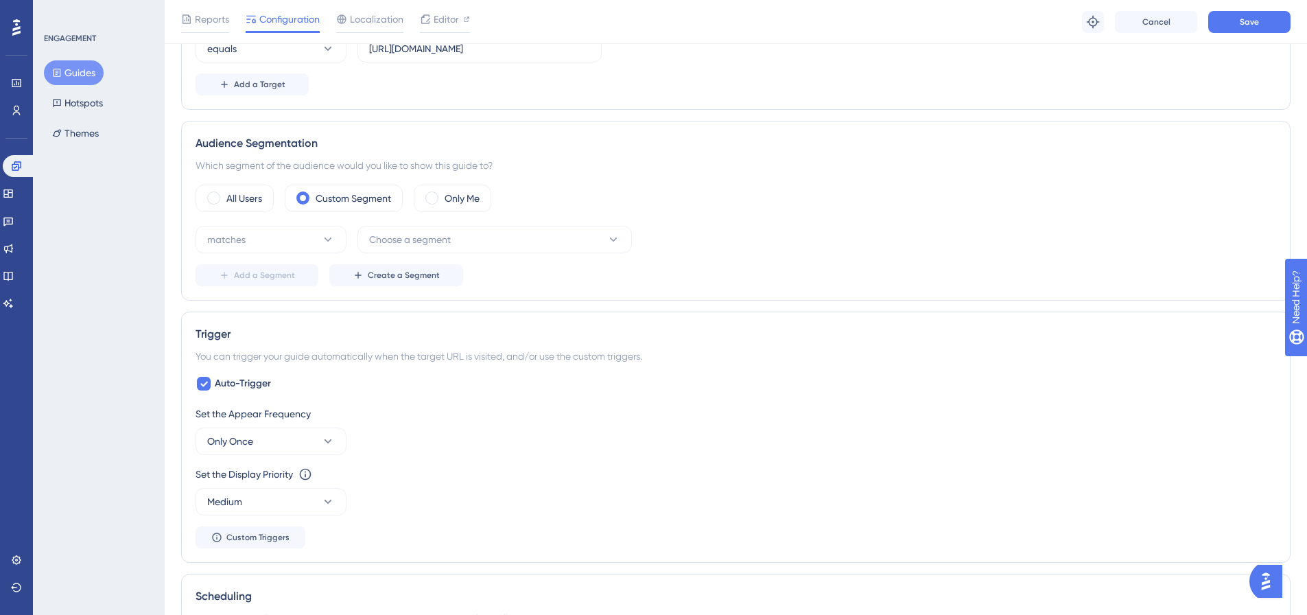
click at [291, 256] on div "matches Choose a segment Add a Segment Create a Segment" at bounding box center [736, 256] width 1081 height 60
click at [290, 240] on button "matches" at bounding box center [271, 239] width 151 height 27
click at [287, 313] on div "doesn't match doesn't match" at bounding box center [270, 308] width 111 height 27
click at [384, 231] on button "Choose a segment" at bounding box center [494, 239] width 274 height 27
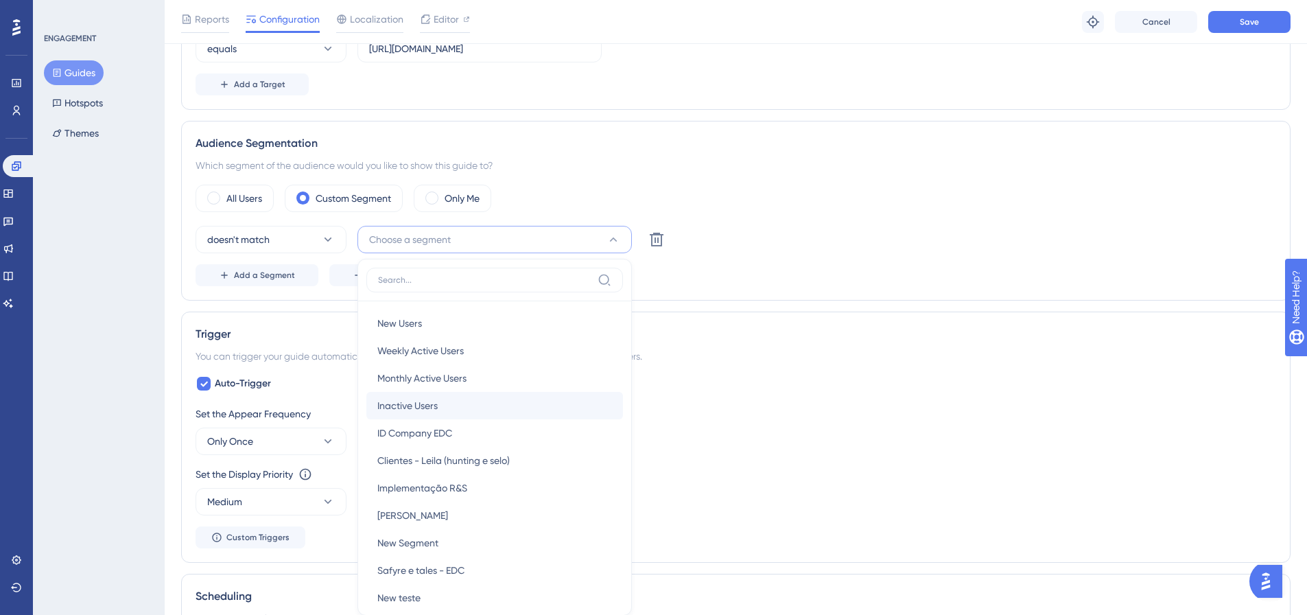
scroll to position [539, 0]
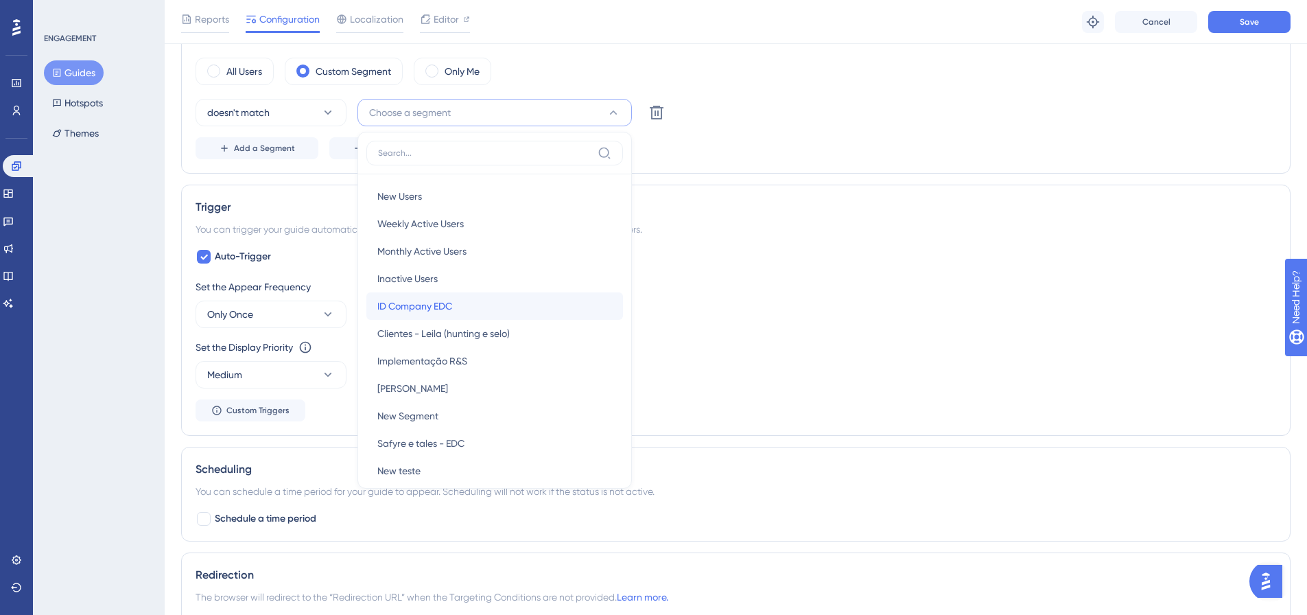
click at [410, 301] on span "ID Company EDC" at bounding box center [414, 306] width 75 height 16
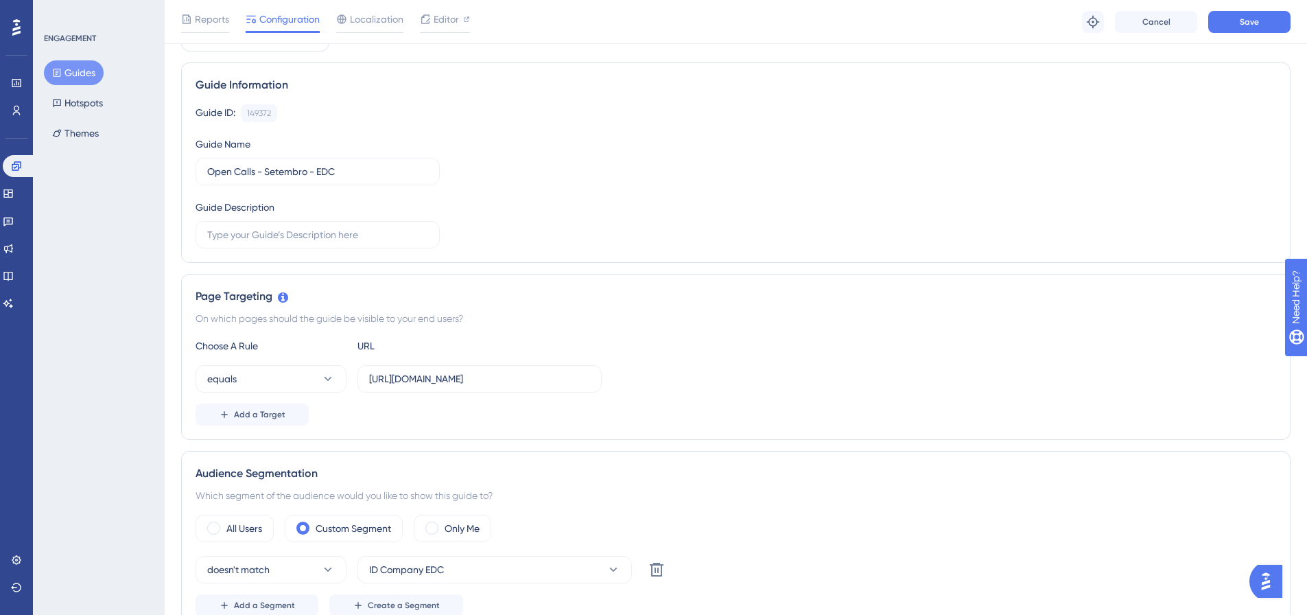
scroll to position [0, 0]
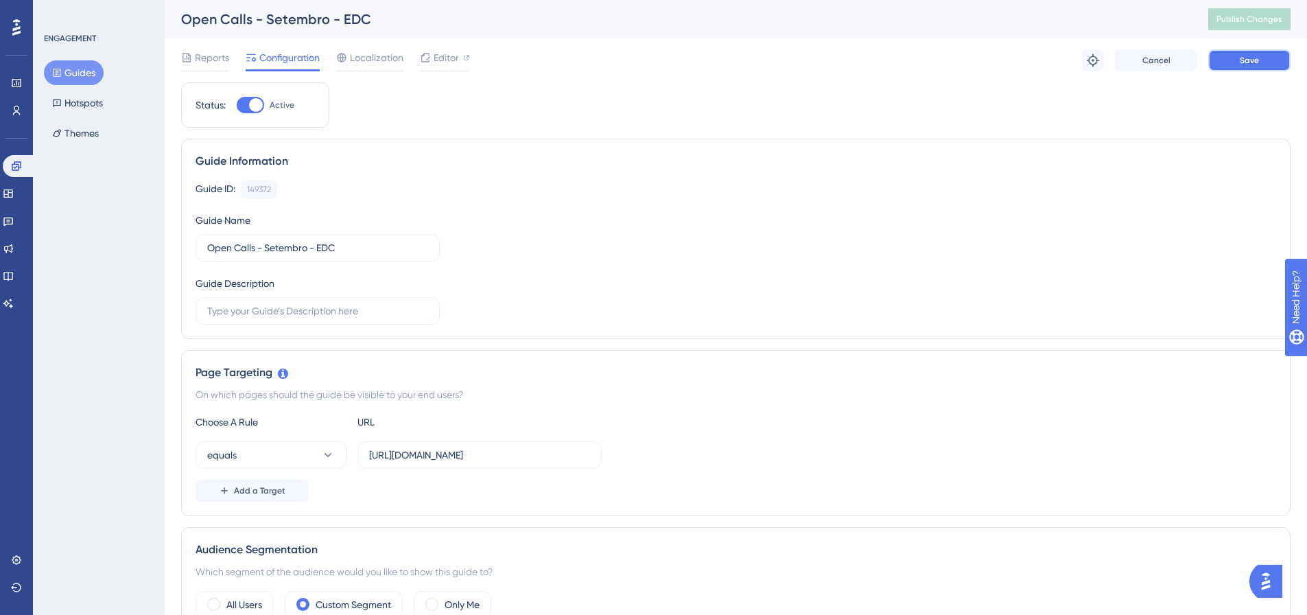
click at [878, 53] on button "Save" at bounding box center [1249, 60] width 82 height 22
drag, startPoint x: 495, startPoint y: 139, endPoint x: 519, endPoint y: 107, distance: 39.7
drag, startPoint x: 519, startPoint y: 107, endPoint x: 1236, endPoint y: 13, distance: 722.4
click at [878, 13] on button "Publish Changes" at bounding box center [1249, 19] width 82 height 22
click at [438, 62] on span "Editor" at bounding box center [446, 57] width 25 height 16
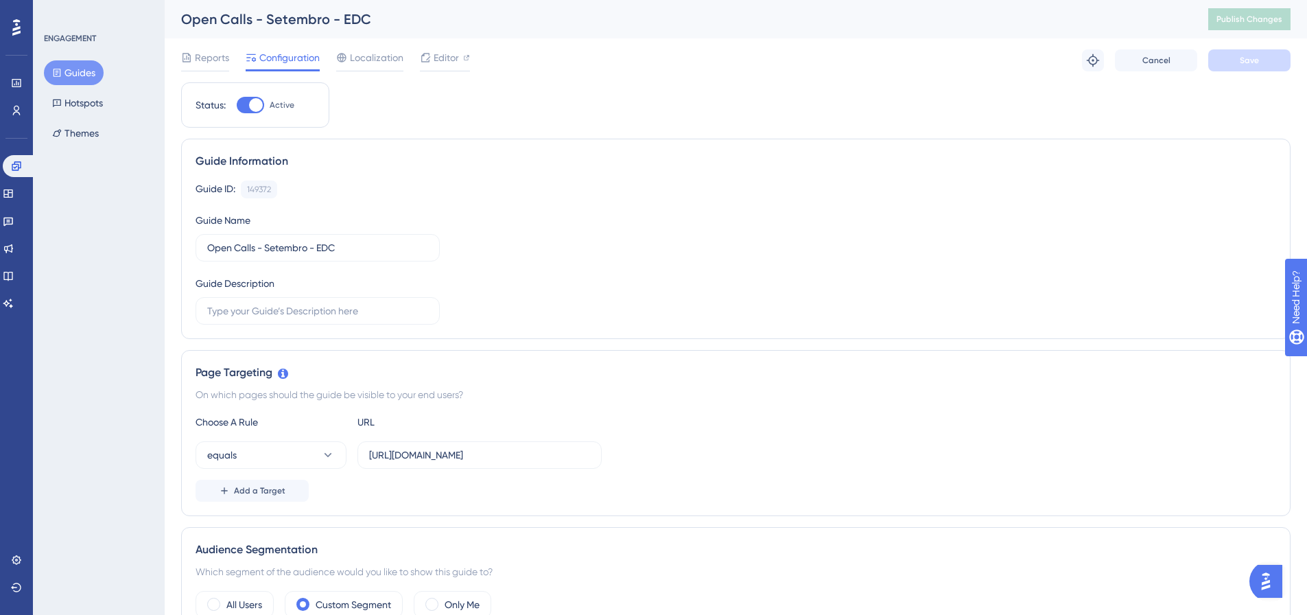
click at [363, 60] on span "Localization" at bounding box center [377, 57] width 54 height 16
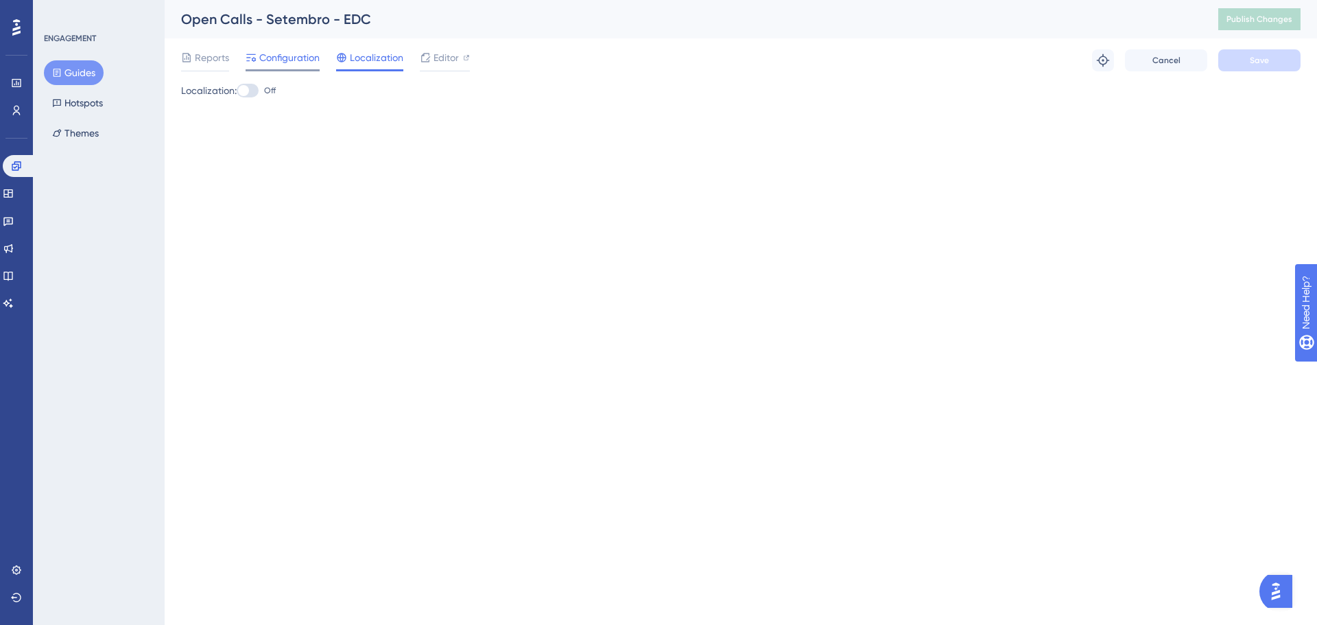
click at [283, 57] on span "Configuration" at bounding box center [289, 57] width 60 height 16
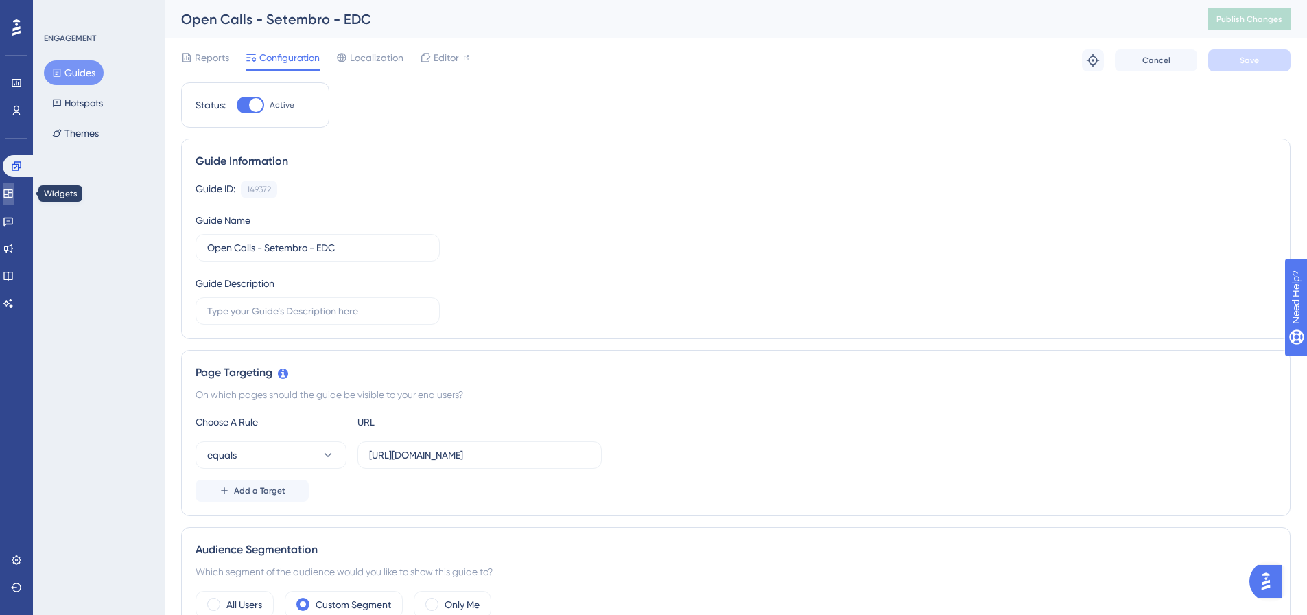
click at [14, 198] on icon at bounding box center [8, 193] width 11 height 11
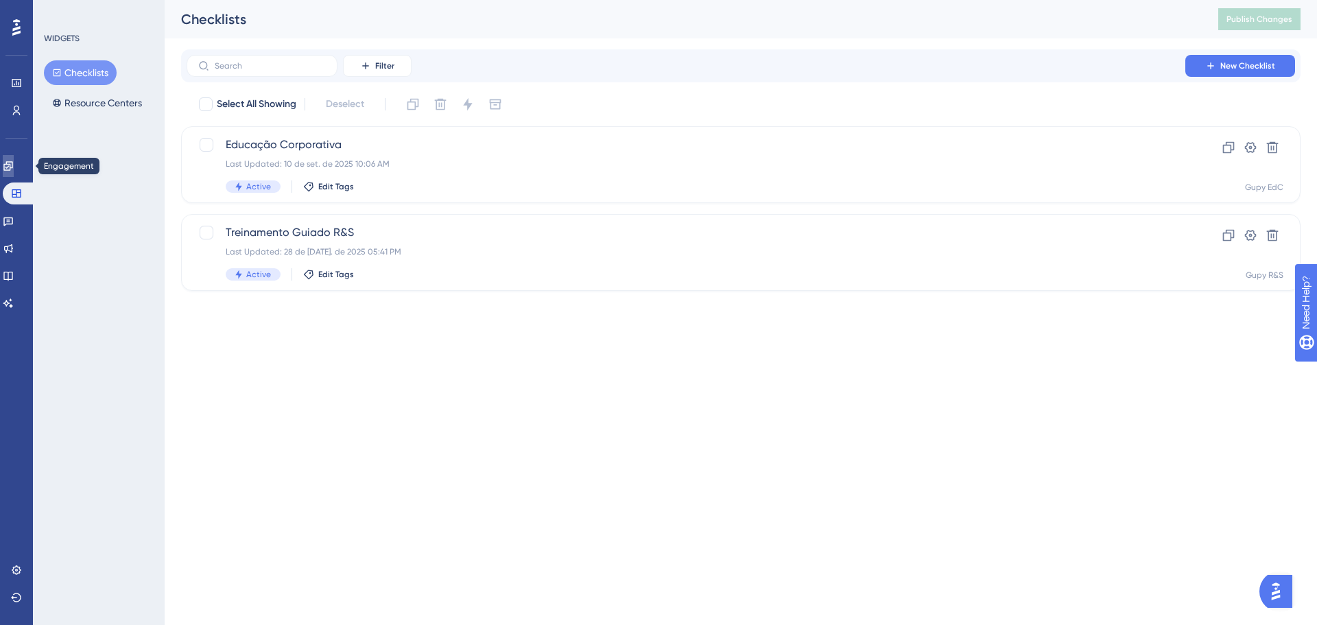
click at [14, 176] on link at bounding box center [8, 166] width 11 height 22
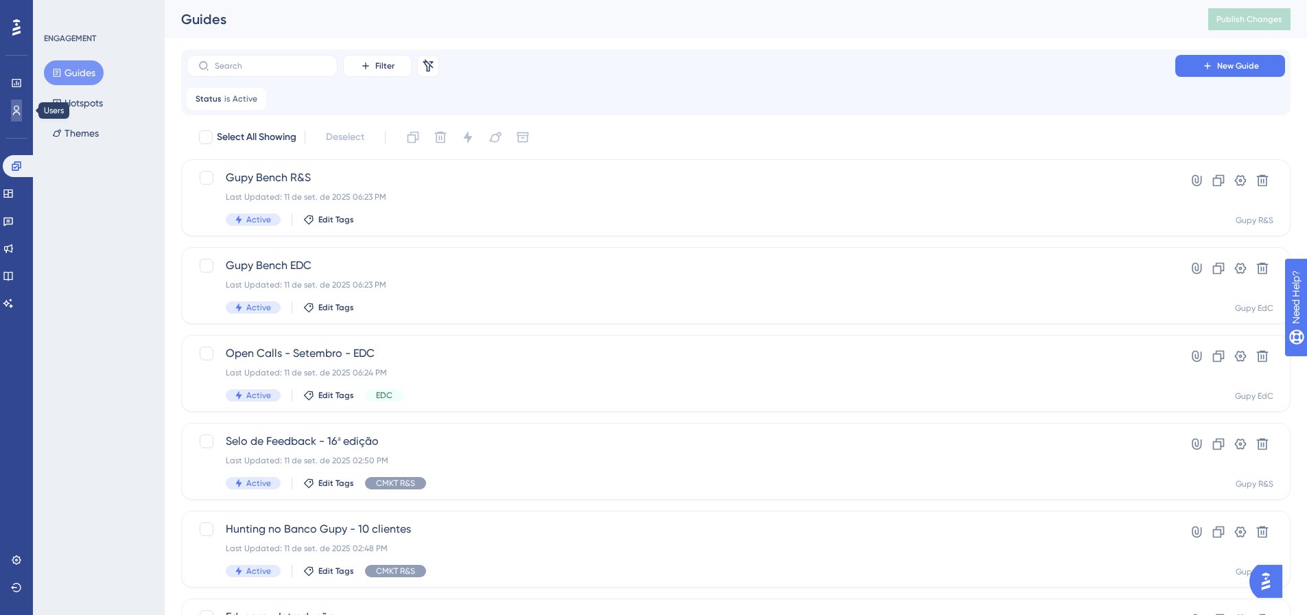
click at [22, 115] on link at bounding box center [16, 110] width 11 height 22
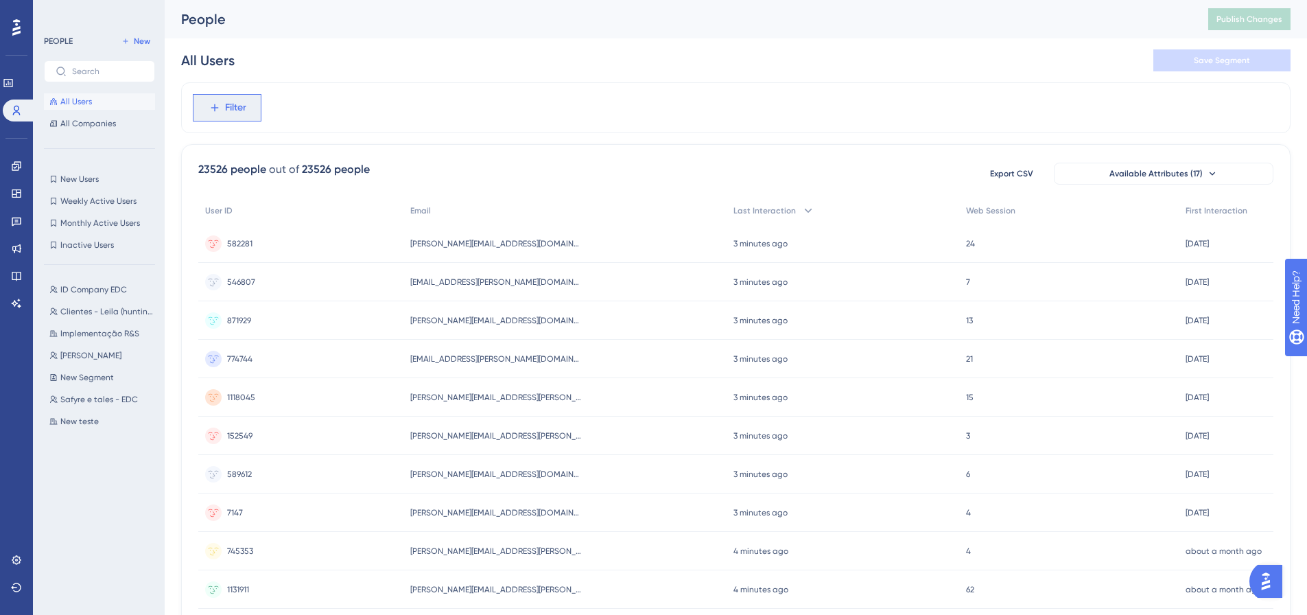
click at [224, 109] on button "Filter" at bounding box center [227, 107] width 69 height 27
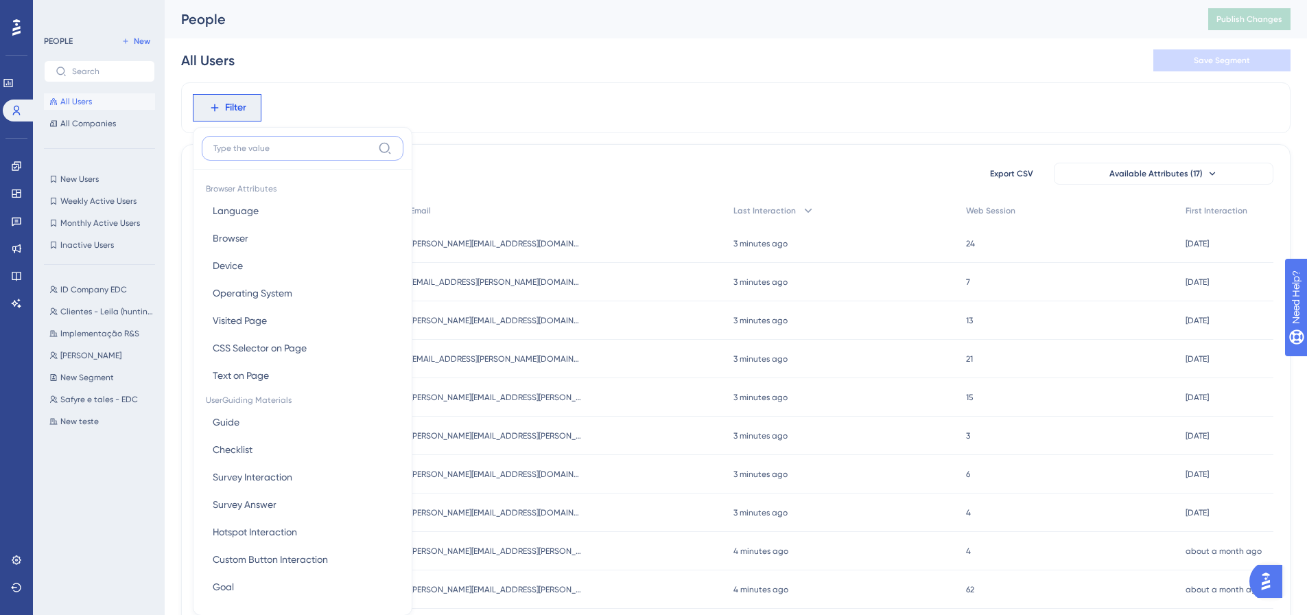
click at [205, 111] on div "Filter Browser Attributes Language Language Browser Browser Device Device Opera…" at bounding box center [227, 107] width 69 height 27
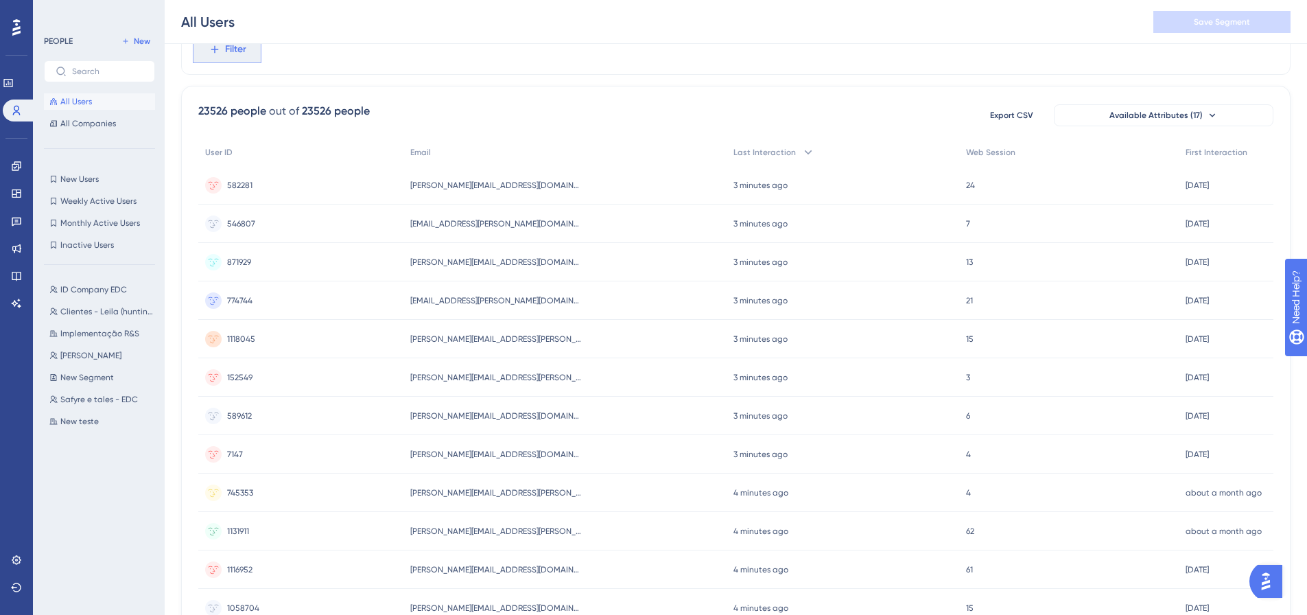
click at [223, 52] on button "Filter" at bounding box center [227, 49] width 69 height 27
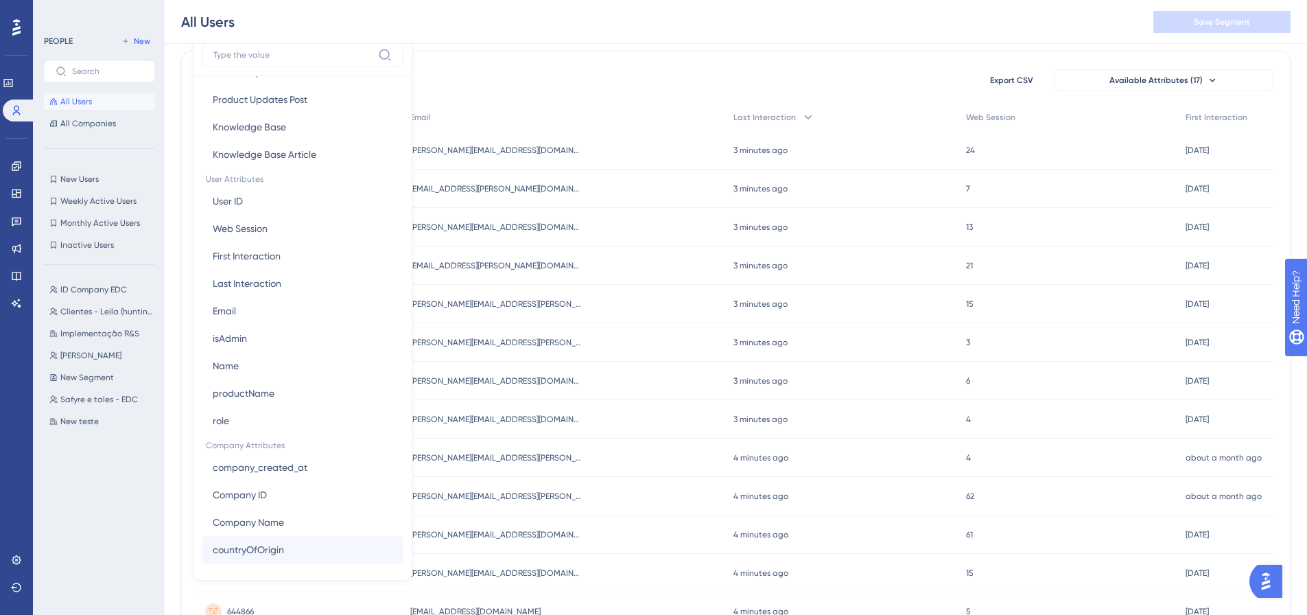
scroll to position [641, 0]
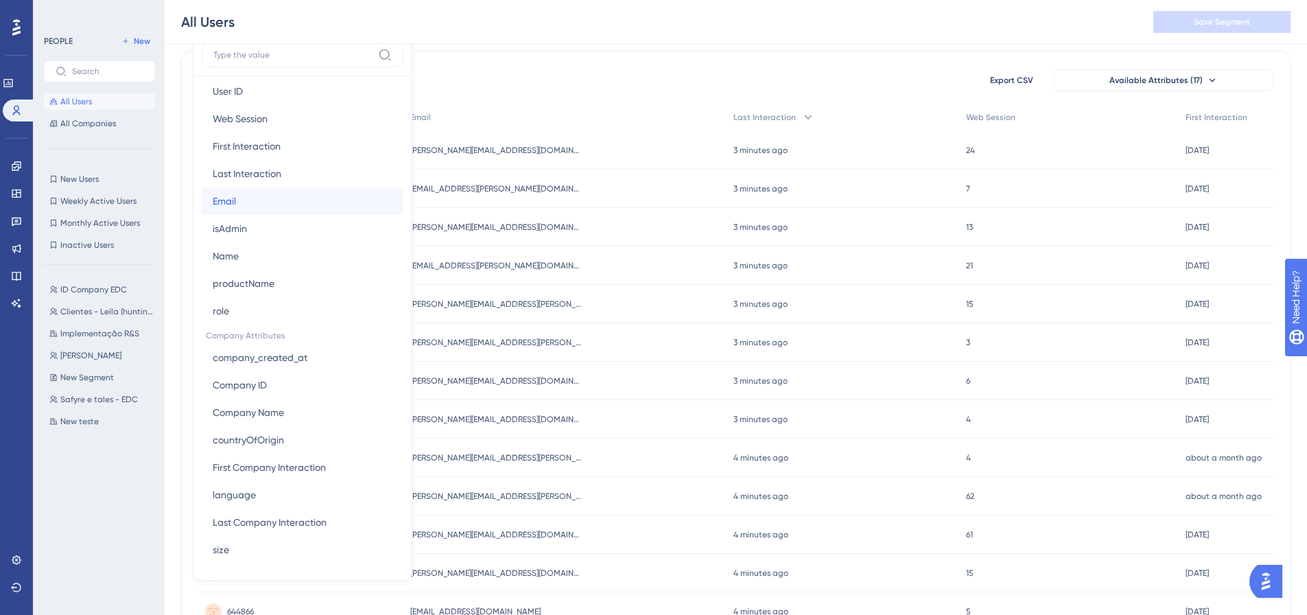
click at [252, 211] on button "Email Email" at bounding box center [303, 200] width 202 height 27
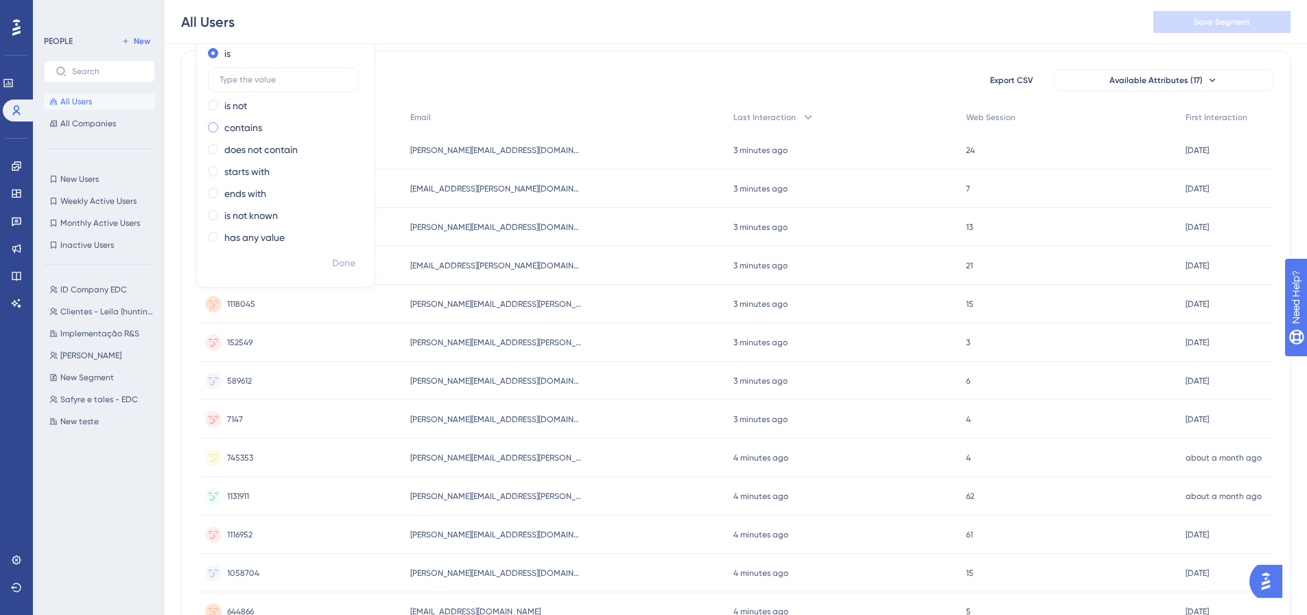
click at [240, 133] on label "contains" at bounding box center [243, 127] width 38 height 16
type input "[PERSON_NAME]"
click at [337, 273] on button "Done" at bounding box center [344, 263] width 38 height 25
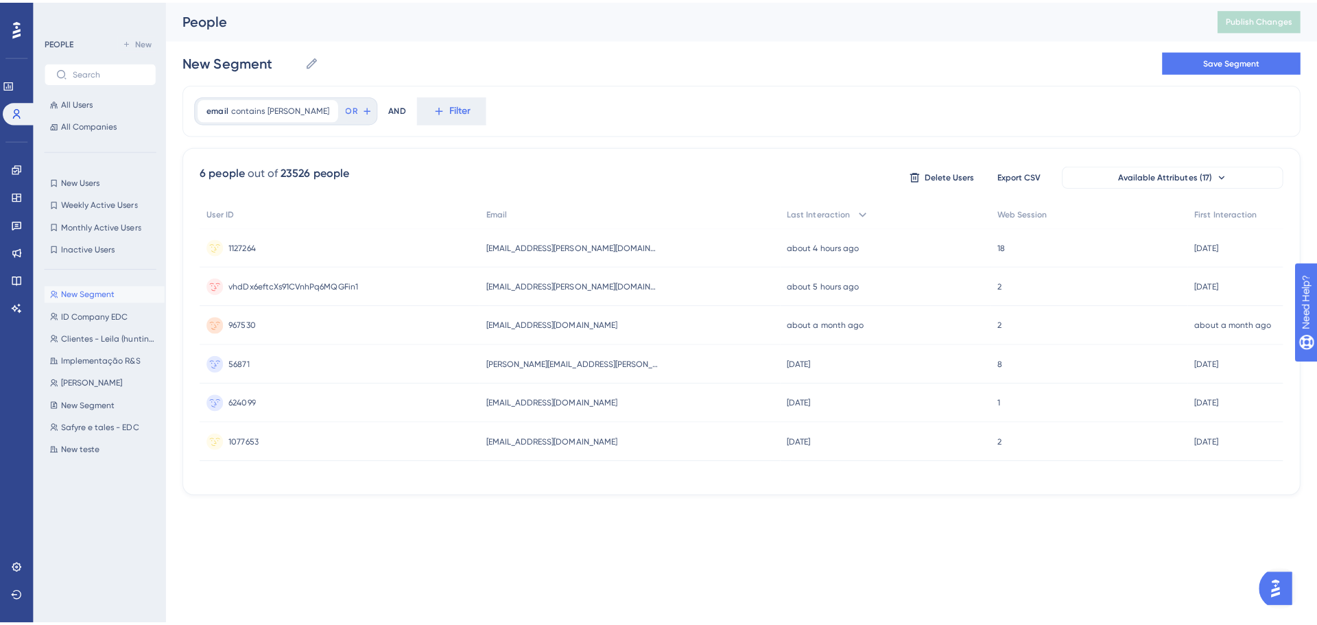
scroll to position [0, 0]
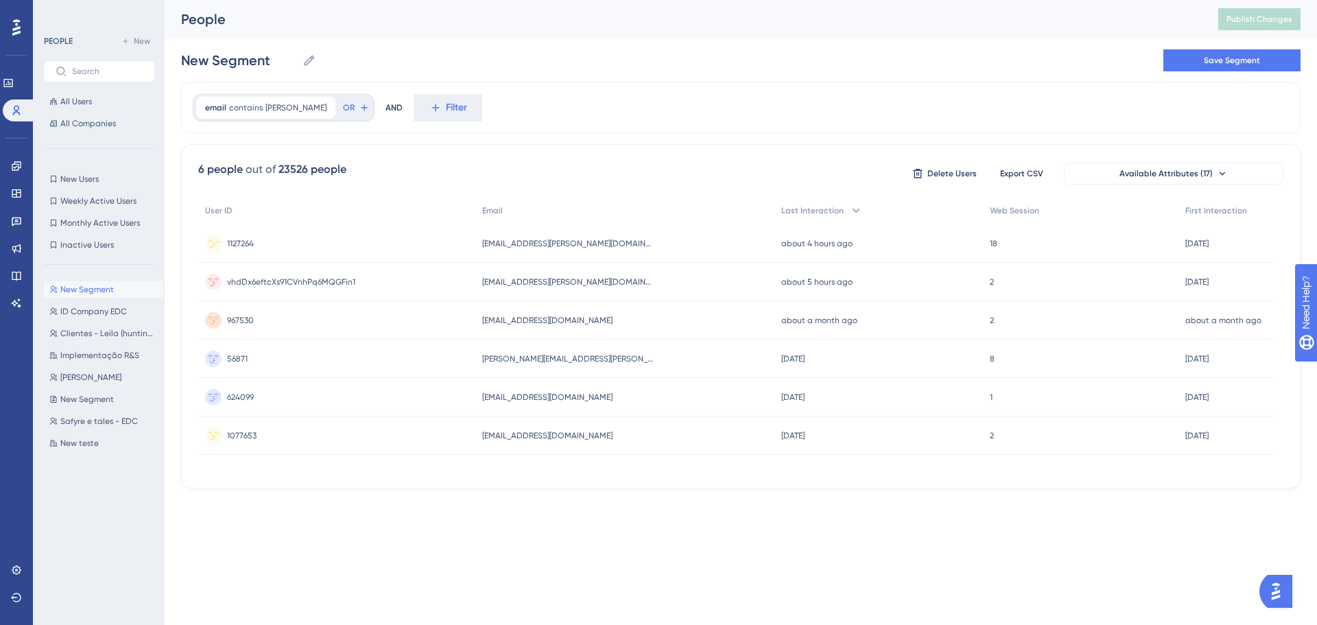
click at [304, 242] on div "1127264 1127264" at bounding box center [336, 243] width 277 height 38
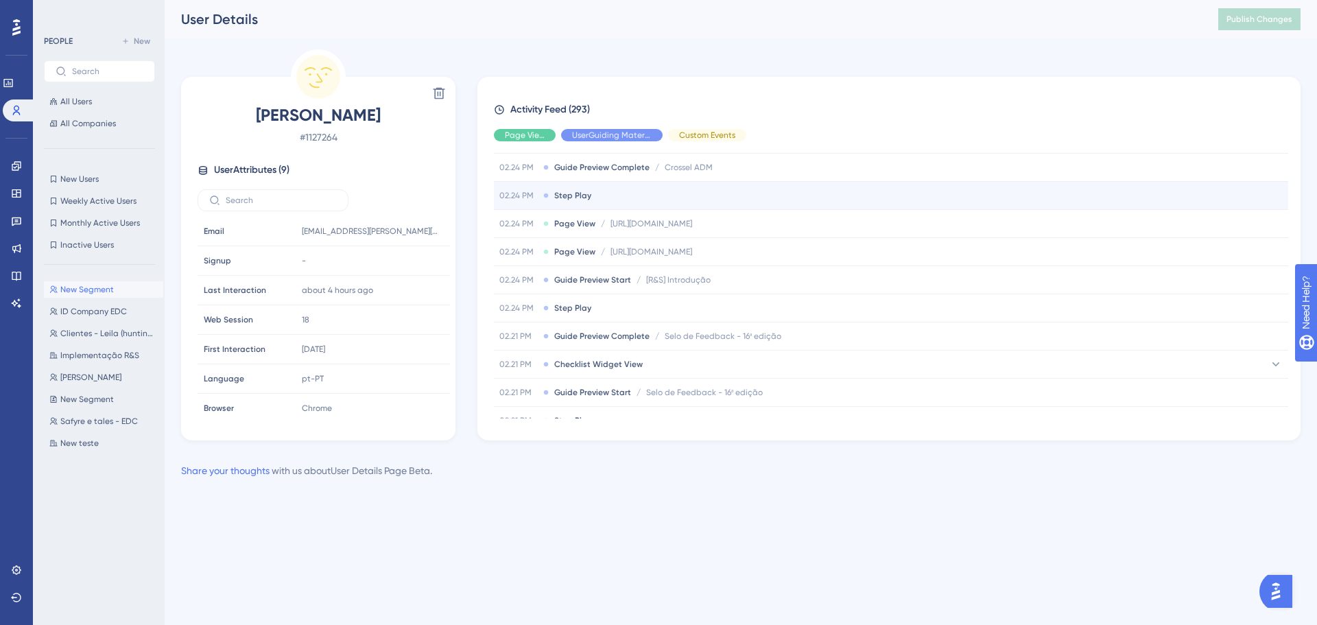
scroll to position [412, 0]
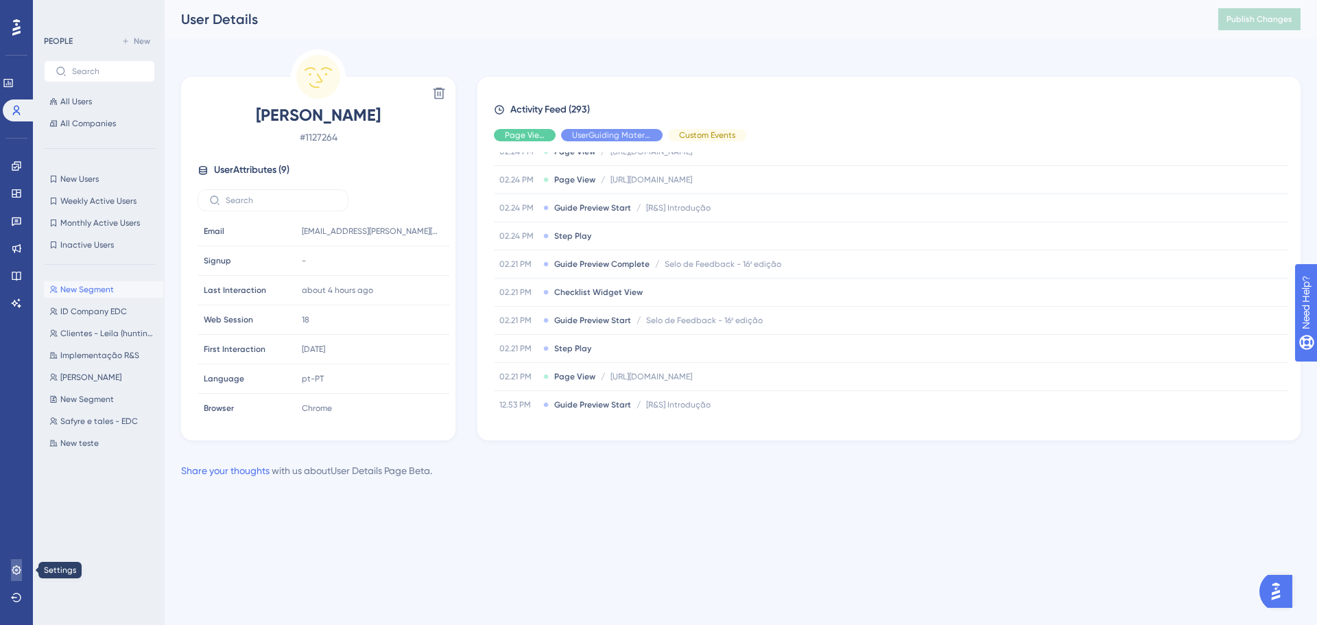
click at [13, 377] on link at bounding box center [16, 570] width 11 height 22
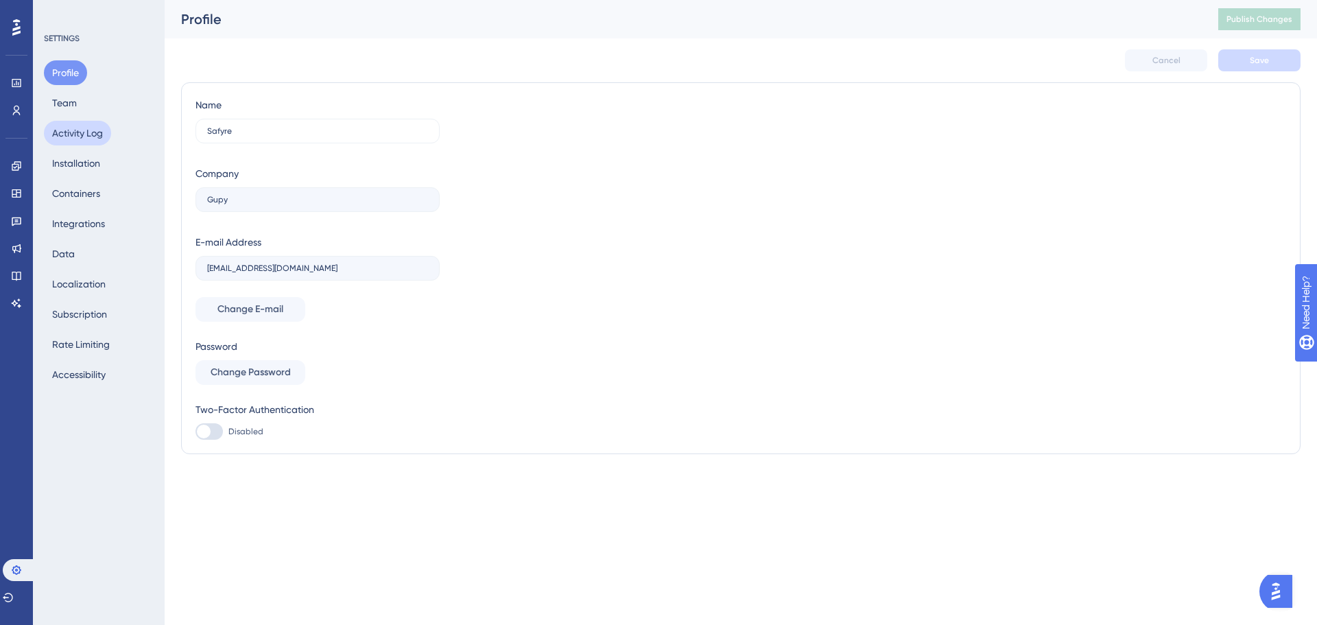
click at [99, 135] on button "Activity Log" at bounding box center [77, 133] width 67 height 25
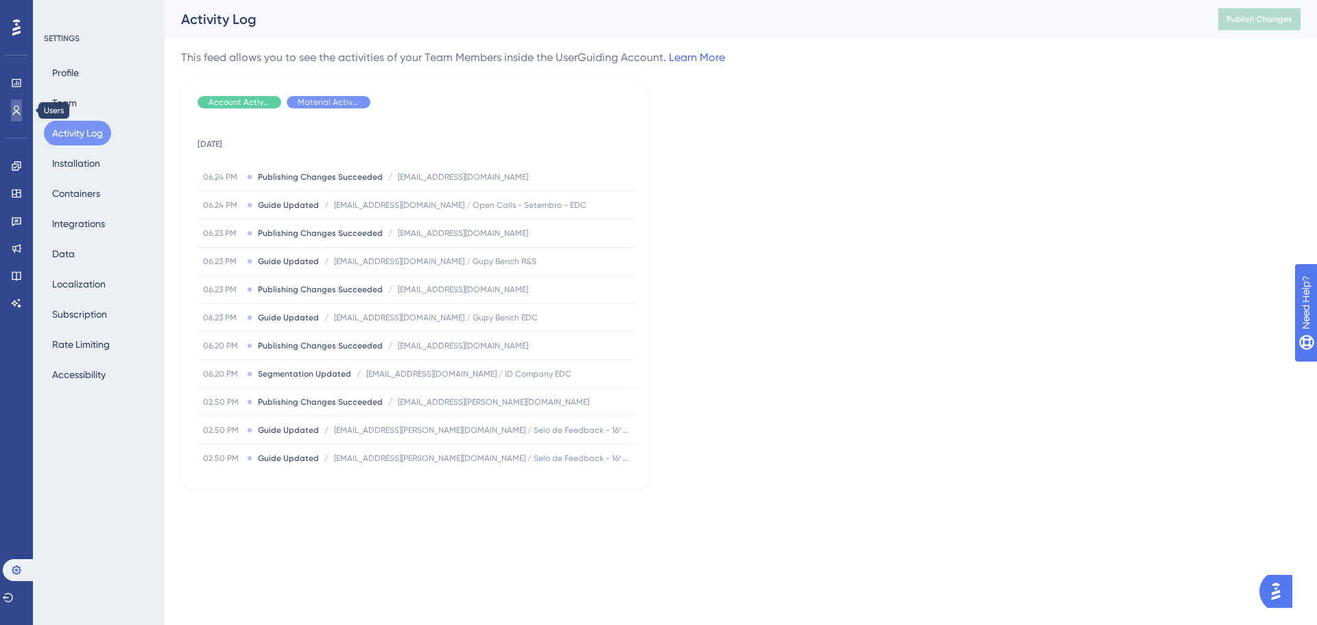
click at [11, 110] on link at bounding box center [16, 110] width 11 height 22
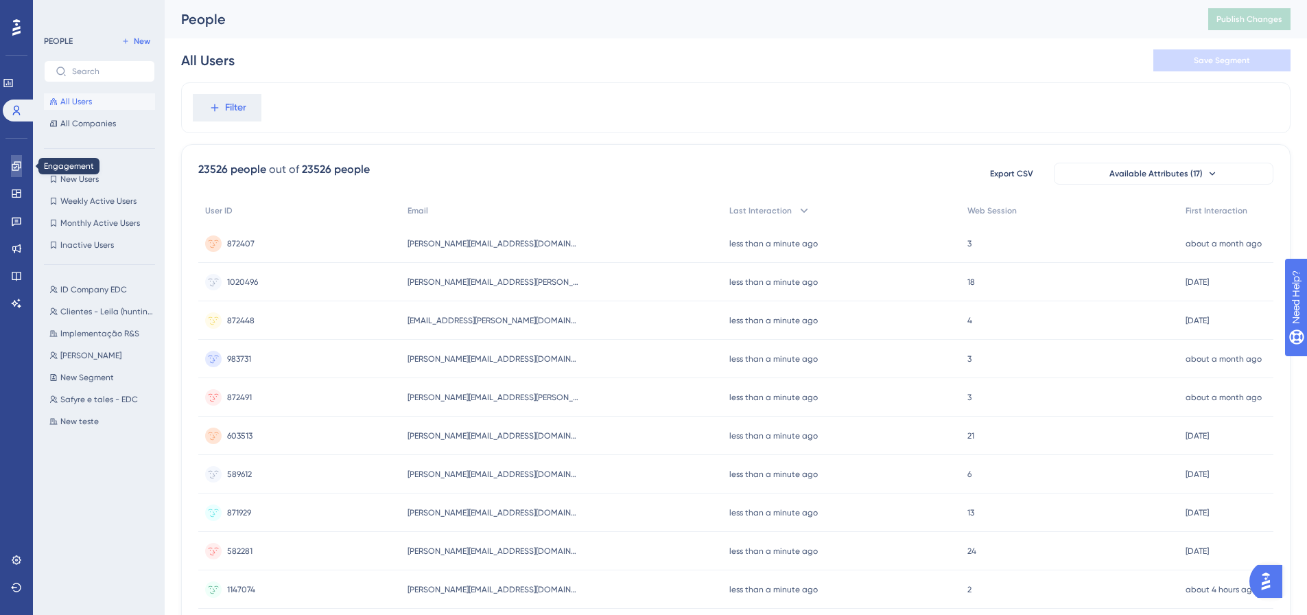
click at [19, 160] on link at bounding box center [16, 166] width 11 height 22
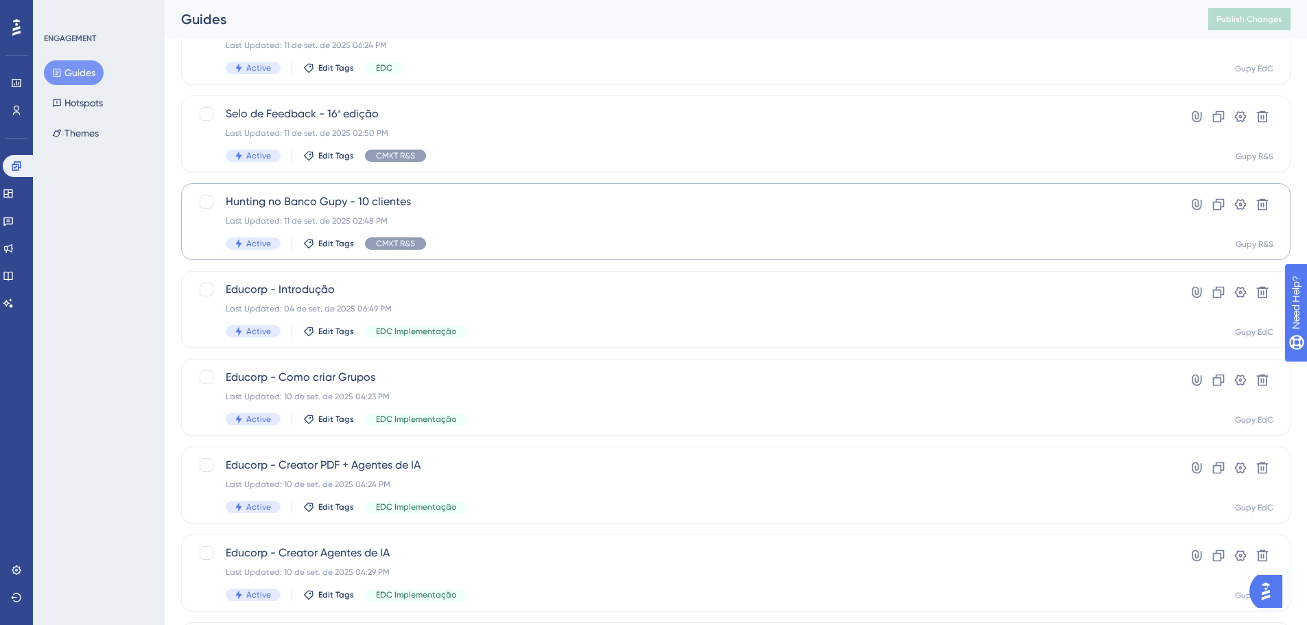
scroll to position [343, 0]
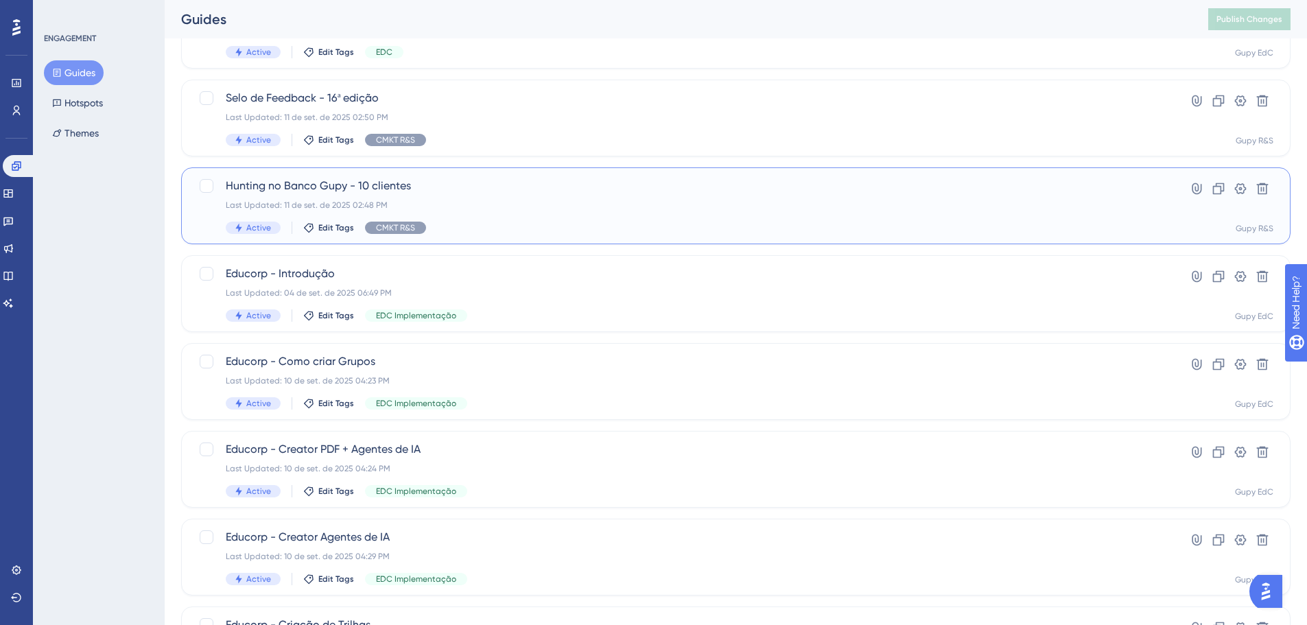
click at [461, 198] on div "Hunting no Banco Gupy - 10 clientes Last Updated: 11 de set. de 2025 02:48 PM A…" at bounding box center [681, 206] width 910 height 56
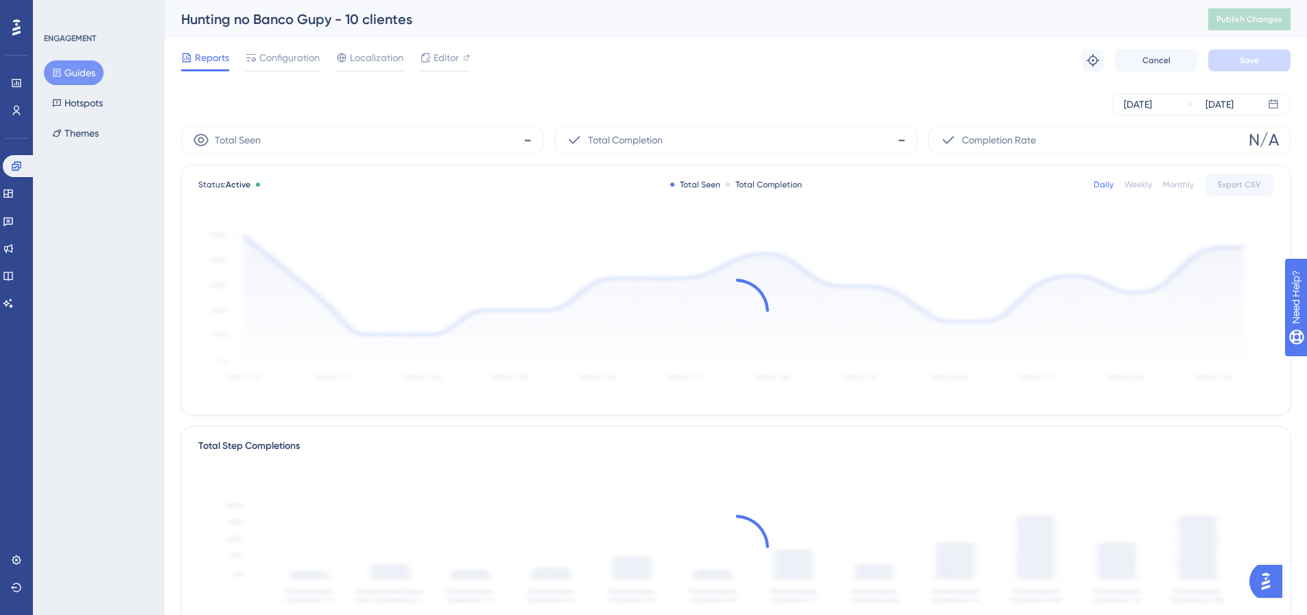
click at [261, 56] on span "Configuration" at bounding box center [289, 57] width 60 height 16
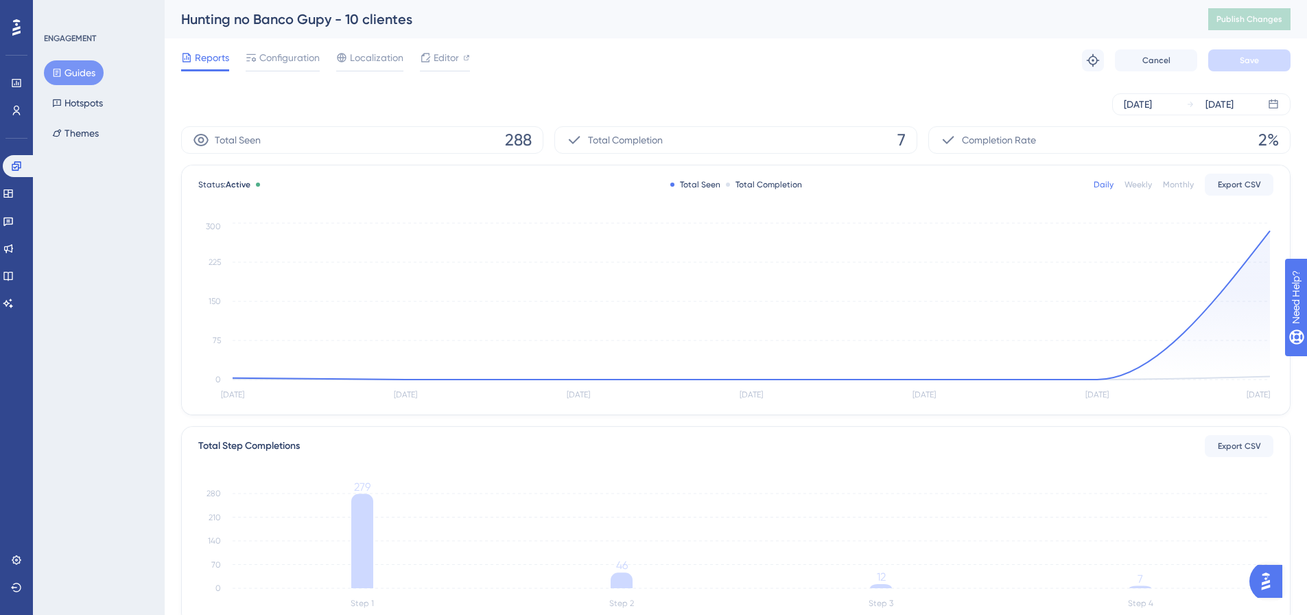
click at [71, 71] on button "Guides" at bounding box center [74, 72] width 60 height 25
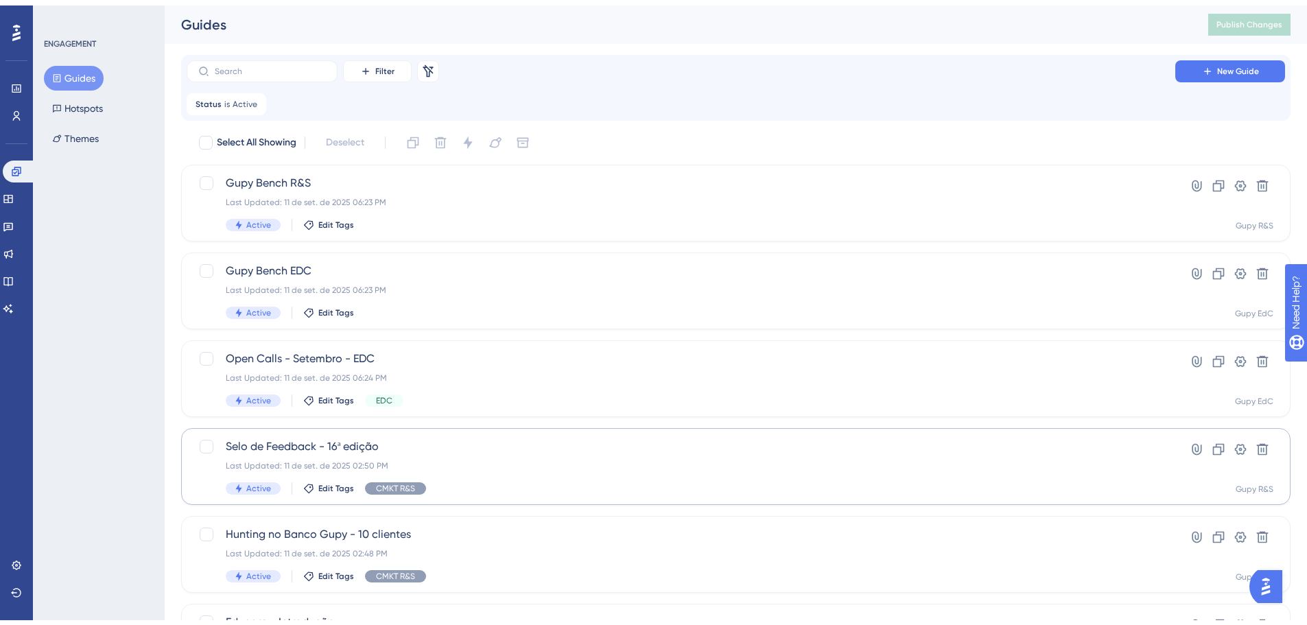
scroll to position [206, 0]
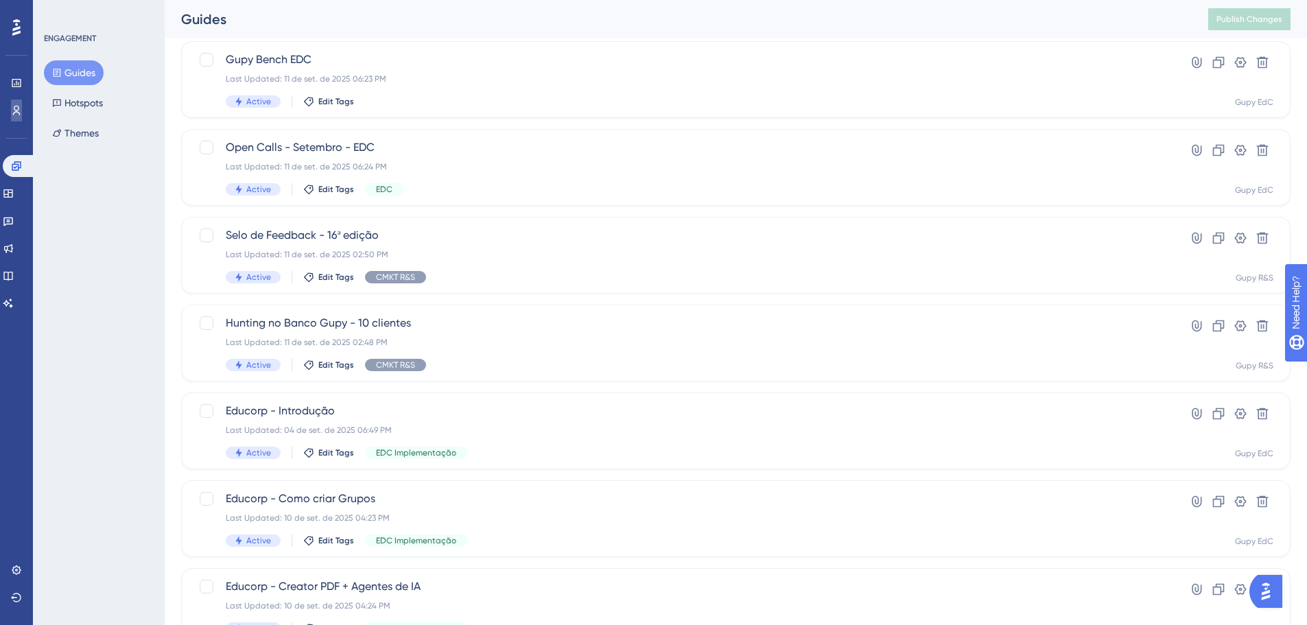
click at [12, 104] on link at bounding box center [16, 110] width 11 height 22
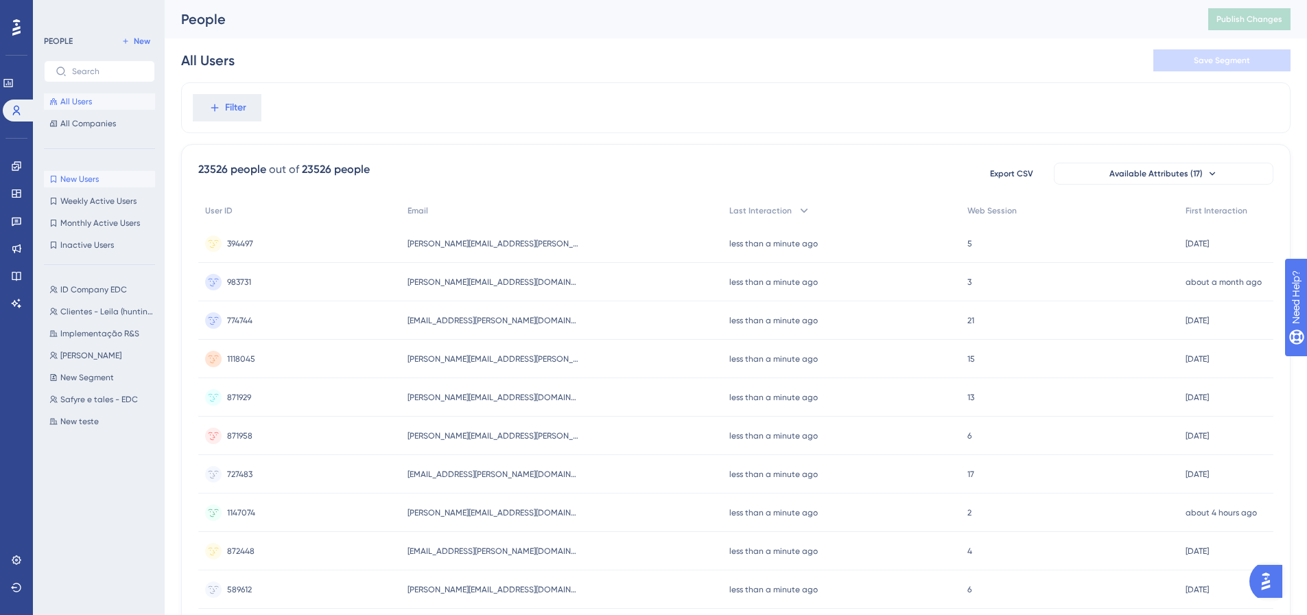
click at [92, 181] on span "New Users" at bounding box center [79, 179] width 38 height 11
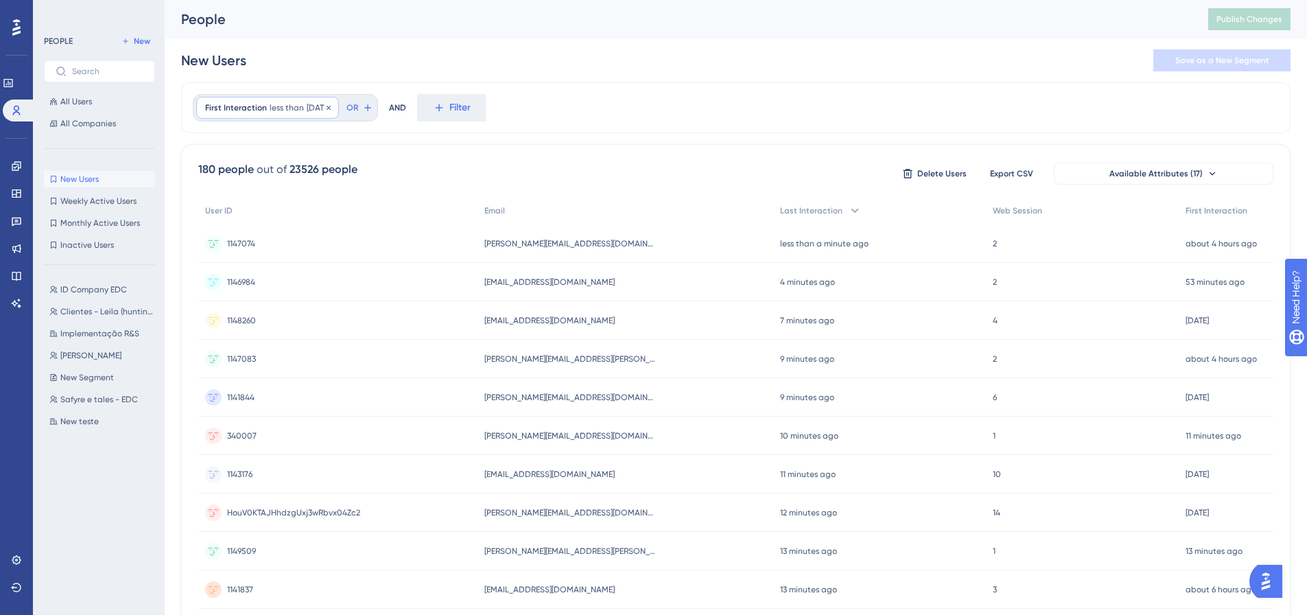
click at [307, 107] on span "[DATE]" at bounding box center [318, 107] width 23 height 11
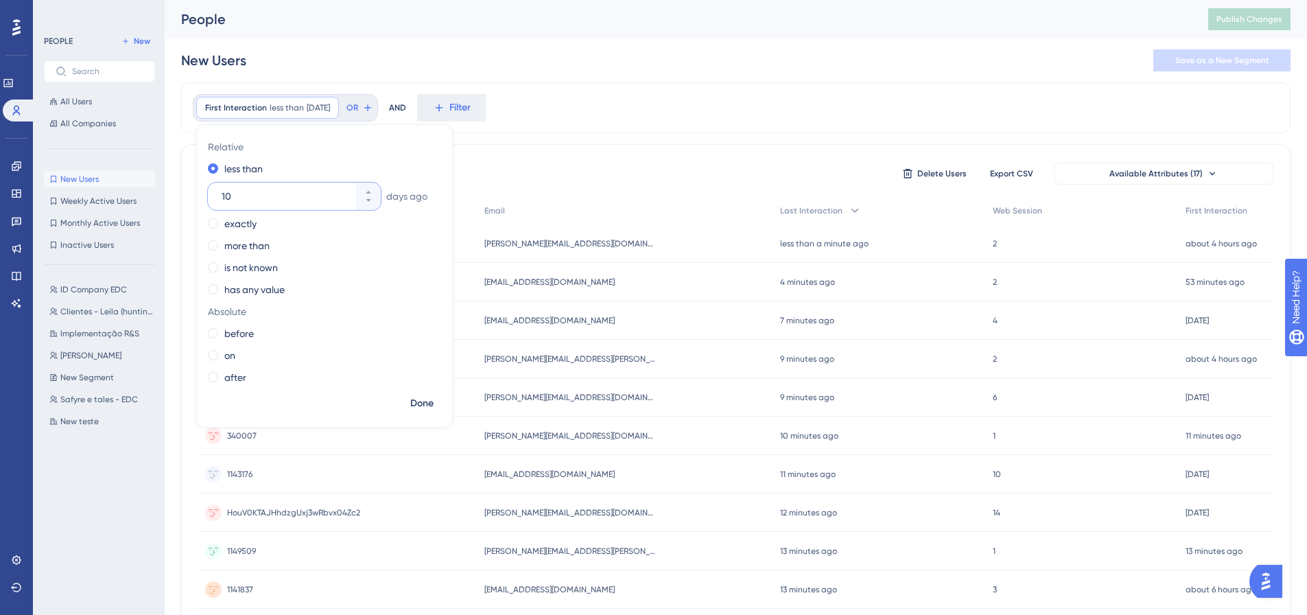
drag, startPoint x: 298, startPoint y: 198, endPoint x: 201, endPoint y: 189, distance: 97.8
click at [204, 189] on div "Relative less than [DATE] exactly more than is not known has any value Absolute…" at bounding box center [324, 263] width 255 height 255
click at [233, 170] on label "less than" at bounding box center [243, 169] width 38 height 16
click at [258, 200] on input "10" at bounding box center [288, 196] width 132 height 16
click at [418, 377] on span "Done" at bounding box center [421, 403] width 23 height 16
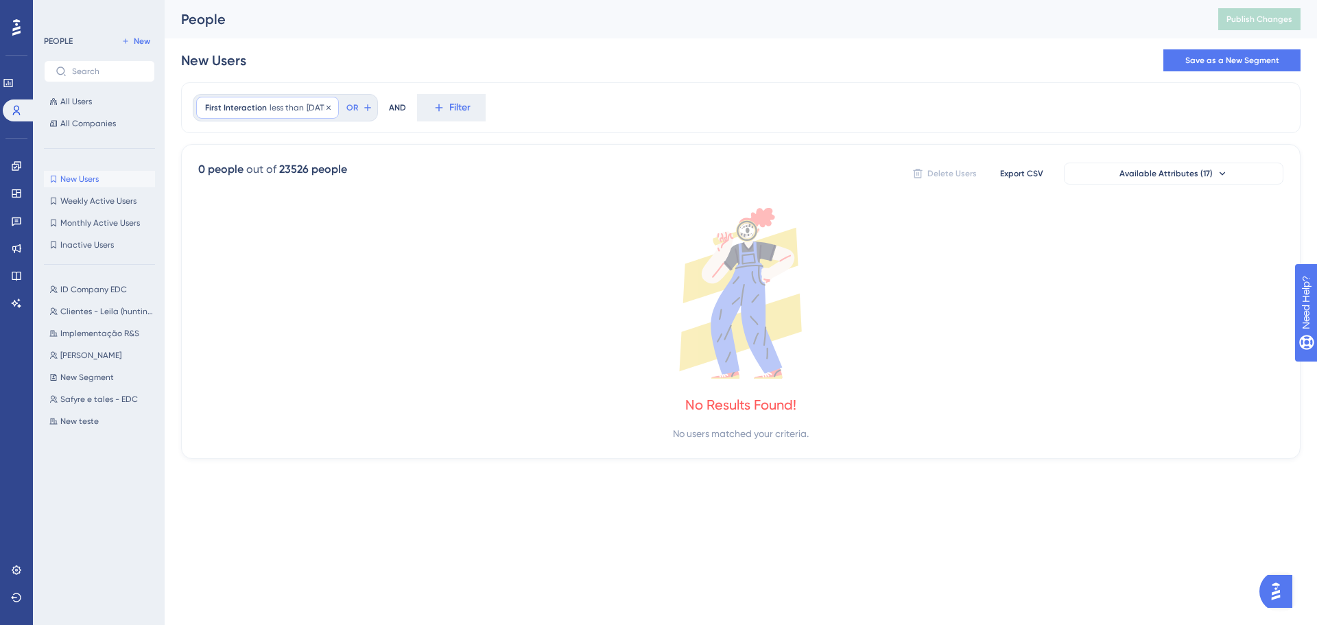
click at [311, 114] on div "First Interaction less than [DATE] [DATE] Remove" at bounding box center [267, 108] width 143 height 22
type input "1"
click at [430, 377] on span "Done" at bounding box center [421, 403] width 23 height 16
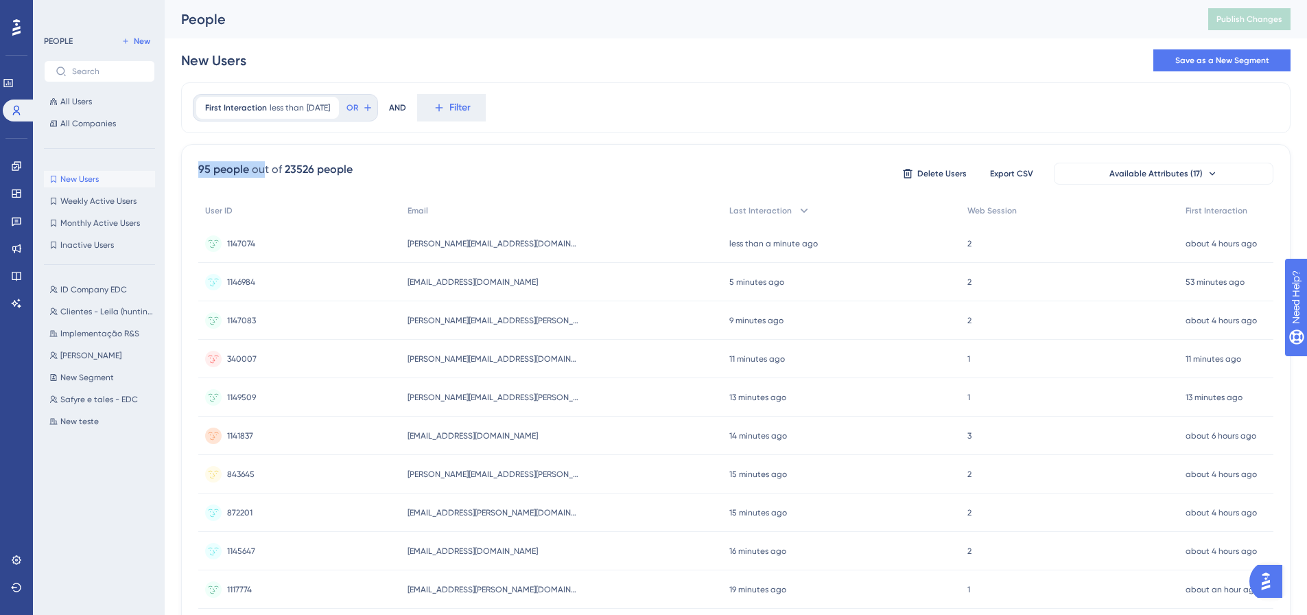
drag, startPoint x: 196, startPoint y: 167, endPoint x: 283, endPoint y: 176, distance: 87.6
click at [279, 176] on div "95 people out of 23526 people Delete Users Export CSV Available Attributes (17)…" at bounding box center [735, 599] width 1109 height 910
click at [301, 106] on div "First Interaction less than [DATE] [DATE] Remove" at bounding box center [267, 108] width 143 height 22
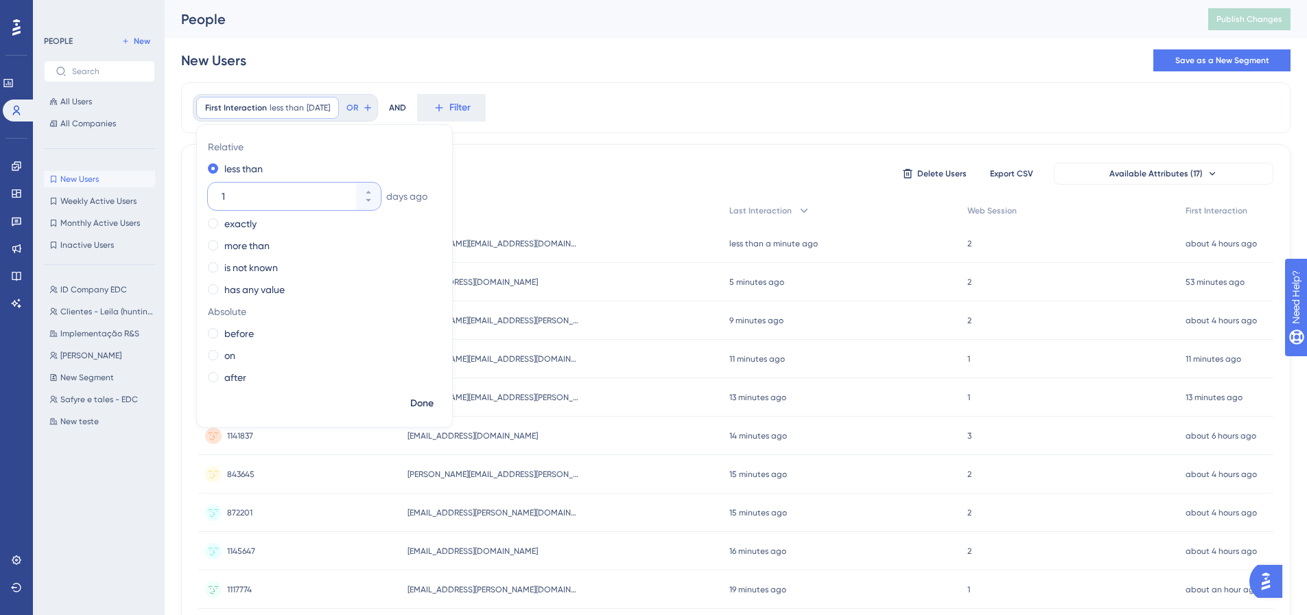
click at [246, 197] on input "1" at bounding box center [288, 196] width 132 height 16
type input "03"
click at [423, 377] on button "Done" at bounding box center [422, 403] width 38 height 25
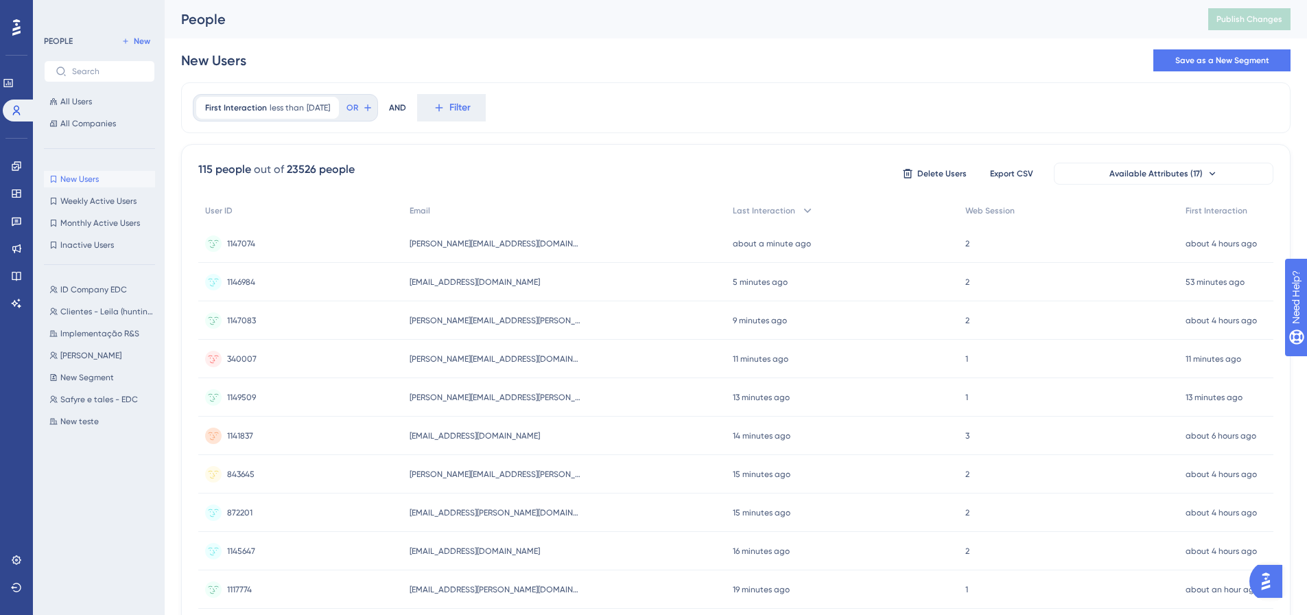
click at [104, 183] on button "New Users New Users" at bounding box center [99, 179] width 111 height 16
click at [51, 114] on div "All Users All Companies" at bounding box center [99, 112] width 111 height 38
click at [62, 104] on div "All Users All Companies" at bounding box center [99, 112] width 111 height 38
click at [62, 102] on span "All Users" at bounding box center [76, 101] width 32 height 11
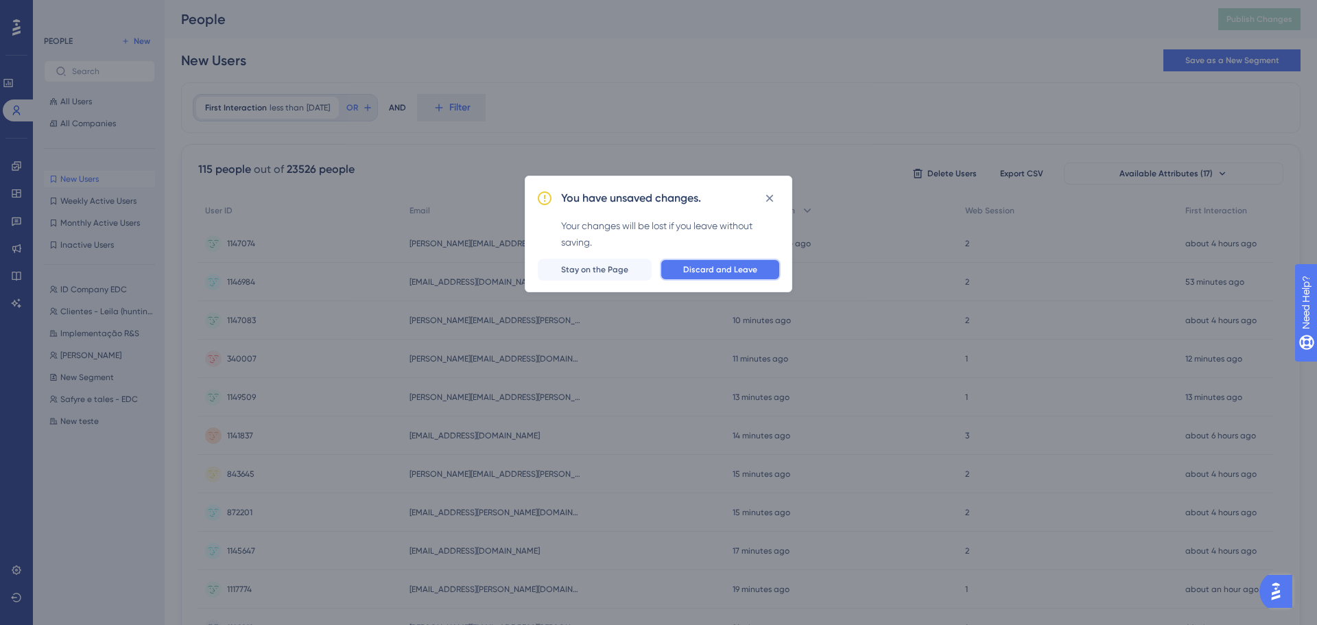
click at [754, 272] on span "Discard and Leave" at bounding box center [720, 269] width 74 height 11
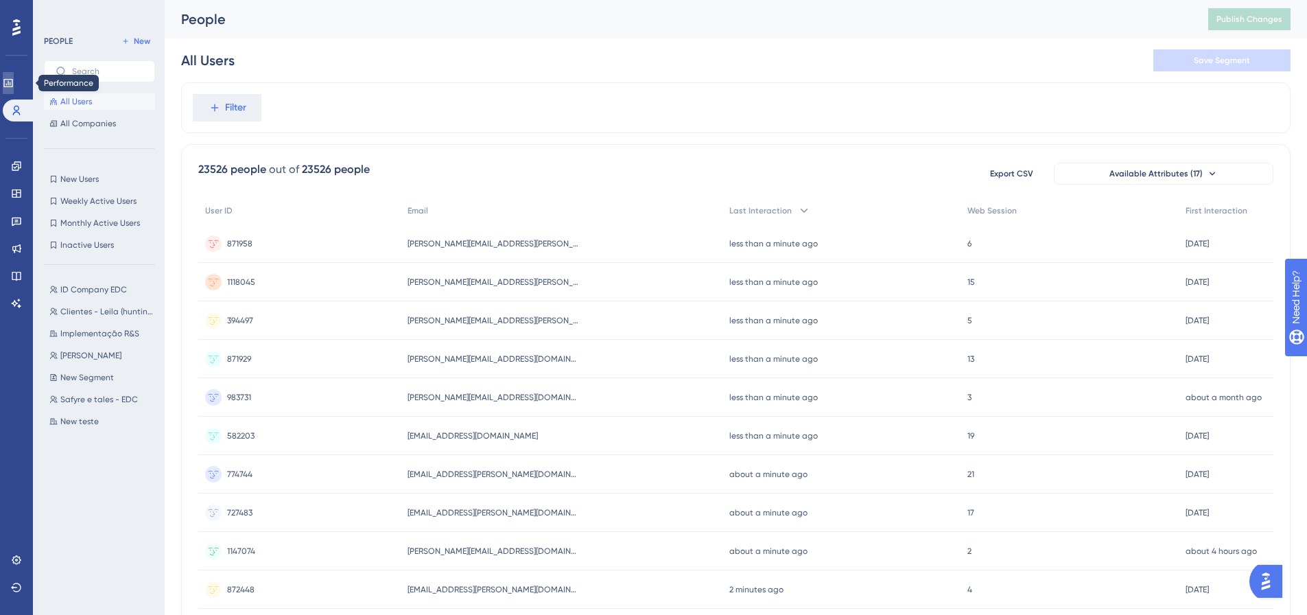
click at [14, 83] on icon at bounding box center [8, 83] width 11 height 11
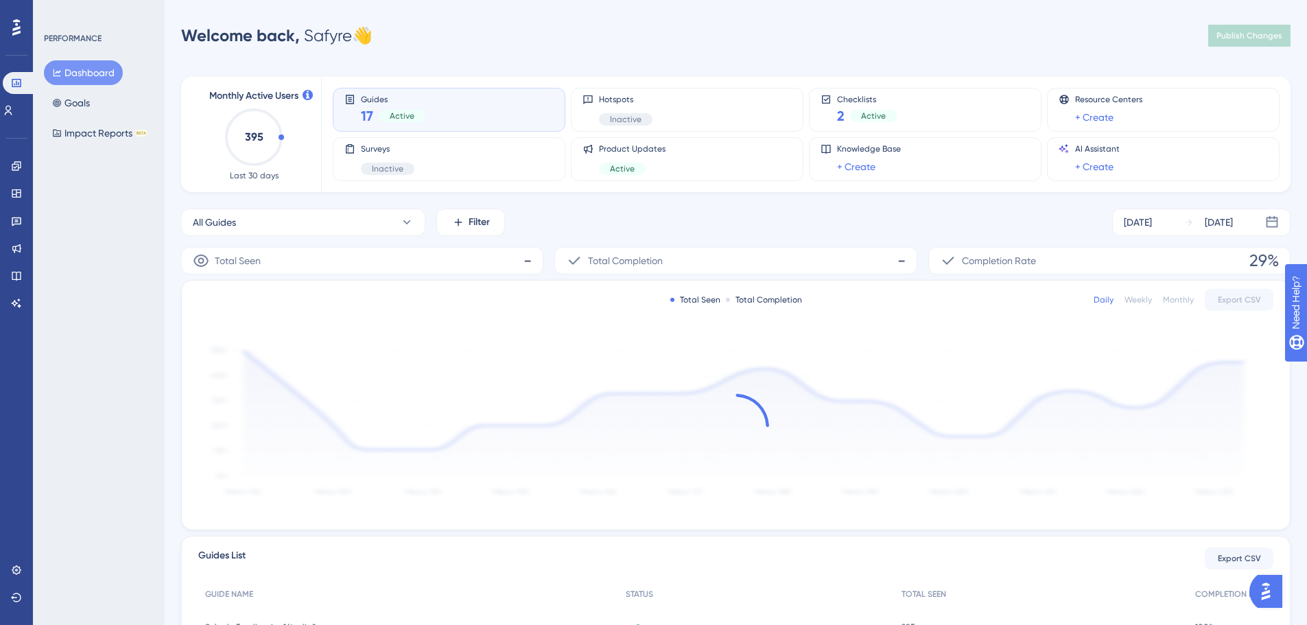
click at [274, 139] on icon "395" at bounding box center [254, 137] width 60 height 60
